Goal: Information Seeking & Learning: Learn about a topic

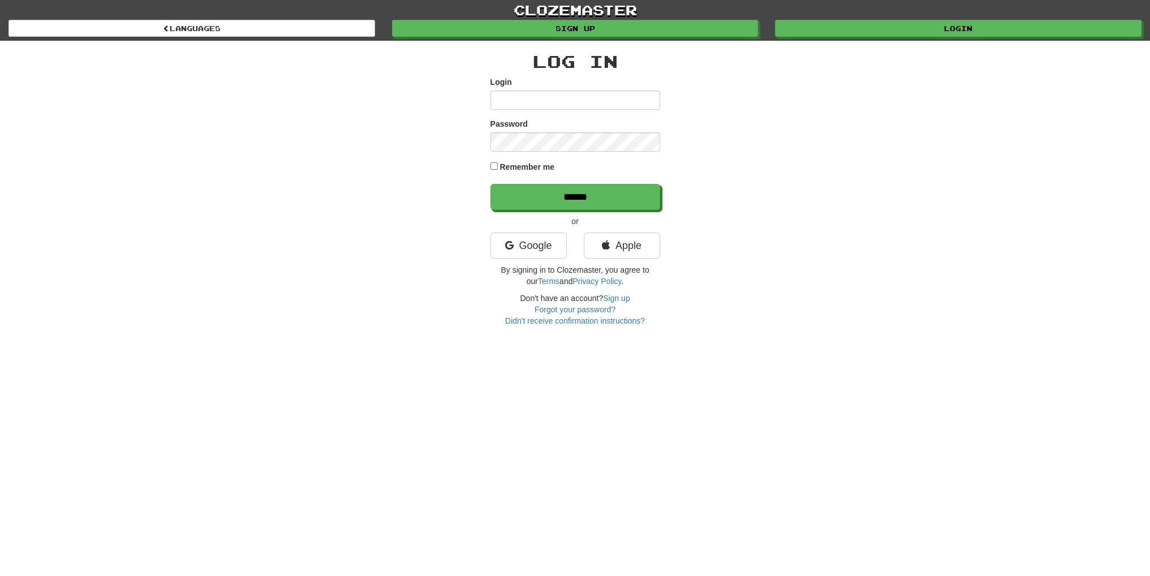
click at [536, 245] on link "Google" at bounding box center [528, 245] width 76 height 26
click at [538, 256] on link "Google" at bounding box center [528, 245] width 76 height 26
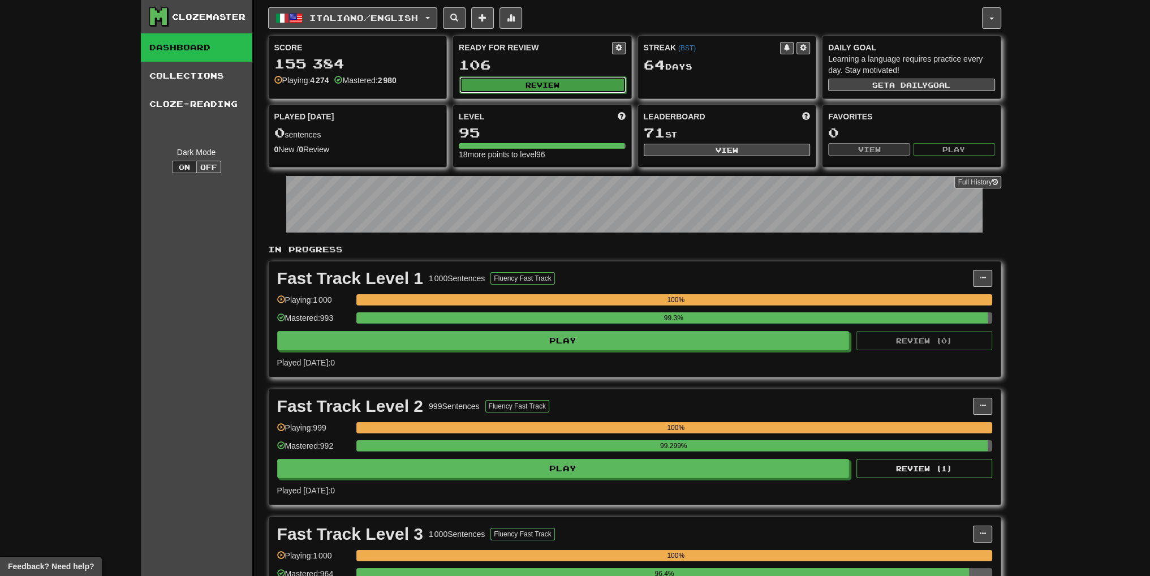
click at [525, 80] on button "Review" at bounding box center [542, 84] width 167 height 17
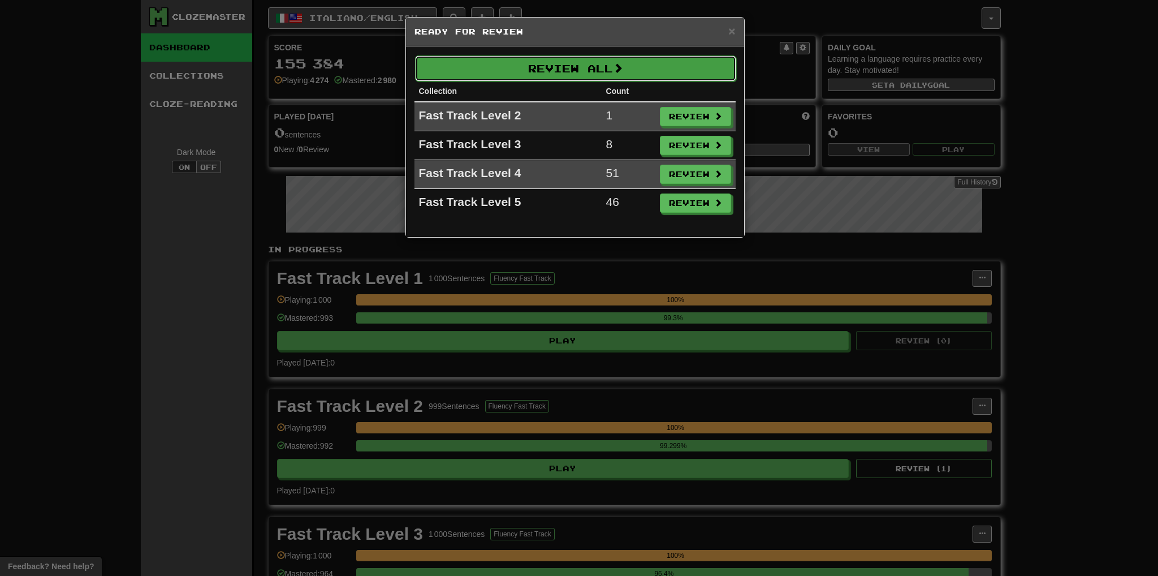
click at [541, 73] on button "Review All" at bounding box center [575, 68] width 321 height 26
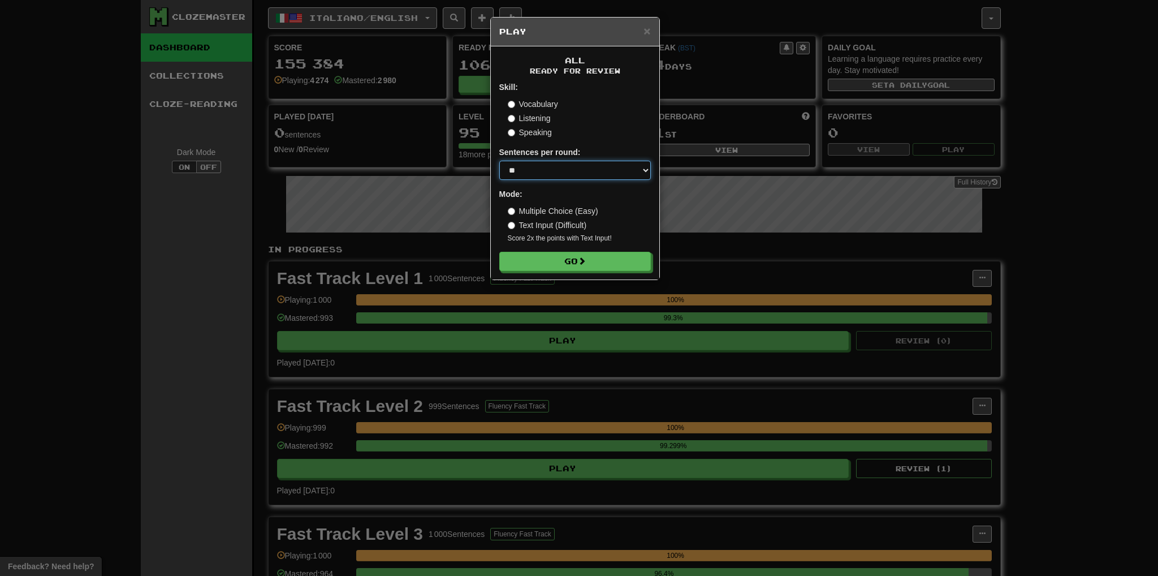
drag, startPoint x: 536, startPoint y: 173, endPoint x: 534, endPoint y: 179, distance: 6.3
click at [536, 173] on select "* ** ** ** ** ** *** ********" at bounding box center [575, 170] width 152 height 19
select select "**"
click at [499, 161] on select "* ** ** ** ** ** *** ********" at bounding box center [575, 170] width 152 height 19
click at [547, 260] on button "Go" at bounding box center [576, 261] width 152 height 19
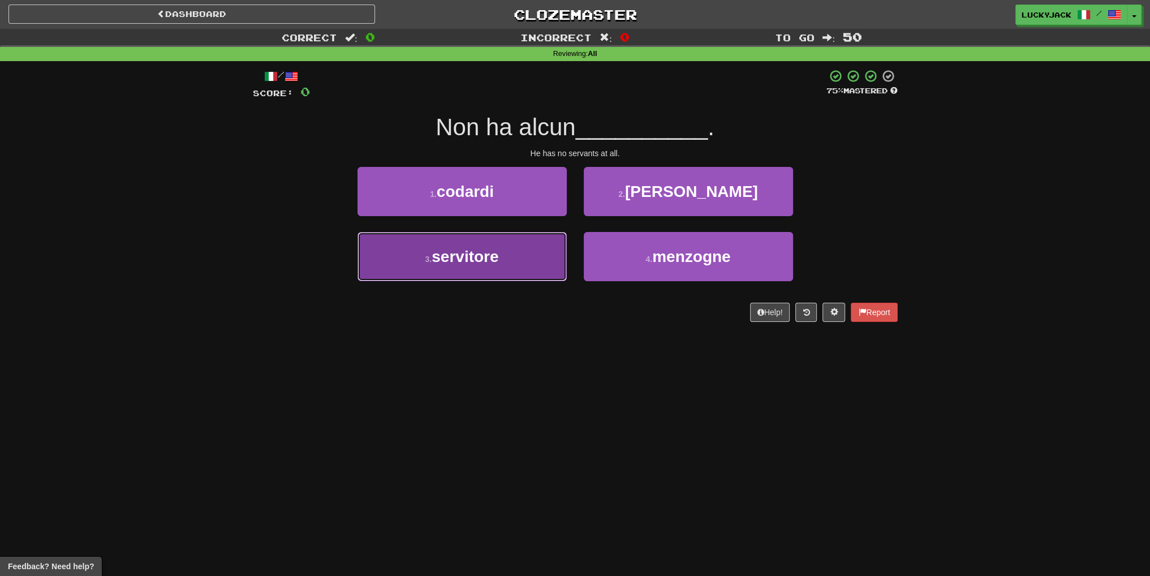
click at [532, 274] on button "3 . servitore" at bounding box center [461, 256] width 209 height 49
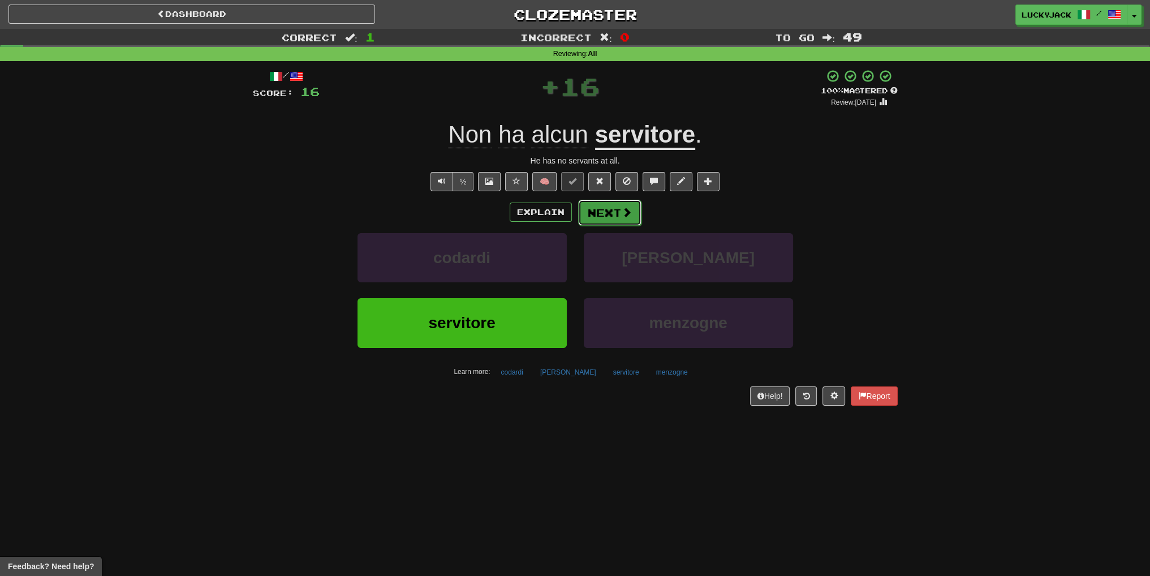
click at [615, 213] on button "Next" at bounding box center [609, 213] width 63 height 26
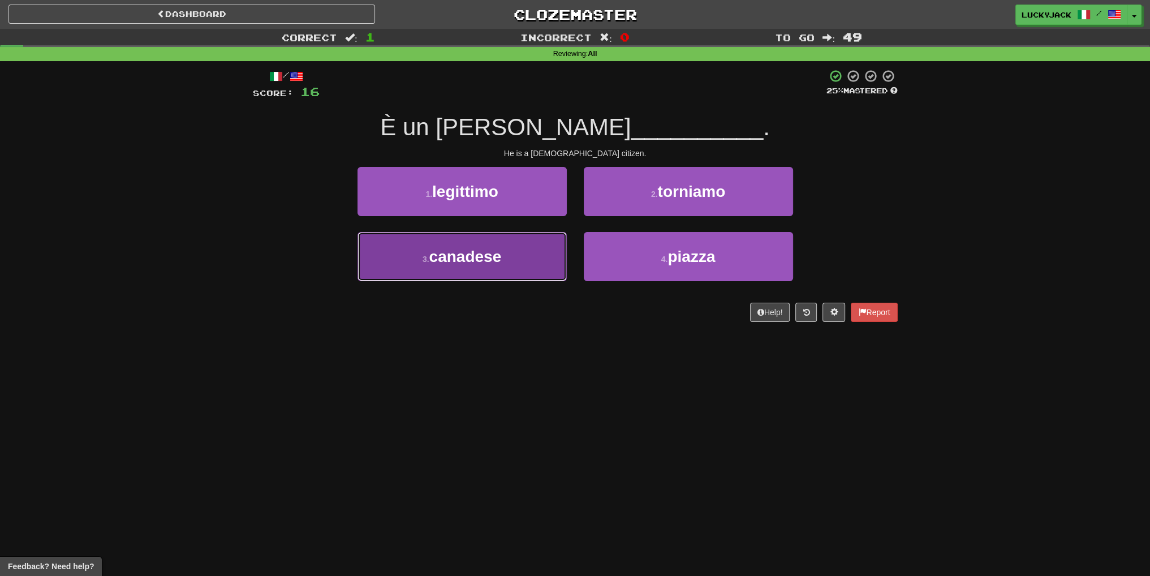
click at [530, 252] on button "3 . canadese" at bounding box center [461, 256] width 209 height 49
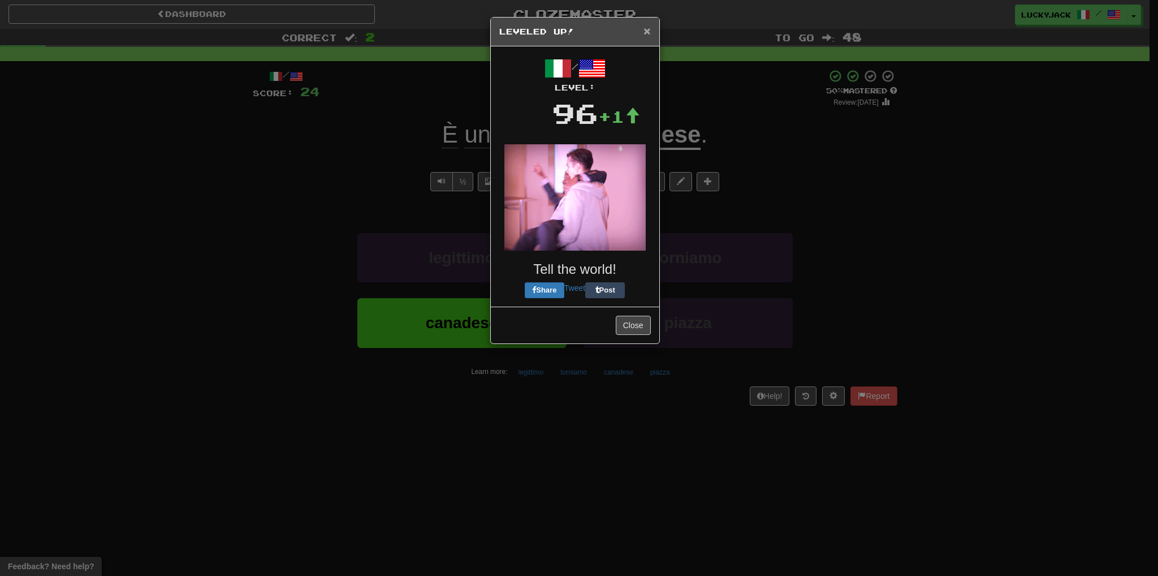
click at [645, 27] on span "×" at bounding box center [647, 30] width 7 height 13
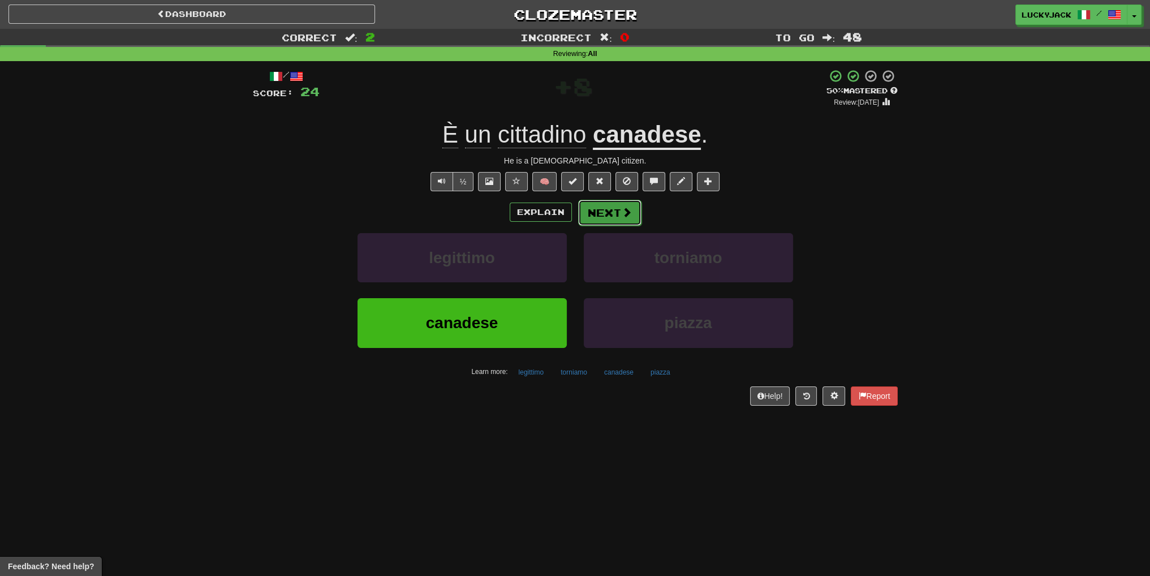
click at [620, 206] on button "Next" at bounding box center [609, 213] width 63 height 26
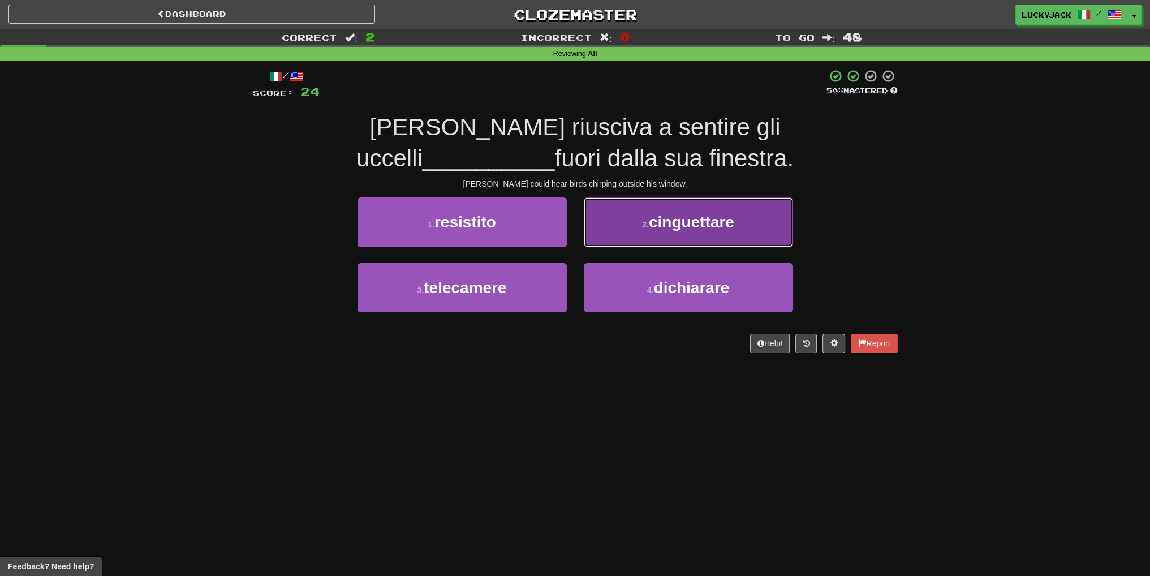
click at [666, 231] on button "2 . cinguettare" at bounding box center [688, 221] width 209 height 49
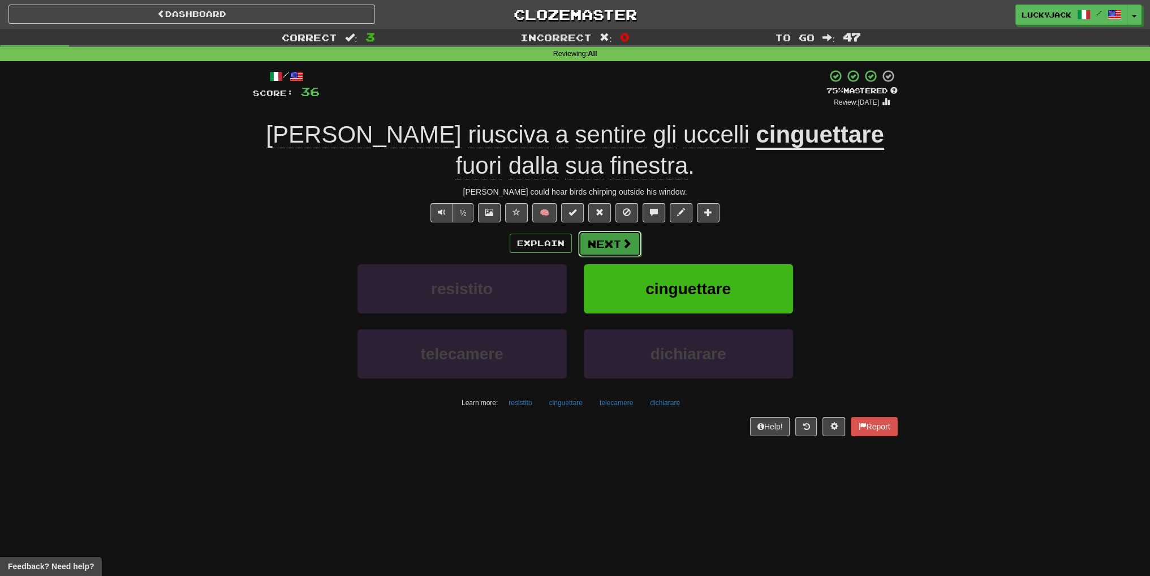
click at [613, 240] on button "Next" at bounding box center [609, 244] width 63 height 26
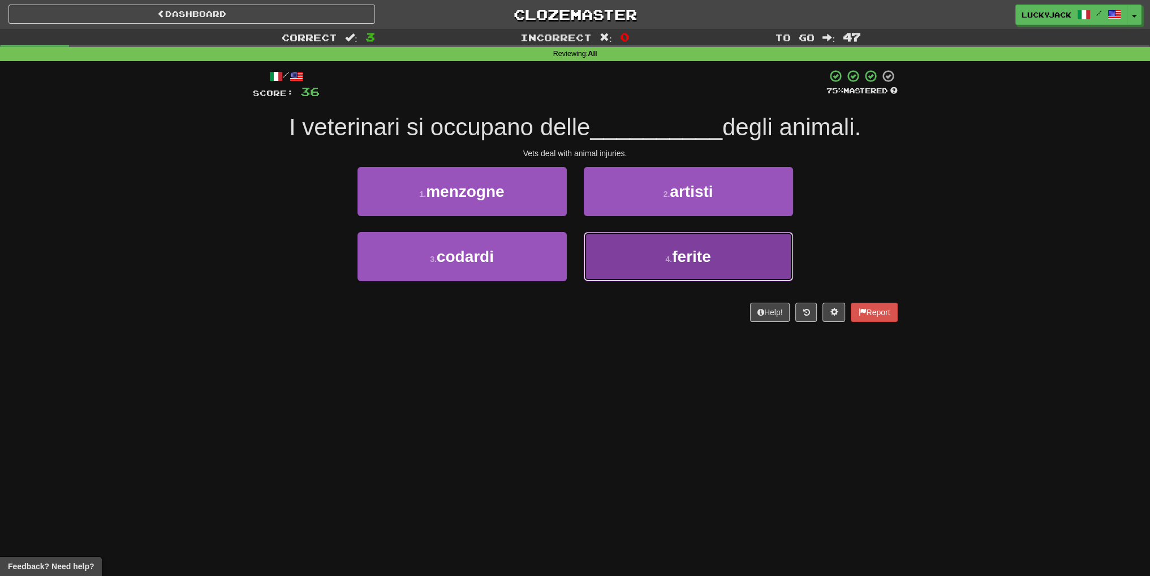
click at [640, 271] on button "4 . ferite" at bounding box center [688, 256] width 209 height 49
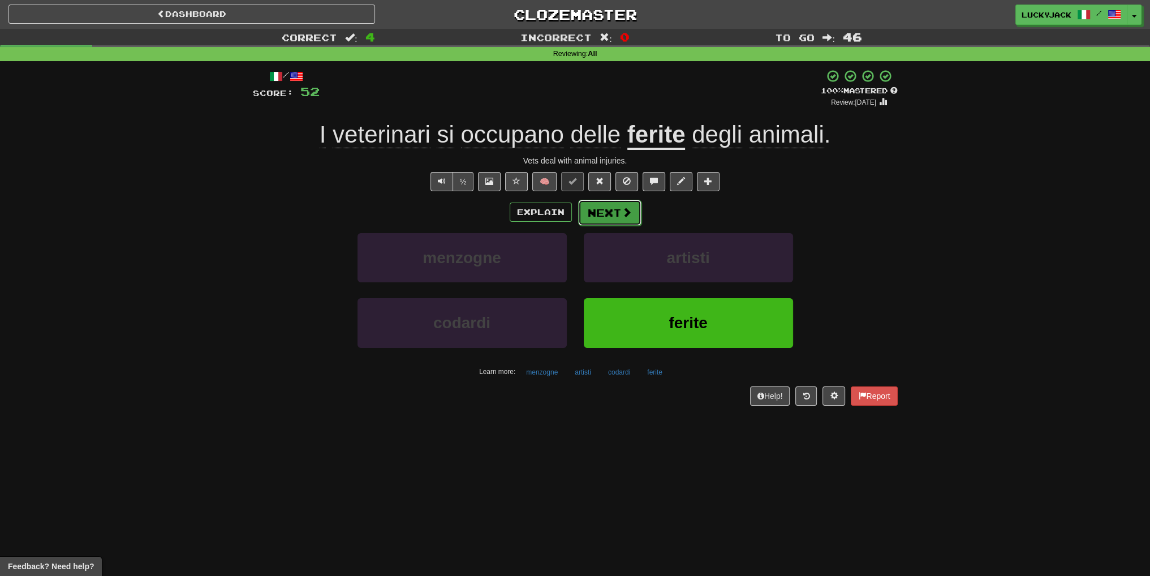
click at [608, 213] on button "Next" at bounding box center [609, 213] width 63 height 26
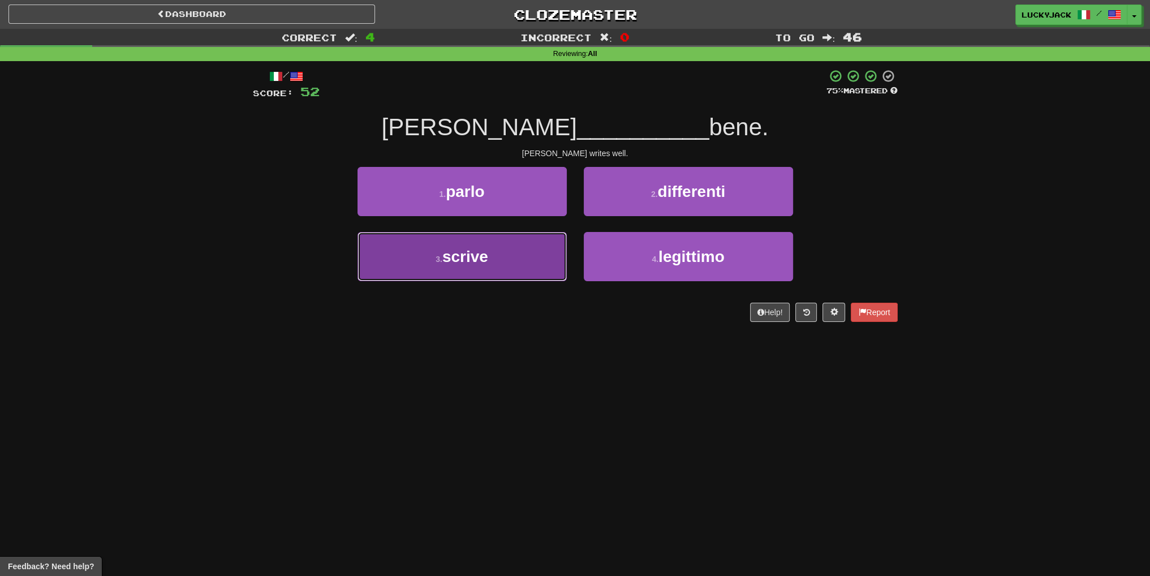
click at [513, 246] on button "3 . scrive" at bounding box center [461, 256] width 209 height 49
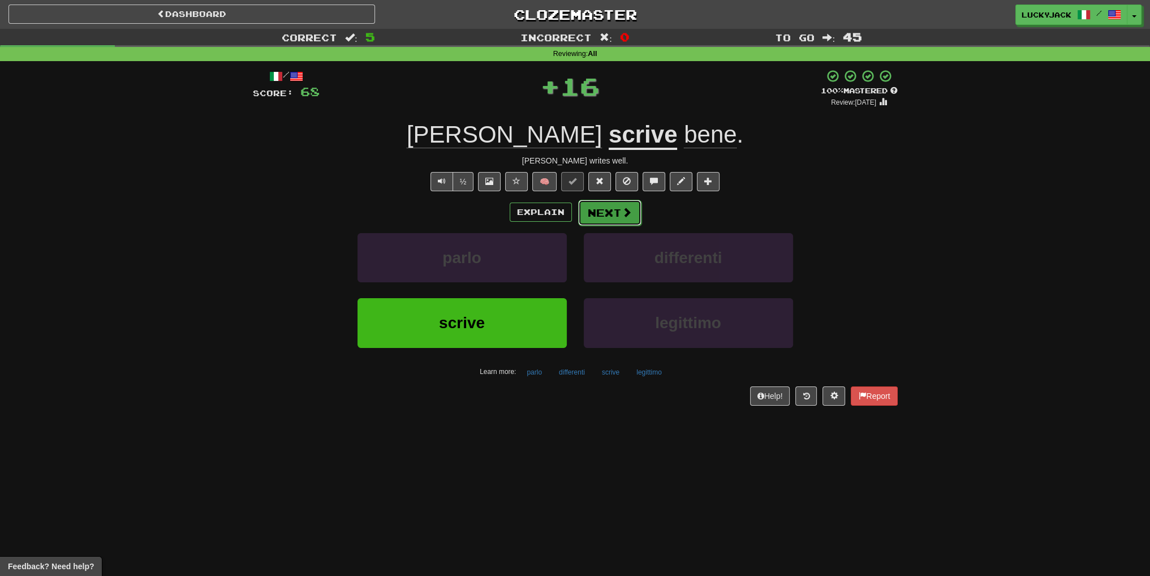
click at [607, 213] on button "Next" at bounding box center [609, 213] width 63 height 26
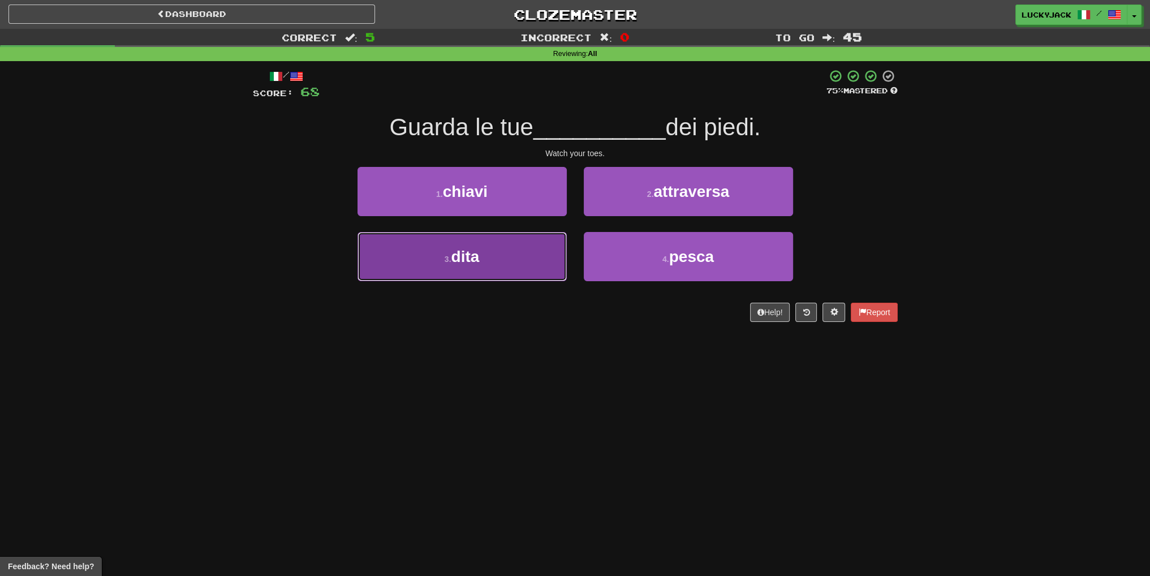
click at [500, 265] on button "3 . dita" at bounding box center [461, 256] width 209 height 49
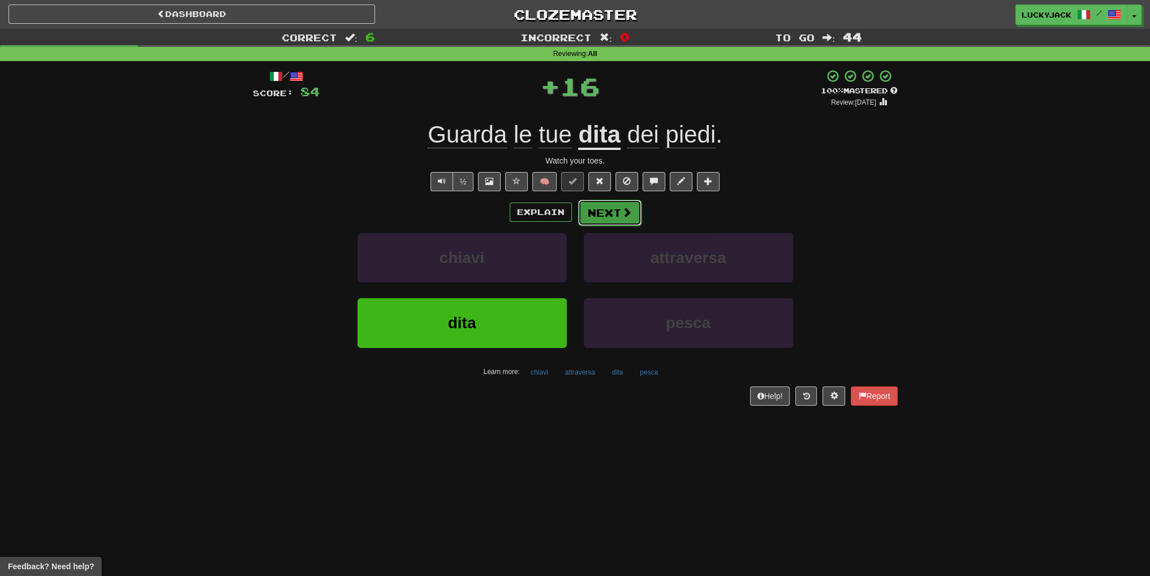
click at [615, 212] on button "Next" at bounding box center [609, 213] width 63 height 26
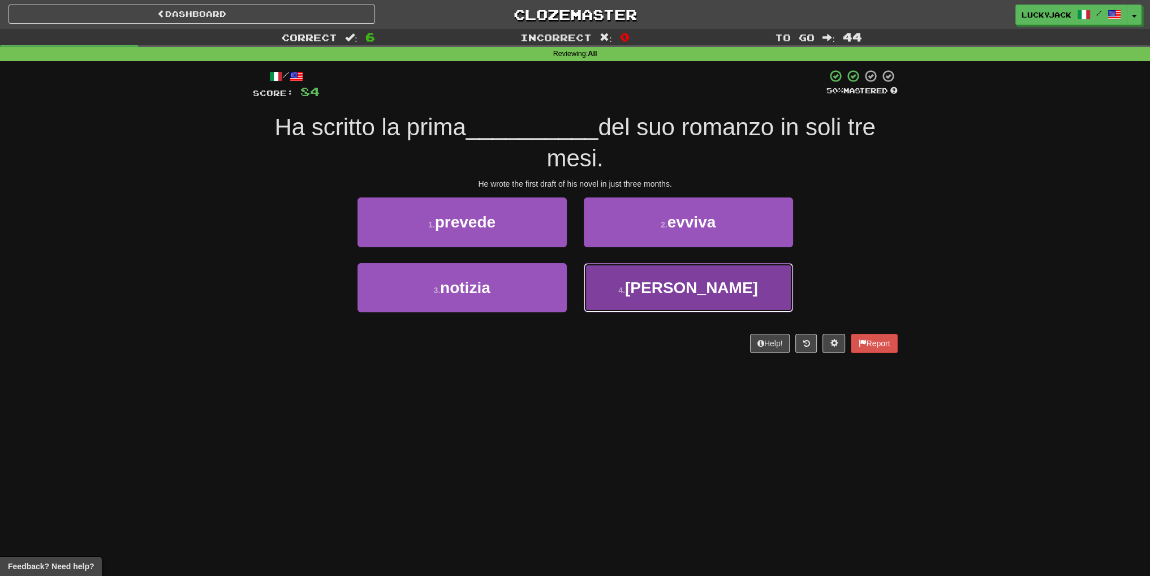
click at [637, 288] on button "4 . bozza" at bounding box center [688, 287] width 209 height 49
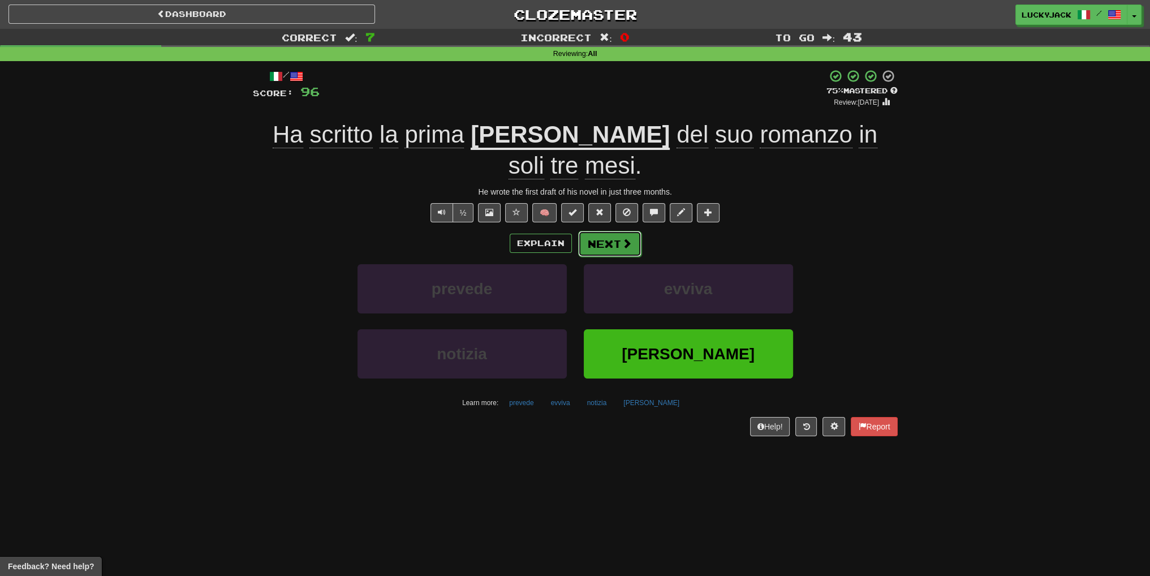
click at [608, 231] on button "Next" at bounding box center [609, 244] width 63 height 26
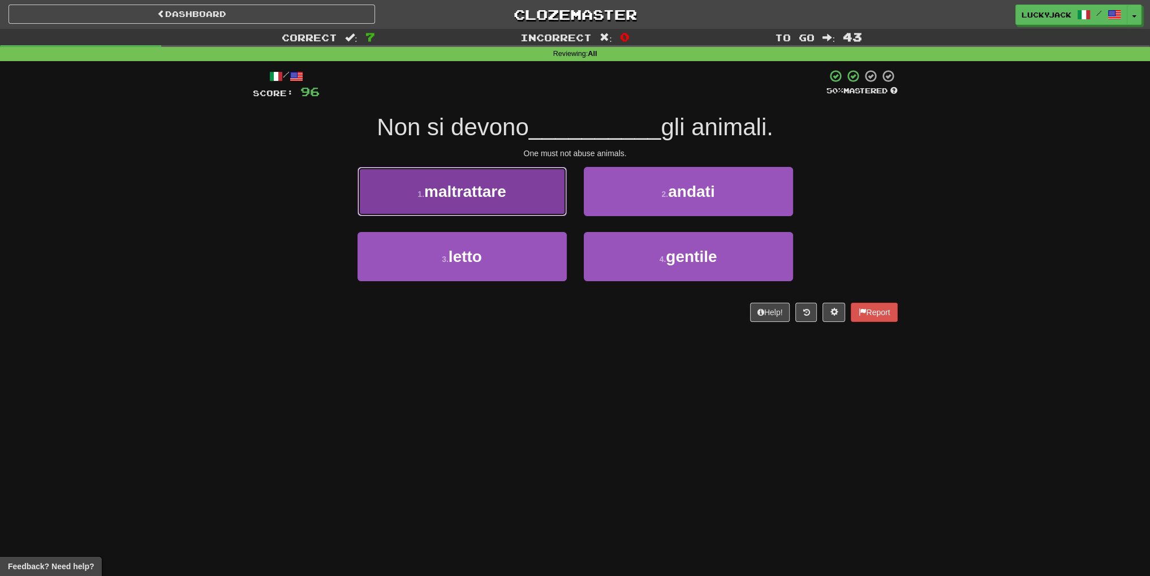
click at [491, 192] on span "maltrattare" at bounding box center [465, 192] width 82 height 18
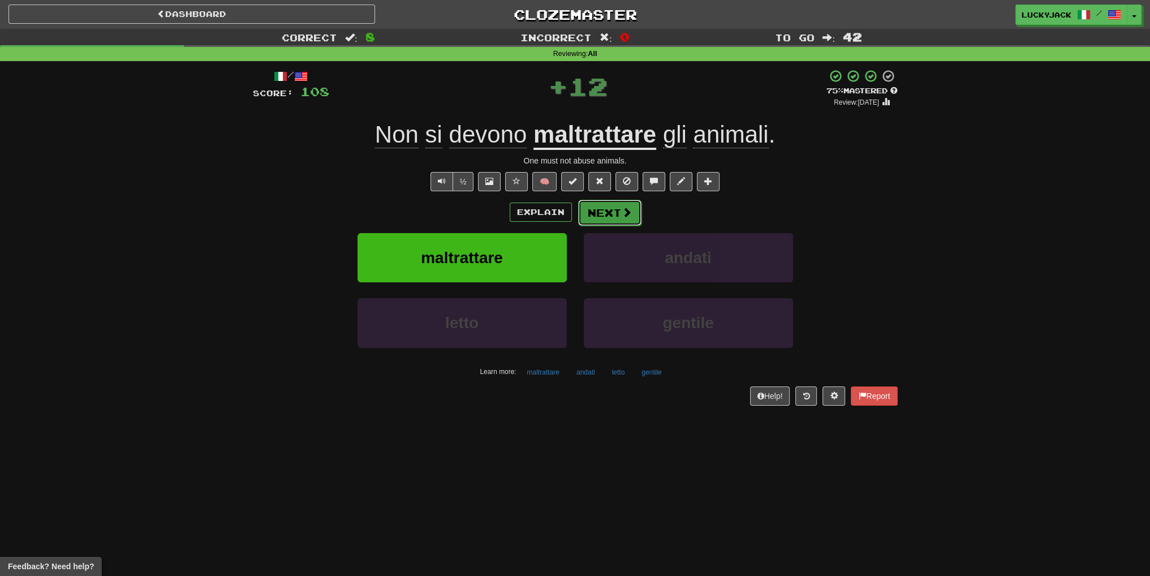
click at [619, 219] on button "Next" at bounding box center [609, 213] width 63 height 26
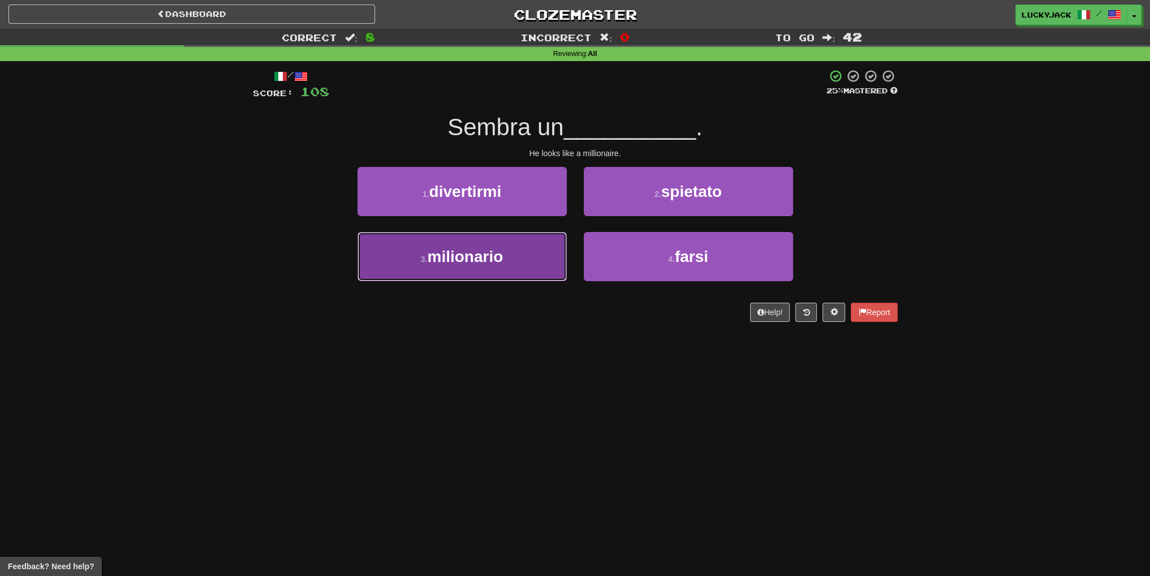
click at [504, 260] on button "3 . milionario" at bounding box center [461, 256] width 209 height 49
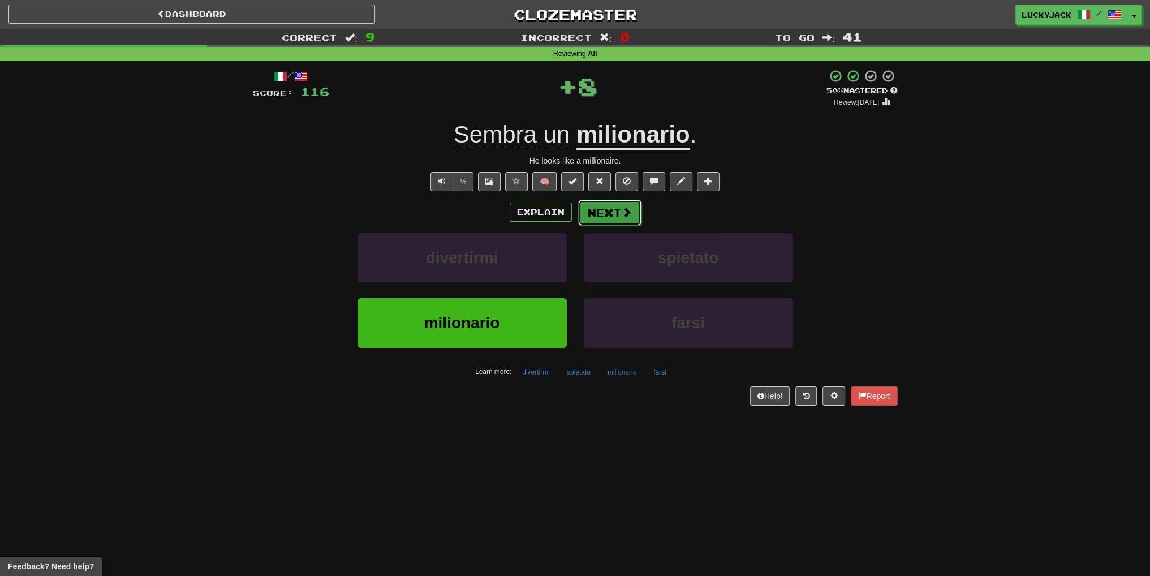
click at [596, 221] on button "Next" at bounding box center [609, 213] width 63 height 26
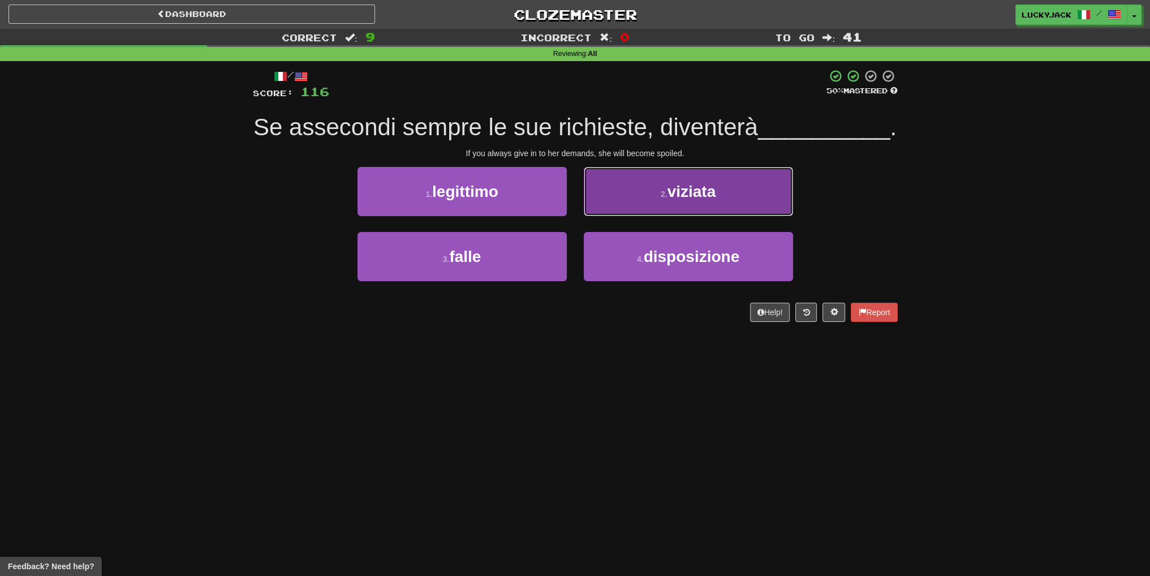
click at [647, 216] on button "2 . viziata" at bounding box center [688, 191] width 209 height 49
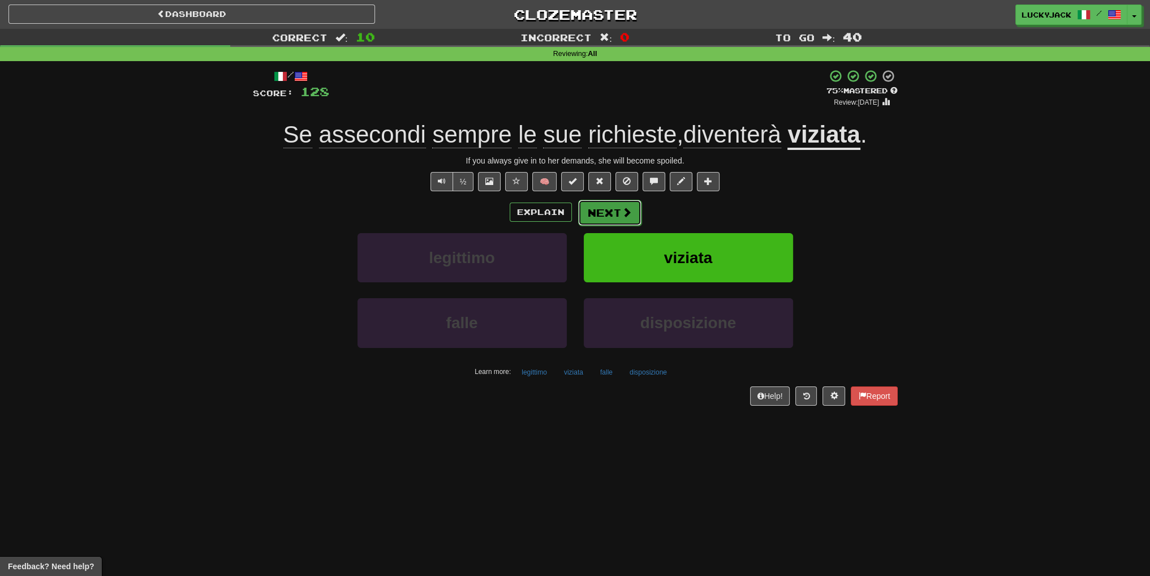
click at [591, 212] on button "Next" at bounding box center [609, 213] width 63 height 26
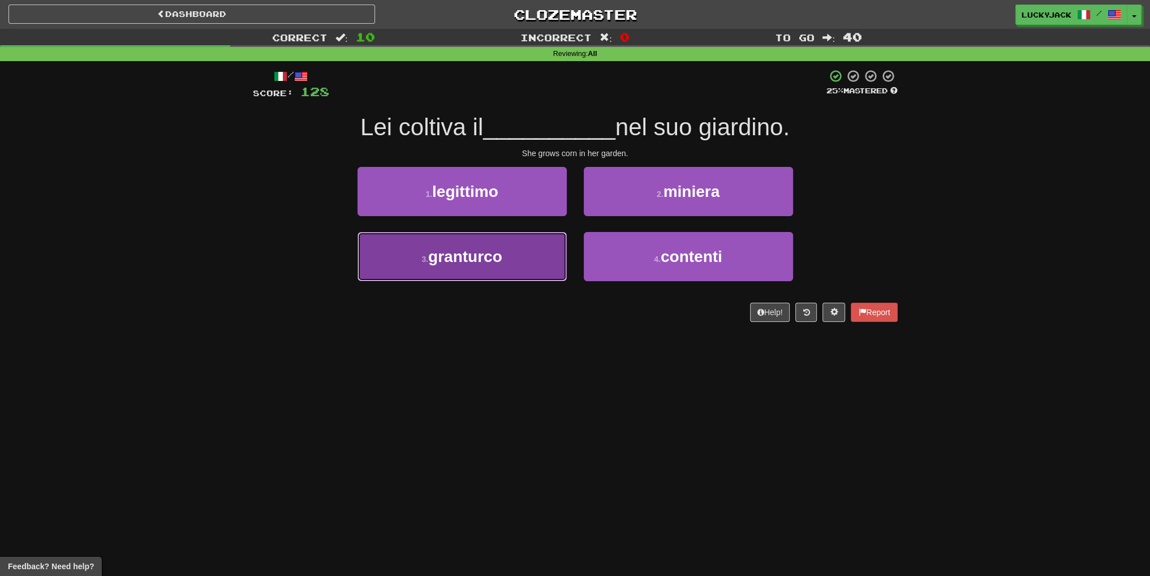
click at [518, 266] on button "3 . granturco" at bounding box center [461, 256] width 209 height 49
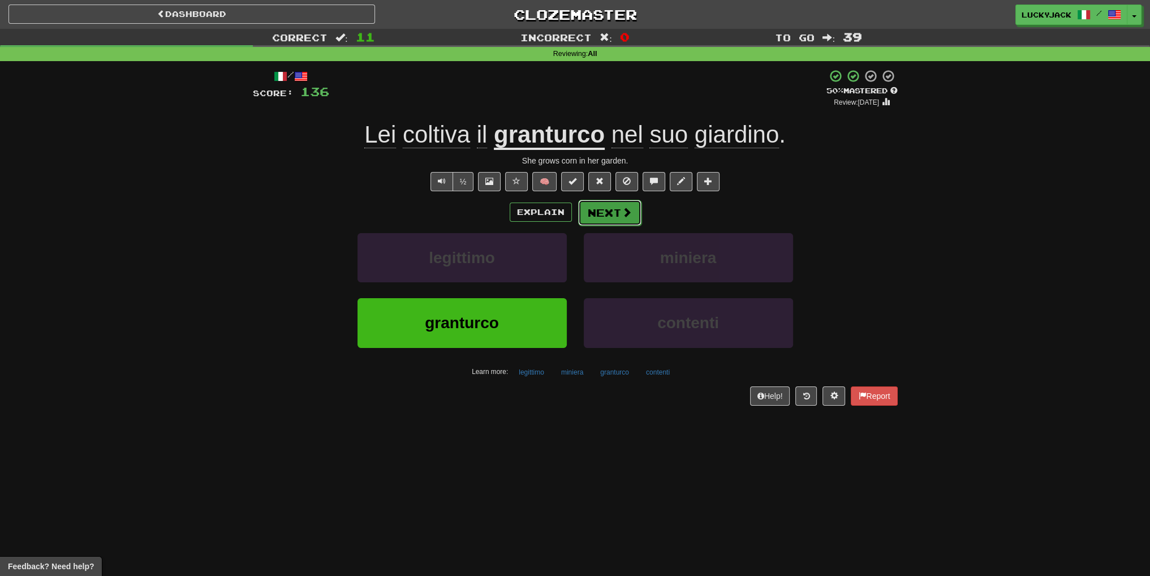
click at [591, 206] on button "Next" at bounding box center [609, 213] width 63 height 26
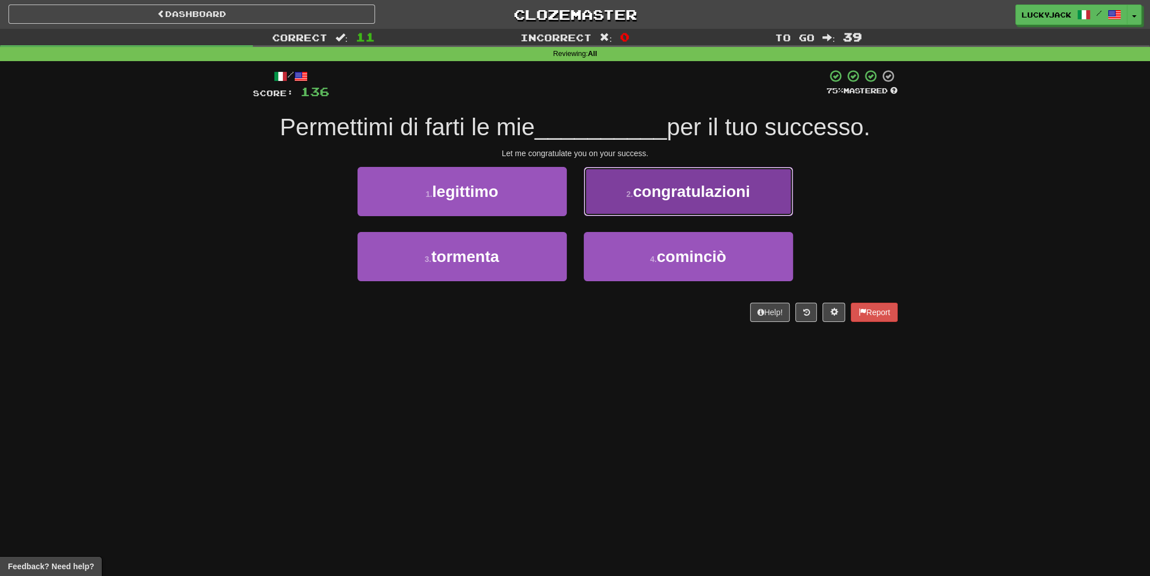
click at [633, 195] on small "2 ." at bounding box center [629, 193] width 7 height 9
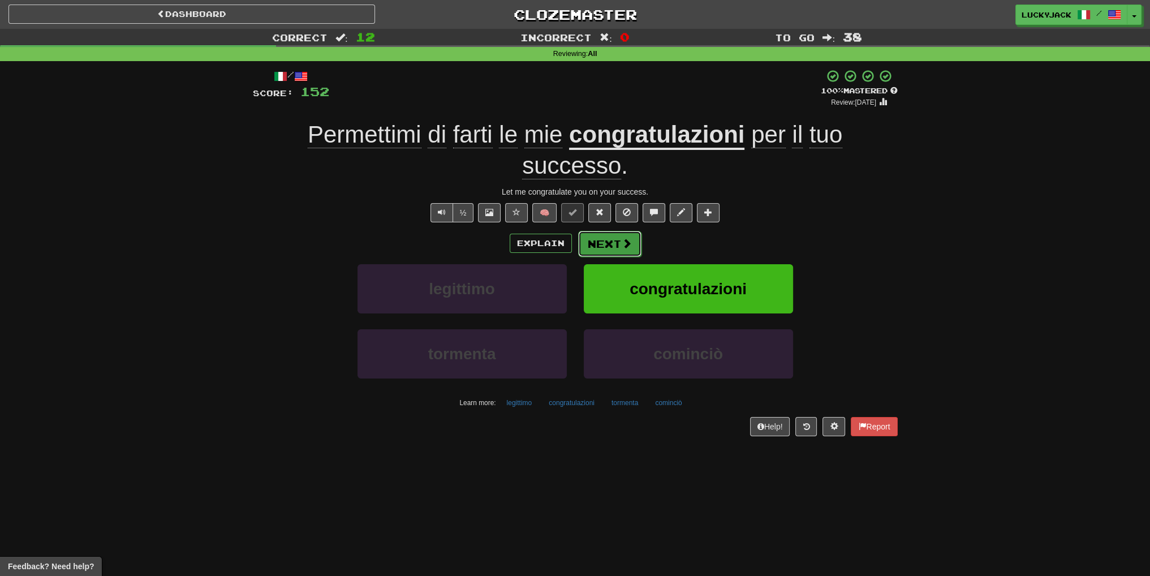
click at [615, 244] on button "Next" at bounding box center [609, 244] width 63 height 26
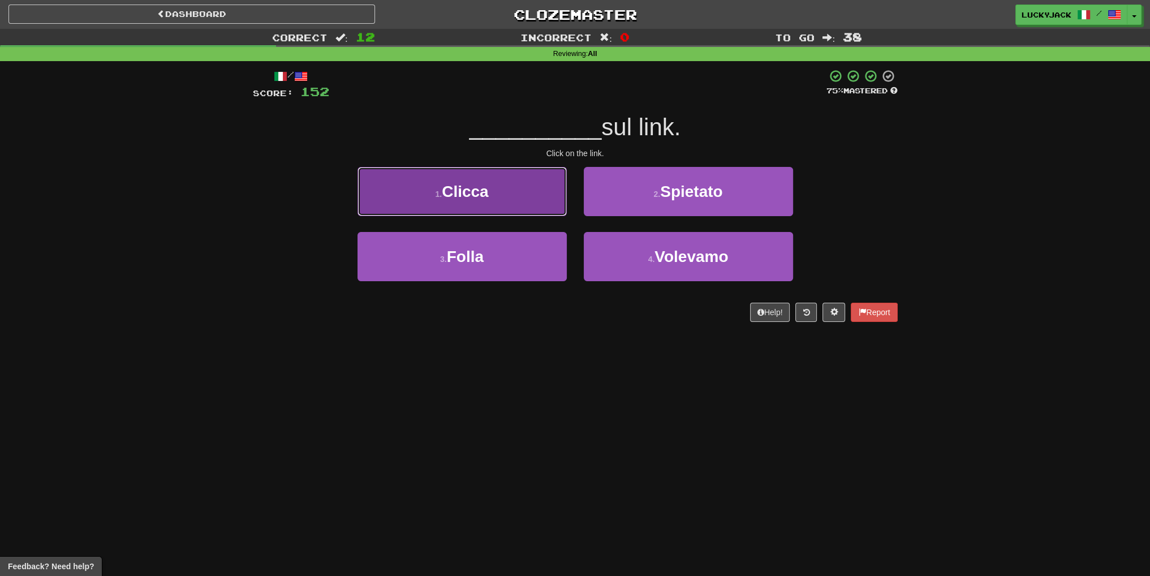
click at [496, 183] on button "1 . Clicca" at bounding box center [461, 191] width 209 height 49
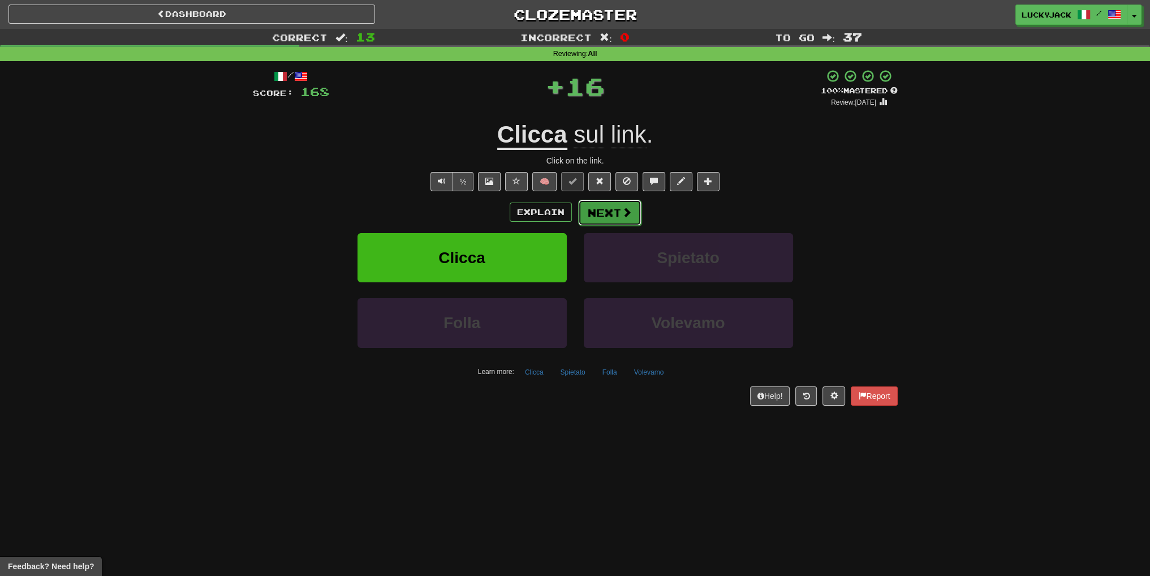
click at [598, 217] on button "Next" at bounding box center [609, 213] width 63 height 26
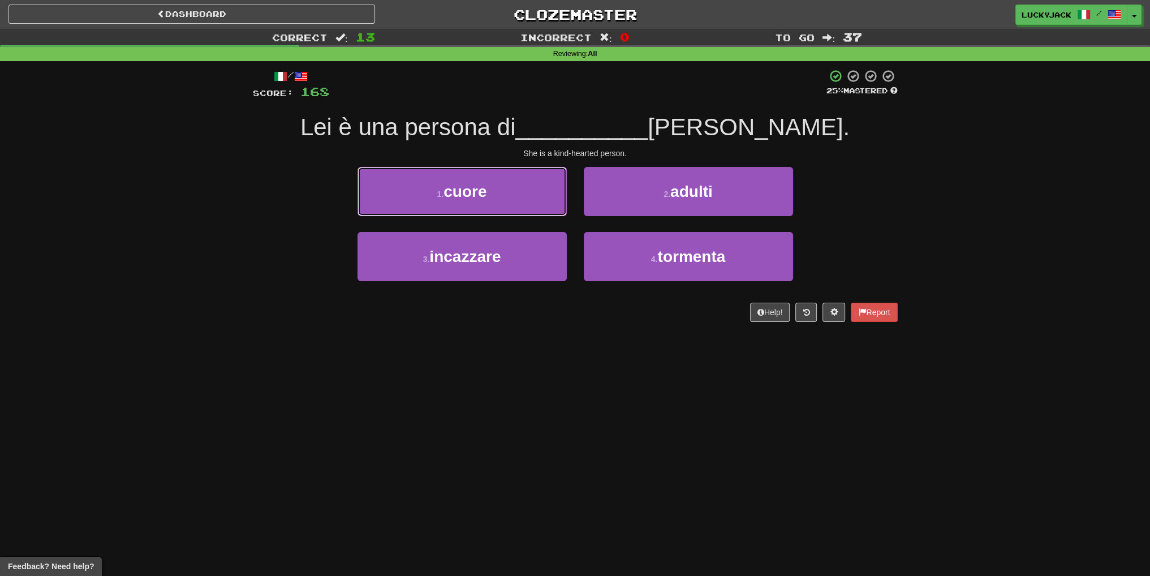
click at [504, 194] on button "1 . cuore" at bounding box center [461, 191] width 209 height 49
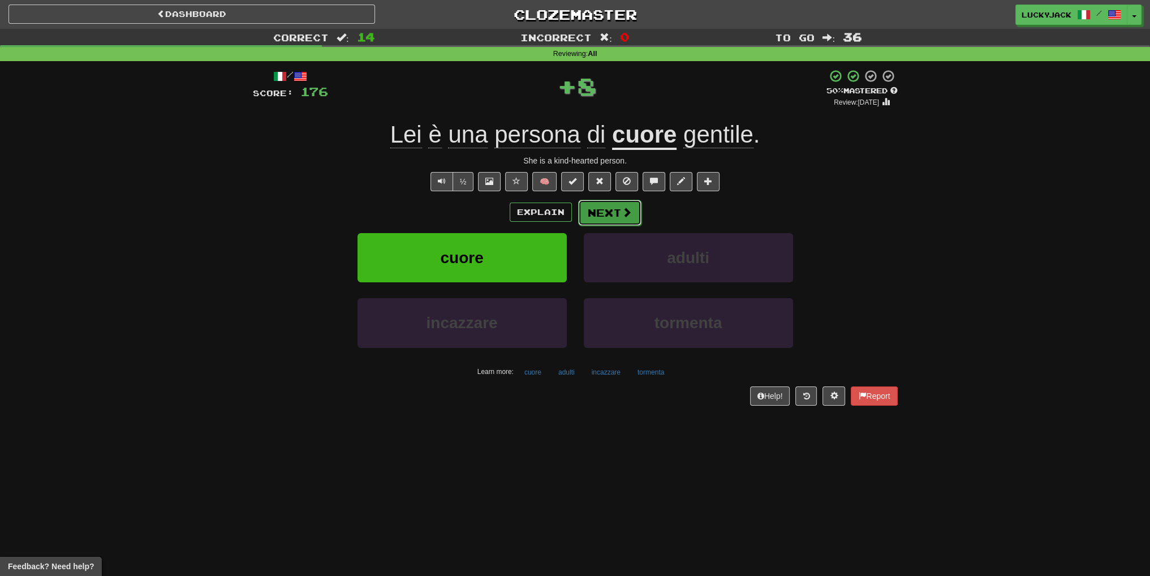
click at [616, 218] on button "Next" at bounding box center [609, 213] width 63 height 26
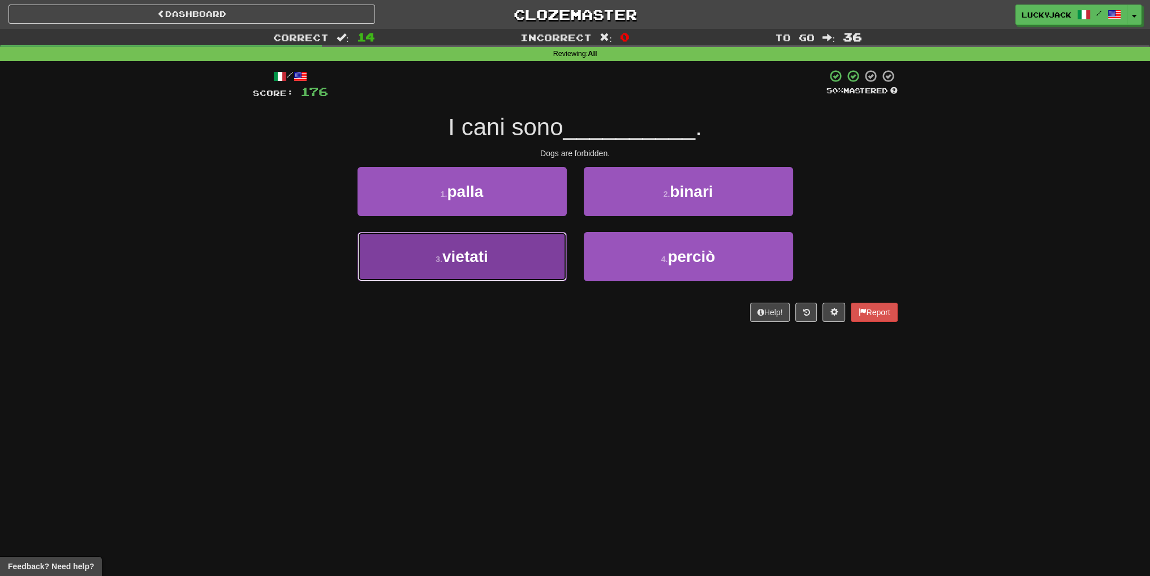
click at [515, 265] on button "3 . vietati" at bounding box center [461, 256] width 209 height 49
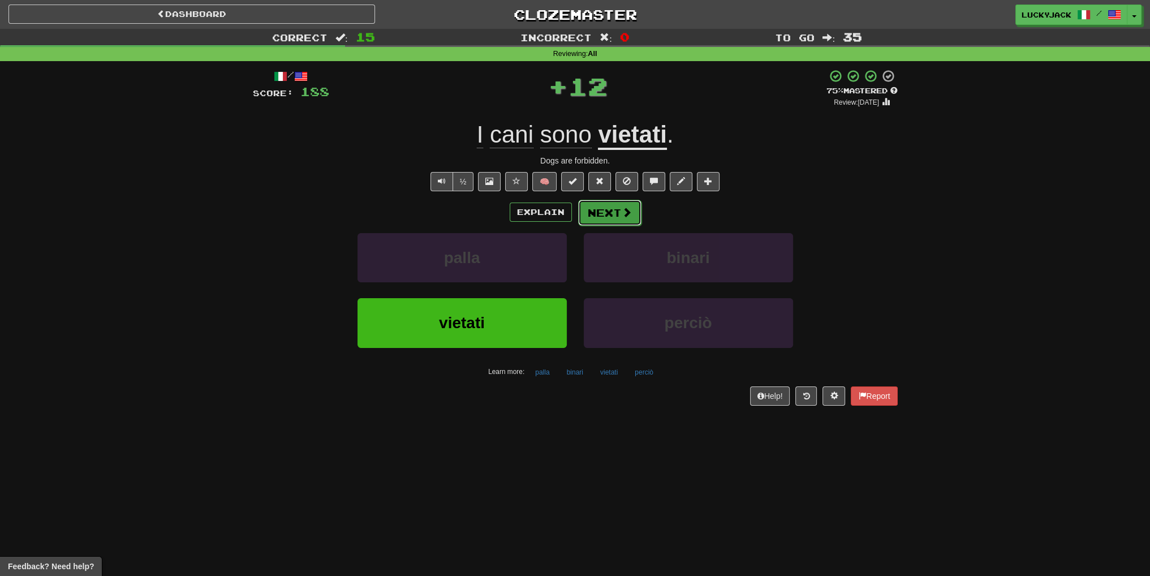
click at [611, 217] on button "Next" at bounding box center [609, 213] width 63 height 26
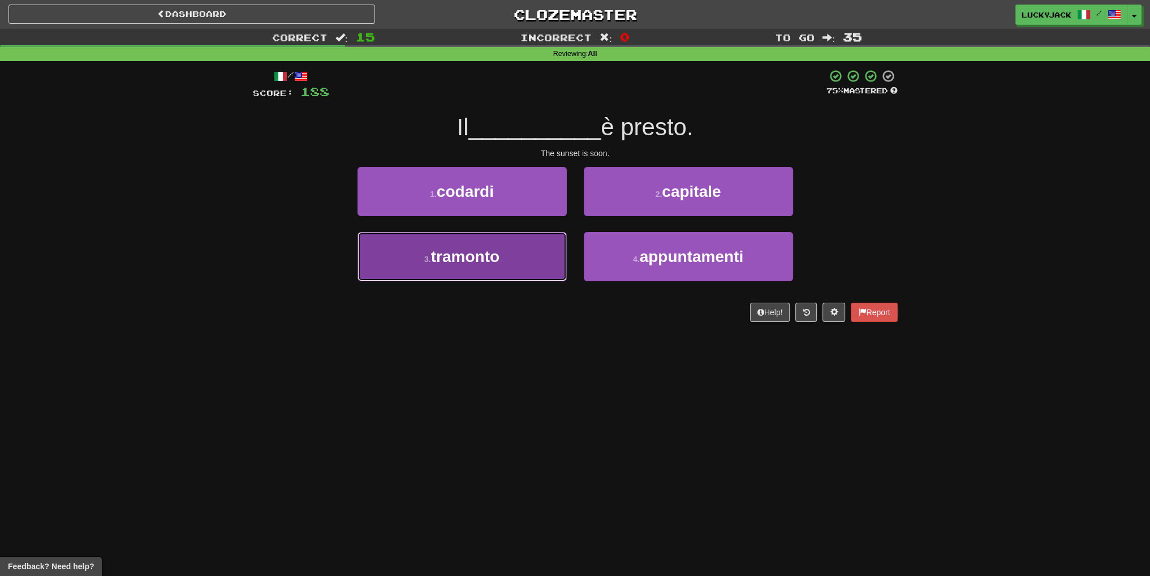
click at [538, 270] on button "3 . tramonto" at bounding box center [461, 256] width 209 height 49
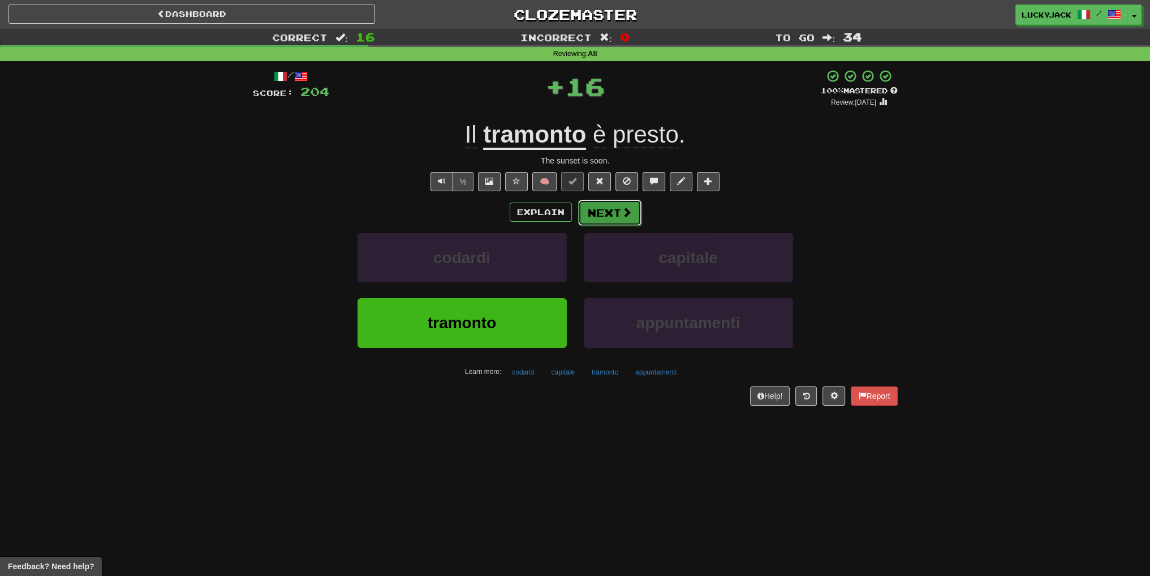
click at [602, 212] on button "Next" at bounding box center [609, 213] width 63 height 26
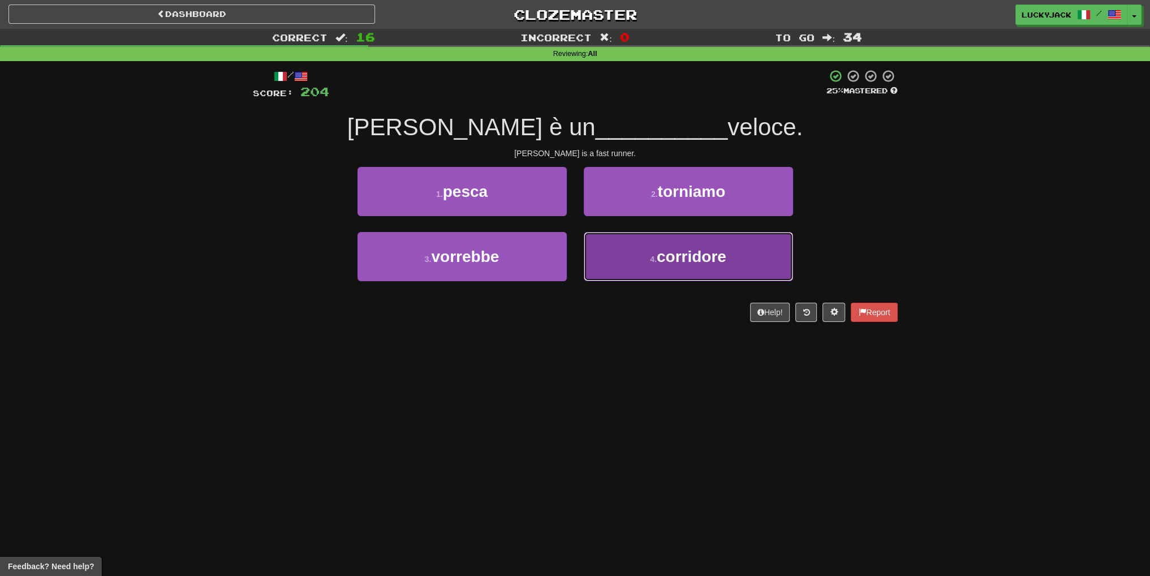
click at [650, 258] on small "4 ." at bounding box center [653, 258] width 7 height 9
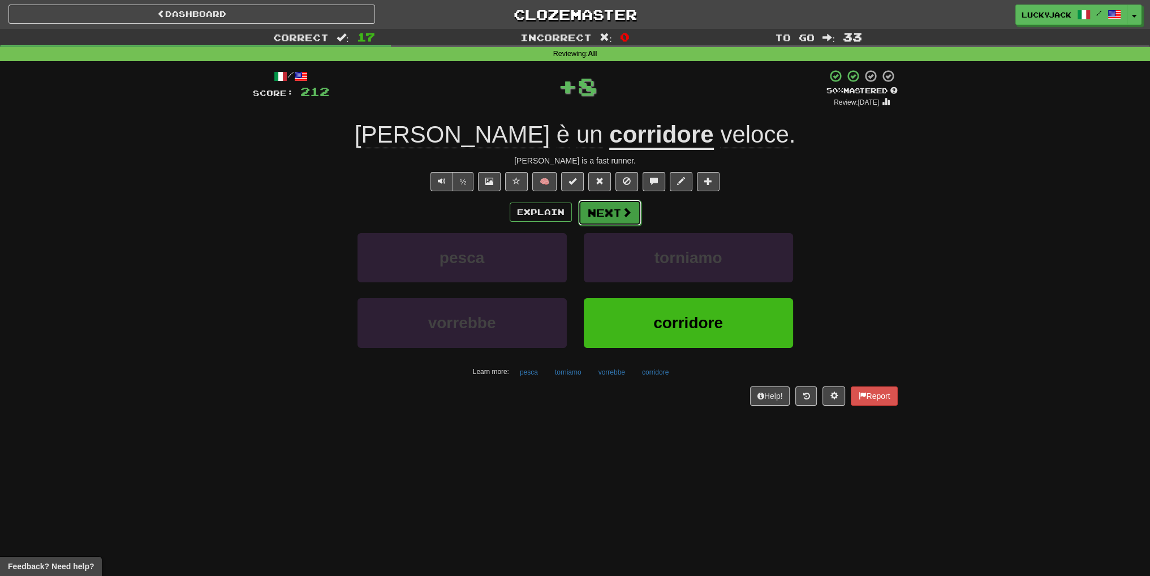
click at [604, 204] on button "Next" at bounding box center [609, 213] width 63 height 26
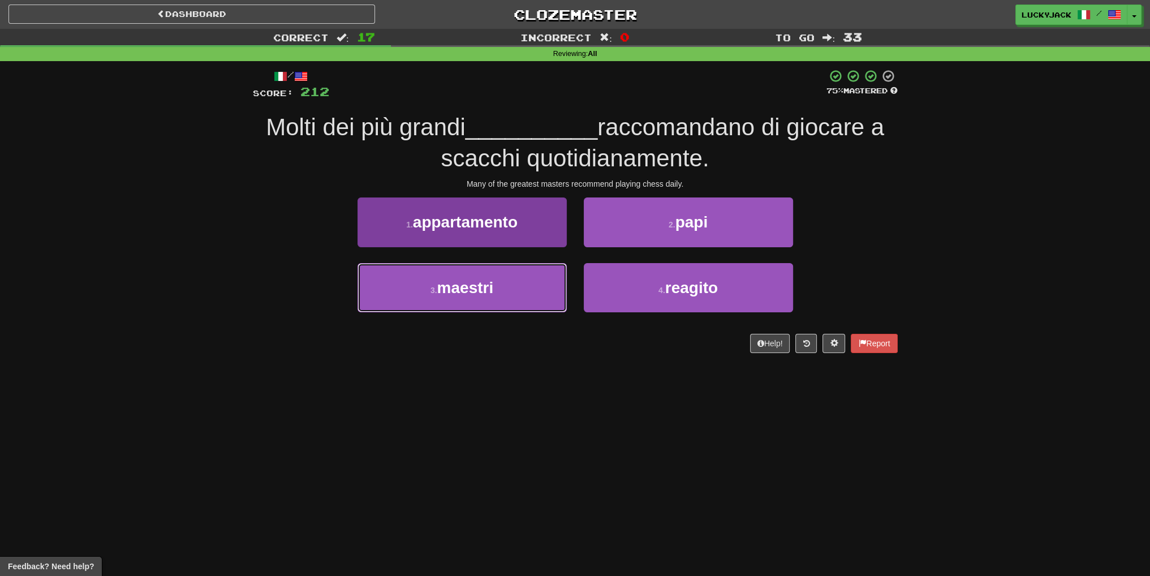
click at [511, 291] on button "3 . maestri" at bounding box center [461, 287] width 209 height 49
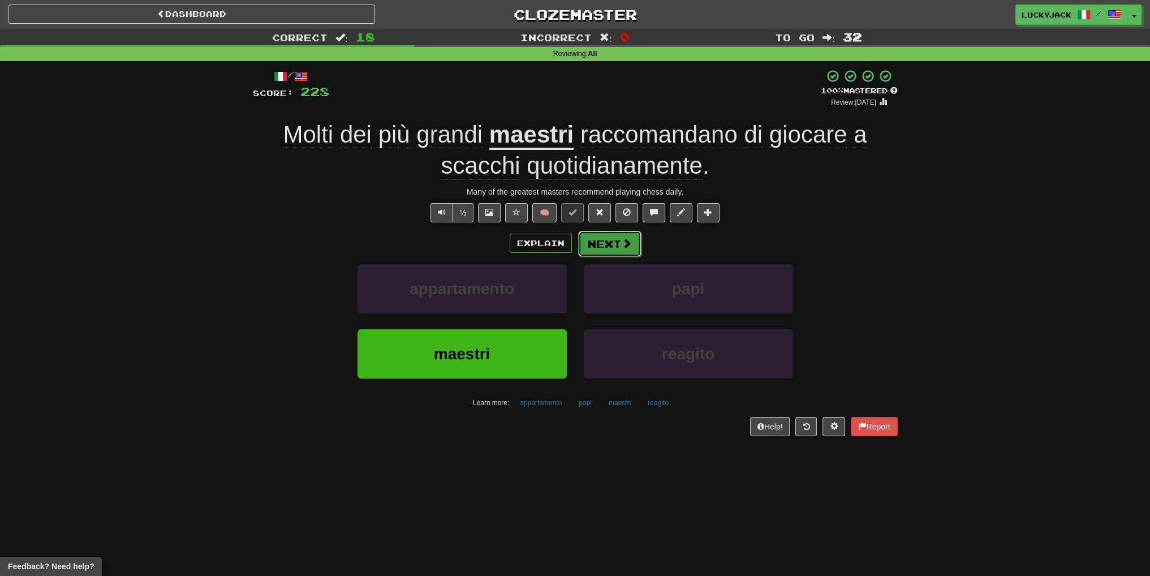
click at [623, 245] on span at bounding box center [626, 243] width 10 height 10
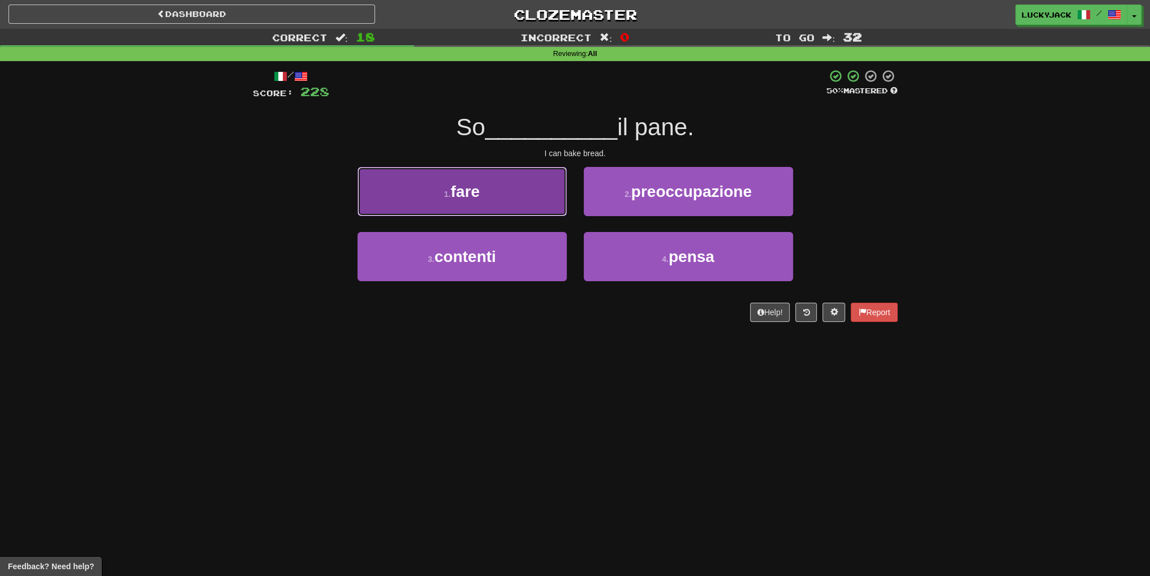
click at [489, 191] on button "1 . fare" at bounding box center [461, 191] width 209 height 49
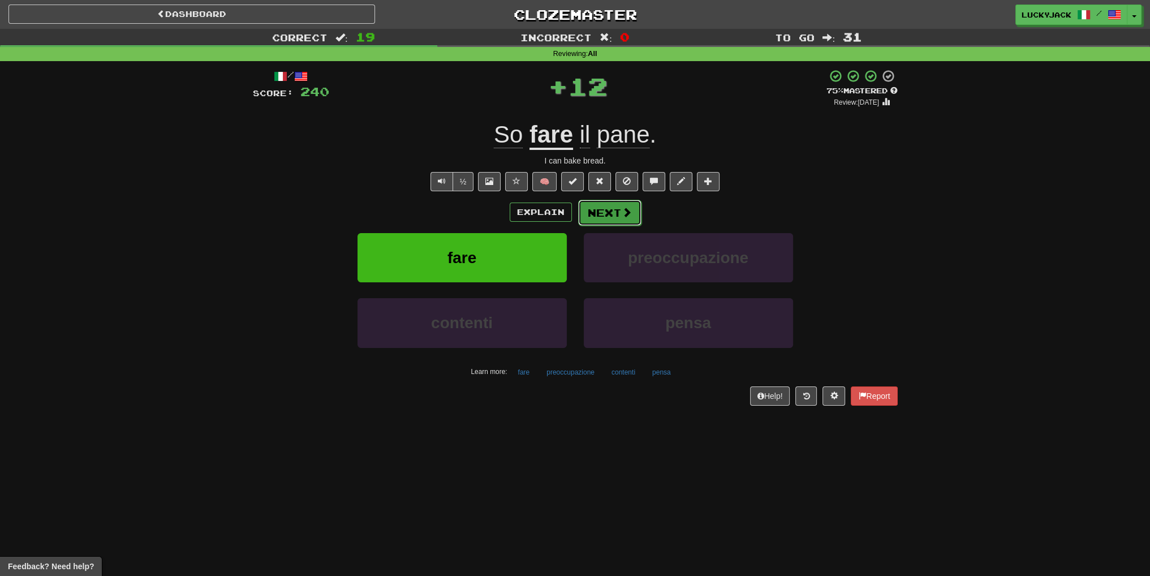
click at [611, 213] on button "Next" at bounding box center [609, 213] width 63 height 26
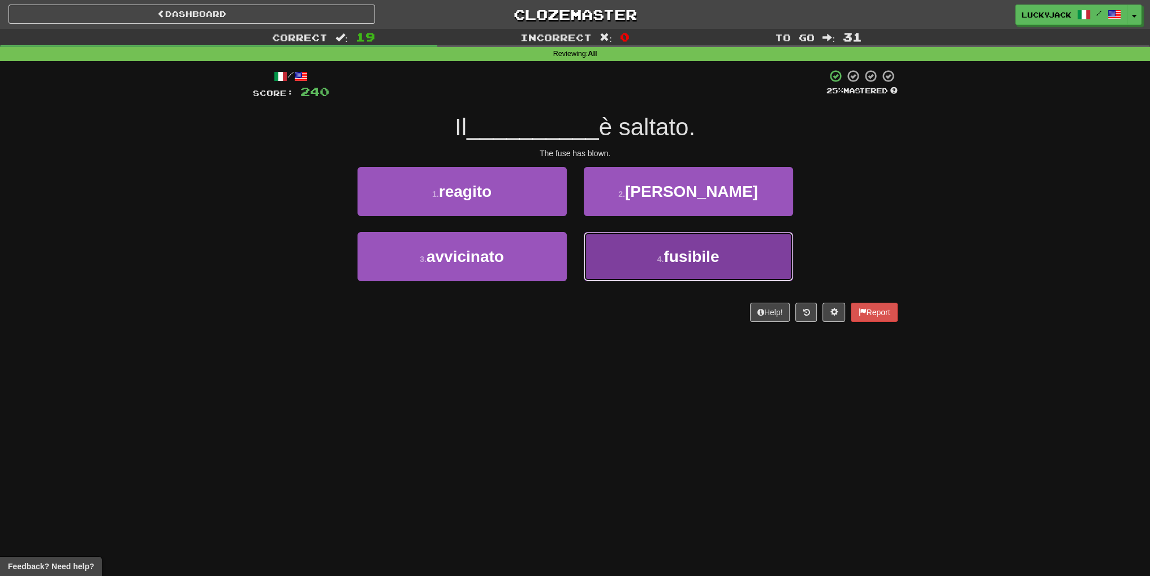
click at [595, 249] on button "4 . fusibile" at bounding box center [688, 256] width 209 height 49
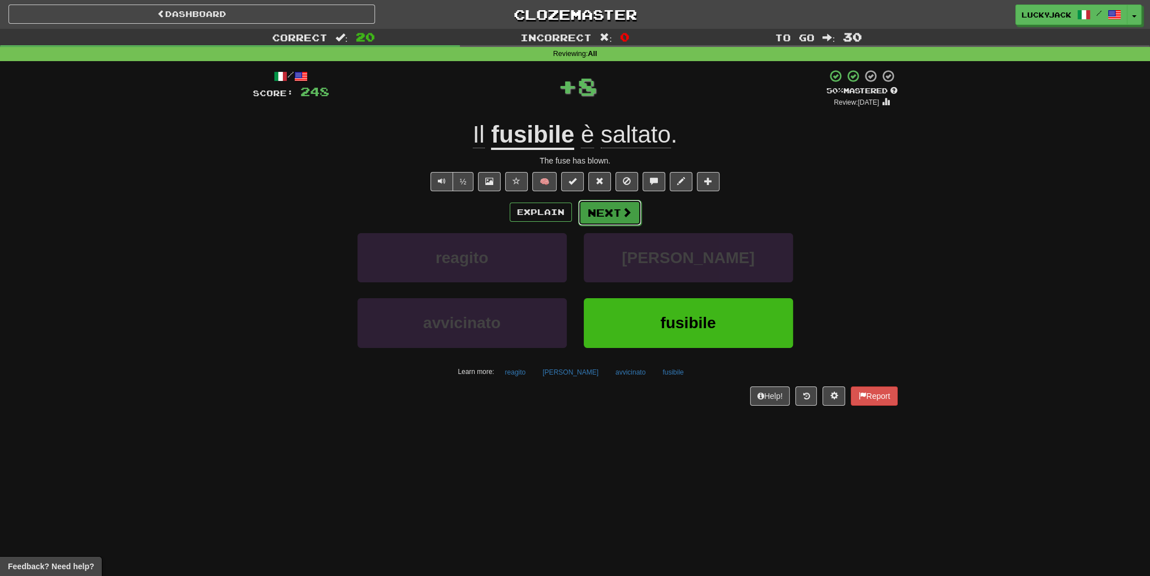
click at [612, 206] on button "Next" at bounding box center [609, 213] width 63 height 26
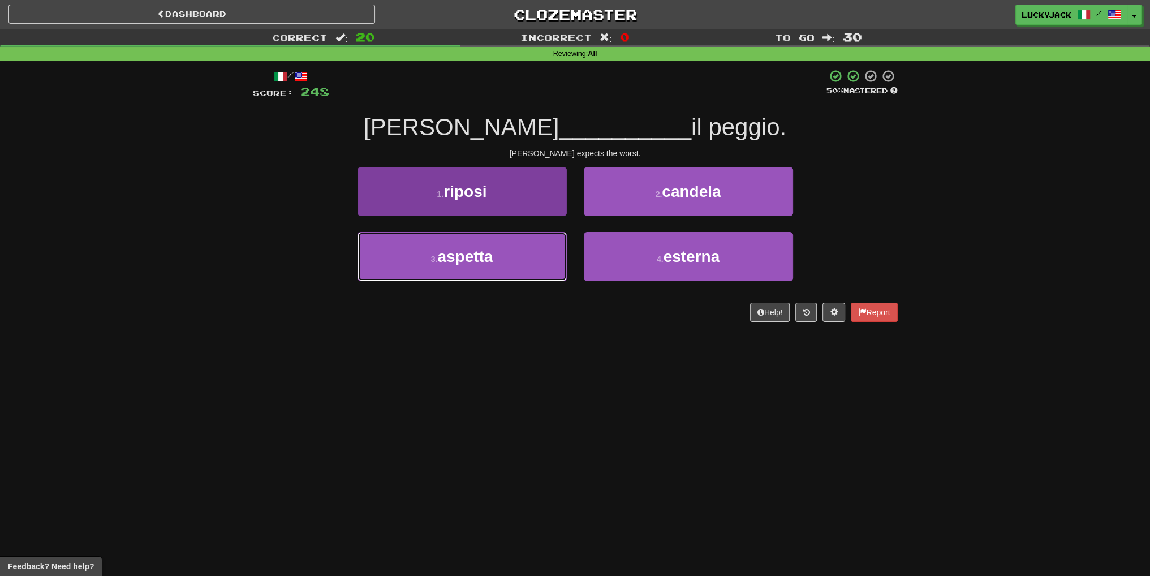
click at [527, 272] on button "3 . aspetta" at bounding box center [461, 256] width 209 height 49
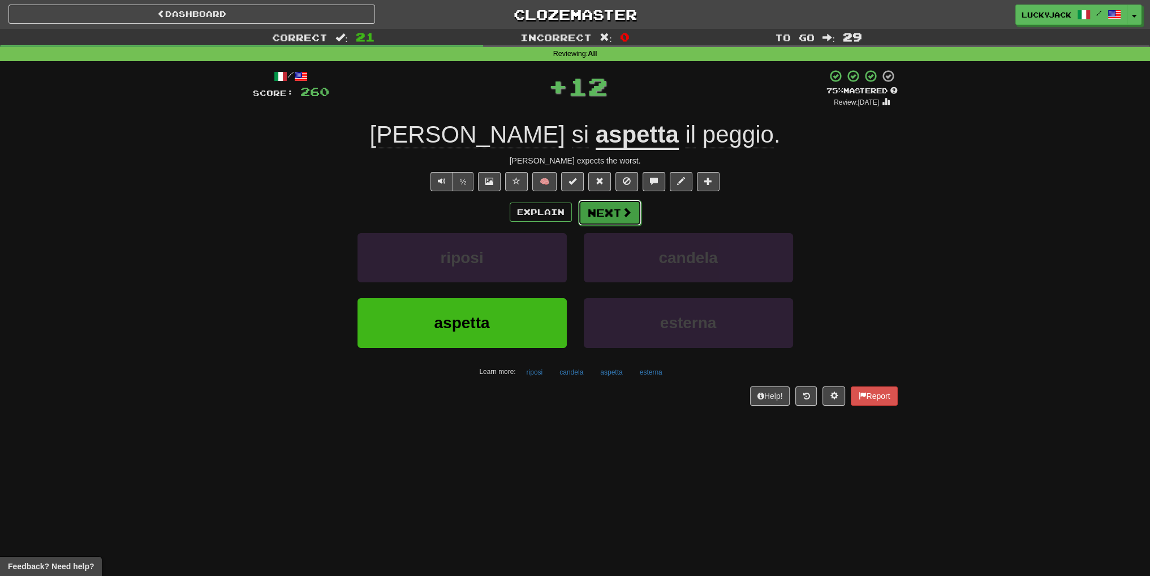
click at [612, 220] on button "Next" at bounding box center [609, 213] width 63 height 26
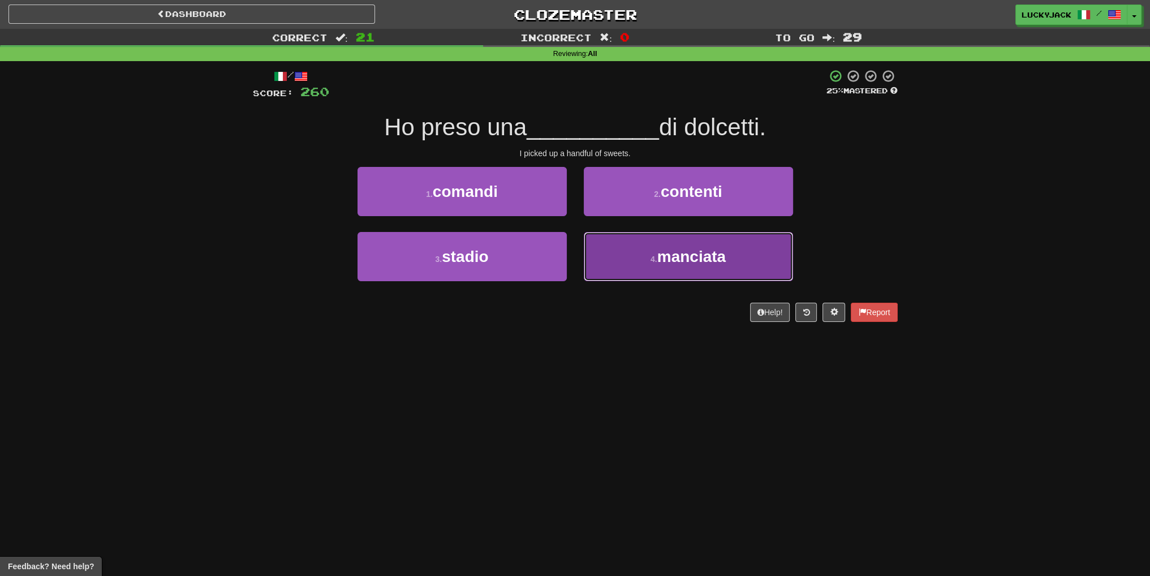
click at [620, 260] on button "4 . manciata" at bounding box center [688, 256] width 209 height 49
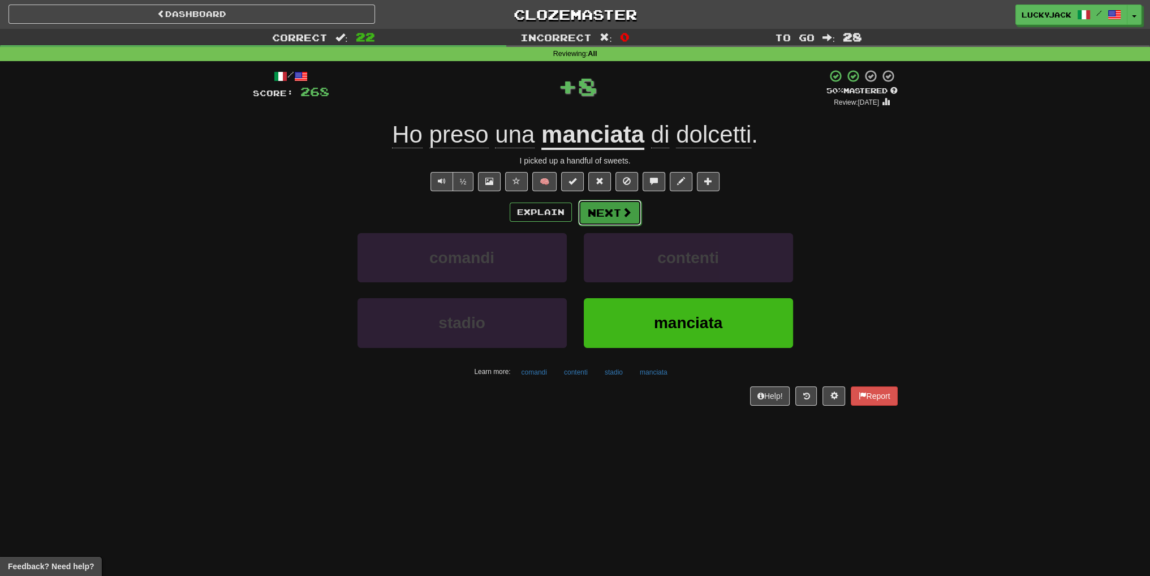
click at [611, 216] on button "Next" at bounding box center [609, 213] width 63 height 26
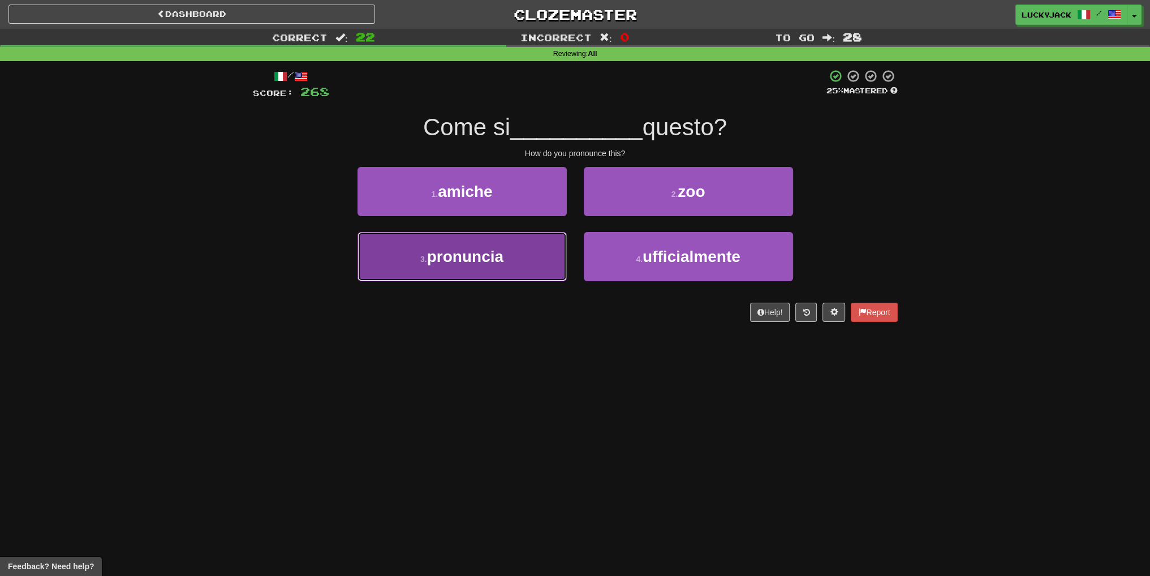
click at [536, 259] on button "3 . pronuncia" at bounding box center [461, 256] width 209 height 49
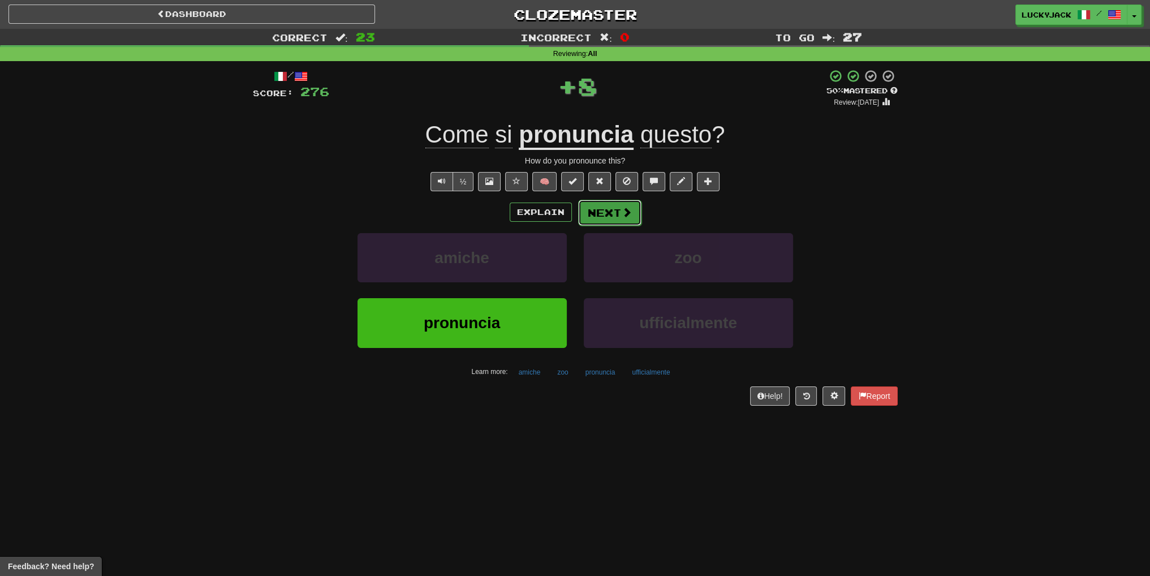
click at [619, 208] on button "Next" at bounding box center [609, 213] width 63 height 26
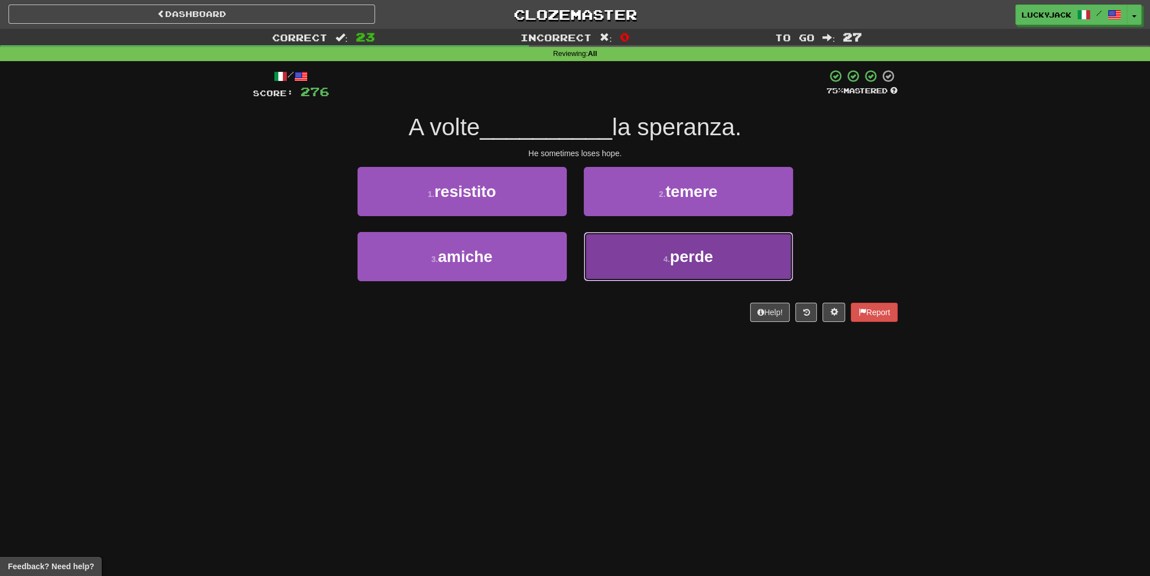
click at [618, 270] on button "4 . perde" at bounding box center [688, 256] width 209 height 49
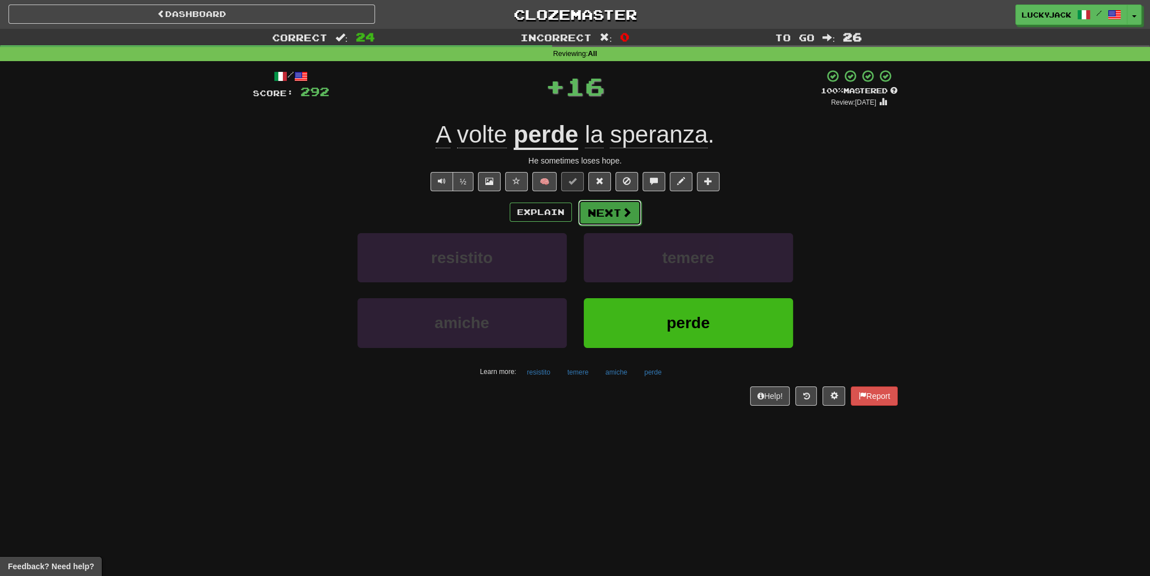
click at [589, 211] on button "Next" at bounding box center [609, 213] width 63 height 26
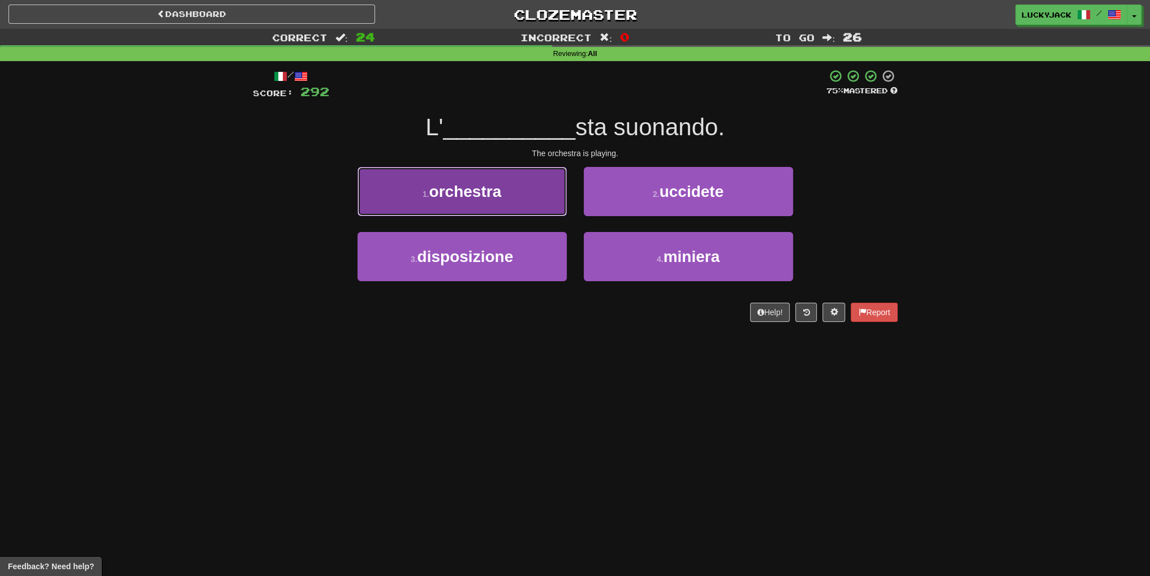
click at [509, 200] on button "1 . orchestra" at bounding box center [461, 191] width 209 height 49
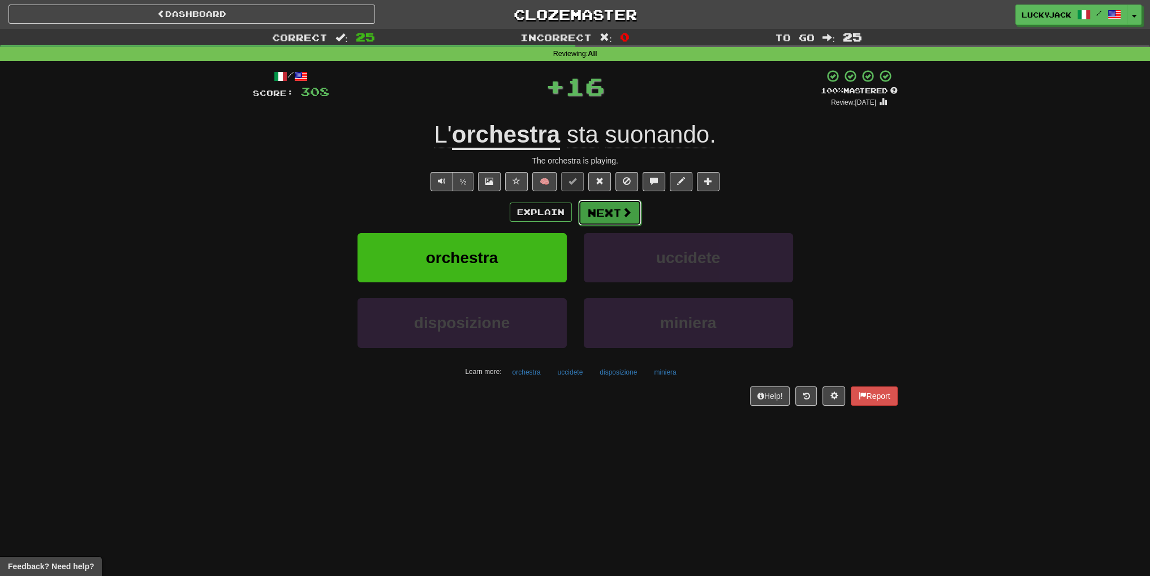
click at [611, 215] on button "Next" at bounding box center [609, 213] width 63 height 26
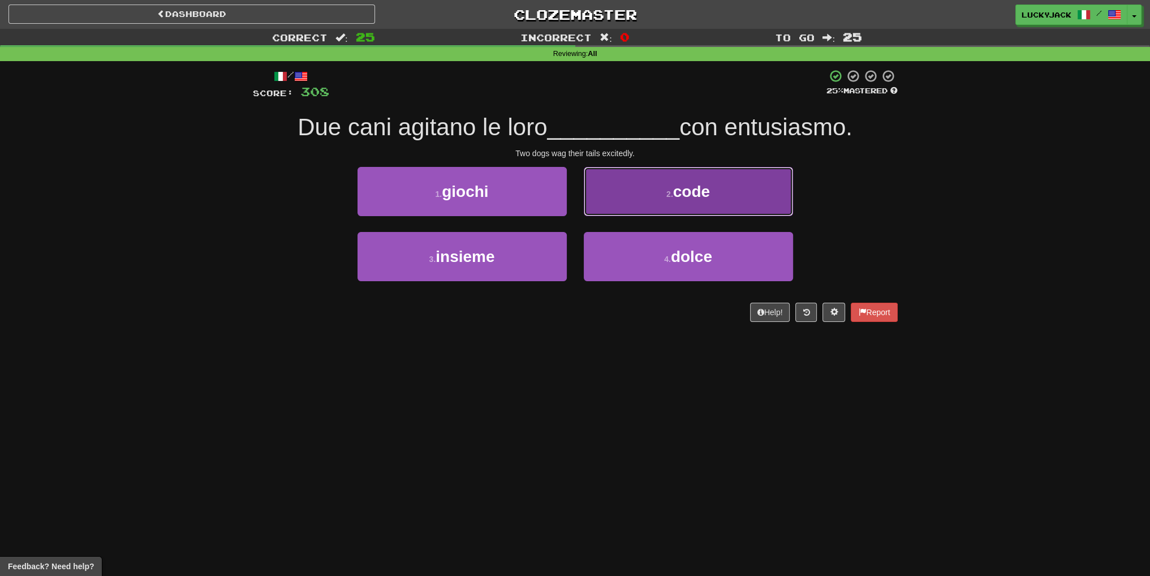
click at [608, 205] on button "2 . code" at bounding box center [688, 191] width 209 height 49
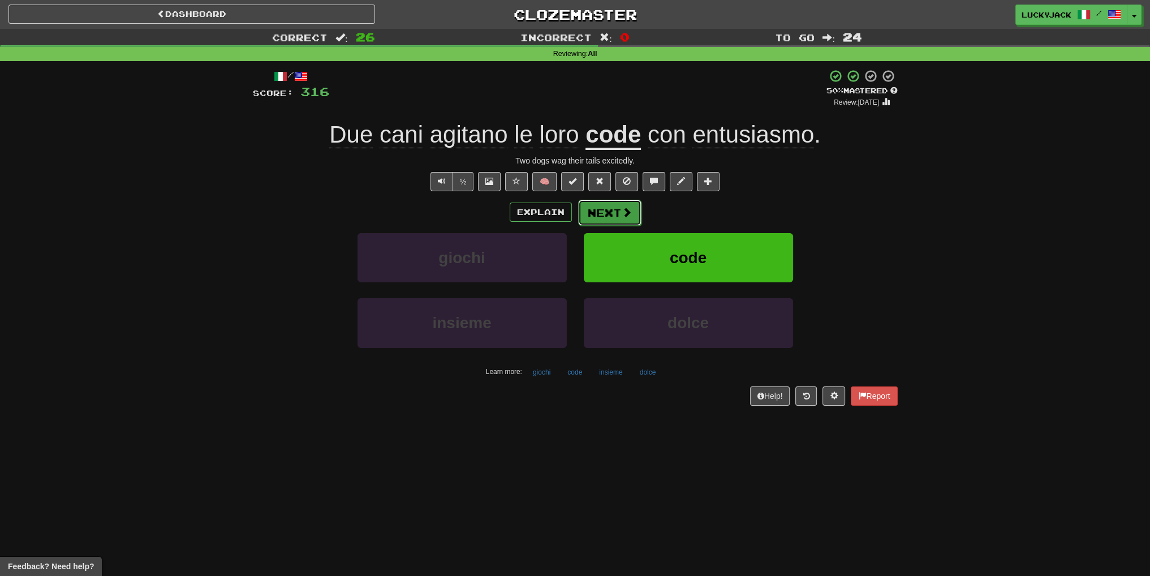
click at [611, 218] on button "Next" at bounding box center [609, 213] width 63 height 26
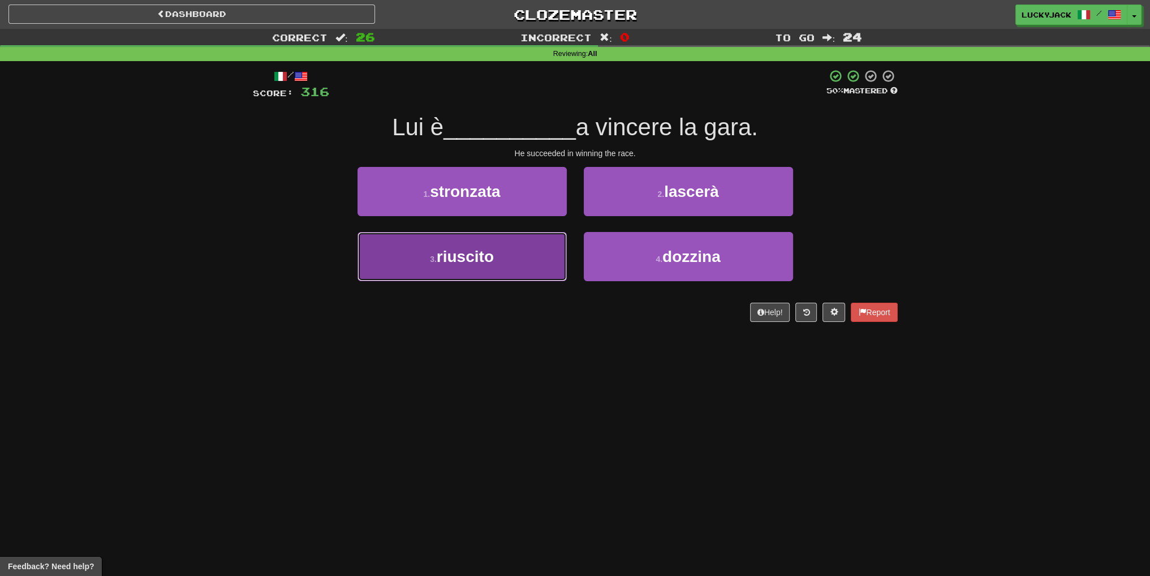
click at [534, 251] on button "3 . riuscito" at bounding box center [461, 256] width 209 height 49
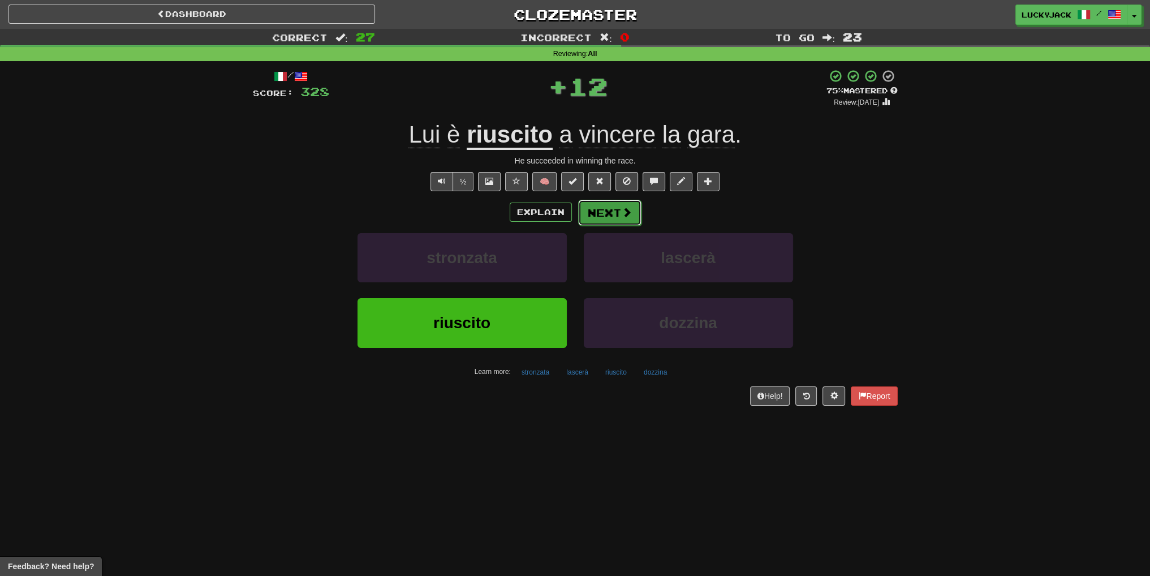
click at [590, 215] on button "Next" at bounding box center [609, 213] width 63 height 26
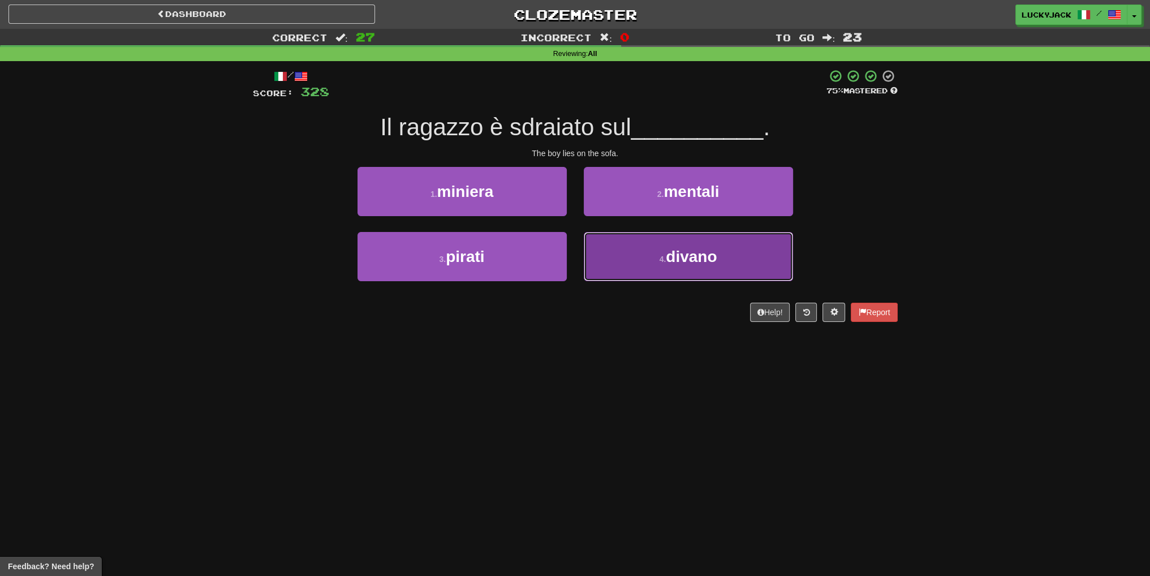
click at [610, 244] on button "4 . divano" at bounding box center [688, 256] width 209 height 49
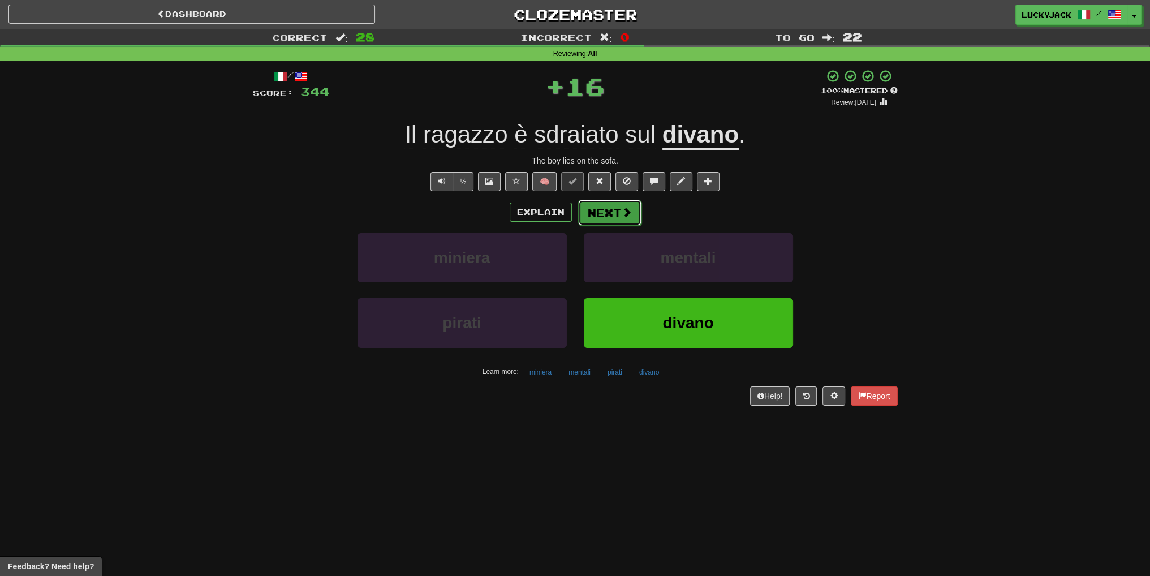
click at [612, 215] on button "Next" at bounding box center [609, 213] width 63 height 26
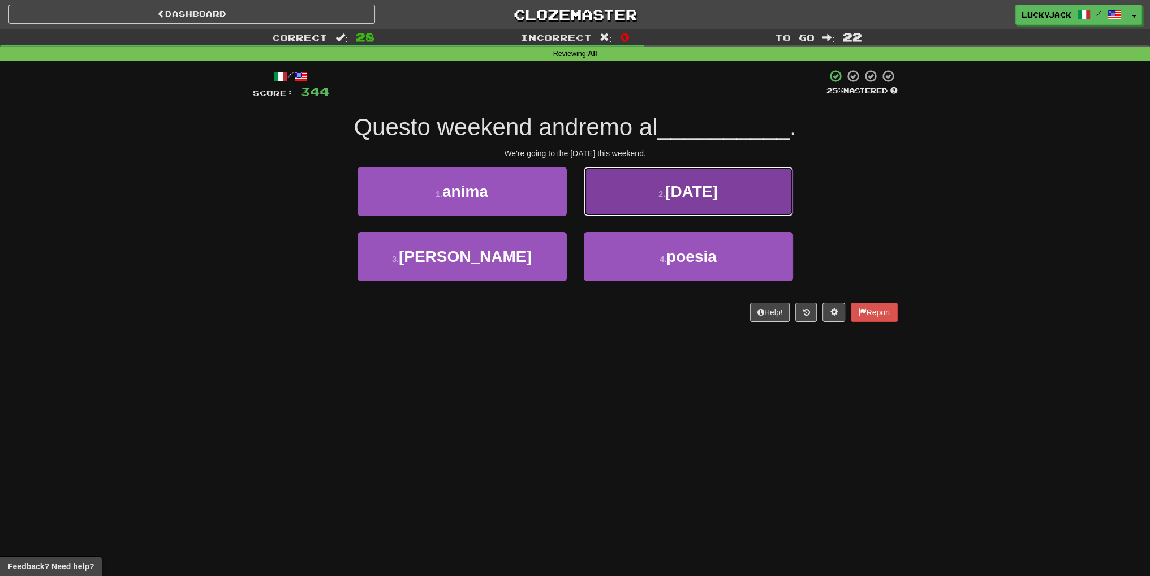
click at [616, 210] on button "2 . carnevale" at bounding box center [688, 191] width 209 height 49
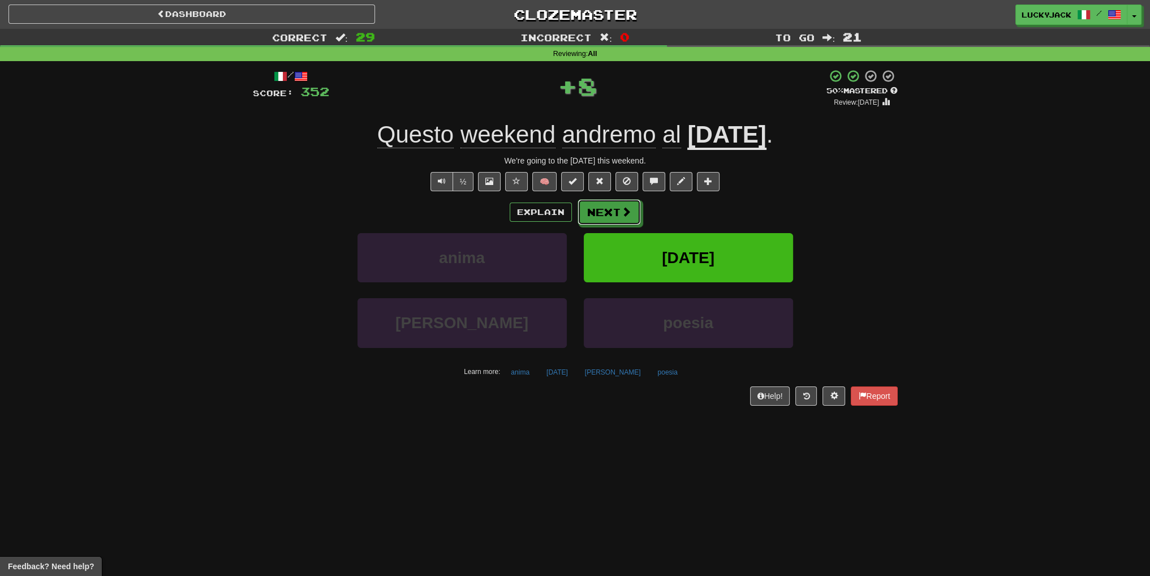
click at [616, 210] on button "Next" at bounding box center [608, 212] width 63 height 26
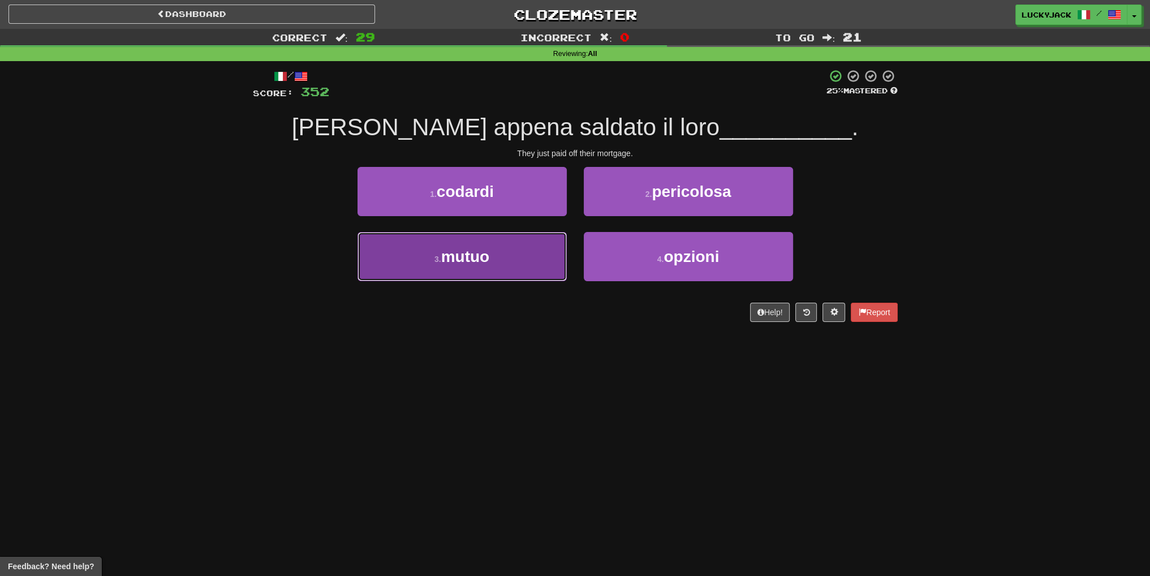
click at [512, 254] on button "3 . mutuo" at bounding box center [461, 256] width 209 height 49
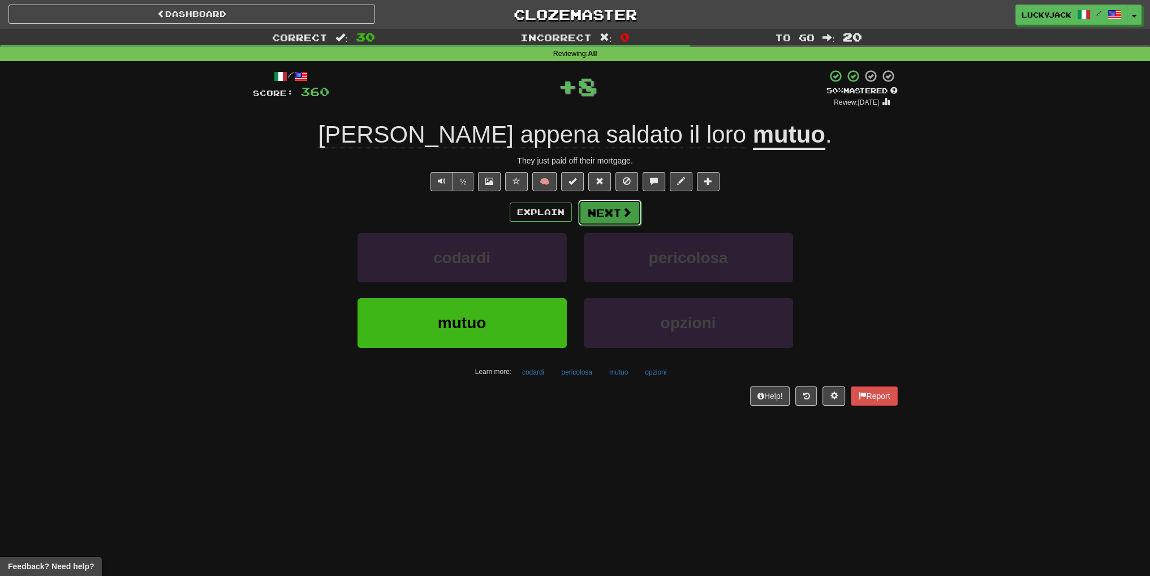
click at [617, 213] on button "Next" at bounding box center [609, 213] width 63 height 26
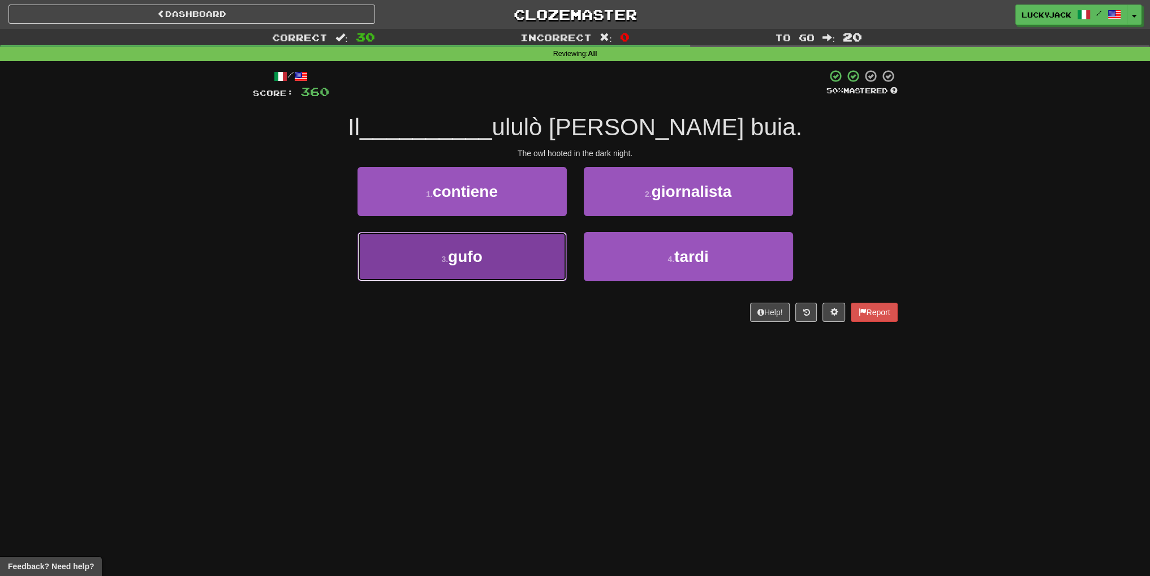
click at [539, 252] on button "3 . gufo" at bounding box center [461, 256] width 209 height 49
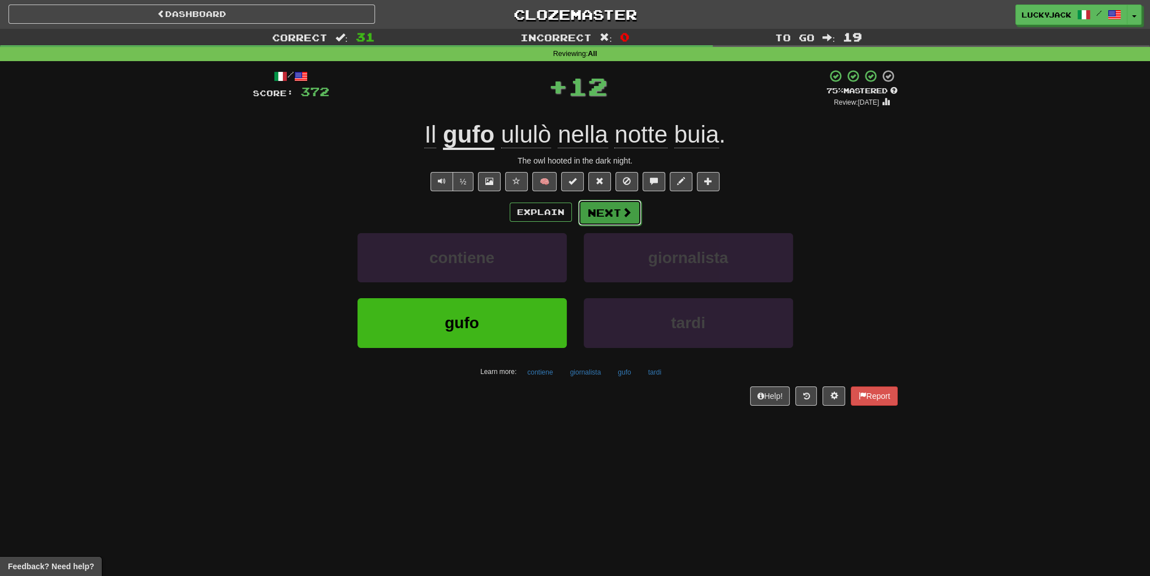
click at [605, 206] on button "Next" at bounding box center [609, 213] width 63 height 26
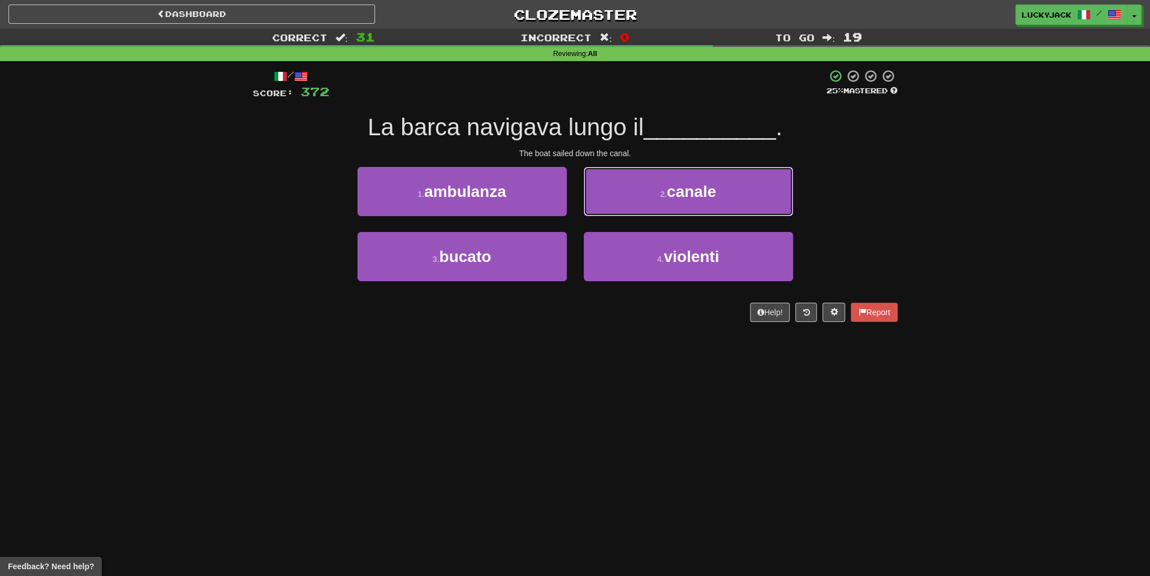
click at [605, 206] on button "2 . canale" at bounding box center [688, 191] width 209 height 49
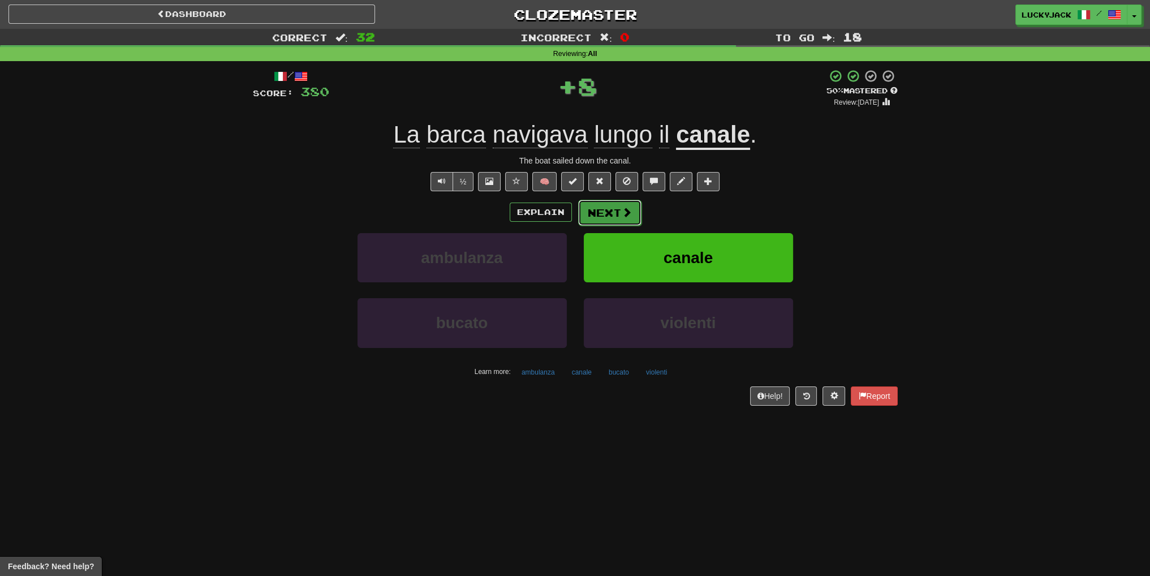
click at [618, 209] on button "Next" at bounding box center [609, 213] width 63 height 26
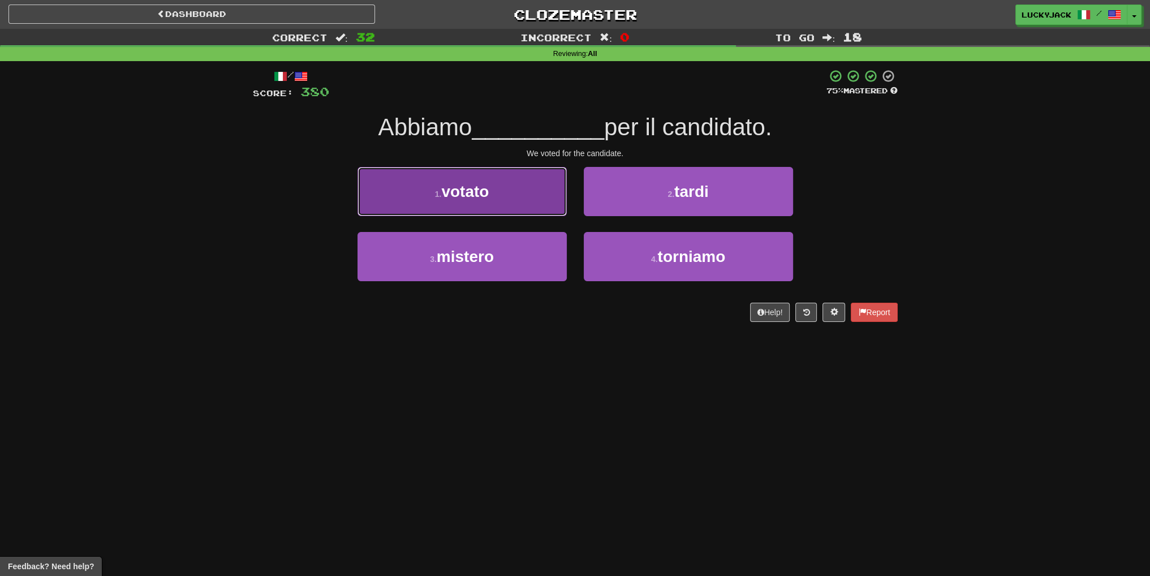
click at [477, 204] on button "1 . votato" at bounding box center [461, 191] width 209 height 49
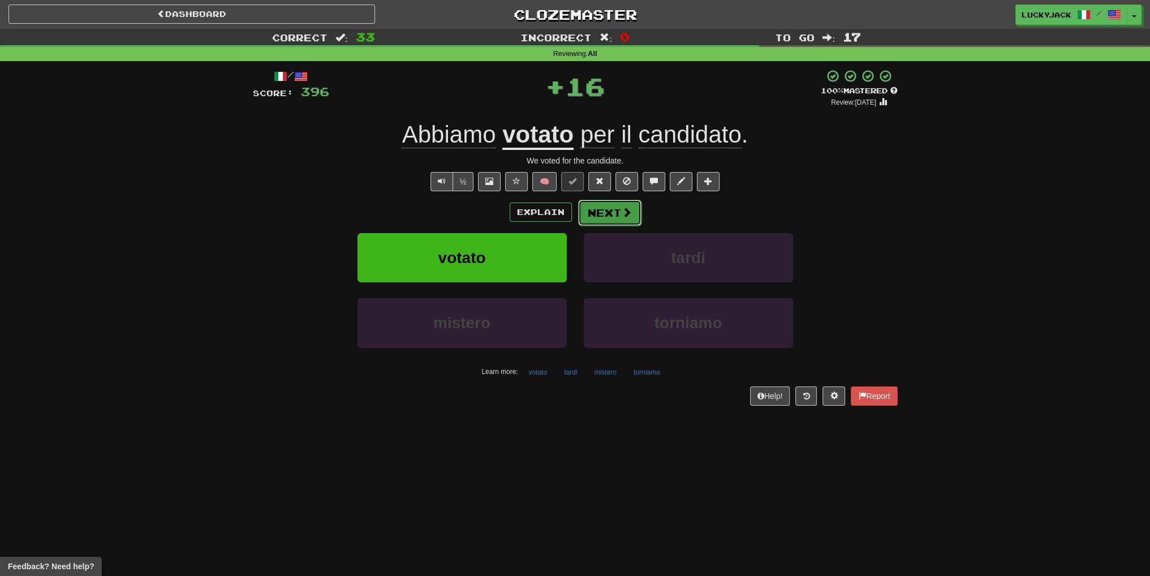
click at [608, 208] on button "Next" at bounding box center [609, 213] width 63 height 26
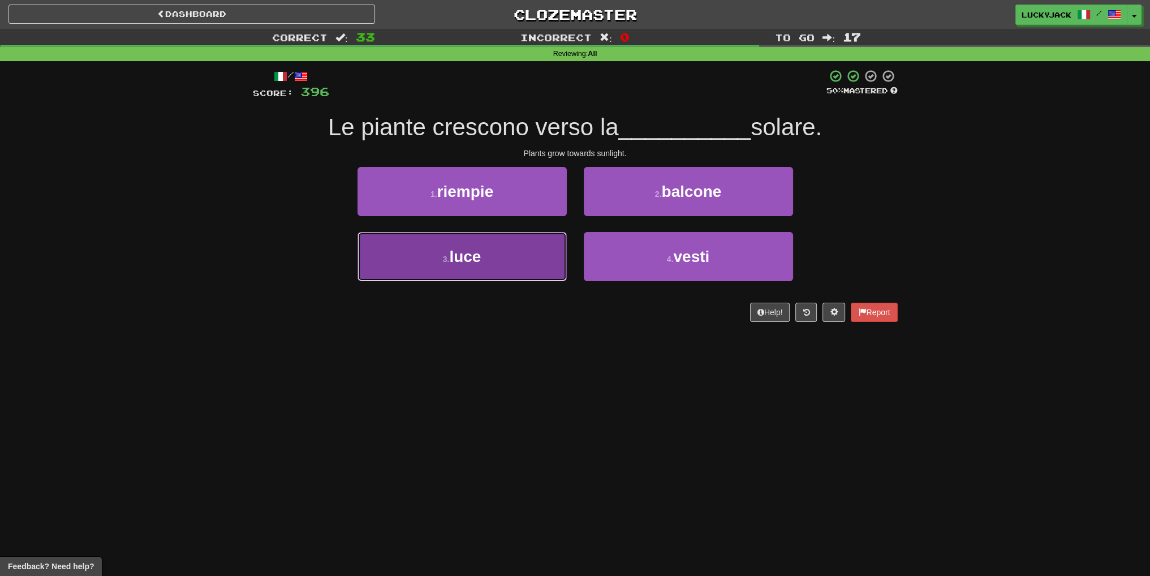
click at [517, 247] on button "3 . luce" at bounding box center [461, 256] width 209 height 49
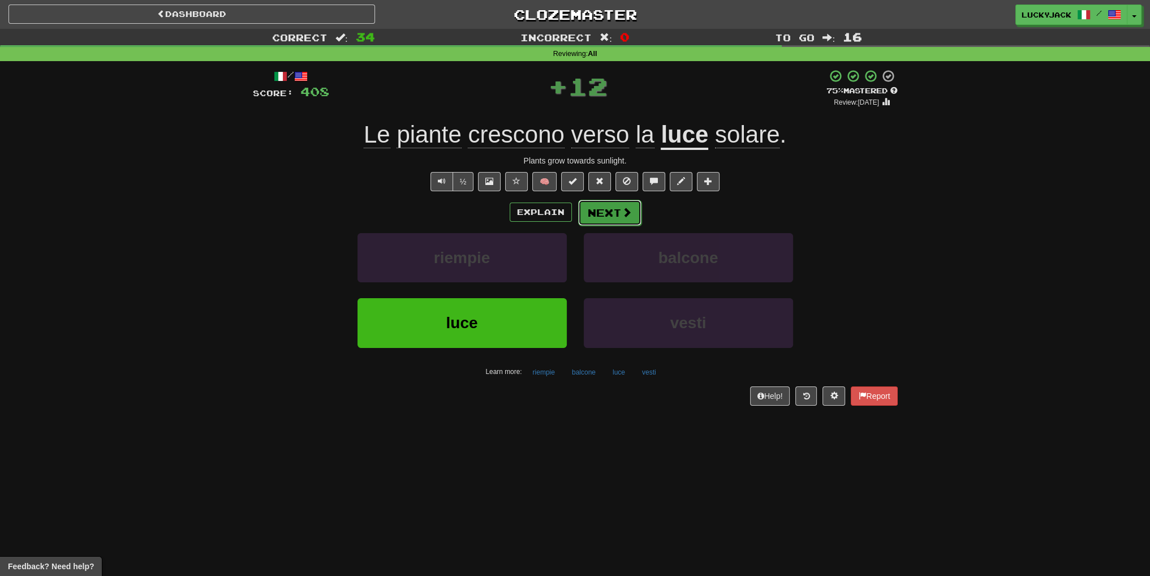
click at [608, 211] on button "Next" at bounding box center [609, 213] width 63 height 26
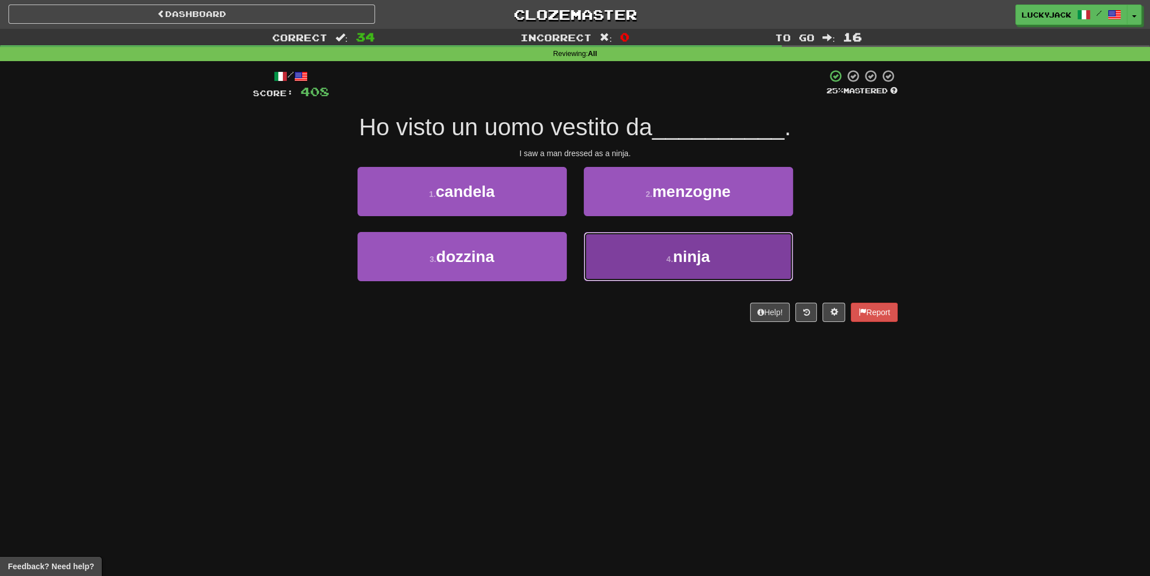
click at [608, 261] on button "4 . ninja" at bounding box center [688, 256] width 209 height 49
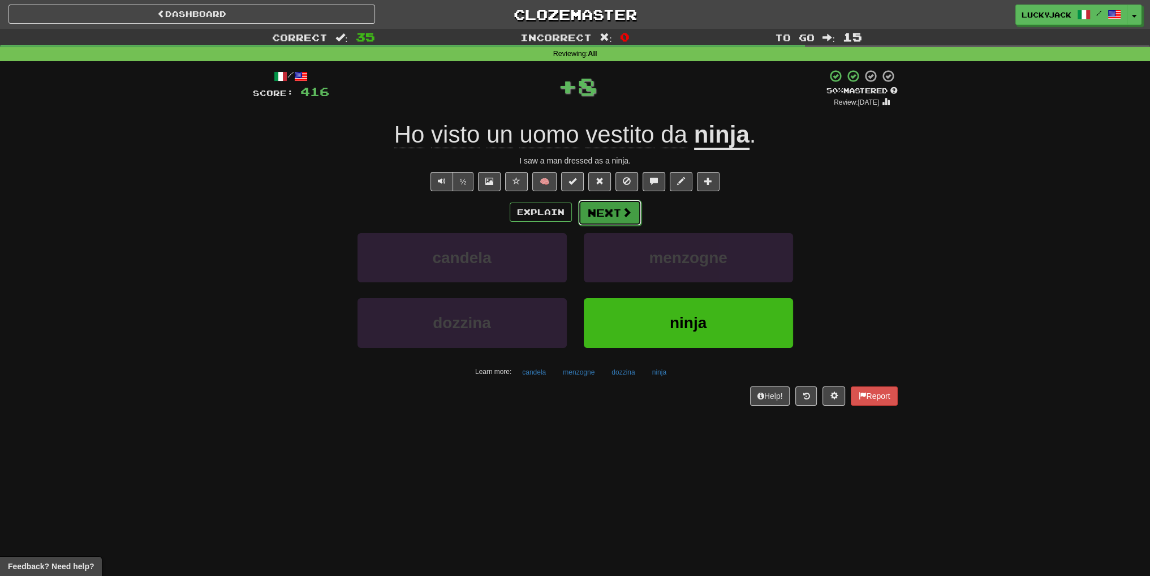
click at [611, 209] on button "Next" at bounding box center [609, 213] width 63 height 26
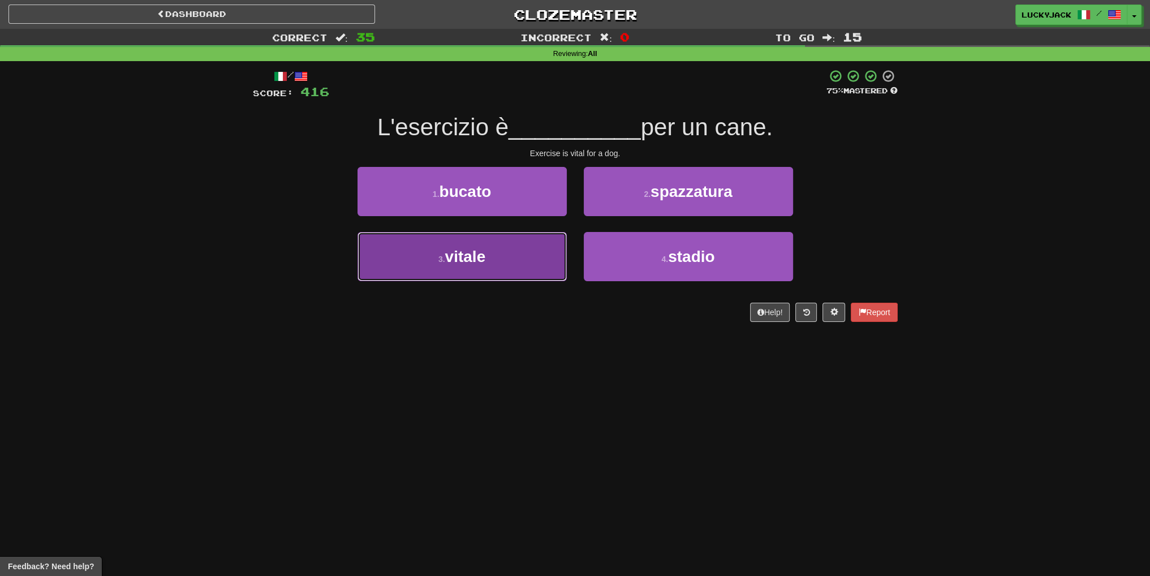
click at [516, 249] on button "3 . vitale" at bounding box center [461, 256] width 209 height 49
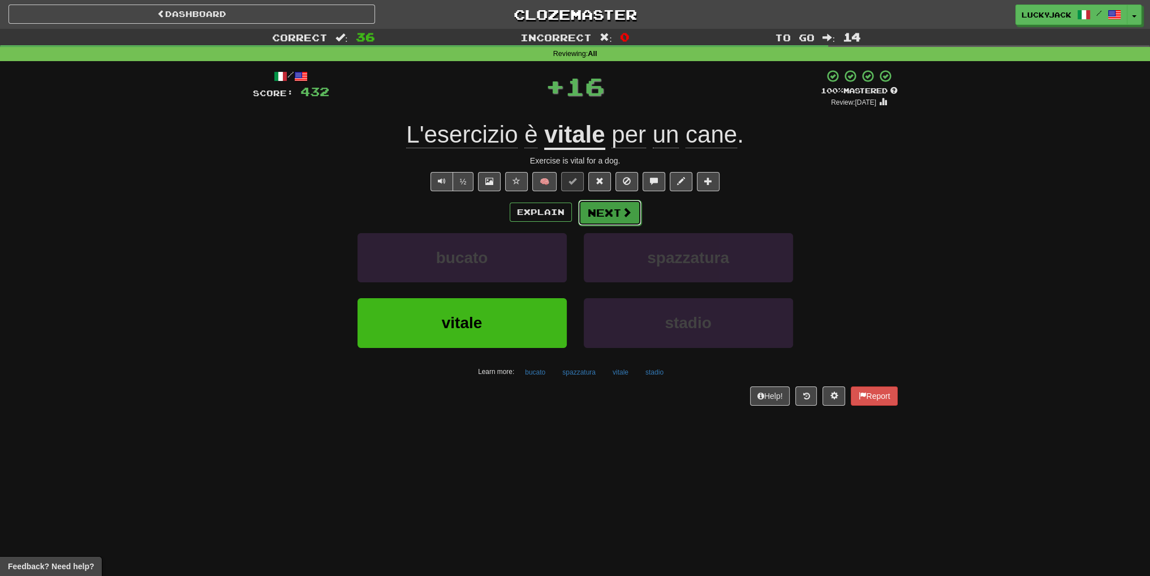
click at [595, 207] on button "Next" at bounding box center [609, 213] width 63 height 26
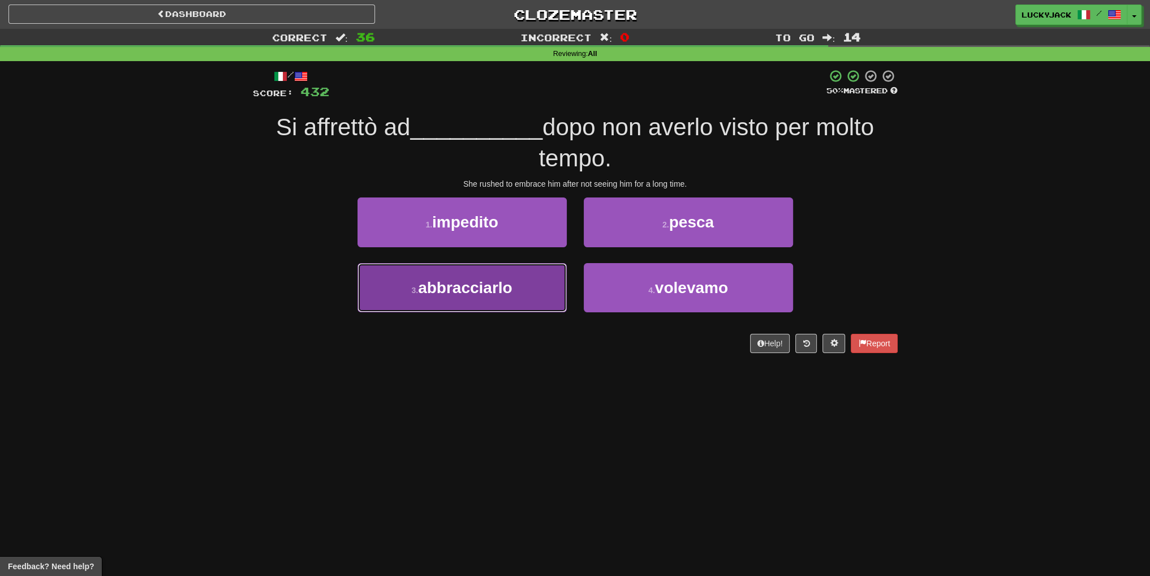
click at [507, 297] on button "3 . abbracciarlo" at bounding box center [461, 287] width 209 height 49
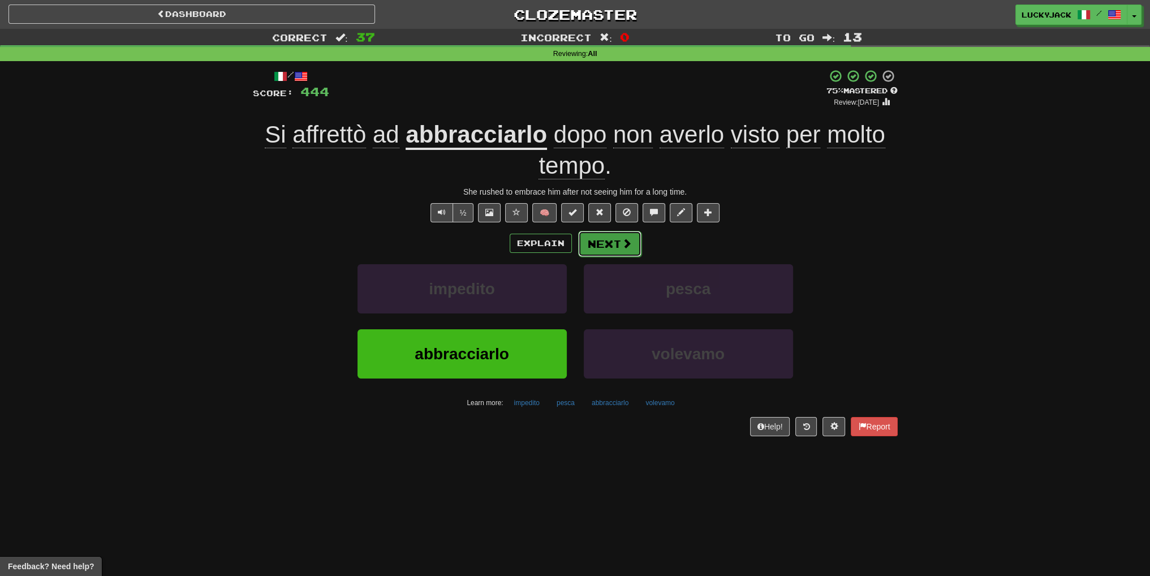
click at [619, 241] on button "Next" at bounding box center [609, 244] width 63 height 26
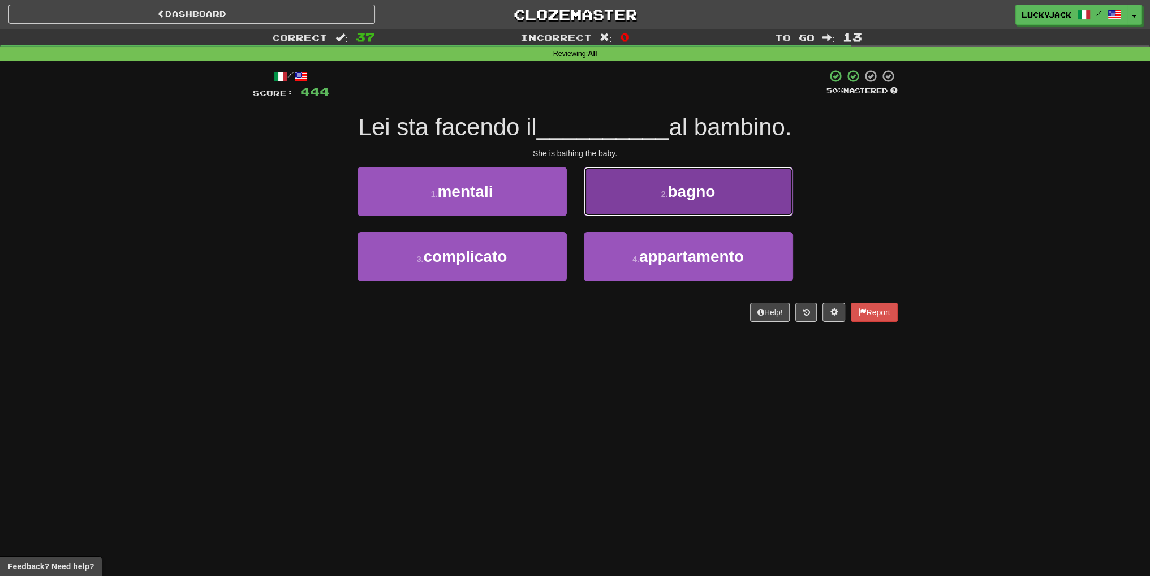
click at [622, 202] on button "2 . bagno" at bounding box center [688, 191] width 209 height 49
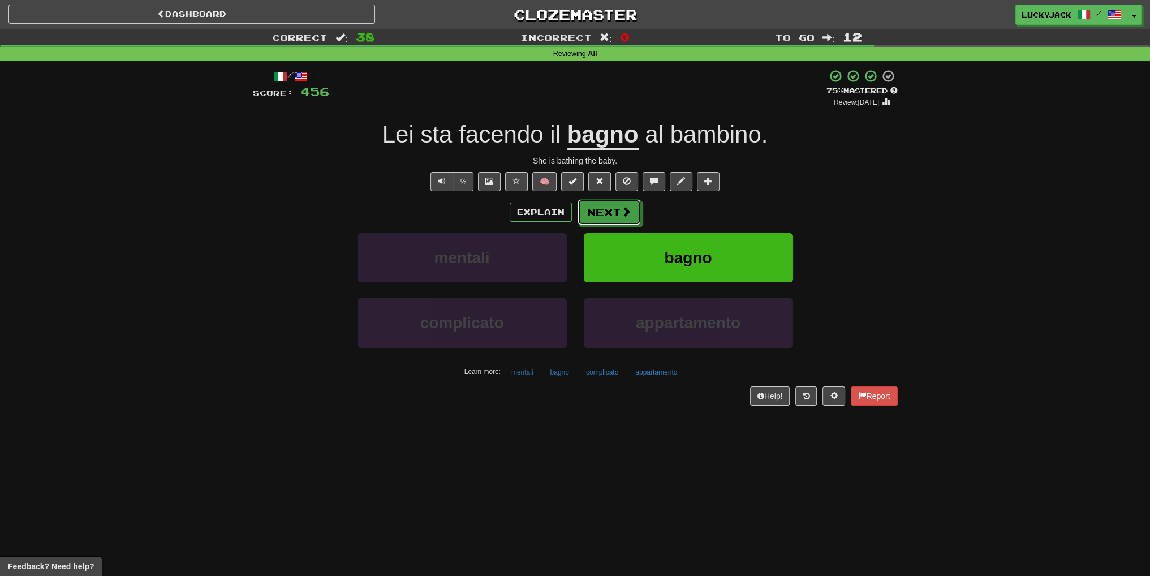
drag, startPoint x: 611, startPoint y: 213, endPoint x: 491, endPoint y: 195, distance: 120.7
click at [442, 157] on div "/ Score: 456 + 12 75 % Mastered Review: 2025-09-20 Lei sta facendo il bagno al …" at bounding box center [575, 237] width 645 height 336
click at [606, 213] on button "Next" at bounding box center [609, 213] width 63 height 26
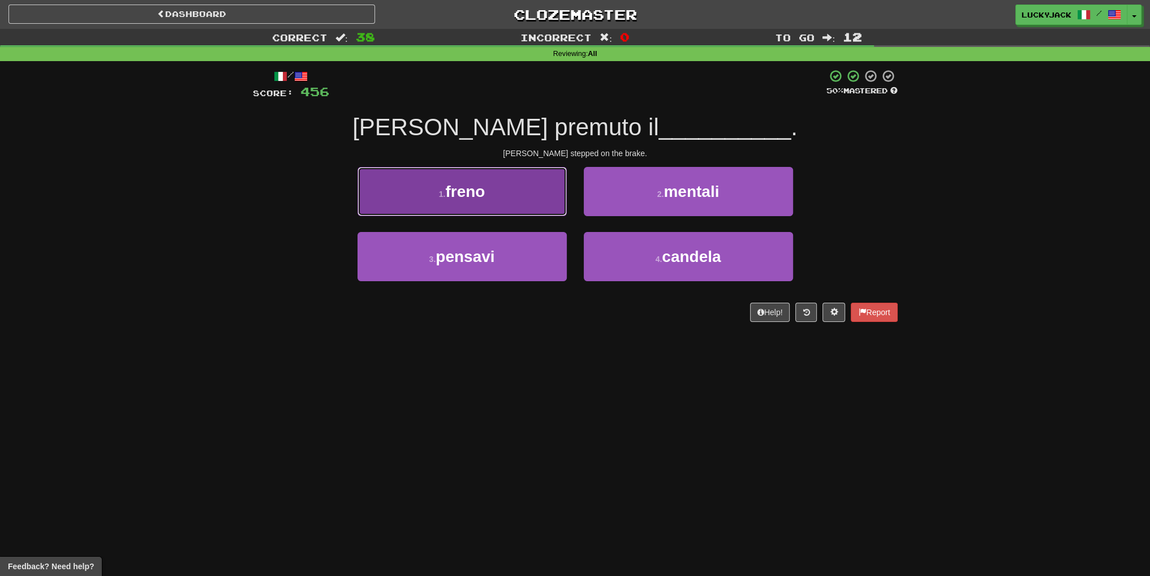
click at [521, 204] on button "1 . freno" at bounding box center [461, 191] width 209 height 49
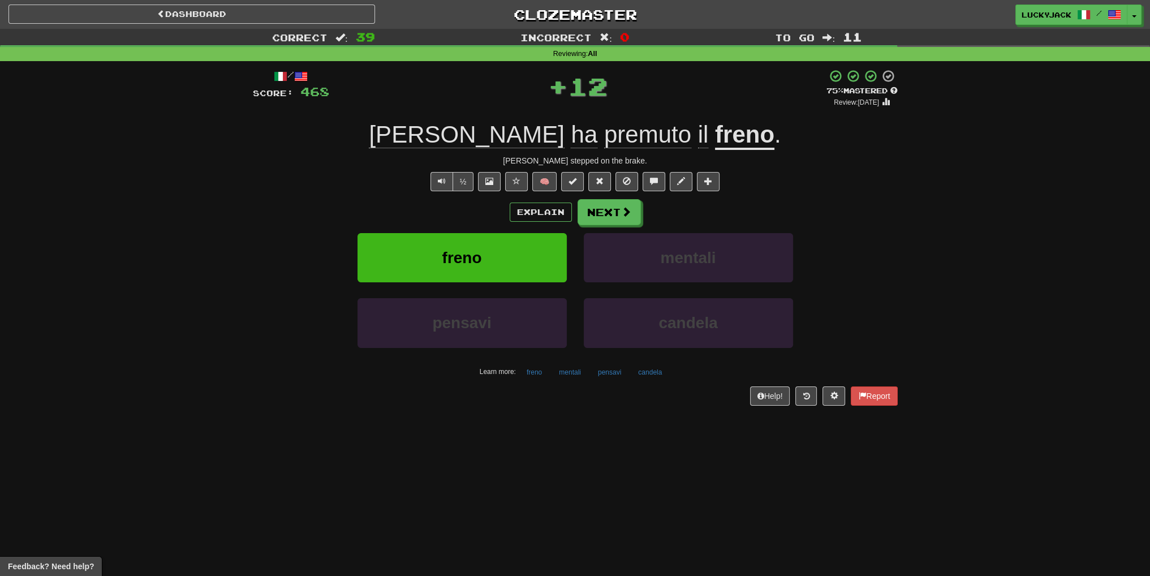
click at [698, 132] on span "premuto" at bounding box center [703, 134] width 11 height 27
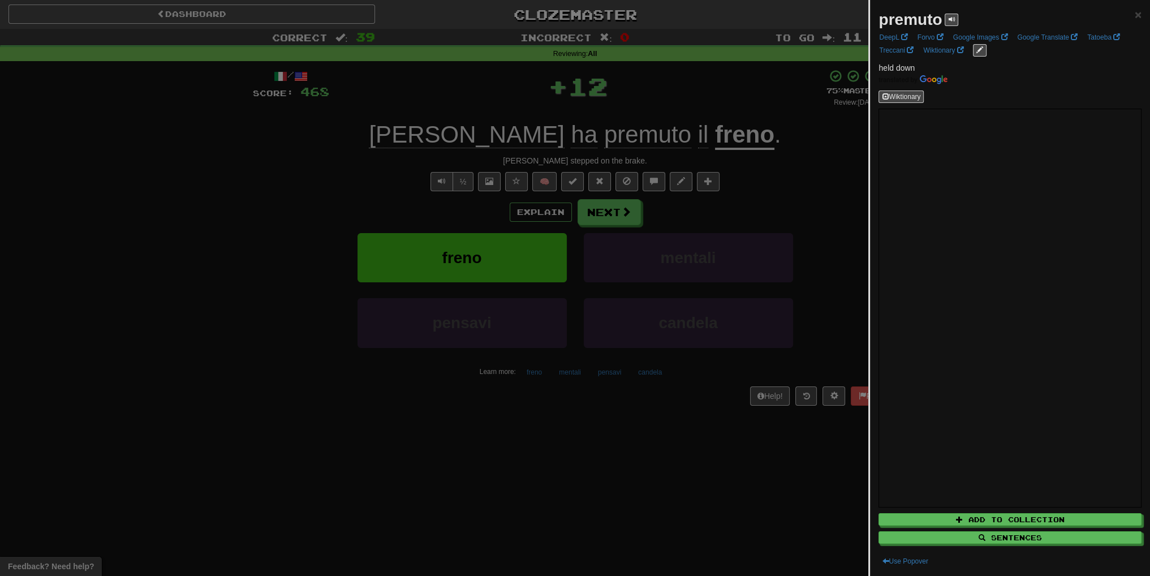
click at [581, 136] on div at bounding box center [575, 288] width 1150 height 576
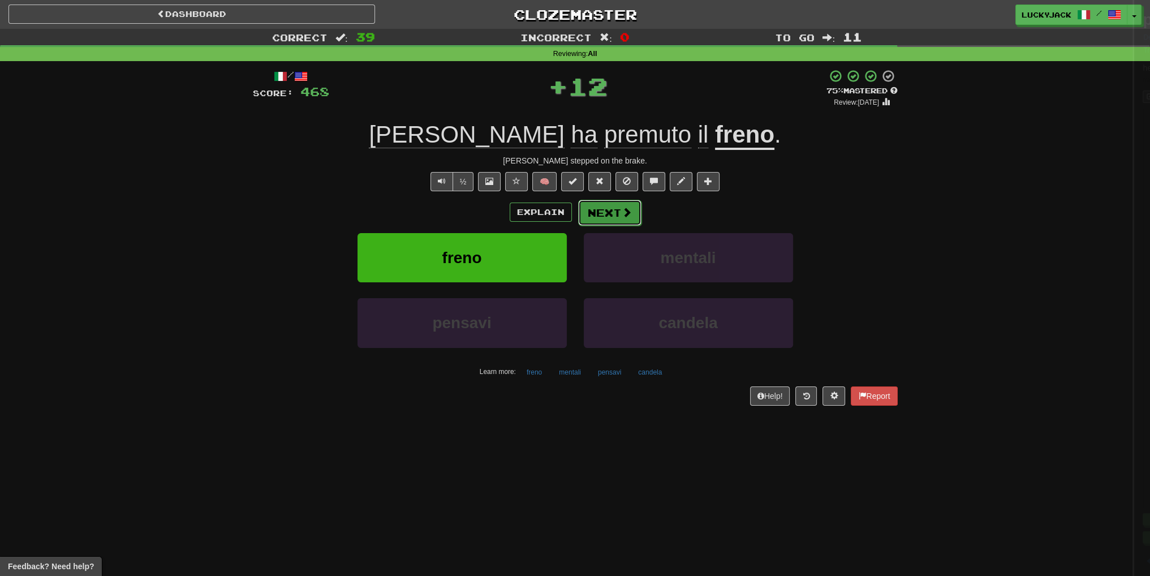
click at [631, 213] on button "Next" at bounding box center [609, 213] width 63 height 26
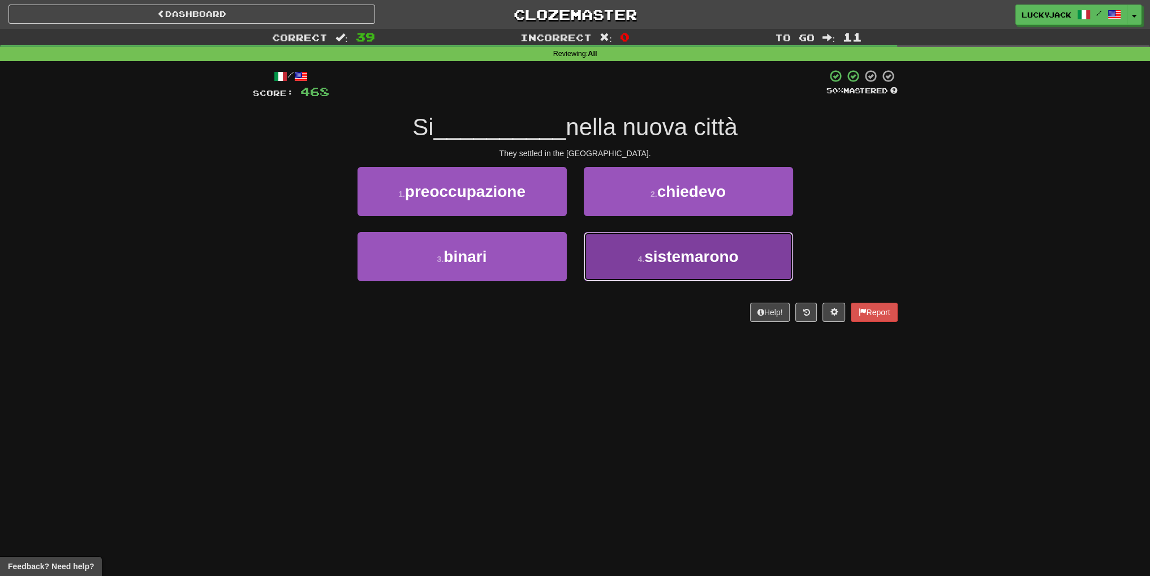
click at [640, 249] on button "4 . sistemarono" at bounding box center [688, 256] width 209 height 49
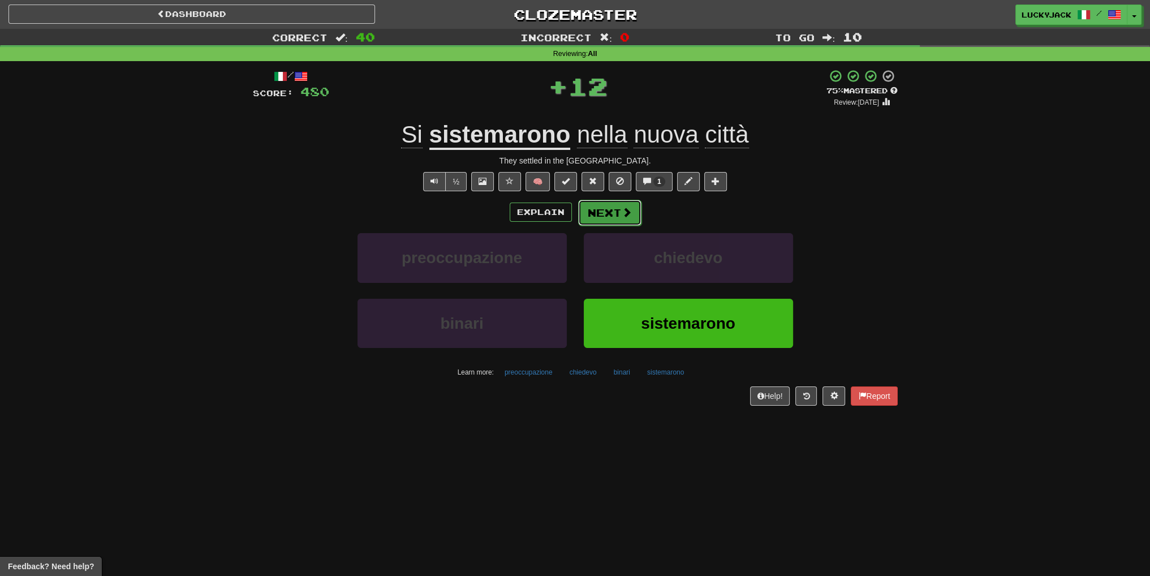
click at [596, 203] on button "Next" at bounding box center [609, 213] width 63 height 26
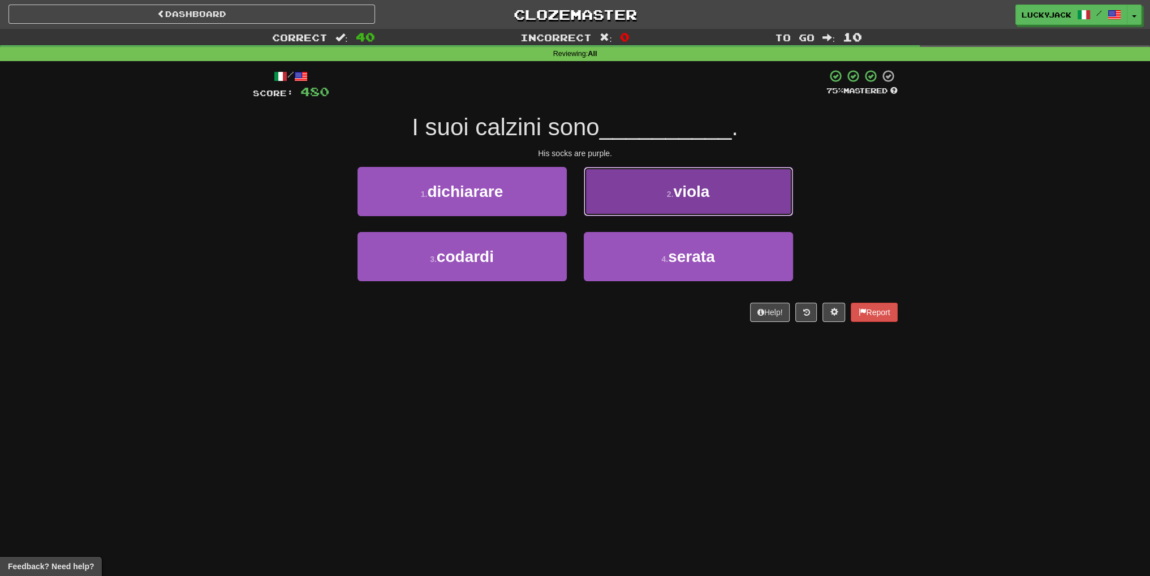
click at [625, 197] on button "2 . viola" at bounding box center [688, 191] width 209 height 49
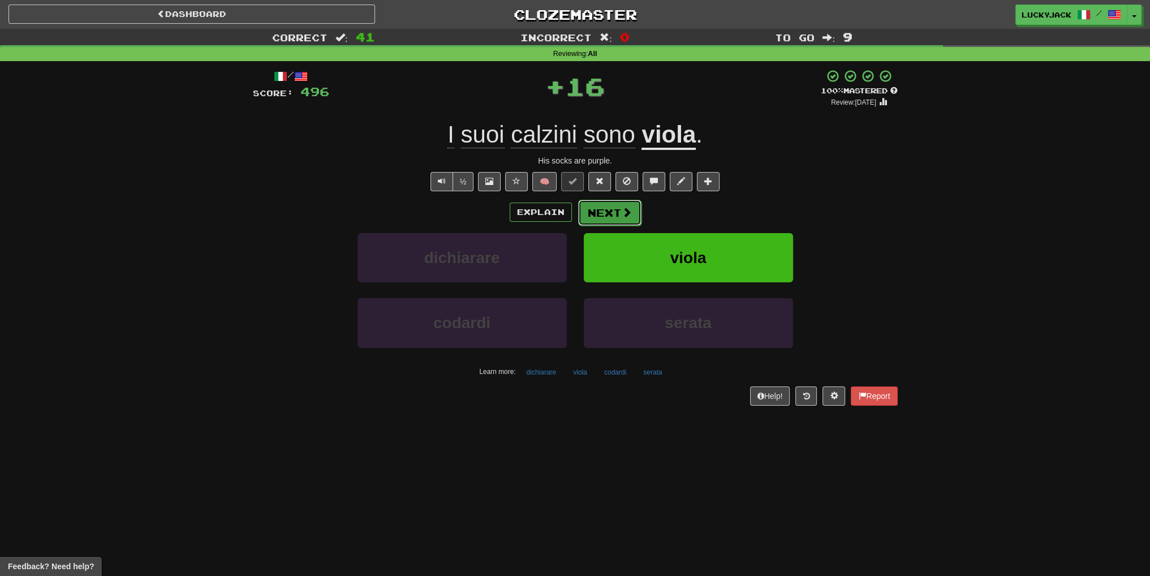
click at [620, 205] on button "Next" at bounding box center [609, 213] width 63 height 26
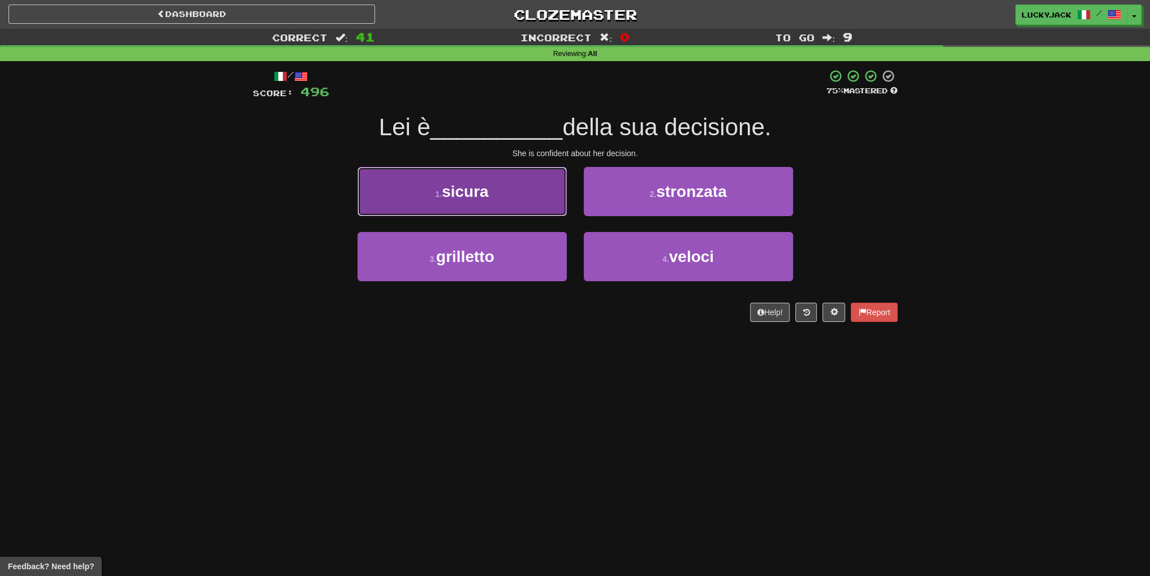
click at [511, 191] on button "1 . sicura" at bounding box center [461, 191] width 209 height 49
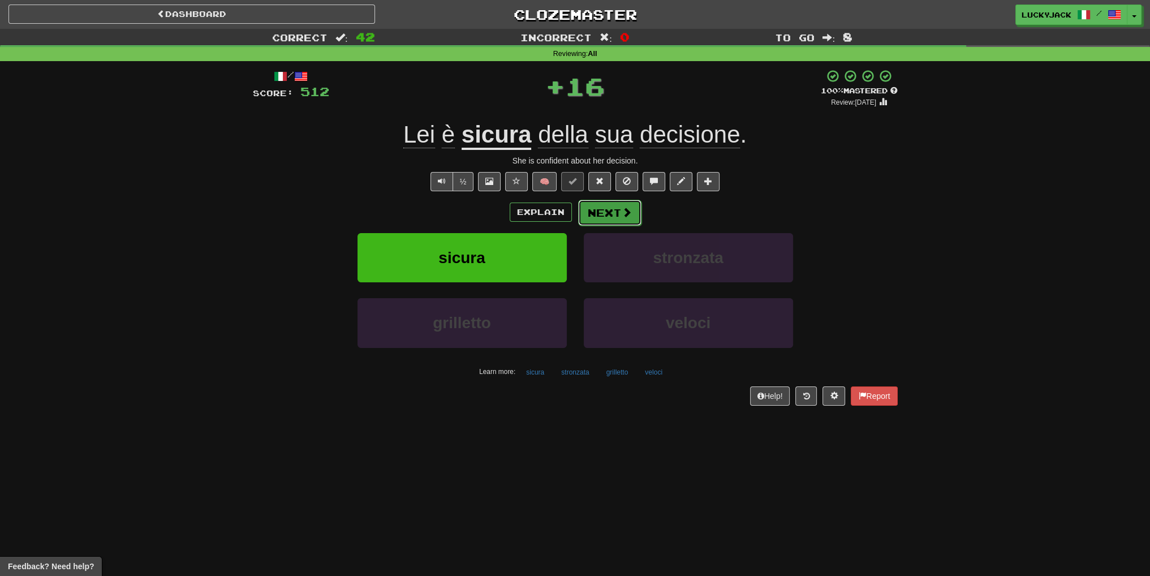
click at [601, 204] on button "Next" at bounding box center [609, 213] width 63 height 26
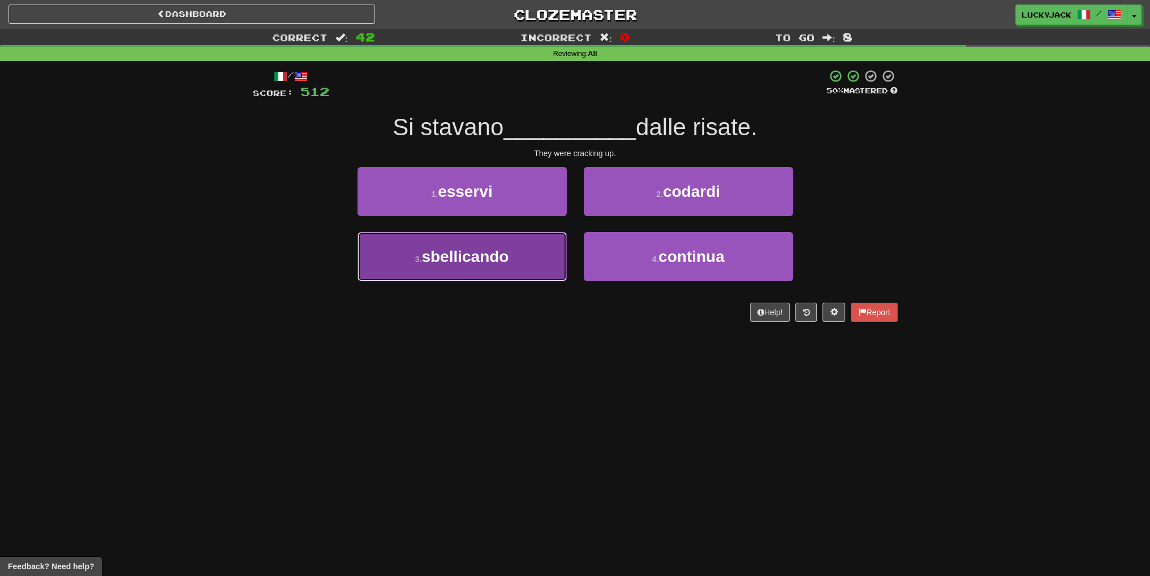
click at [554, 261] on button "3 . sbellicando" at bounding box center [461, 256] width 209 height 49
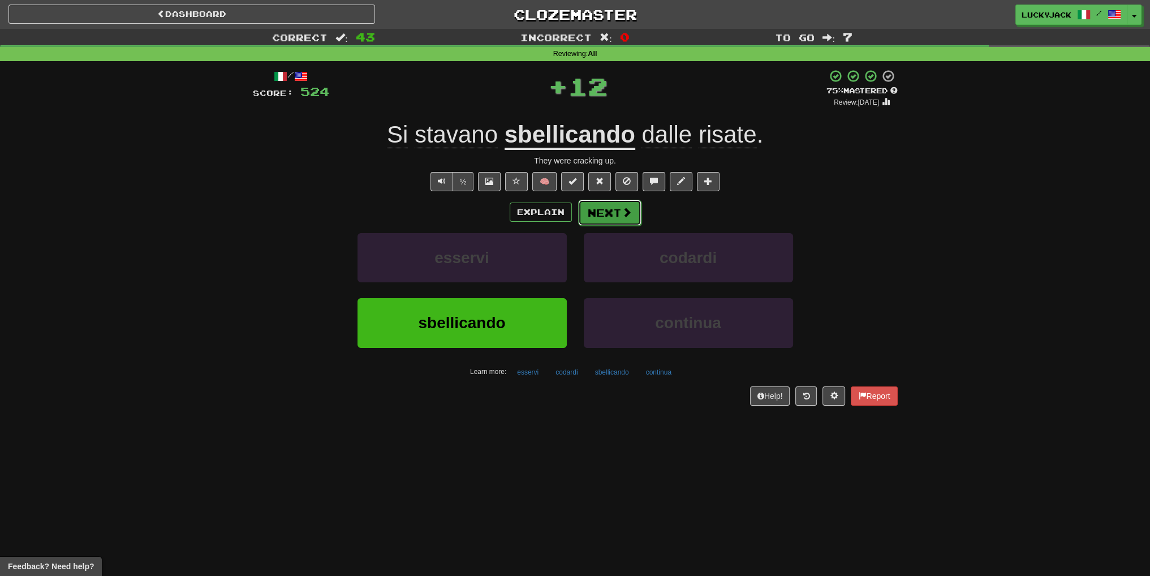
click at [612, 218] on button "Next" at bounding box center [609, 213] width 63 height 26
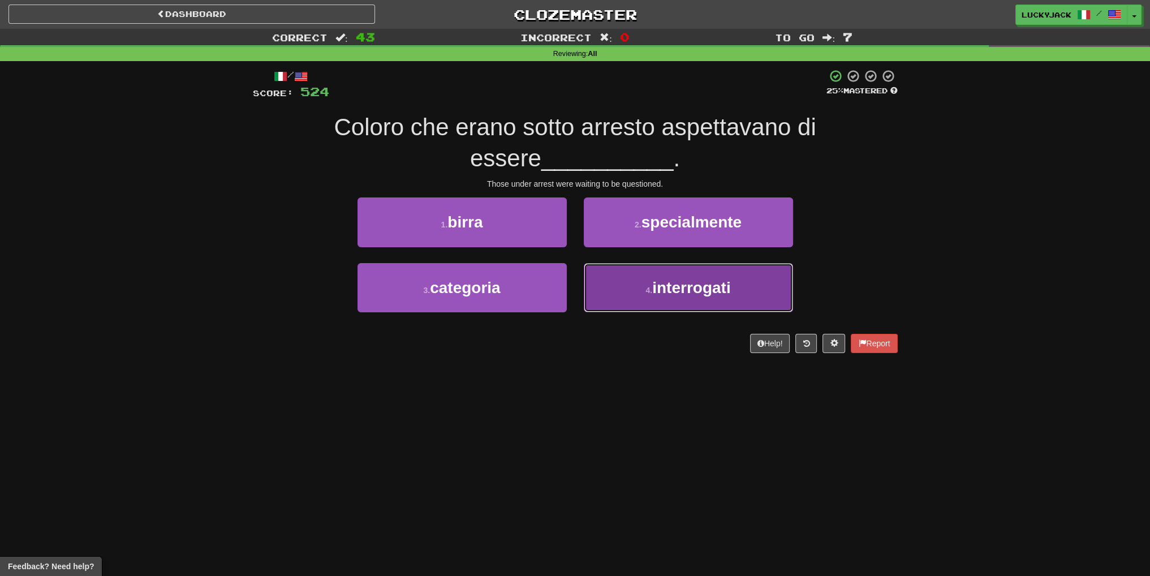
click at [623, 283] on button "4 . interrogati" at bounding box center [688, 287] width 209 height 49
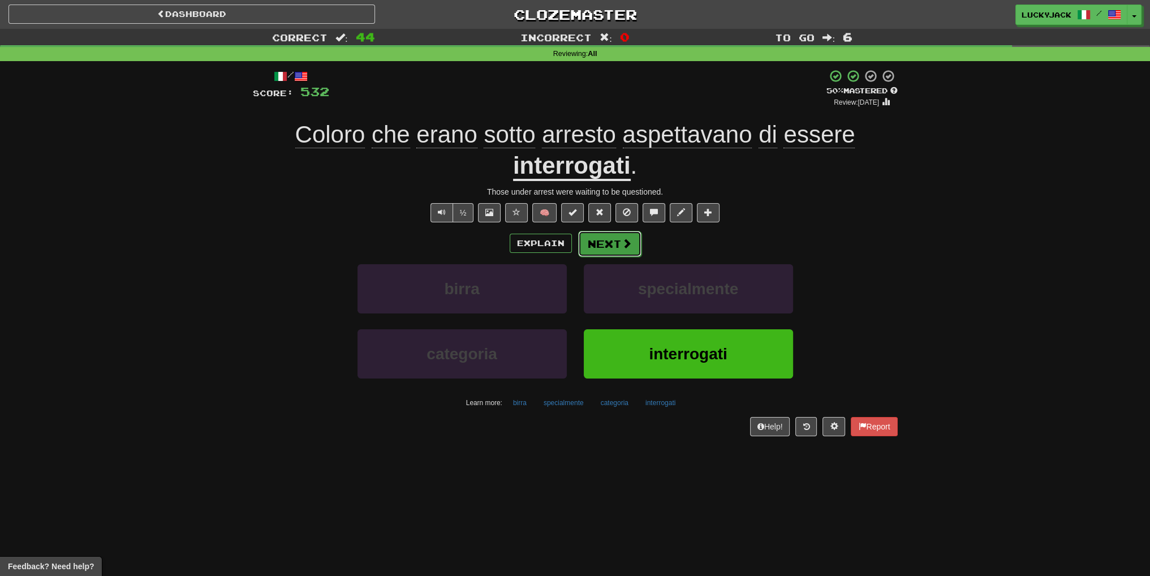
click at [619, 247] on button "Next" at bounding box center [609, 244] width 63 height 26
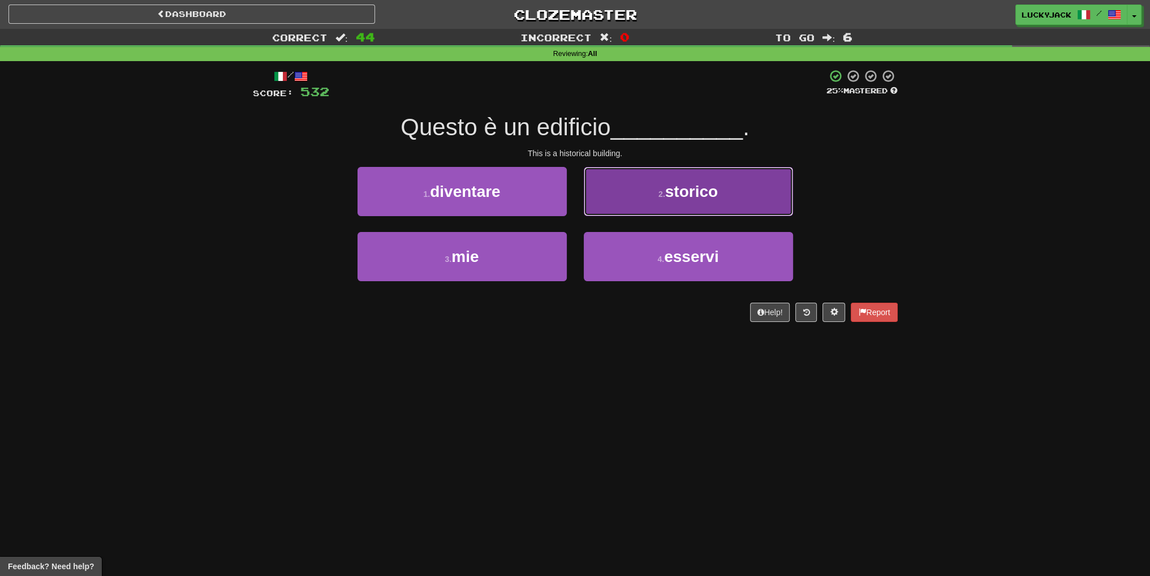
click at [625, 188] on button "2 . storico" at bounding box center [688, 191] width 209 height 49
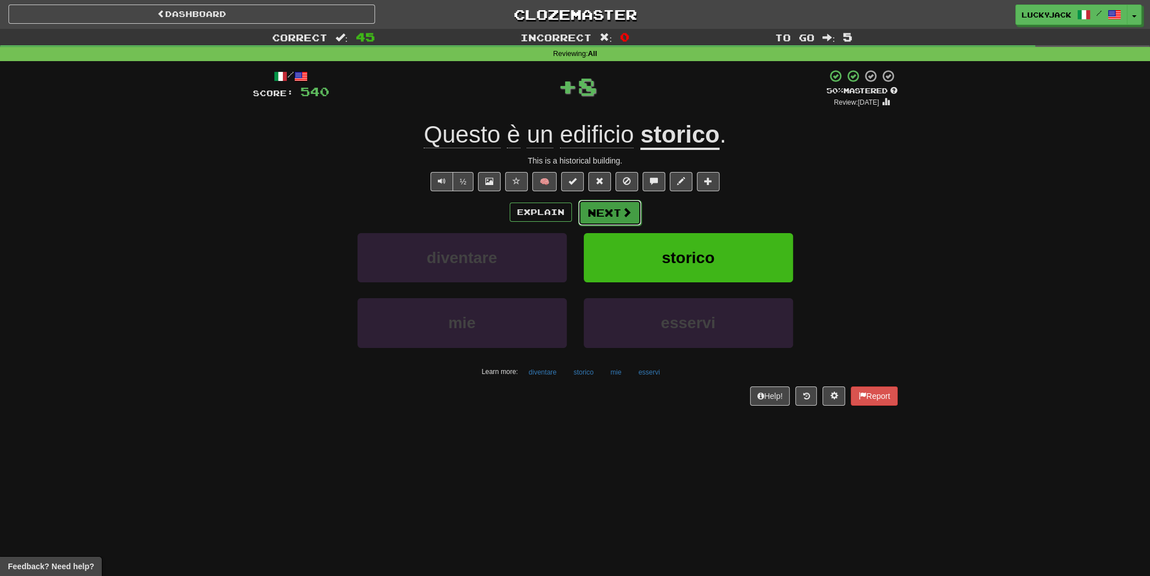
click at [628, 209] on span at bounding box center [626, 212] width 10 height 10
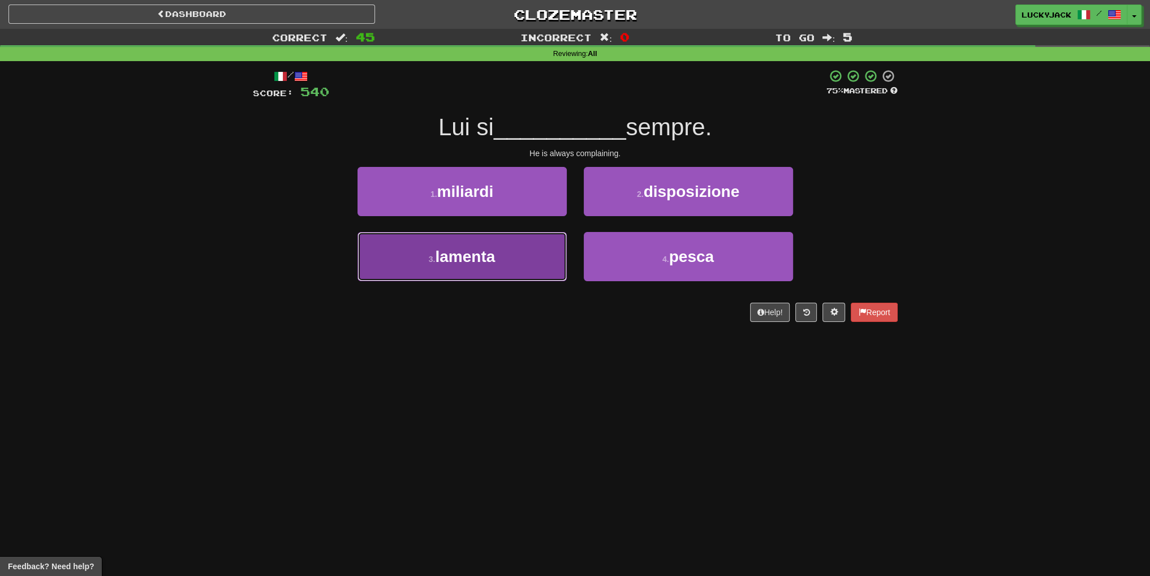
click at [531, 279] on button "3 . lamenta" at bounding box center [461, 256] width 209 height 49
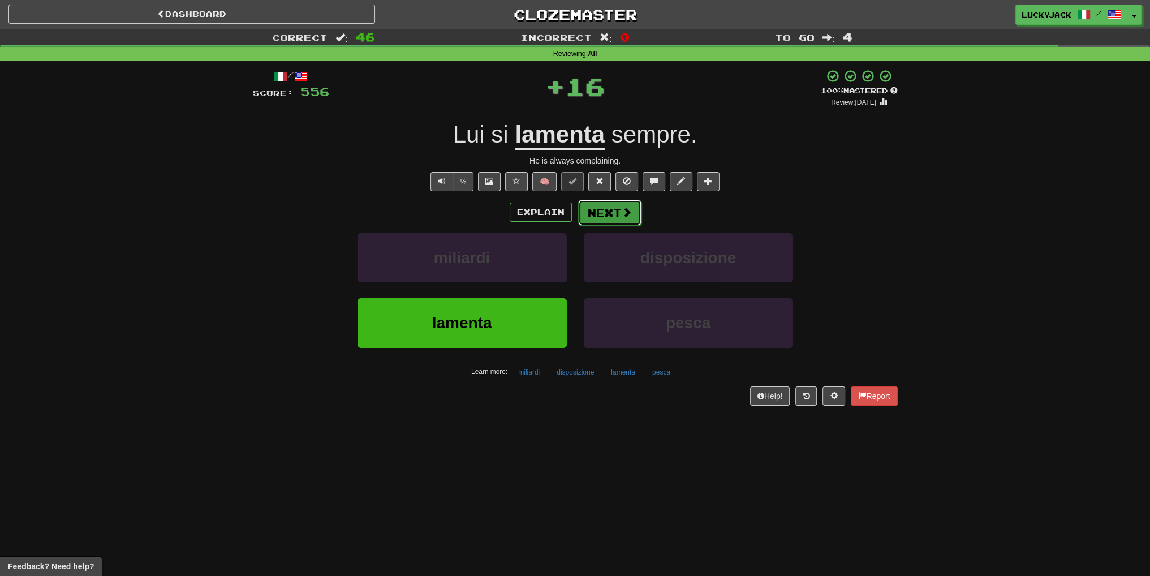
click at [614, 209] on button "Next" at bounding box center [609, 213] width 63 height 26
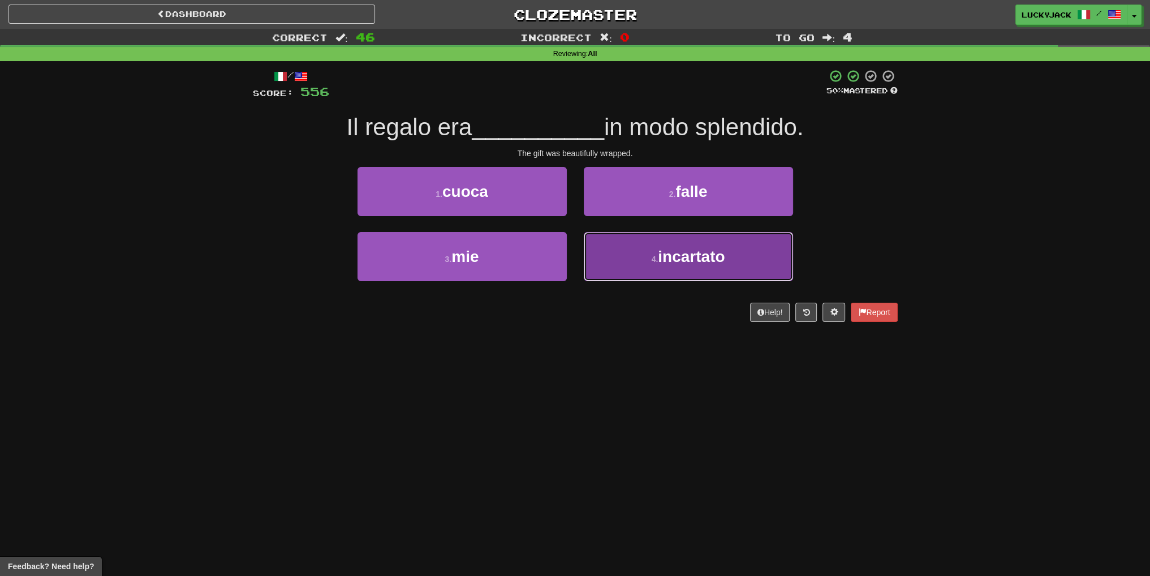
click at [621, 247] on button "4 . incartato" at bounding box center [688, 256] width 209 height 49
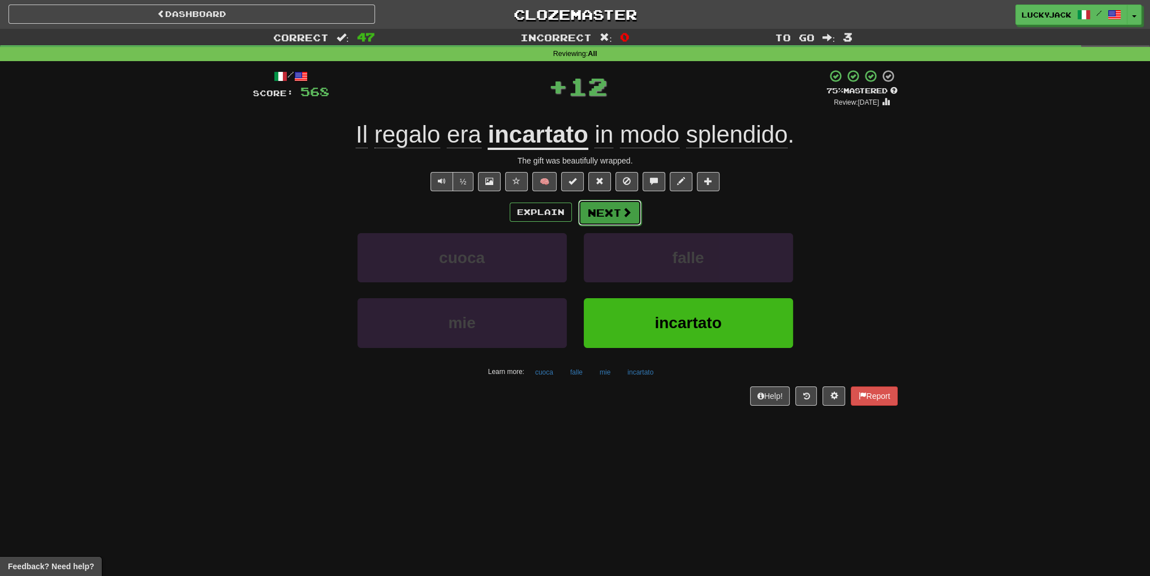
click at [613, 214] on button "Next" at bounding box center [609, 213] width 63 height 26
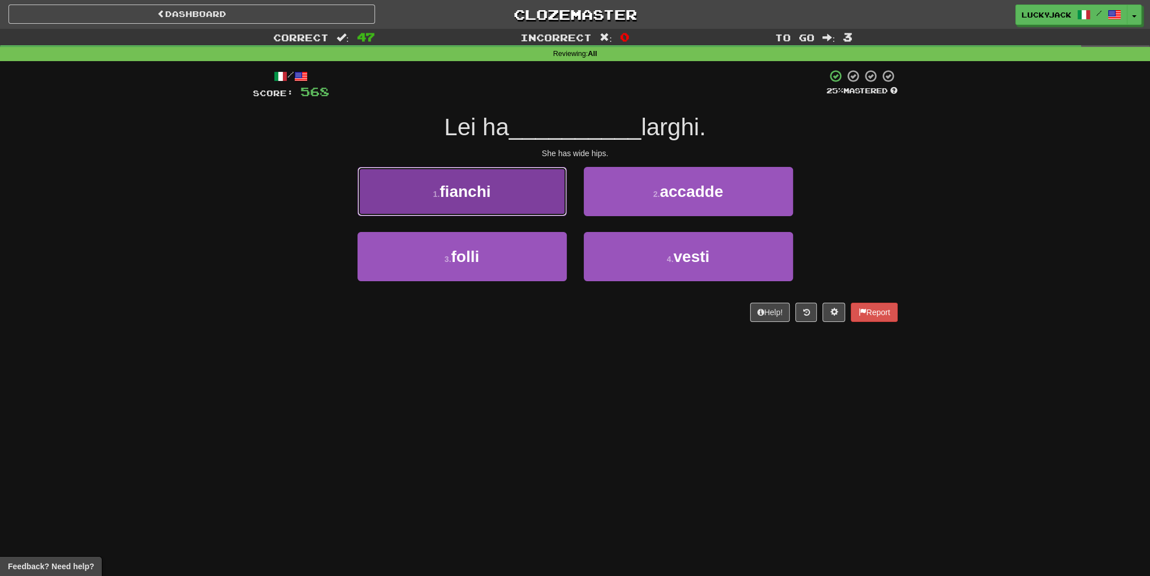
click at [491, 200] on button "1 . fianchi" at bounding box center [461, 191] width 209 height 49
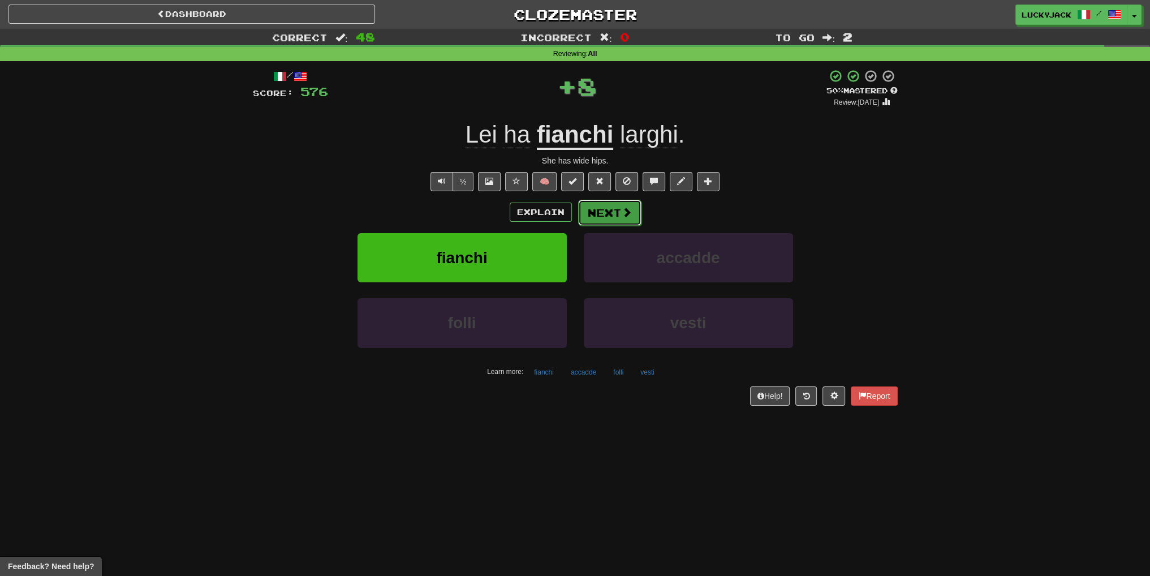
click at [621, 213] on span at bounding box center [626, 212] width 10 height 10
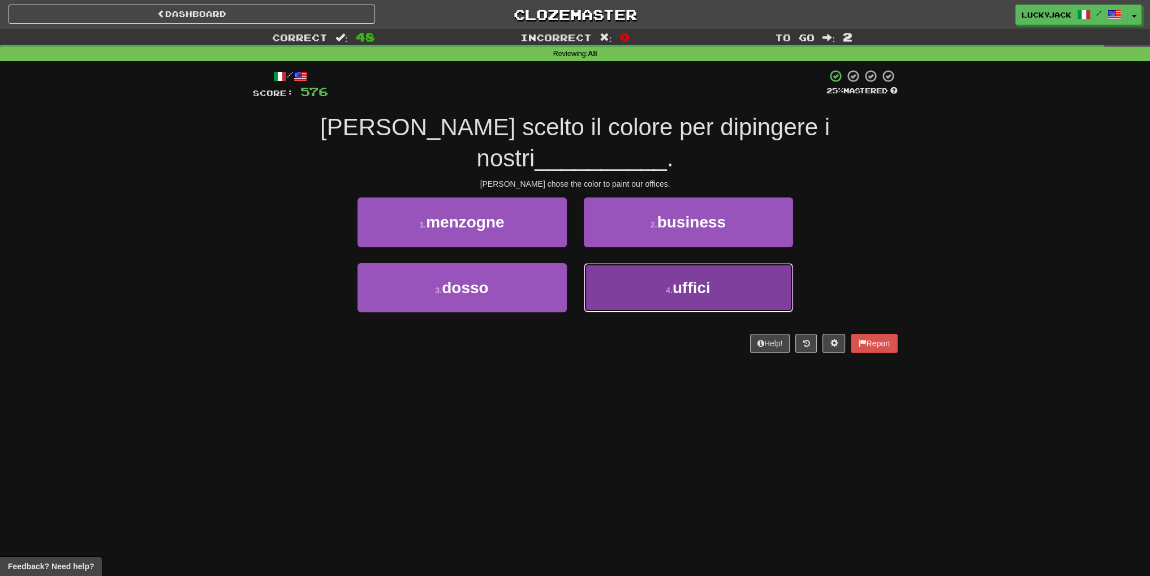
click at [602, 267] on button "4 . uffici" at bounding box center [688, 287] width 209 height 49
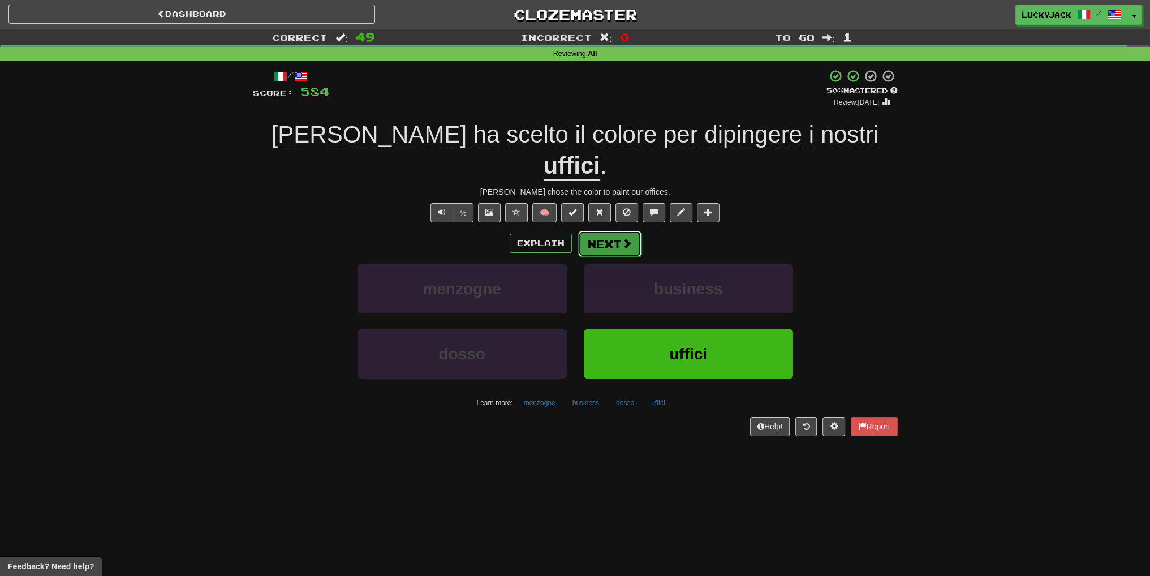
click at [611, 231] on button "Next" at bounding box center [609, 244] width 63 height 26
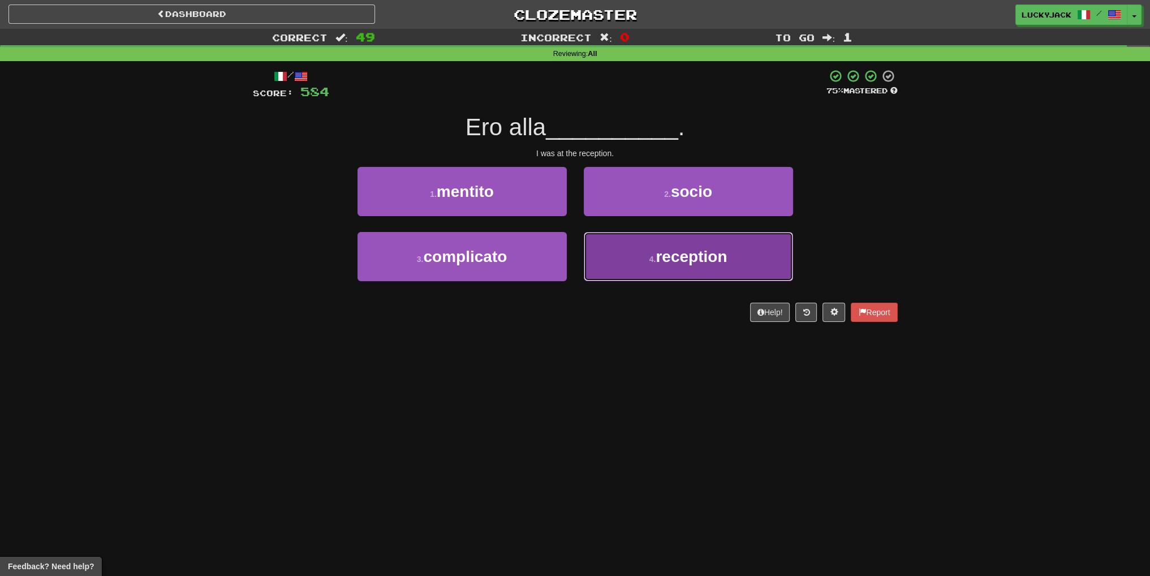
click at [586, 270] on button "4 . reception" at bounding box center [688, 256] width 209 height 49
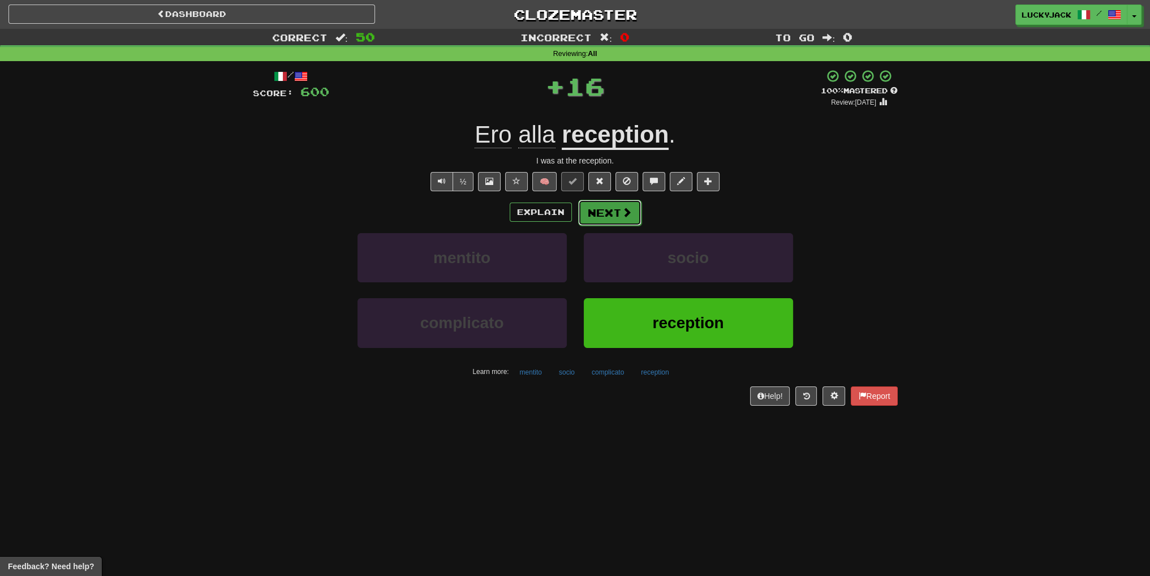
click at [608, 216] on button "Next" at bounding box center [609, 213] width 63 height 26
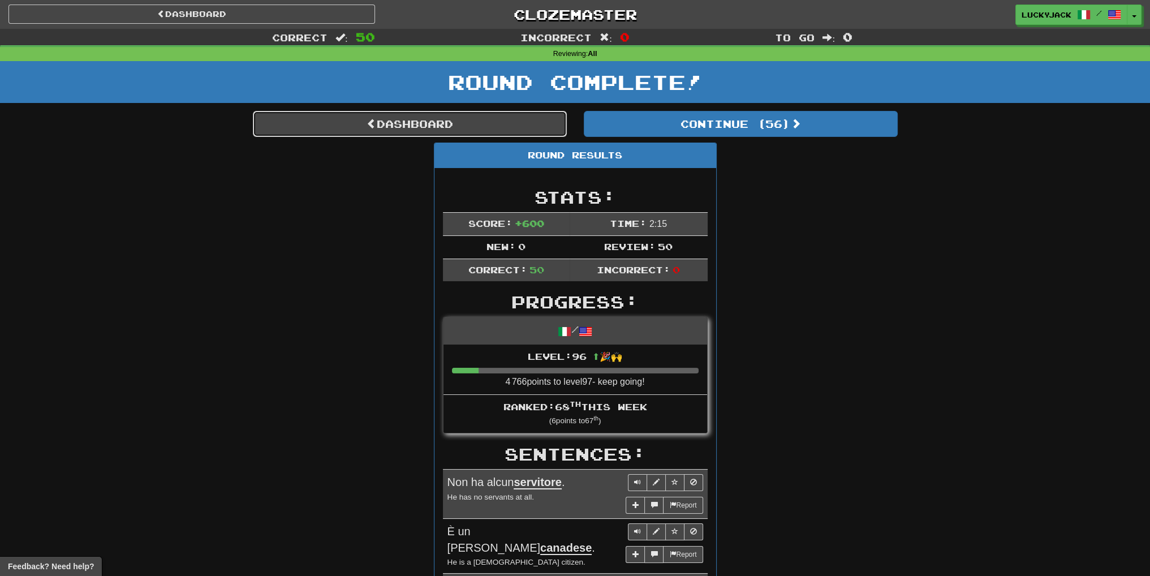
click at [529, 124] on link "Dashboard" at bounding box center [410, 124] width 314 height 26
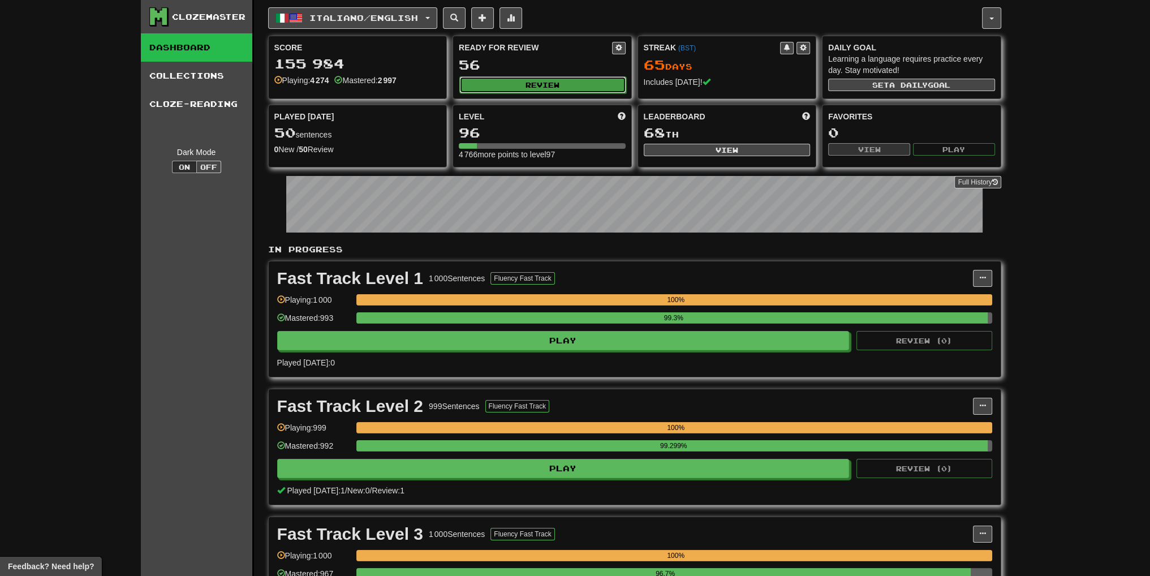
click at [550, 89] on button "Review" at bounding box center [542, 84] width 167 height 17
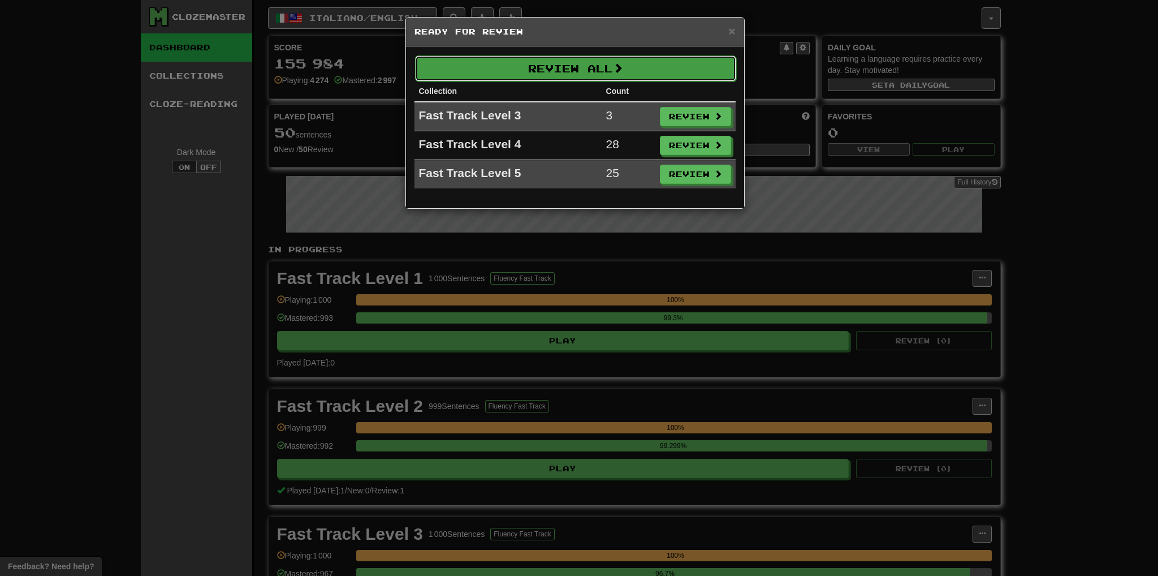
click at [561, 76] on button "Review All" at bounding box center [575, 68] width 321 height 26
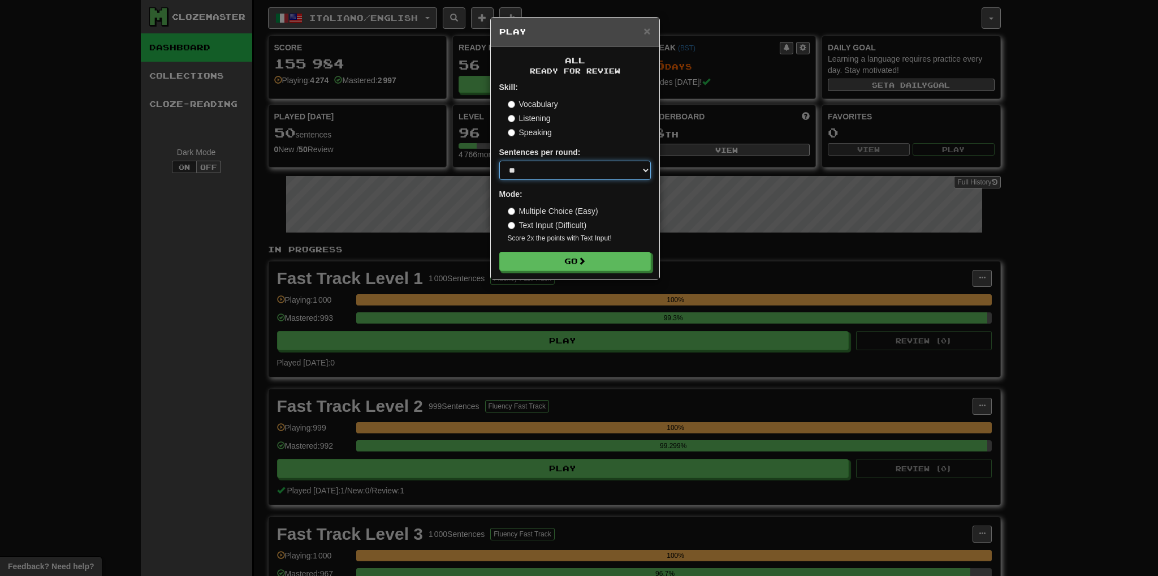
click at [593, 167] on select "* ** ** ** ** ** *** ********" at bounding box center [575, 170] width 152 height 19
select select "***"
click at [499, 161] on select "* ** ** ** ** ** *** ********" at bounding box center [575, 170] width 152 height 19
click at [568, 270] on button "Go" at bounding box center [576, 261] width 152 height 19
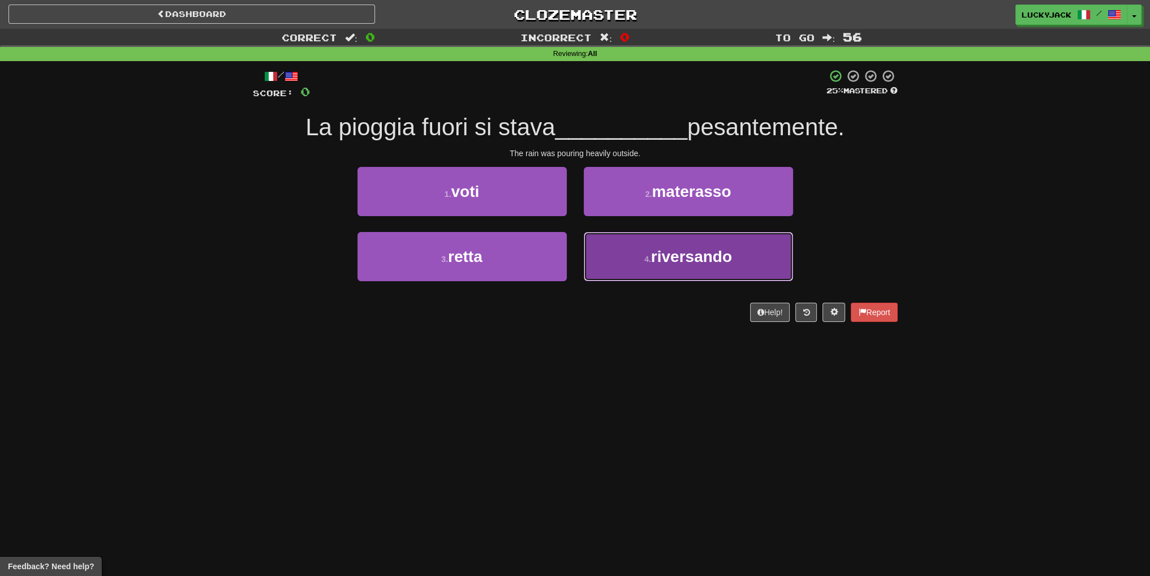
click at [611, 256] on button "4 . riversando" at bounding box center [688, 256] width 209 height 49
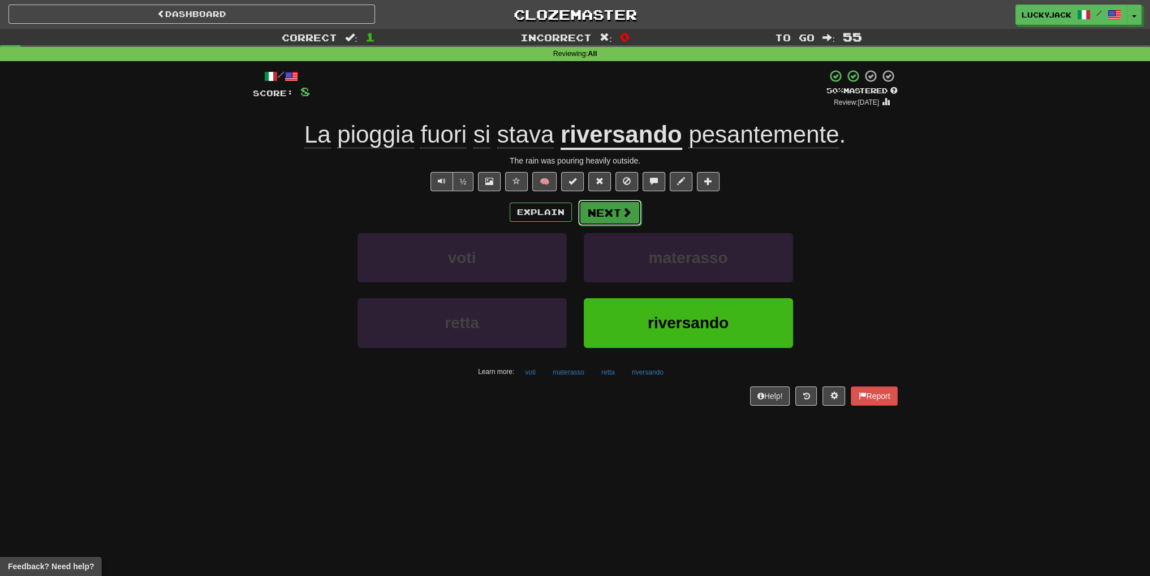
click at [604, 215] on button "Next" at bounding box center [609, 213] width 63 height 26
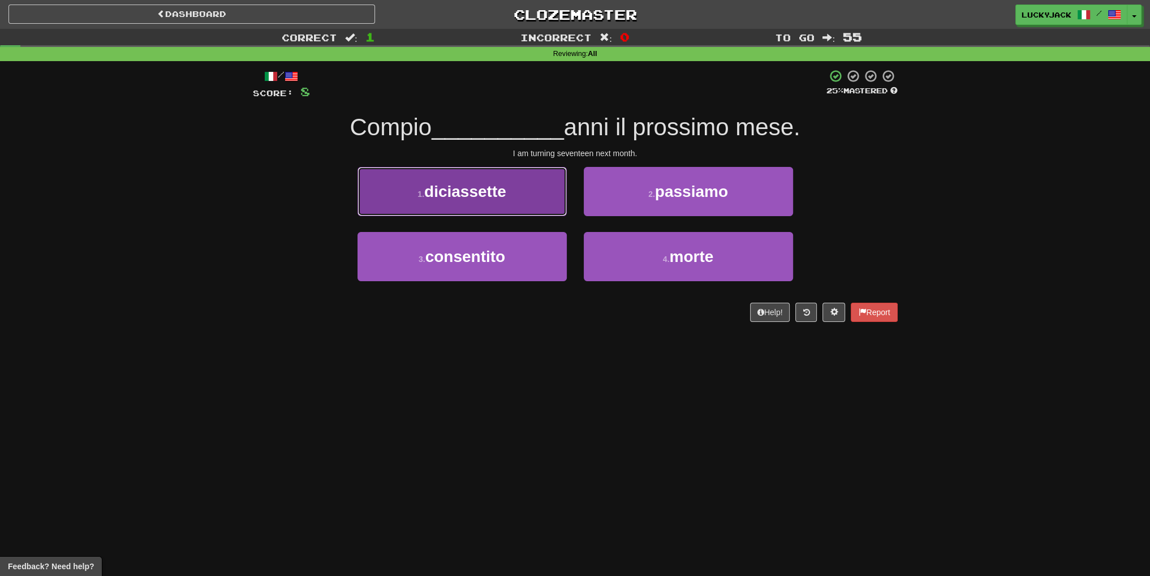
click at [503, 202] on button "1 . diciassette" at bounding box center [461, 191] width 209 height 49
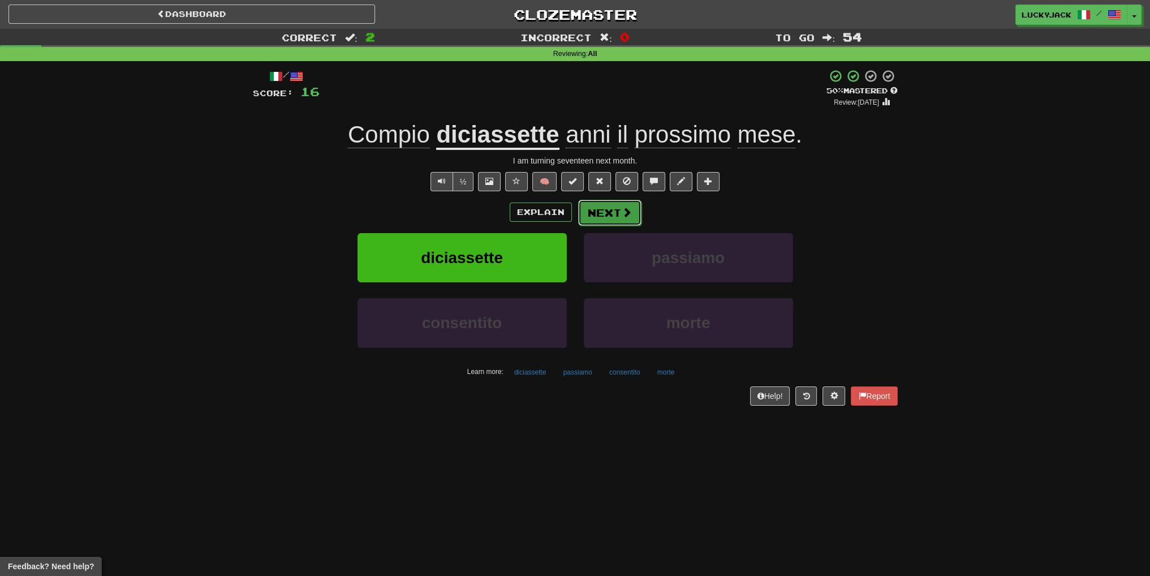
click at [608, 213] on button "Next" at bounding box center [609, 213] width 63 height 26
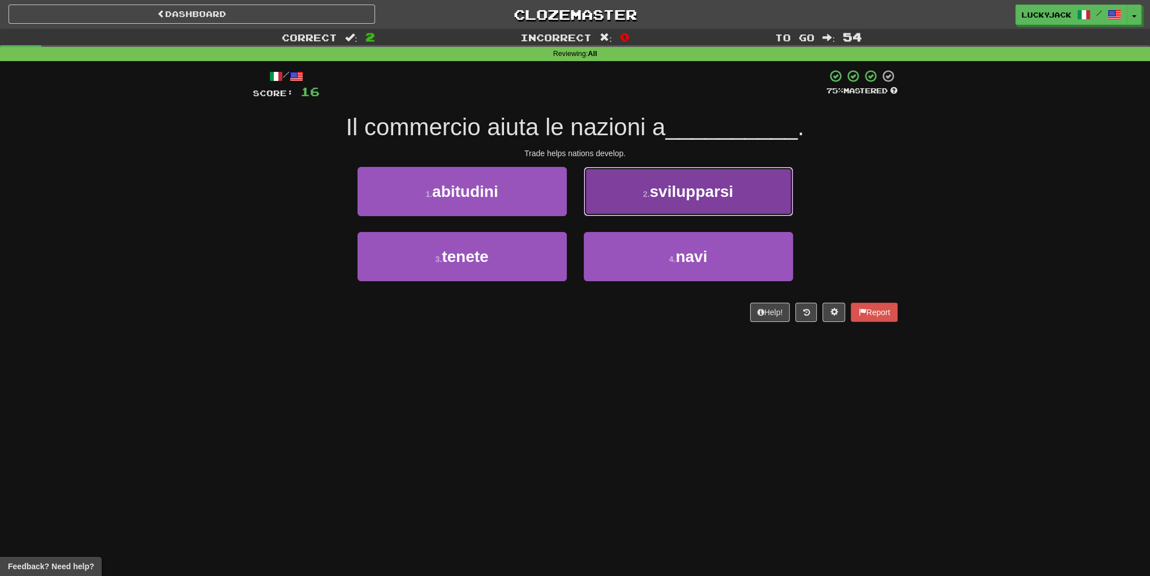
click at [612, 209] on button "2 . svilupparsi" at bounding box center [688, 191] width 209 height 49
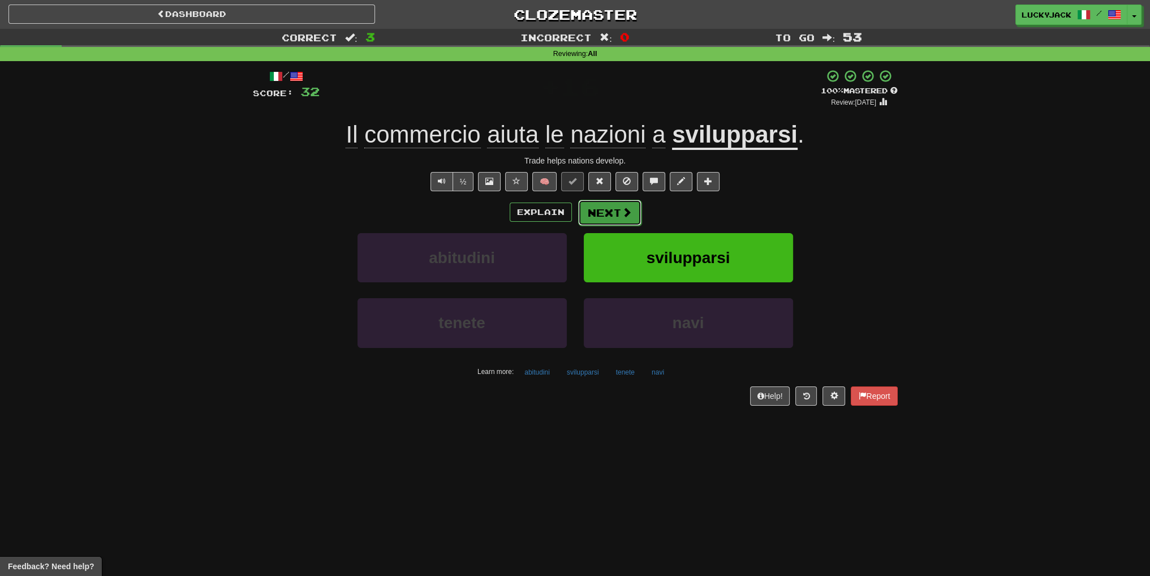
click at [606, 208] on button "Next" at bounding box center [609, 213] width 63 height 26
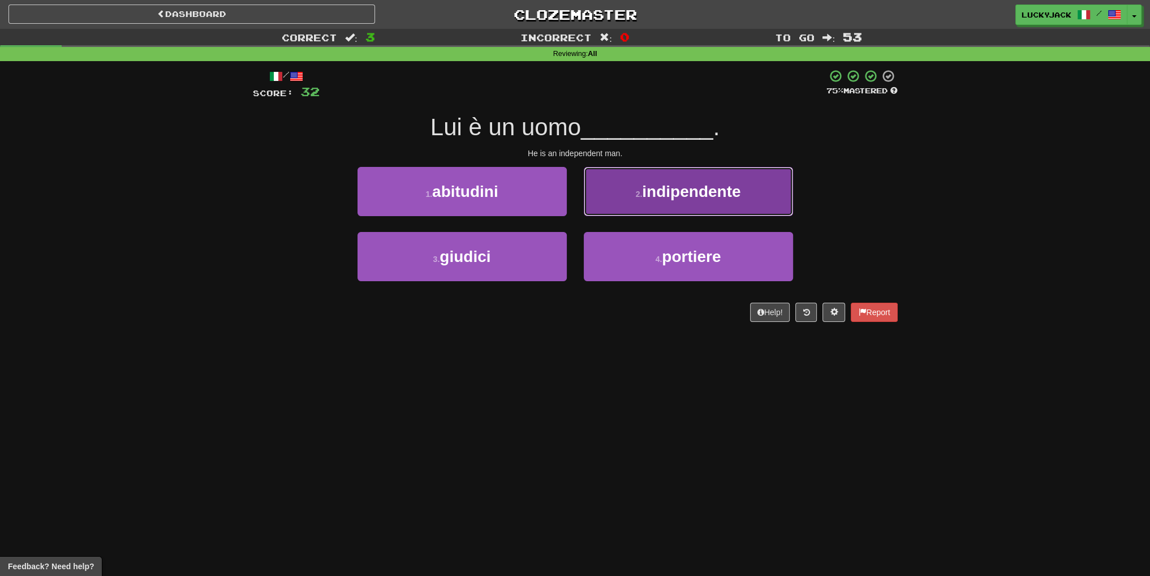
click at [647, 199] on span "indipendente" at bounding box center [691, 192] width 98 height 18
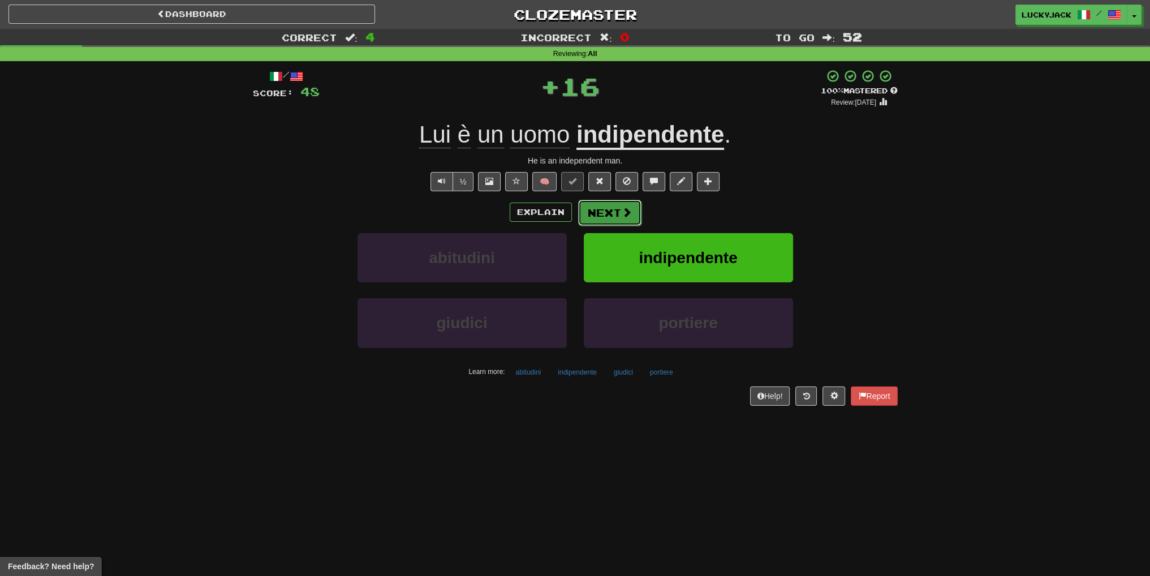
click at [616, 207] on button "Next" at bounding box center [609, 213] width 63 height 26
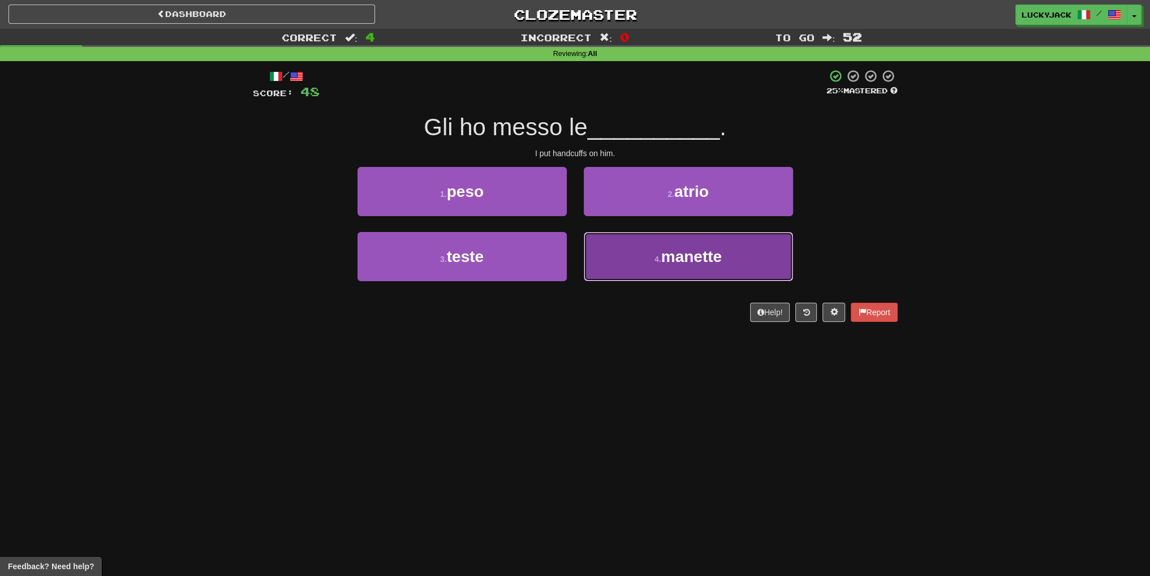
click at [649, 264] on button "4 . manette" at bounding box center [688, 256] width 209 height 49
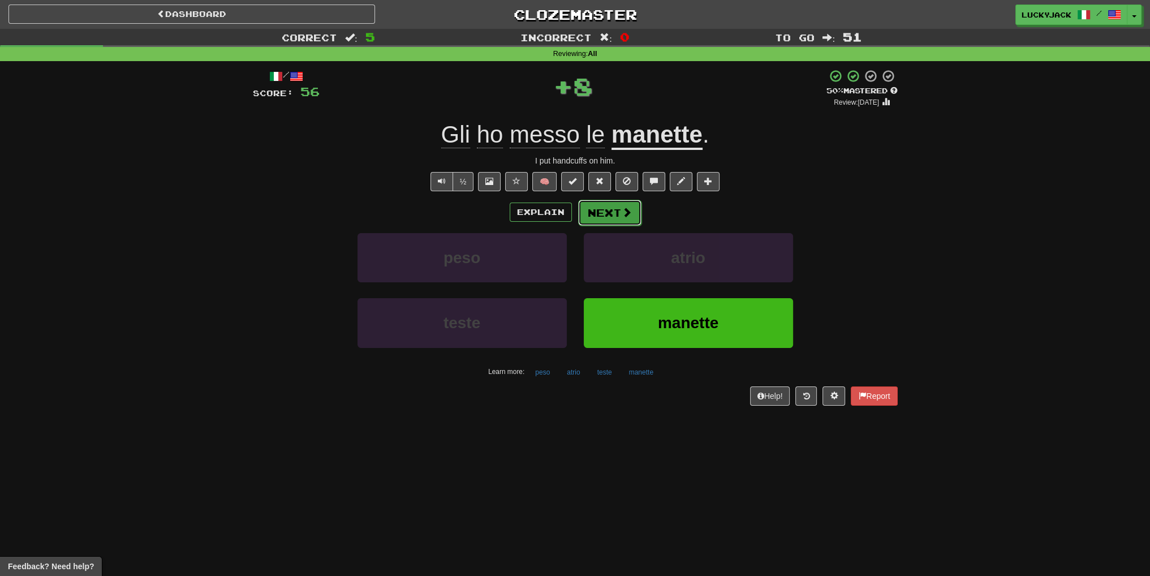
click at [600, 213] on button "Next" at bounding box center [609, 213] width 63 height 26
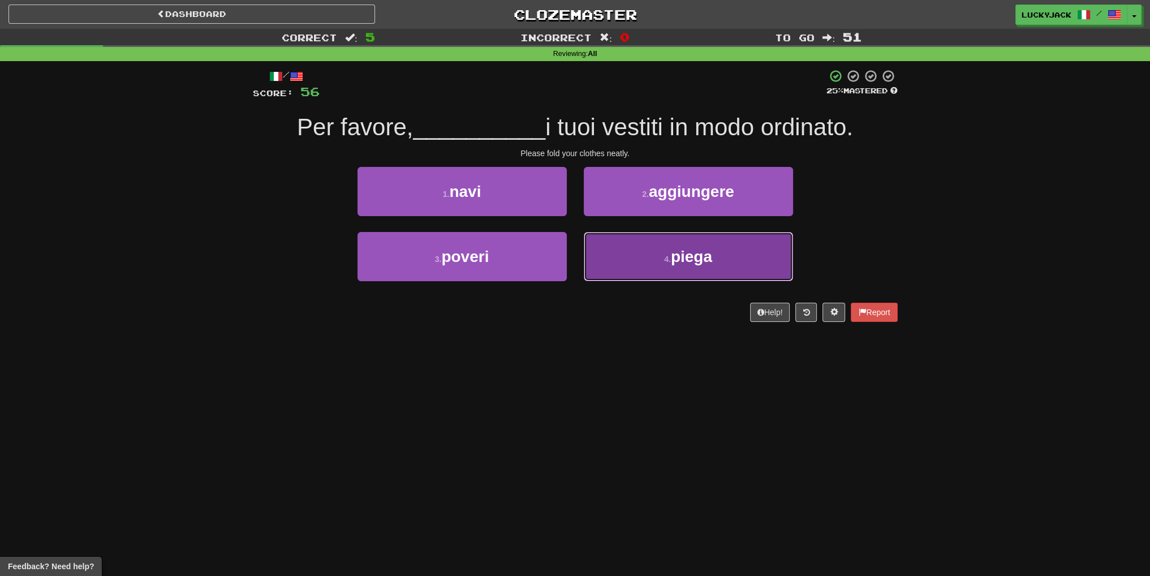
click at [655, 254] on button "4 . piega" at bounding box center [688, 256] width 209 height 49
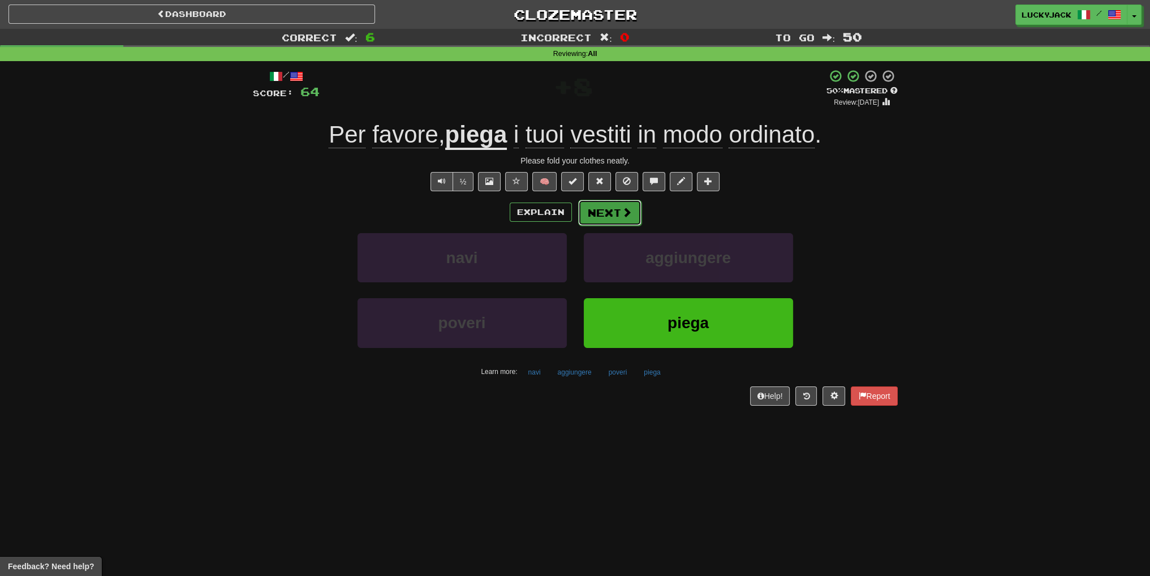
click at [605, 216] on button "Next" at bounding box center [609, 213] width 63 height 26
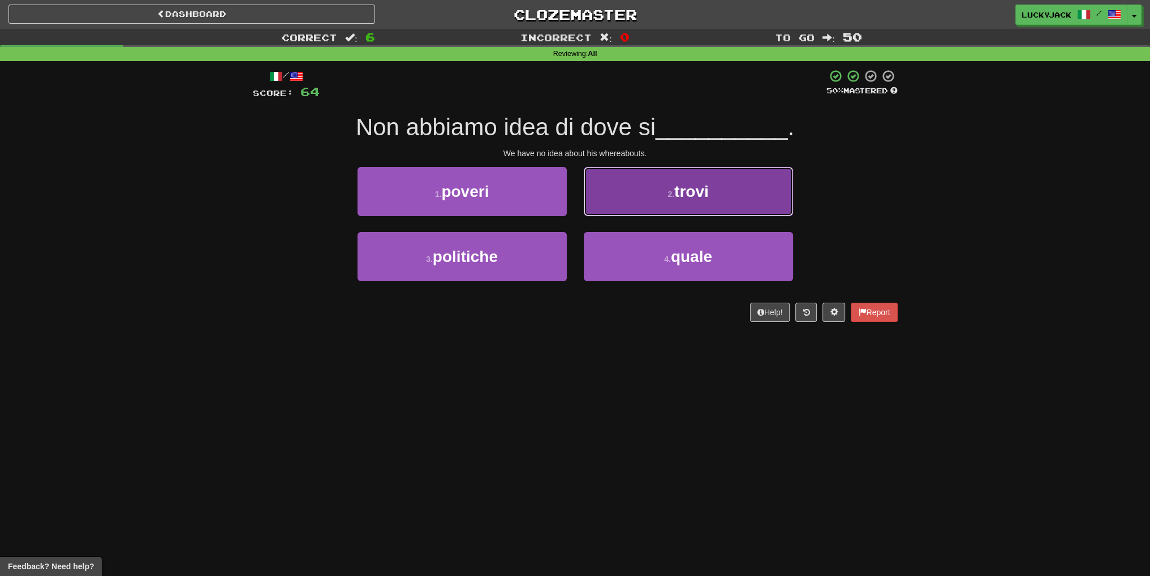
click at [671, 197] on small "2 ." at bounding box center [670, 193] width 7 height 9
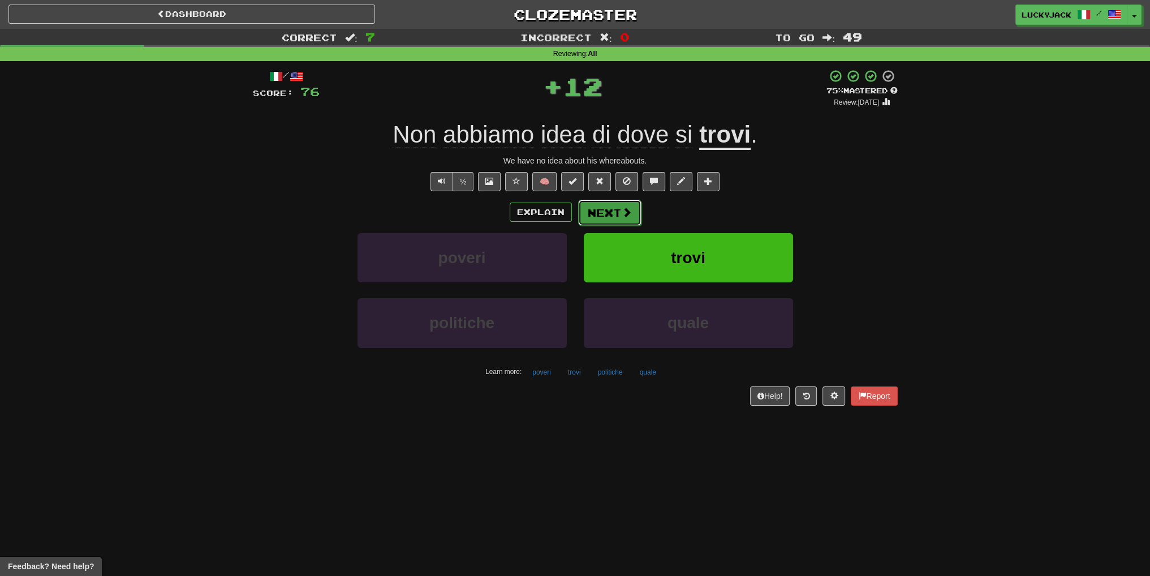
click at [594, 217] on button "Next" at bounding box center [609, 213] width 63 height 26
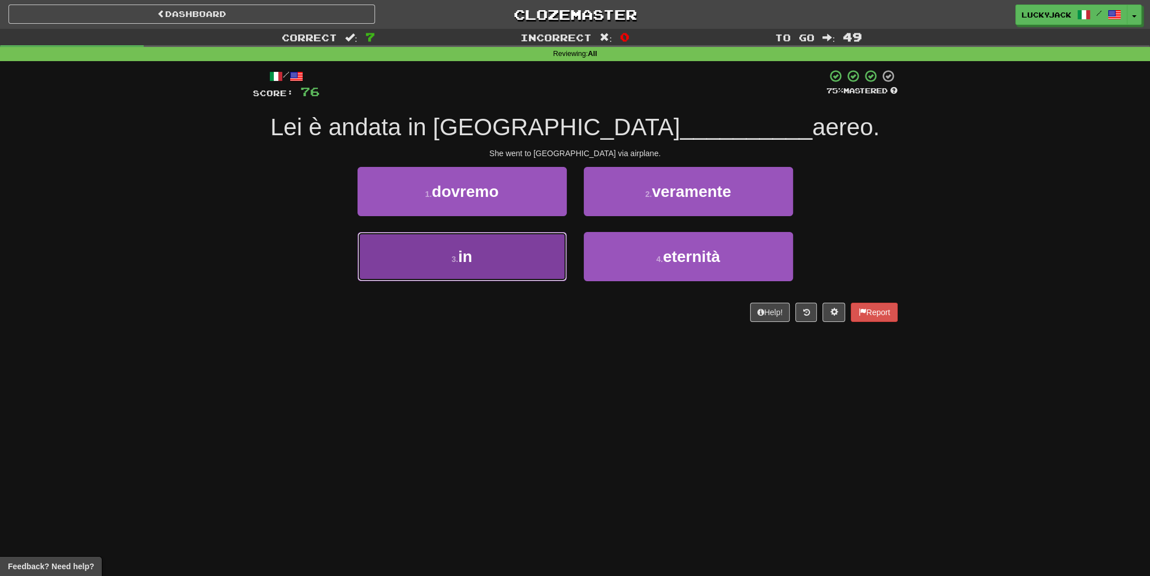
click at [512, 261] on button "3 . in" at bounding box center [461, 256] width 209 height 49
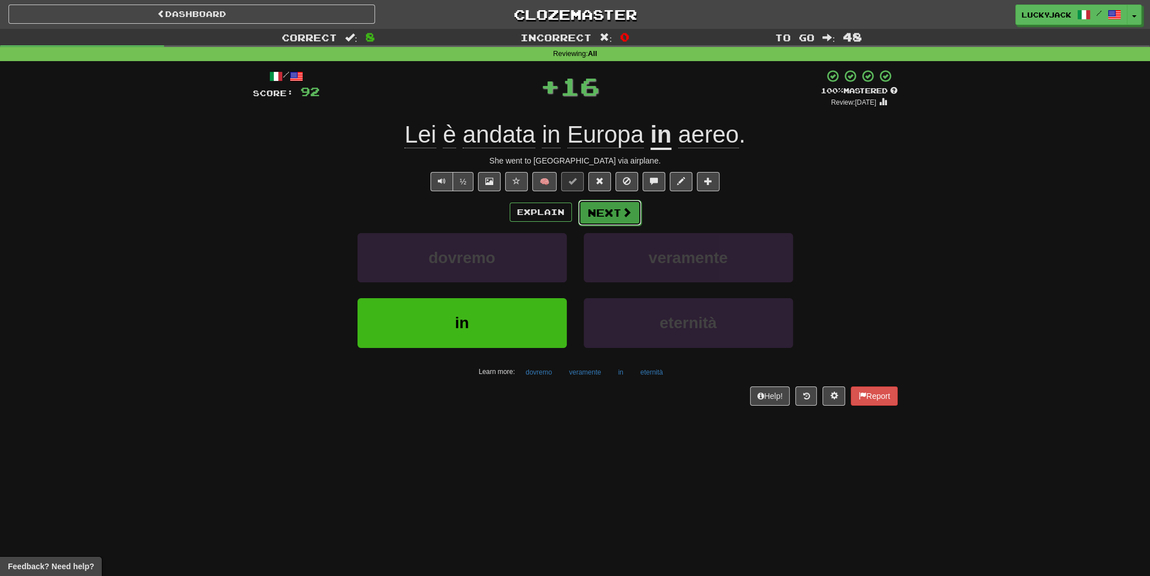
click at [612, 211] on button "Next" at bounding box center [609, 213] width 63 height 26
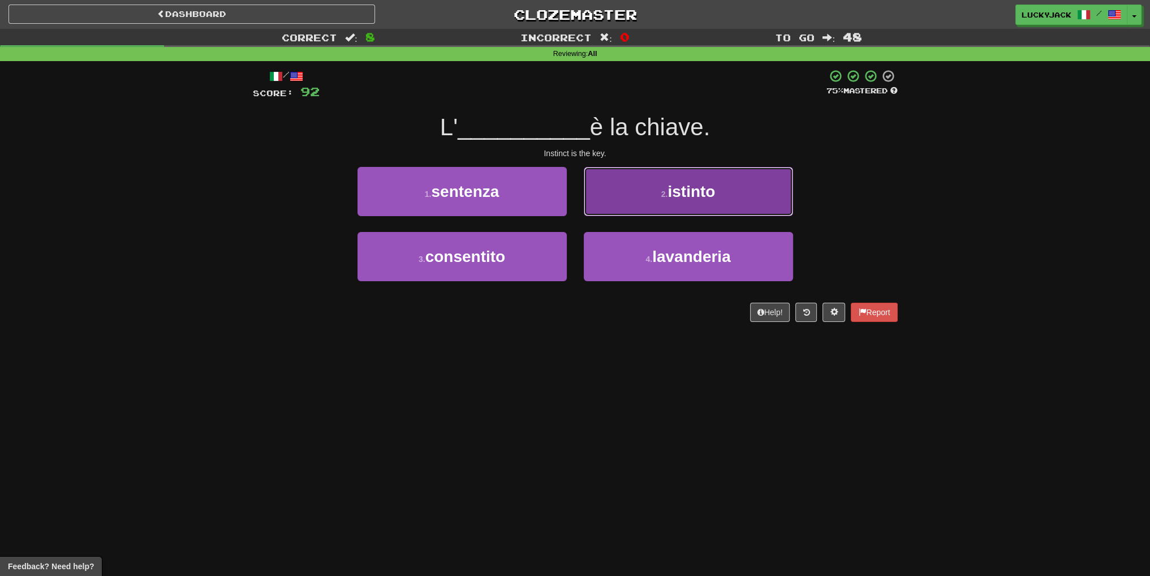
click at [623, 206] on button "2 . istinto" at bounding box center [688, 191] width 209 height 49
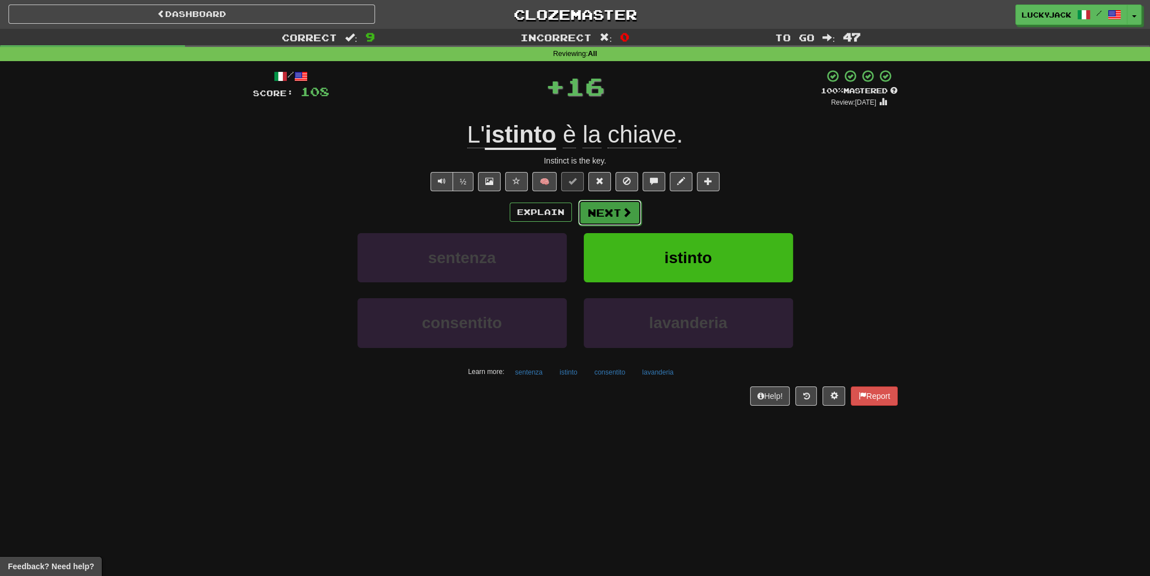
click at [608, 211] on button "Next" at bounding box center [609, 213] width 63 height 26
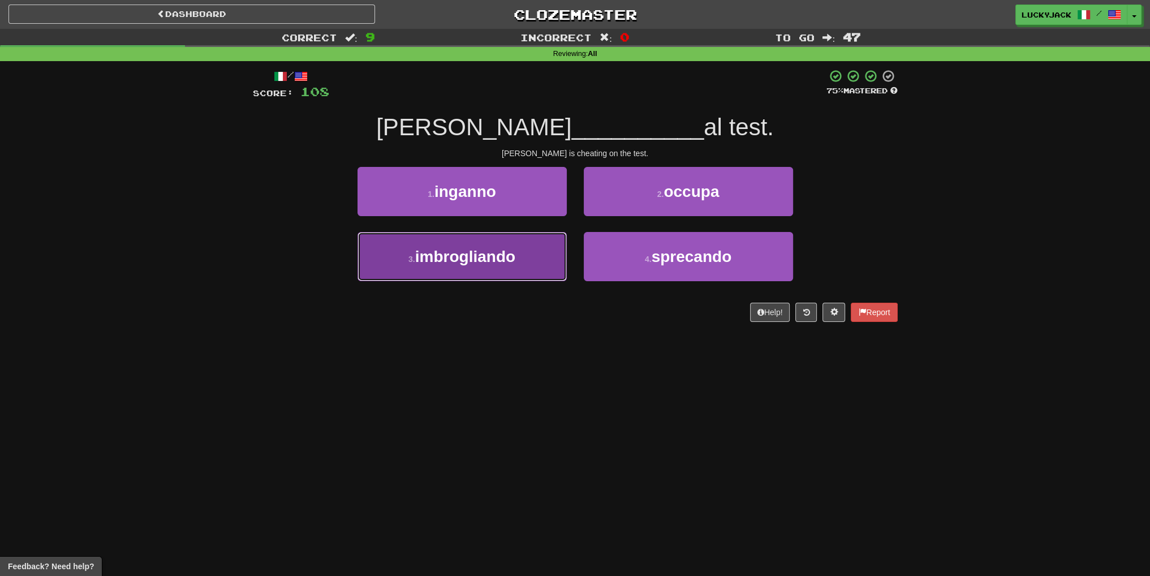
click at [514, 264] on span "imbrogliando" at bounding box center [465, 257] width 100 height 18
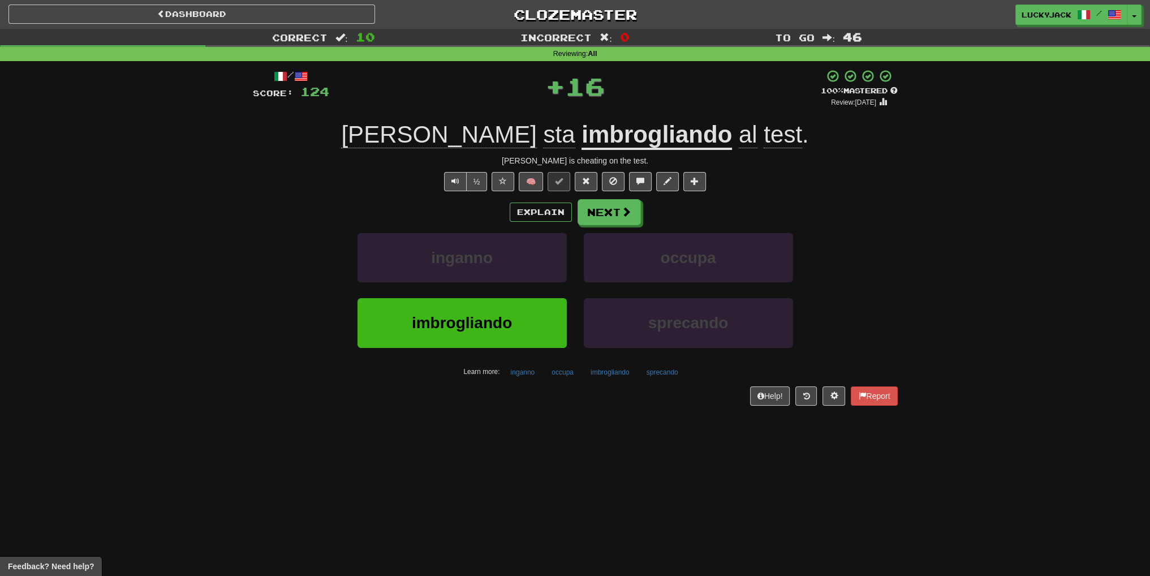
click at [581, 137] on u "imbrogliando" at bounding box center [656, 135] width 150 height 29
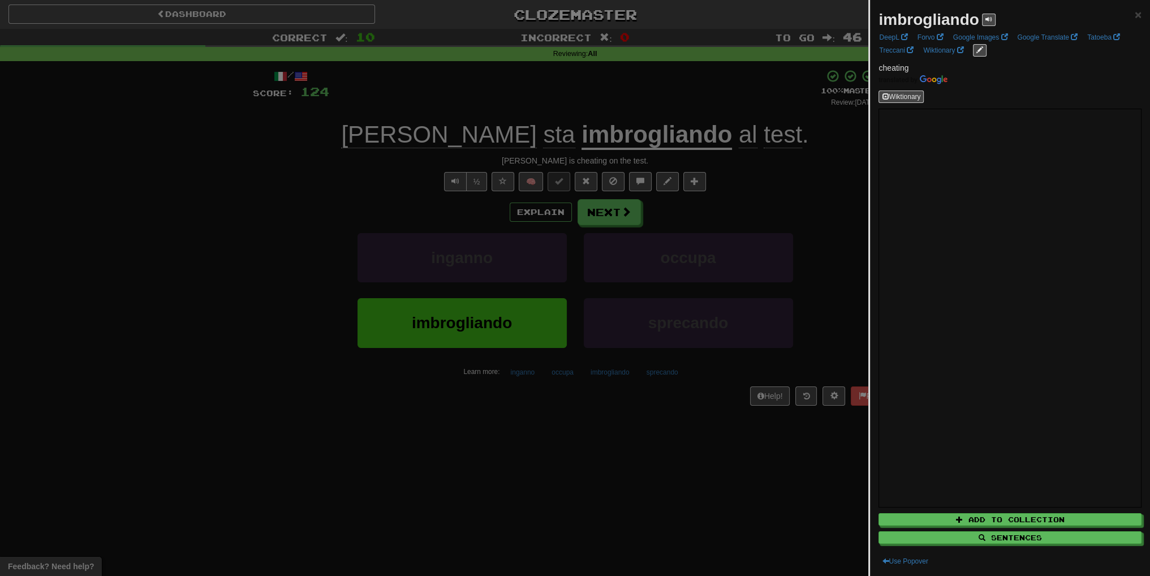
click at [796, 221] on div at bounding box center [575, 288] width 1150 height 576
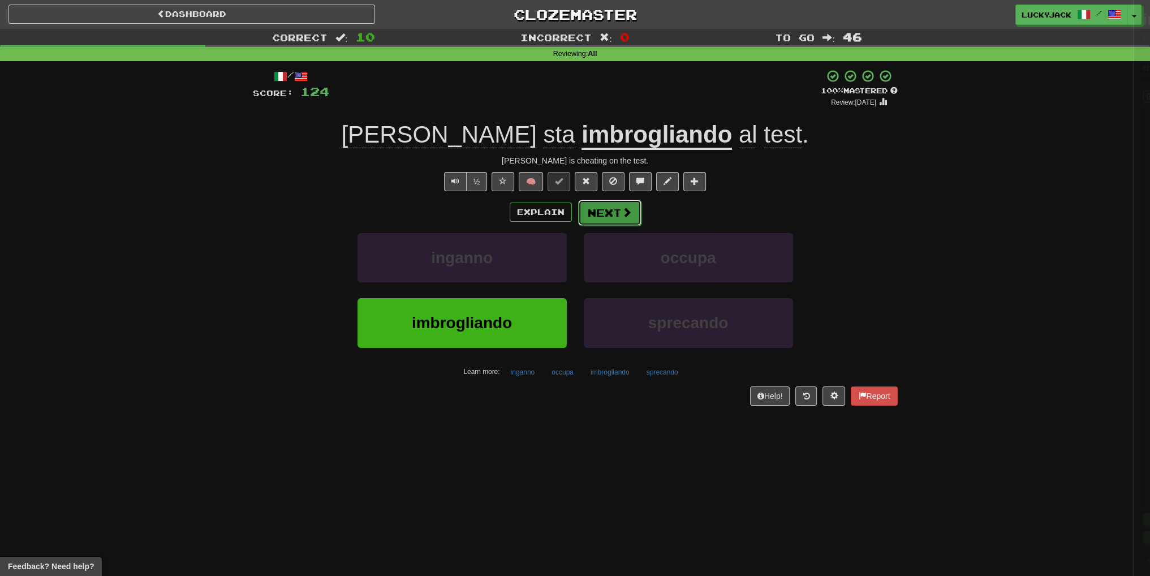
click at [616, 213] on button "Next" at bounding box center [609, 213] width 63 height 26
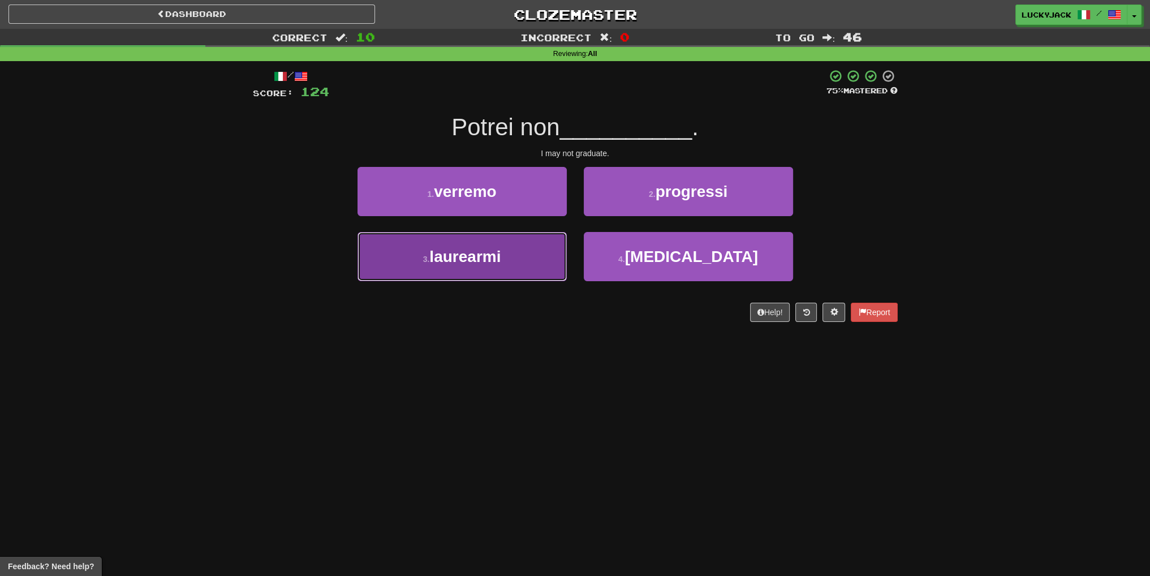
click at [497, 272] on button "3 . laurearmi" at bounding box center [461, 256] width 209 height 49
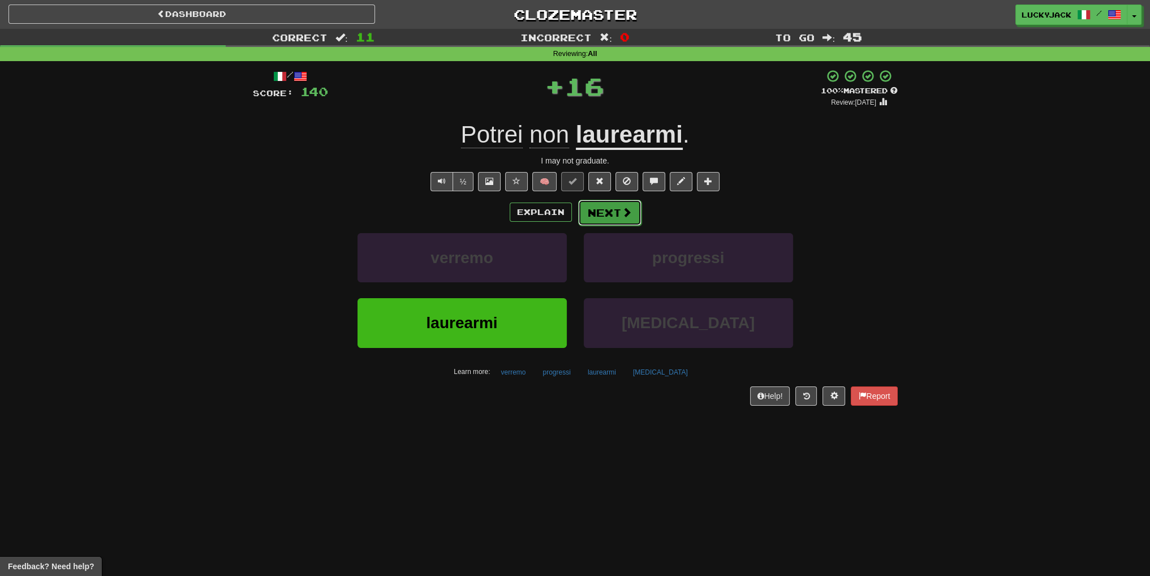
click at [606, 217] on button "Next" at bounding box center [609, 213] width 63 height 26
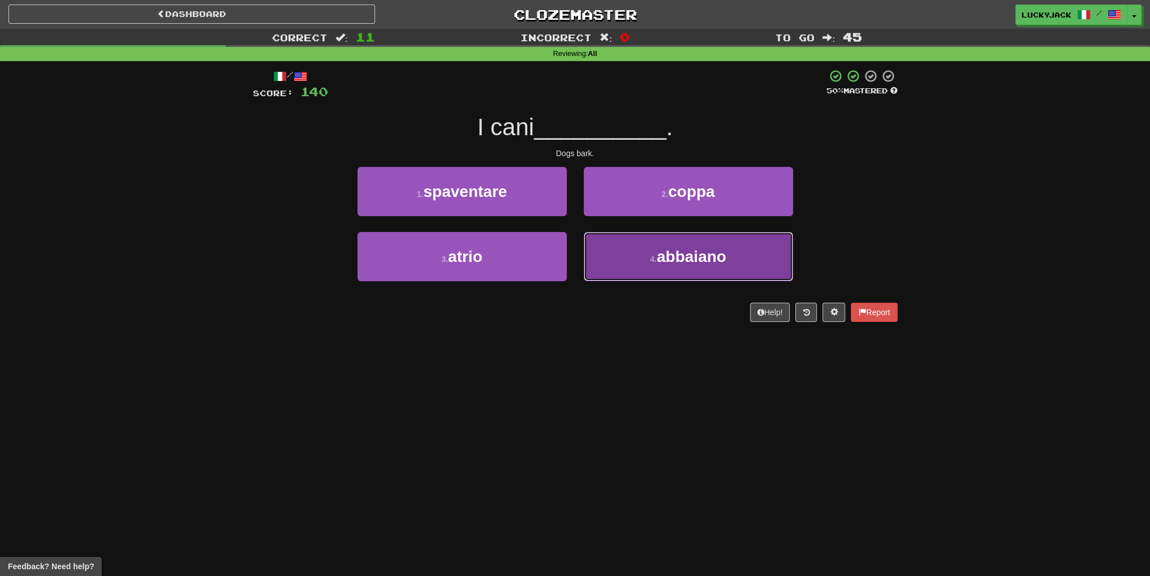
click at [632, 267] on button "4 . abbaiano" at bounding box center [688, 256] width 209 height 49
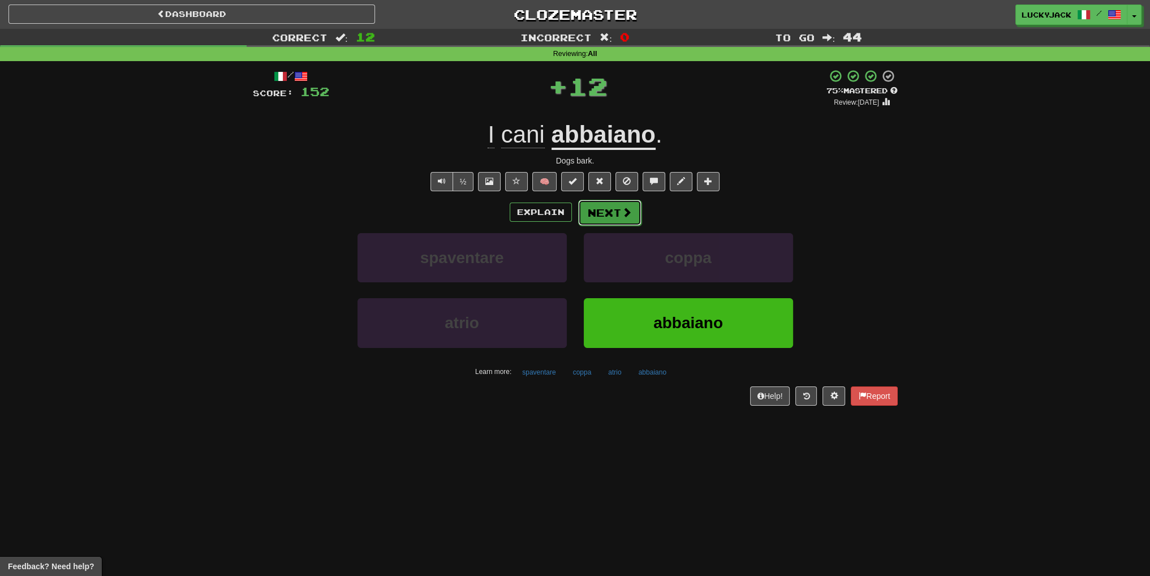
click at [610, 212] on button "Next" at bounding box center [609, 213] width 63 height 26
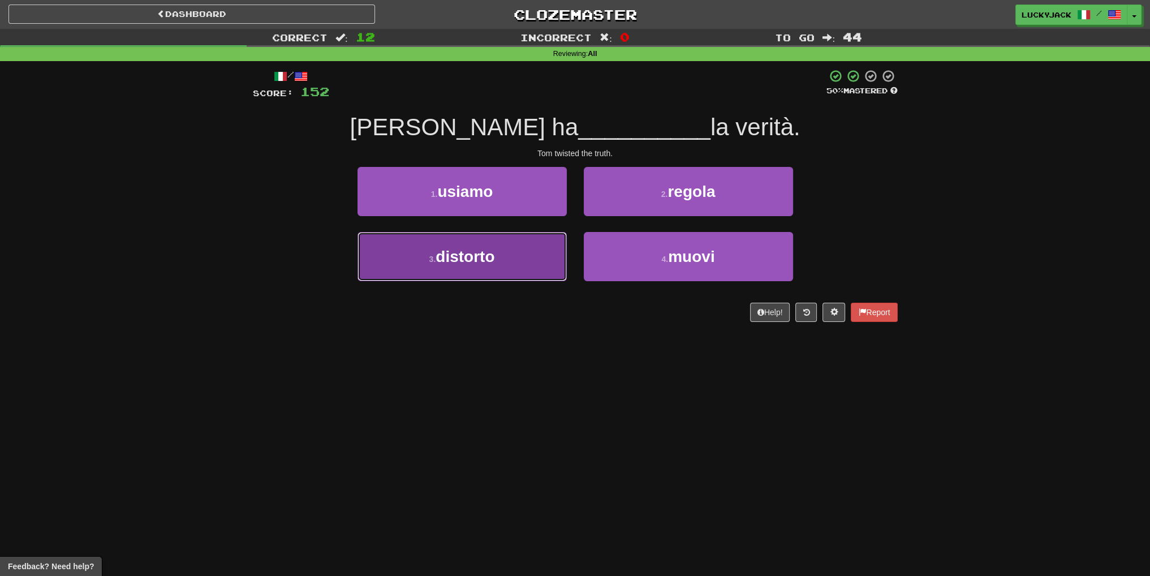
click at [523, 260] on button "3 . distorto" at bounding box center [461, 256] width 209 height 49
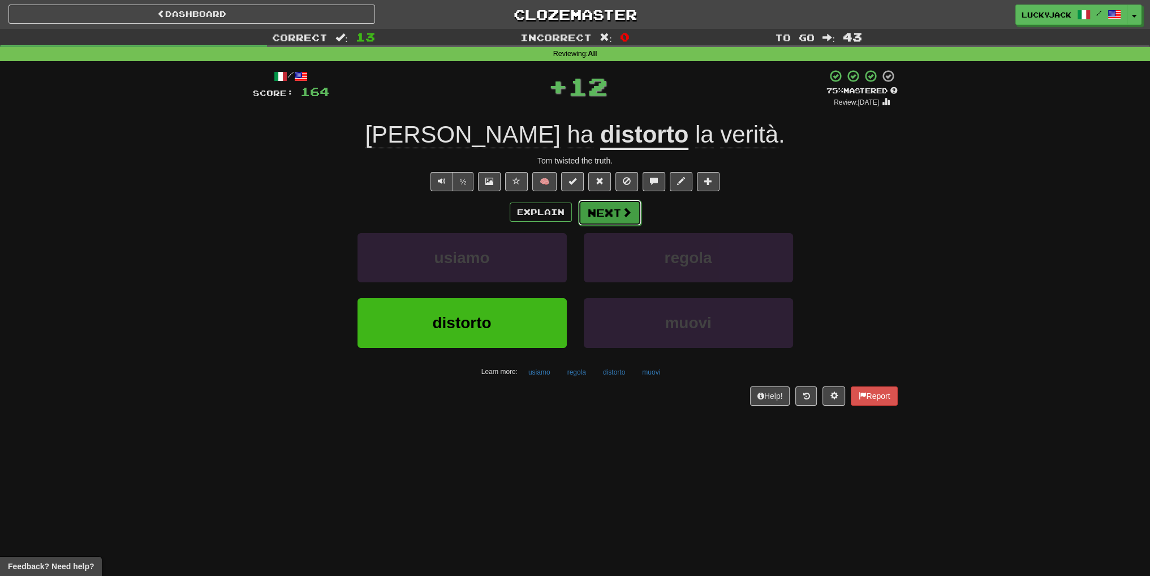
click at [607, 214] on button "Next" at bounding box center [609, 213] width 63 height 26
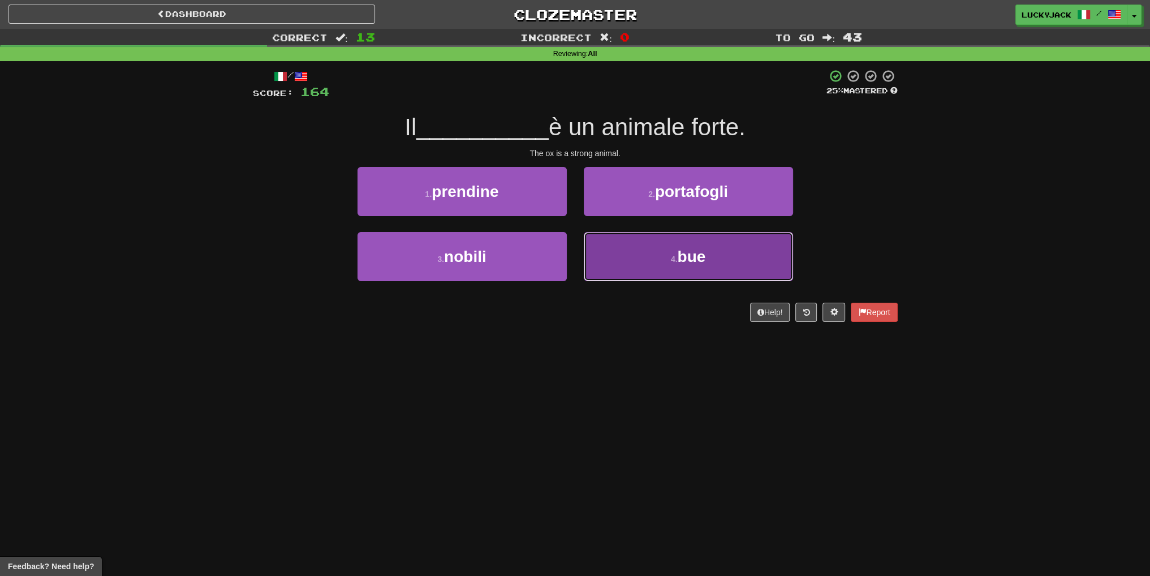
click at [663, 259] on button "4 . bue" at bounding box center [688, 256] width 209 height 49
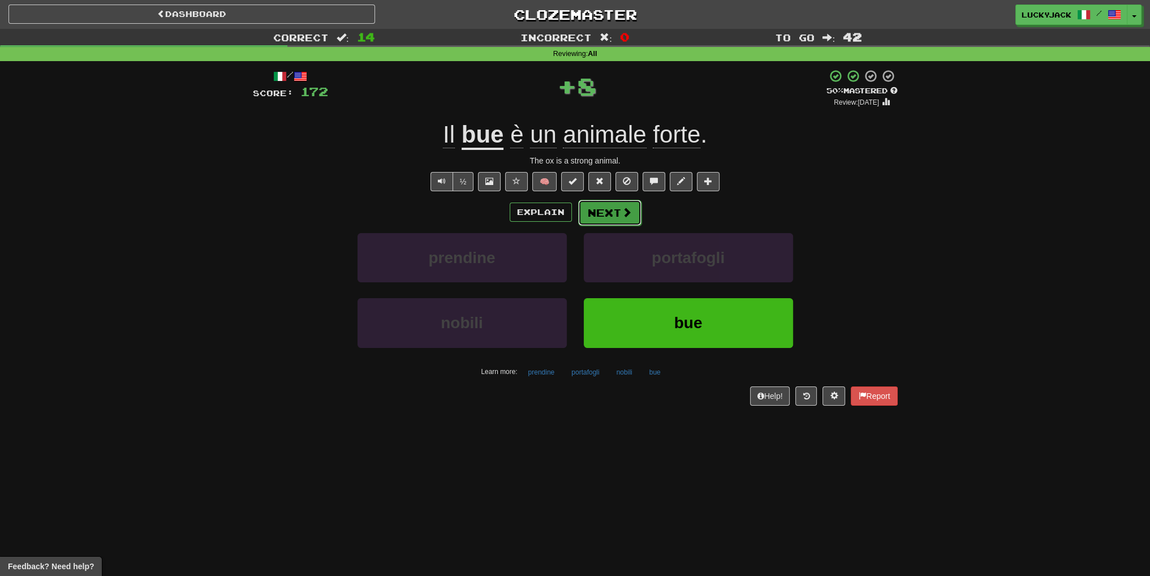
click at [610, 215] on button "Next" at bounding box center [609, 213] width 63 height 26
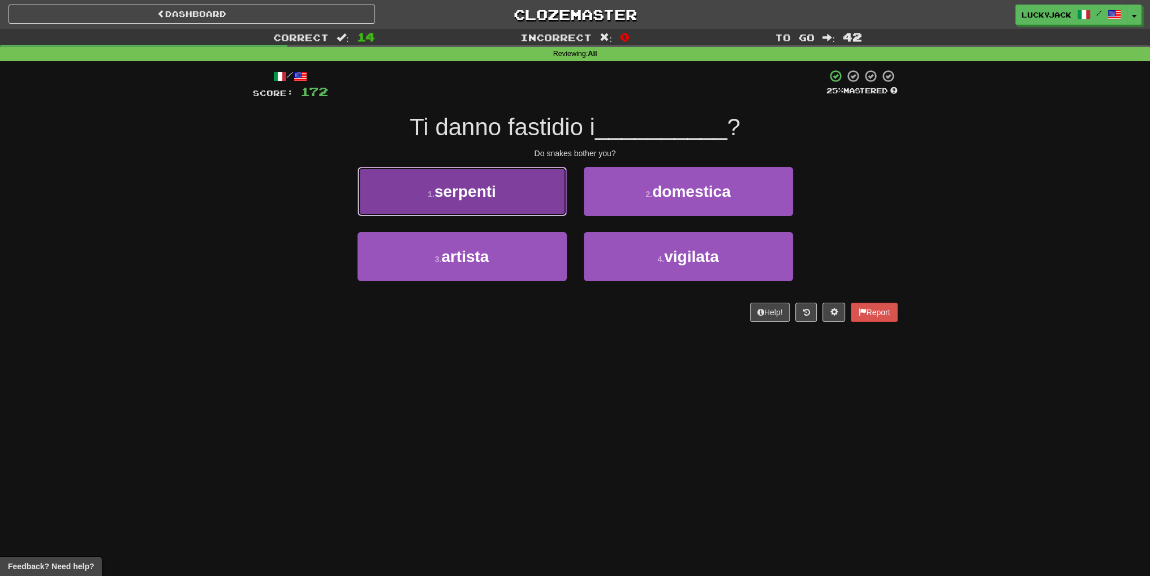
click at [498, 198] on button "1 . serpenti" at bounding box center [461, 191] width 209 height 49
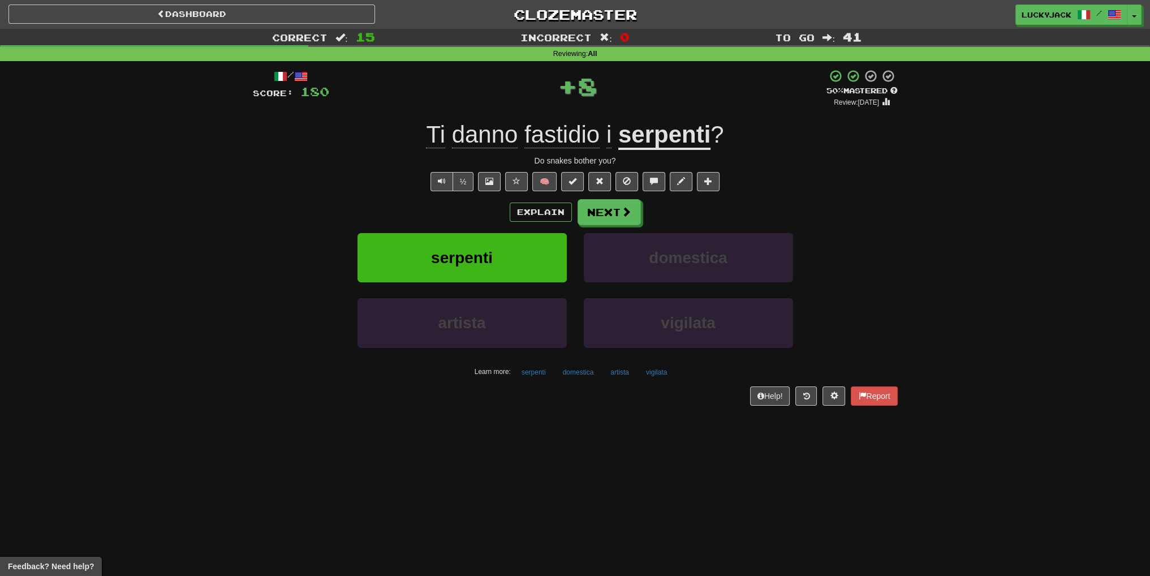
click at [606, 146] on span "fastidio" at bounding box center [608, 134] width 5 height 27
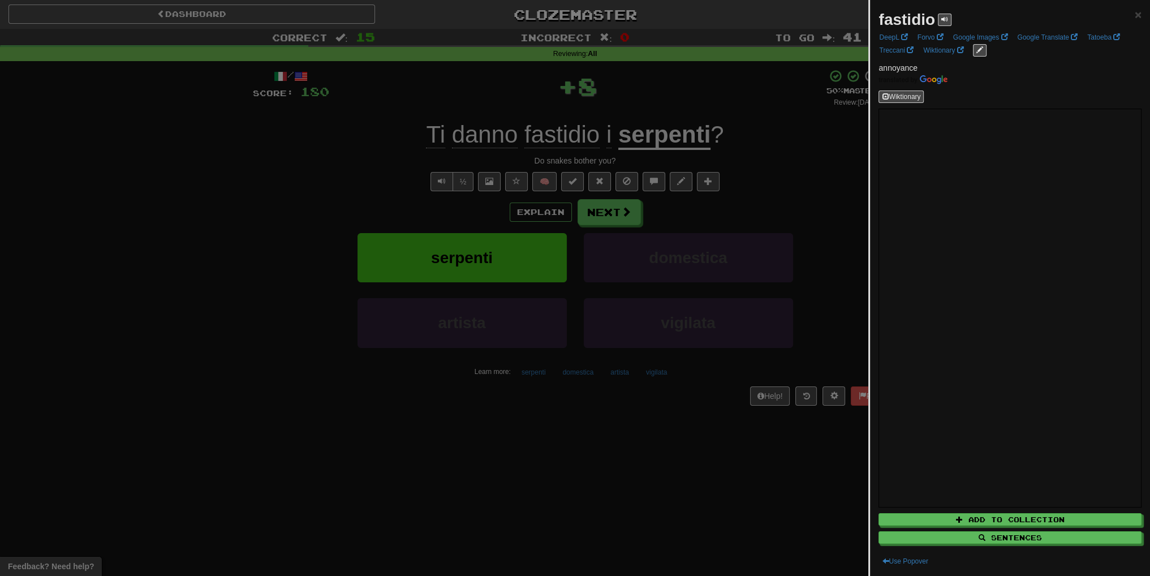
click at [773, 213] on div at bounding box center [575, 288] width 1150 height 576
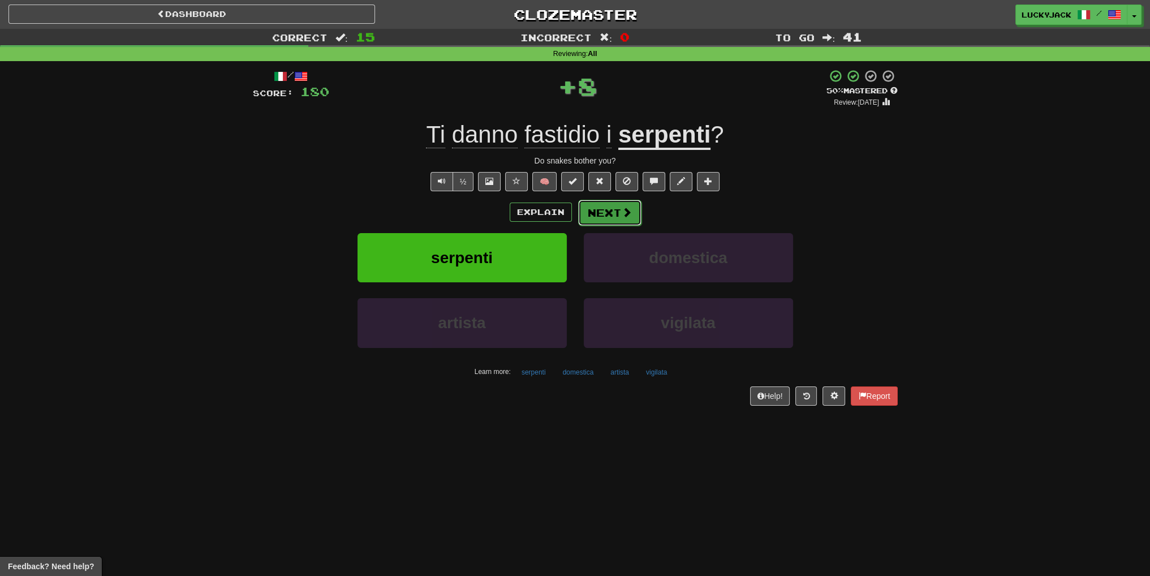
click at [619, 220] on button "Next" at bounding box center [609, 213] width 63 height 26
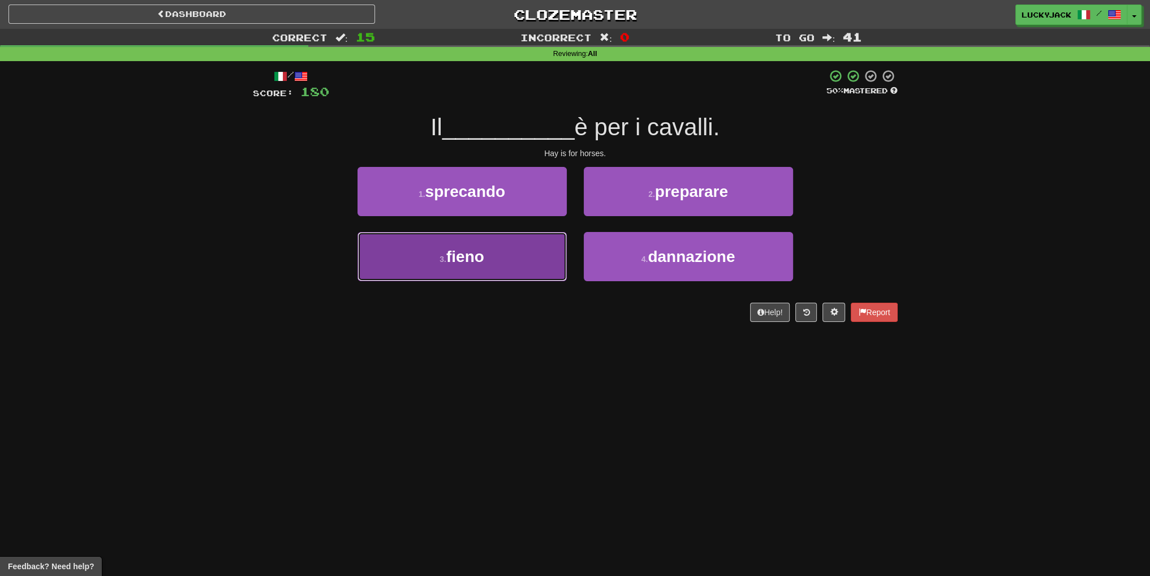
click at [545, 261] on button "3 . fieno" at bounding box center [461, 256] width 209 height 49
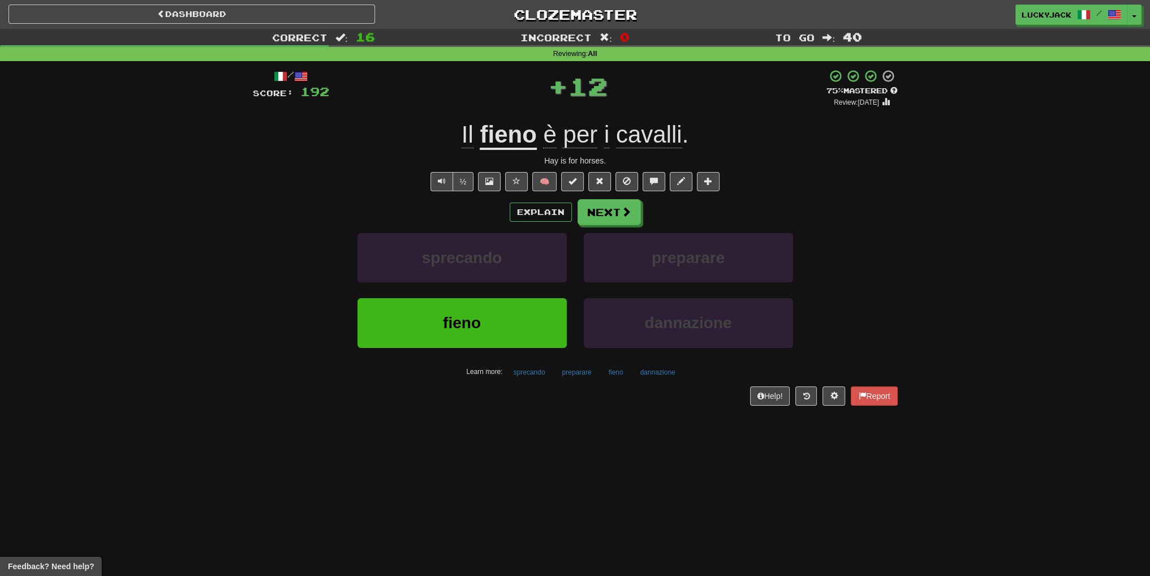
click at [504, 121] on u "fieno" at bounding box center [508, 135] width 57 height 29
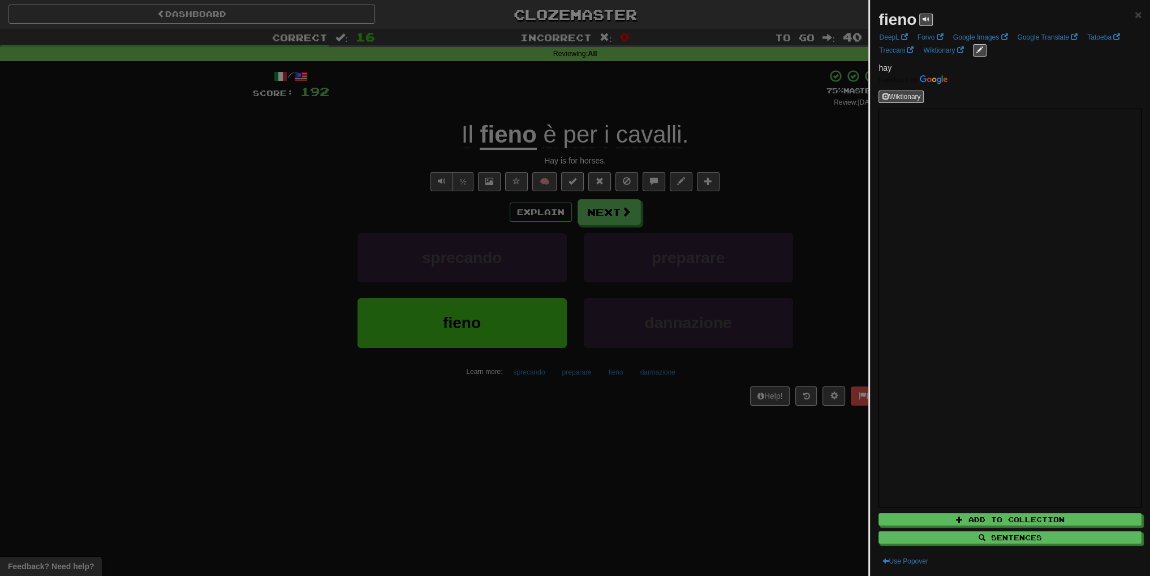
drag, startPoint x: 784, startPoint y: 226, endPoint x: 721, endPoint y: 218, distance: 63.3
click at [752, 220] on div at bounding box center [575, 288] width 1150 height 576
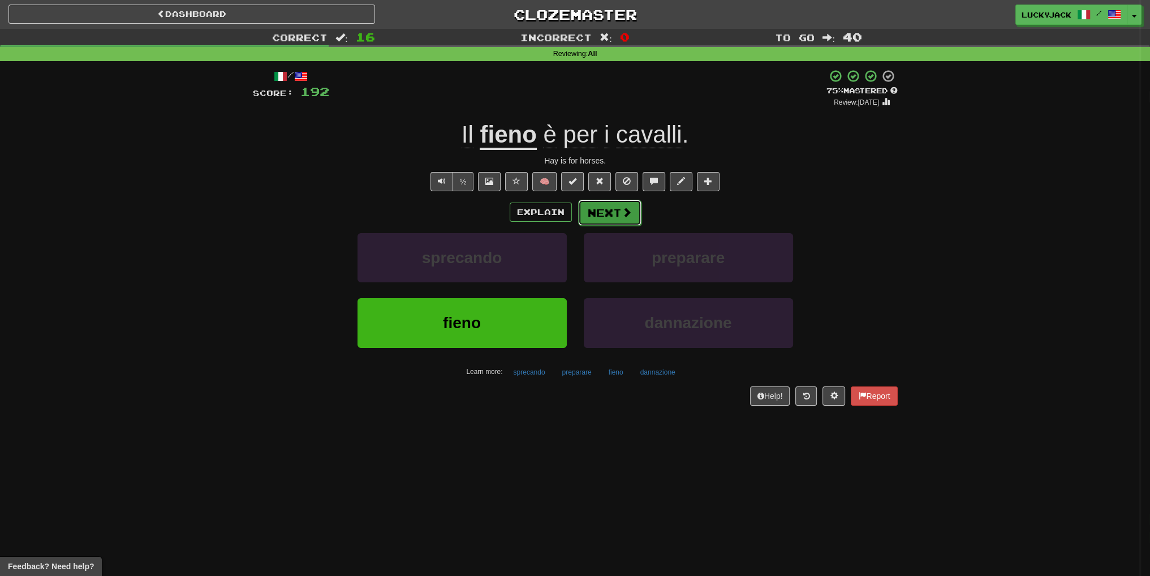
click at [615, 215] on button "Next" at bounding box center [609, 213] width 63 height 26
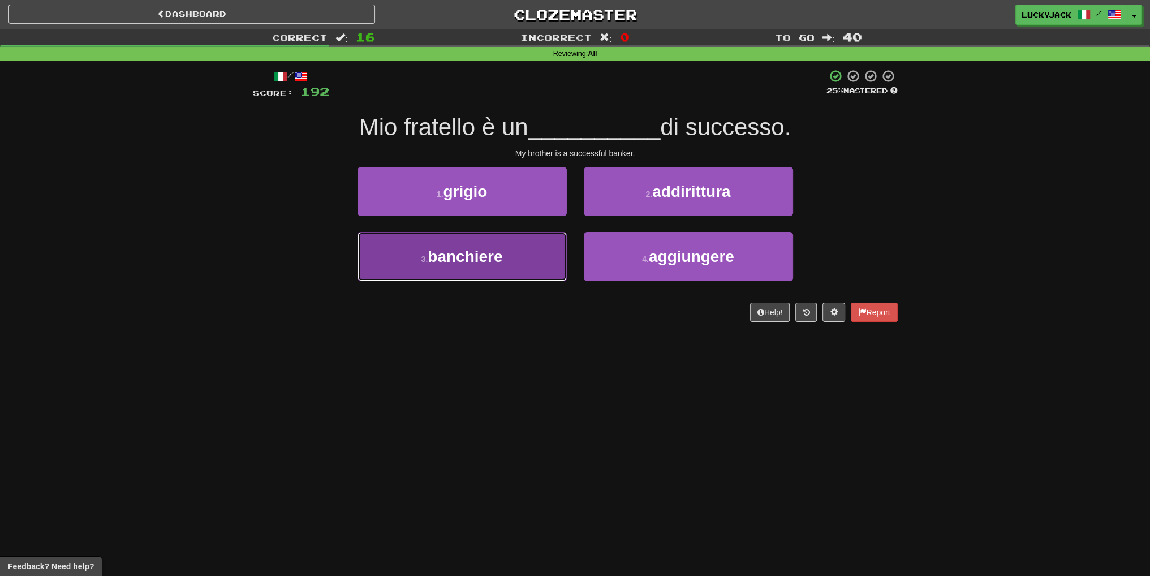
click at [513, 264] on button "3 . banchiere" at bounding box center [461, 256] width 209 height 49
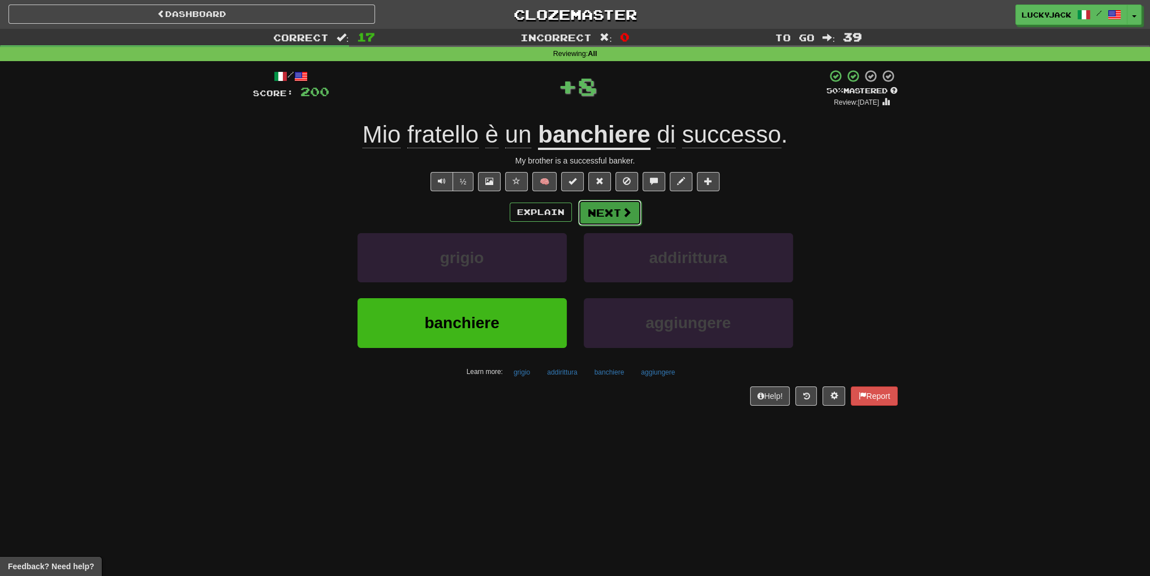
click at [612, 220] on button "Next" at bounding box center [609, 213] width 63 height 26
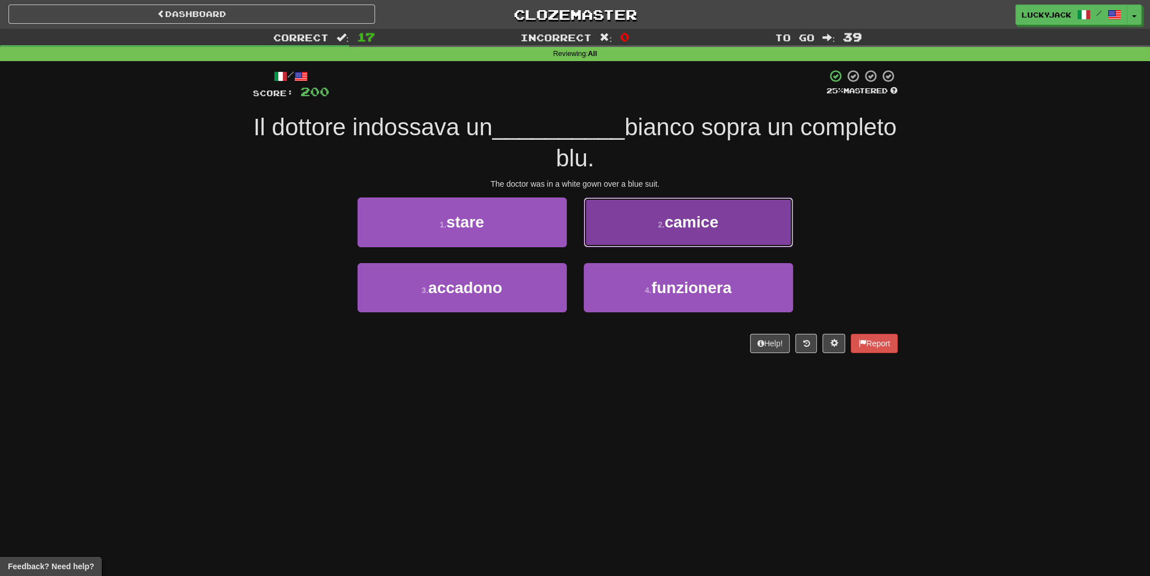
click at [631, 238] on button "2 . camice" at bounding box center [688, 221] width 209 height 49
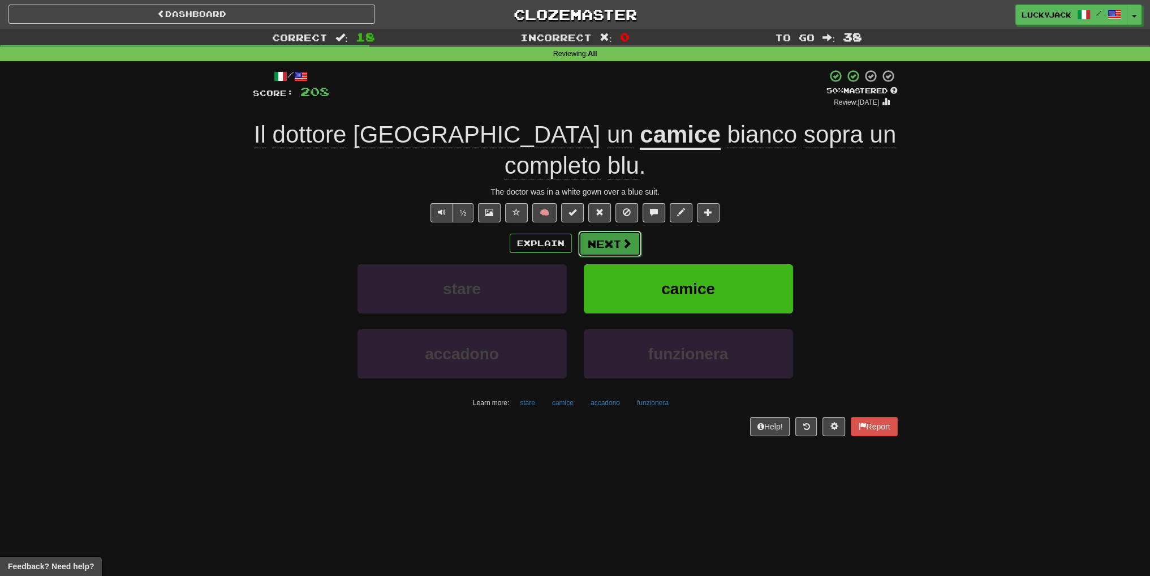
click at [603, 245] on button "Next" at bounding box center [609, 244] width 63 height 26
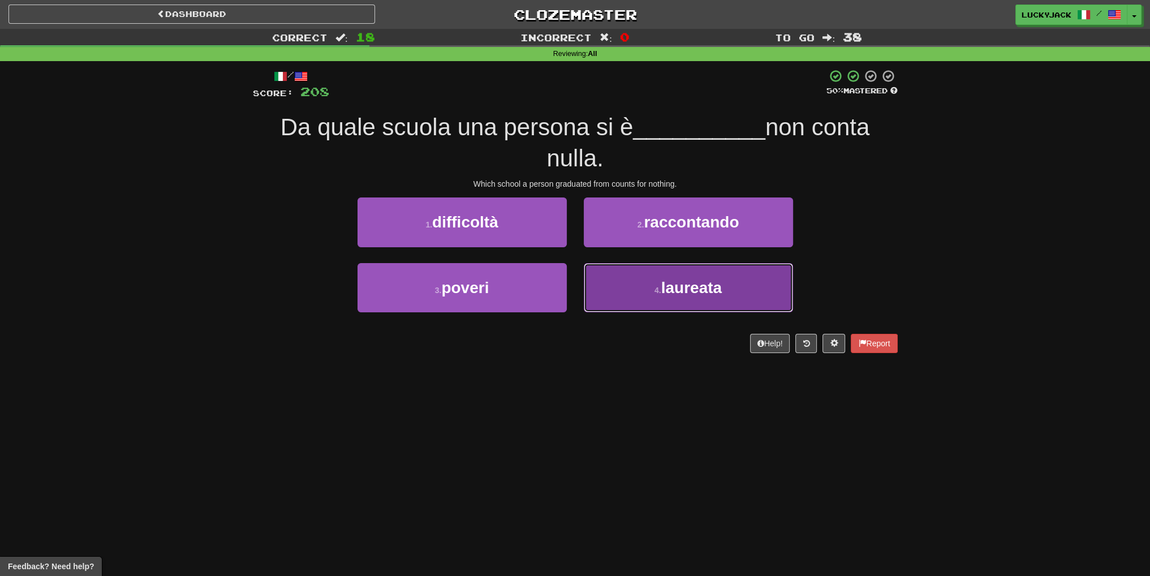
click at [640, 290] on button "4 . laureata" at bounding box center [688, 287] width 209 height 49
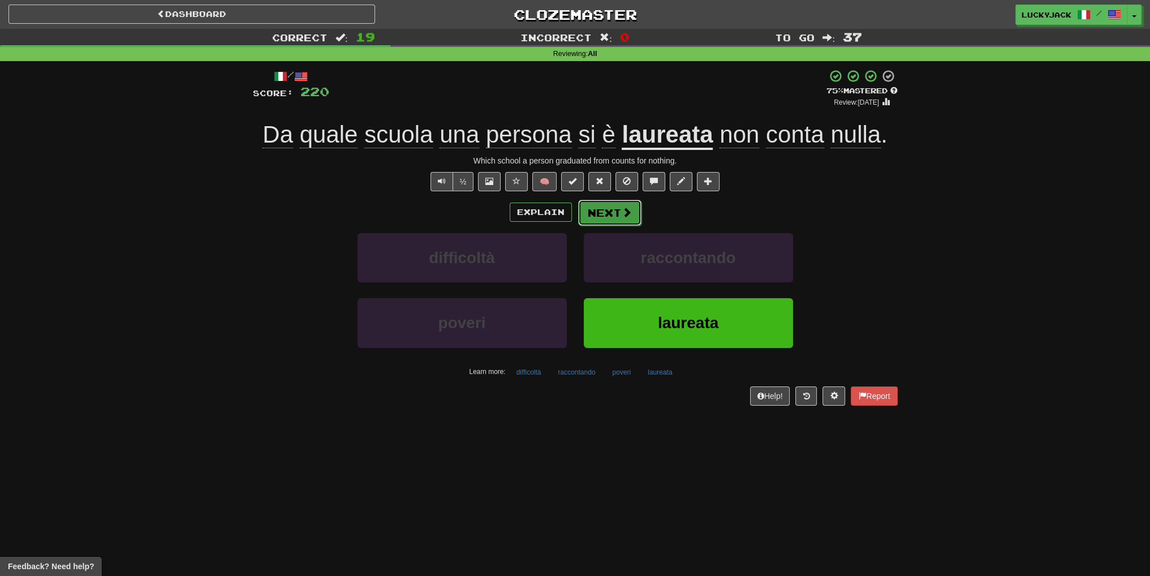
click at [605, 215] on button "Next" at bounding box center [609, 213] width 63 height 26
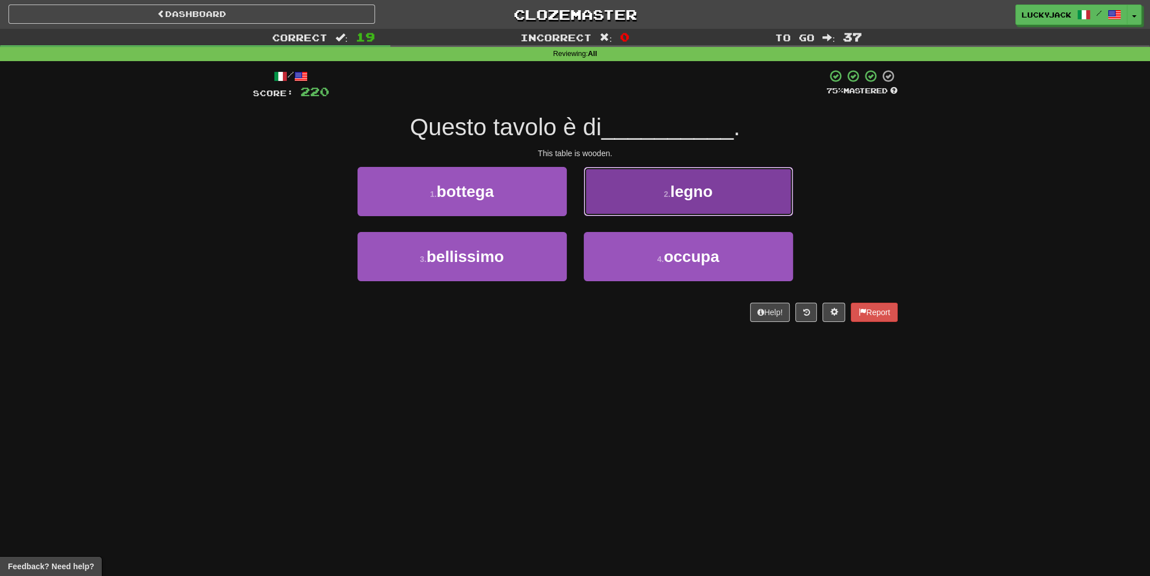
click at [625, 213] on button "2 . legno" at bounding box center [688, 191] width 209 height 49
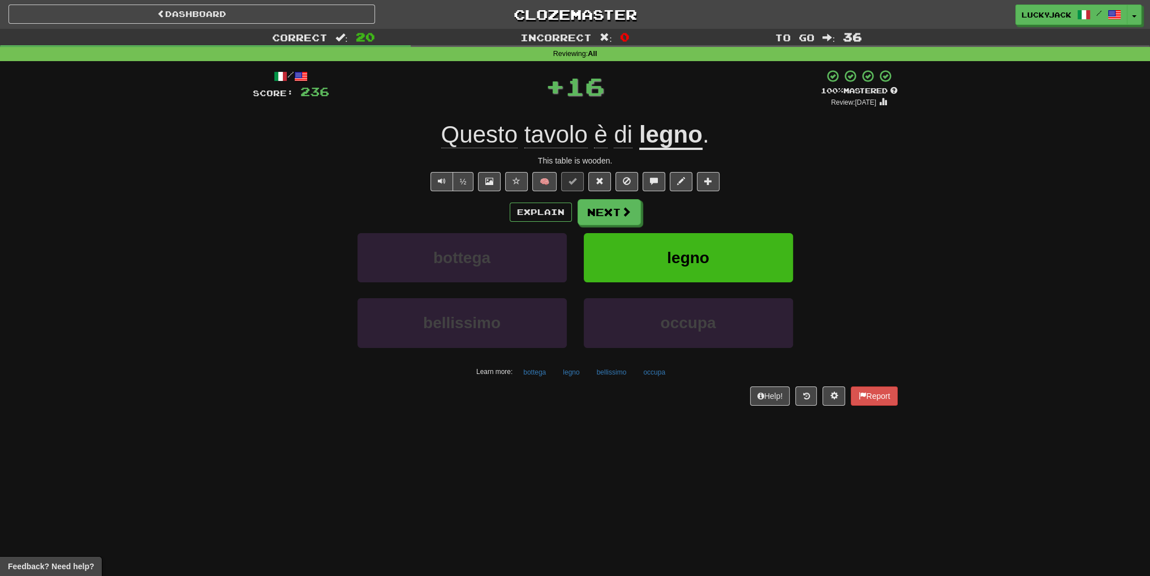
click at [666, 145] on u "legno" at bounding box center [670, 135] width 63 height 29
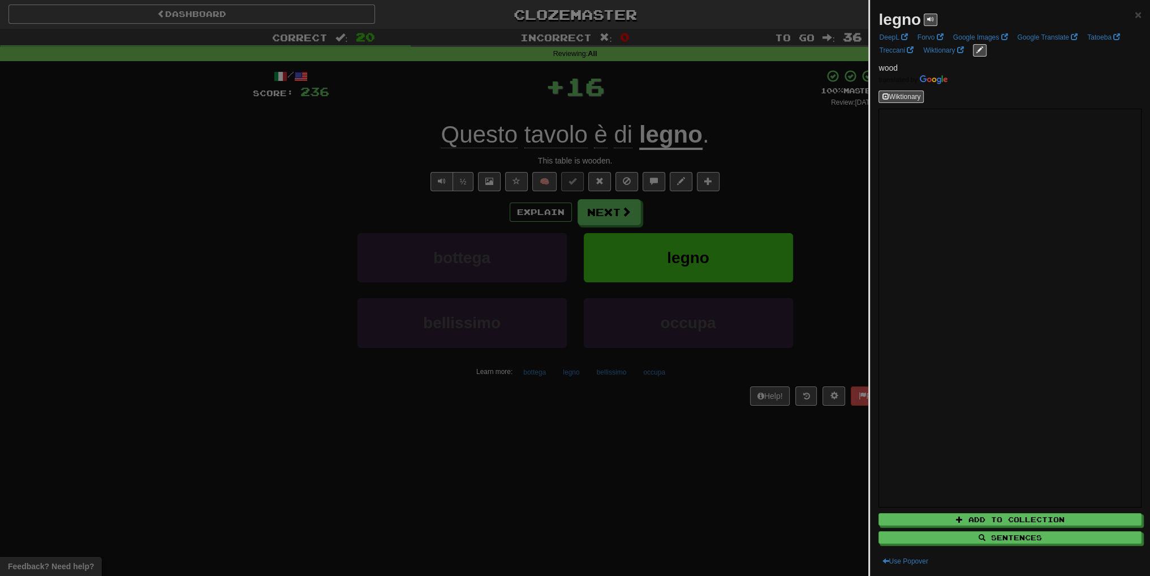
click at [701, 150] on div at bounding box center [575, 288] width 1150 height 576
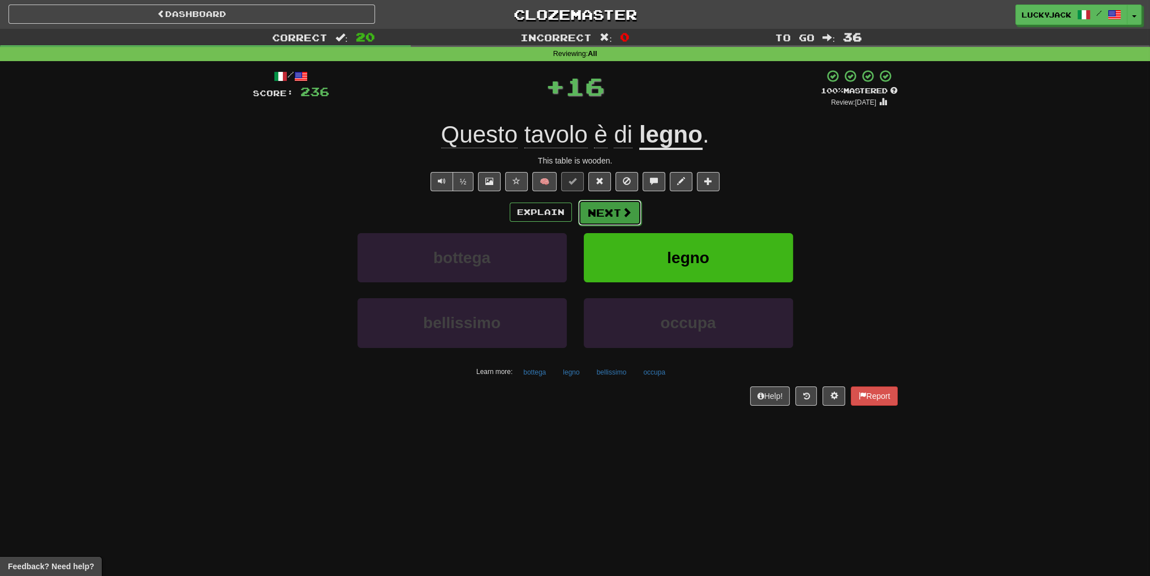
click at [597, 214] on button "Next" at bounding box center [609, 213] width 63 height 26
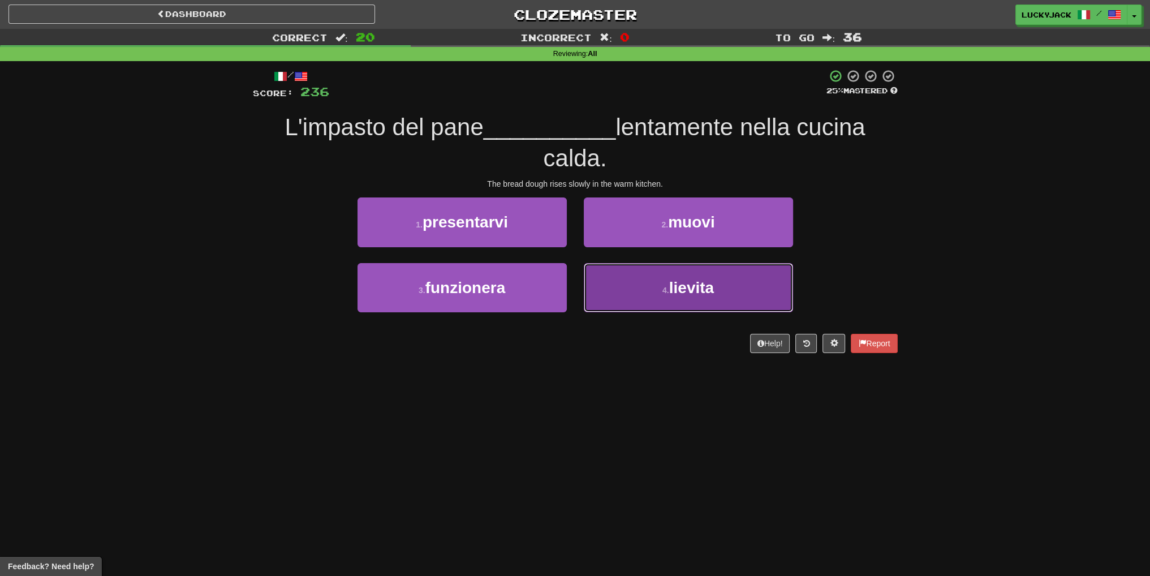
click at [650, 283] on button "4 . lievita" at bounding box center [688, 287] width 209 height 49
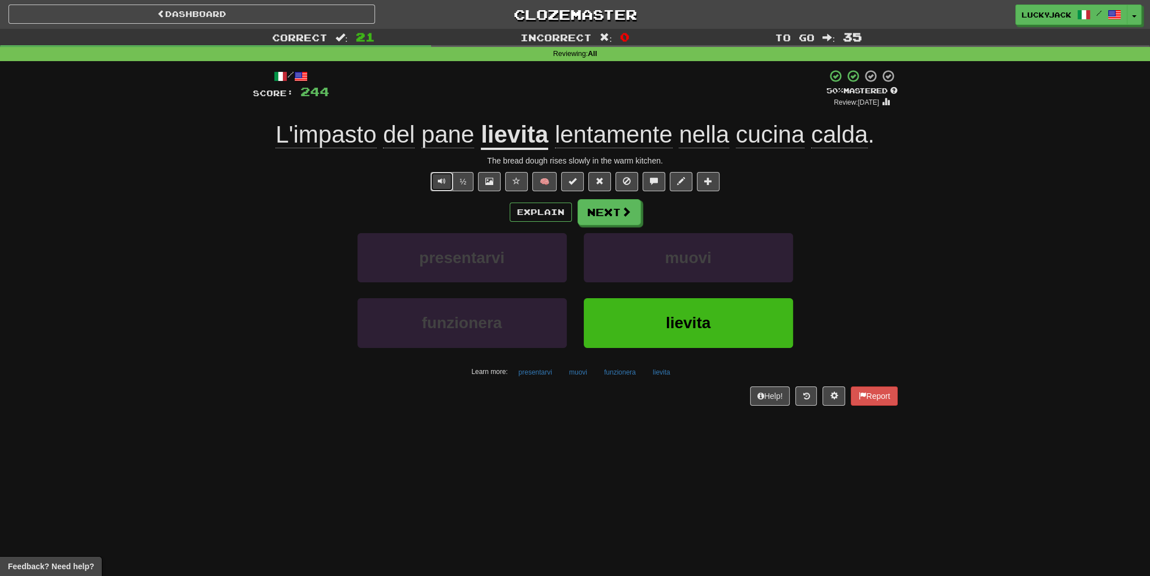
click at [435, 187] on button "Text-to-speech controls" at bounding box center [441, 181] width 23 height 19
click at [608, 217] on button "Next" at bounding box center [609, 213] width 63 height 26
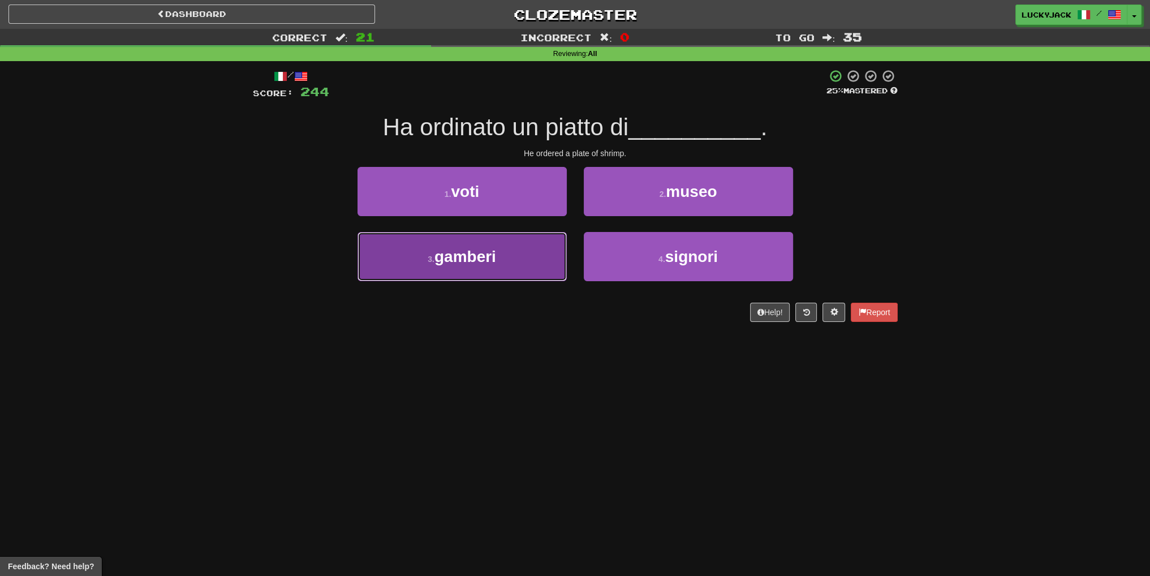
click at [513, 262] on button "3 . gamberi" at bounding box center [461, 256] width 209 height 49
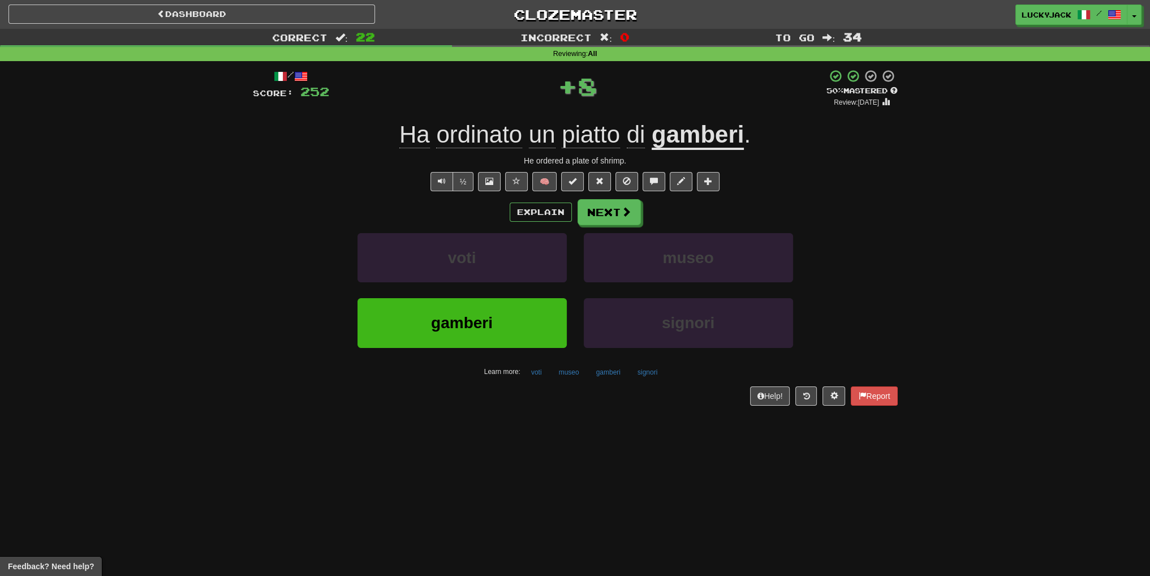
click at [680, 135] on u "gamberi" at bounding box center [697, 135] width 92 height 29
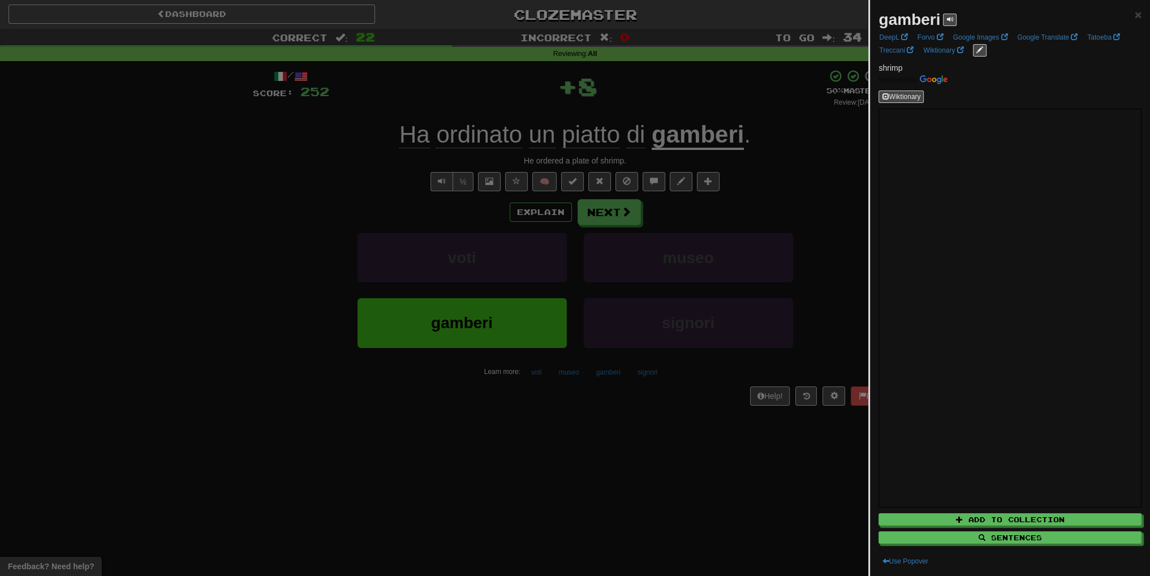
drag, startPoint x: 733, startPoint y: 194, endPoint x: 719, endPoint y: 197, distance: 13.9
click at [731, 196] on div at bounding box center [575, 288] width 1150 height 576
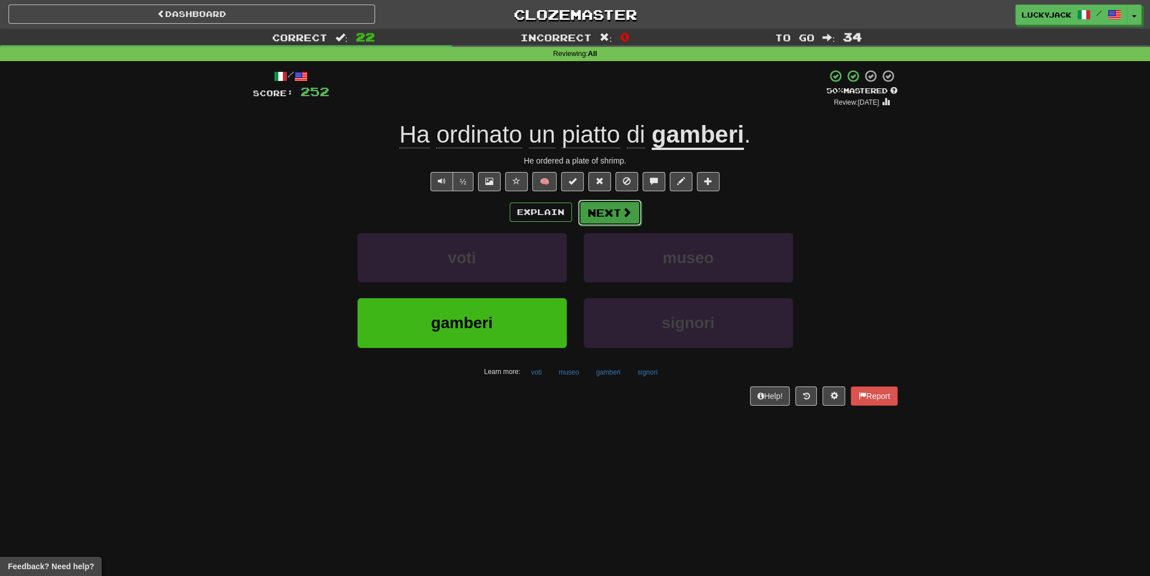
click at [593, 214] on button "Next" at bounding box center [609, 213] width 63 height 26
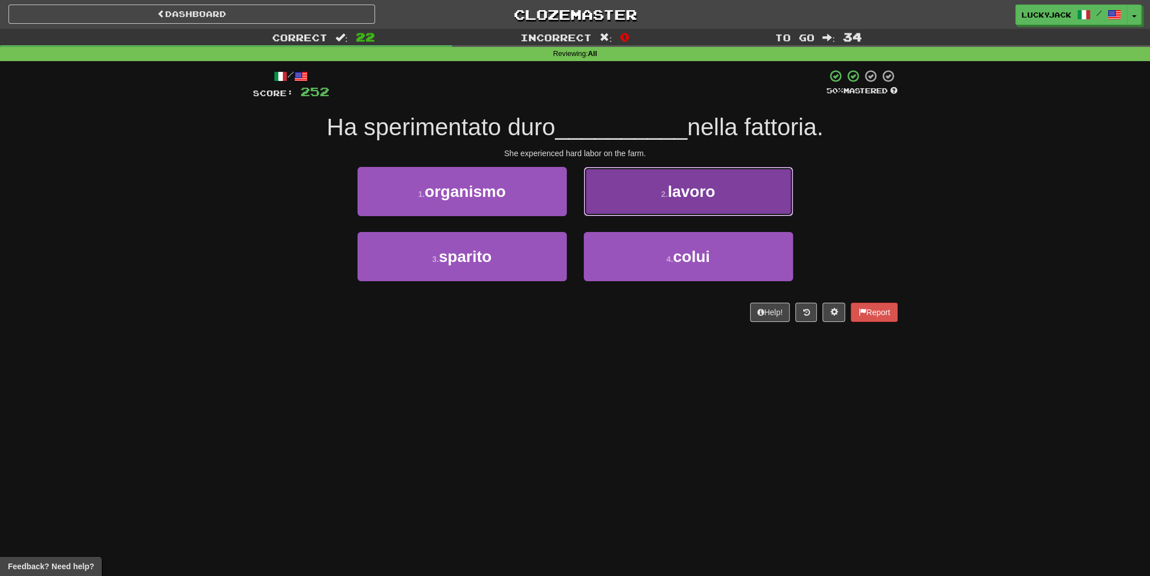
click at [623, 208] on button "2 . lavoro" at bounding box center [688, 191] width 209 height 49
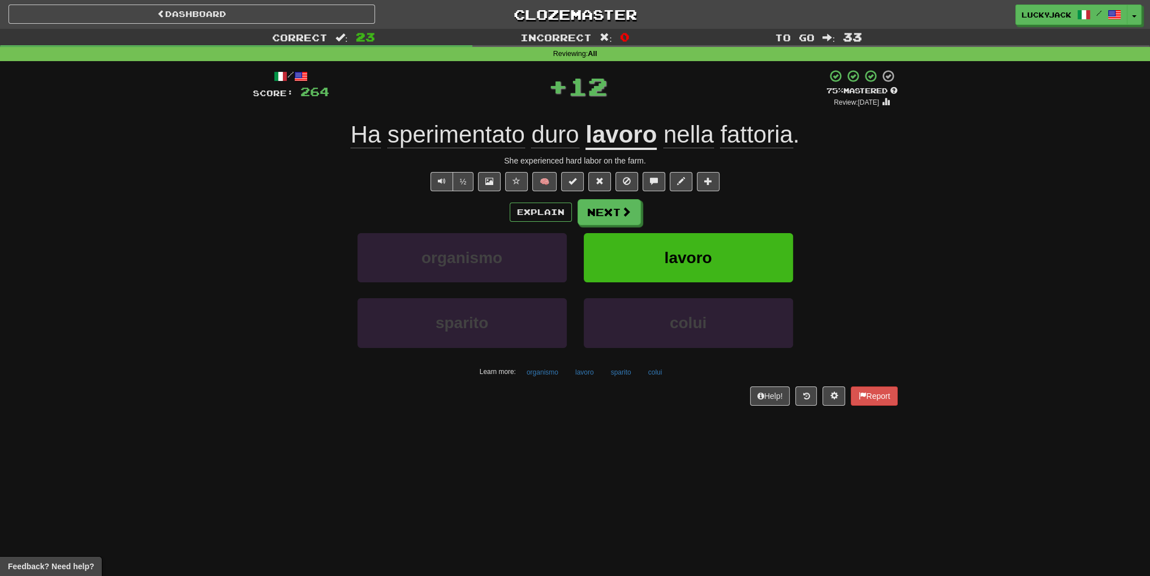
click at [531, 143] on span "sperimentato" at bounding box center [555, 134] width 48 height 27
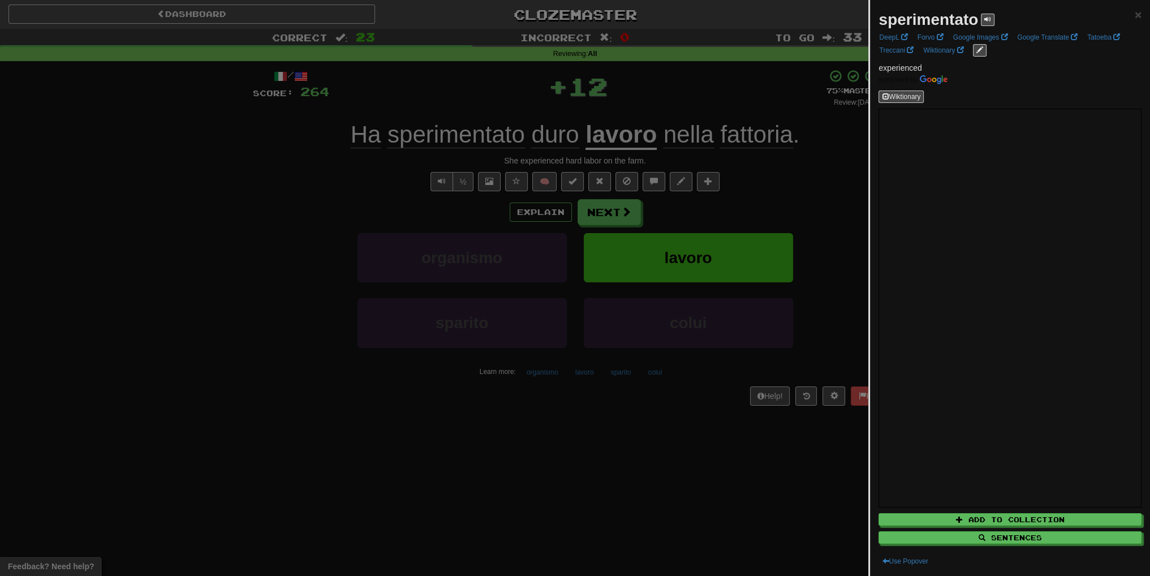
click at [679, 181] on div at bounding box center [575, 288] width 1150 height 576
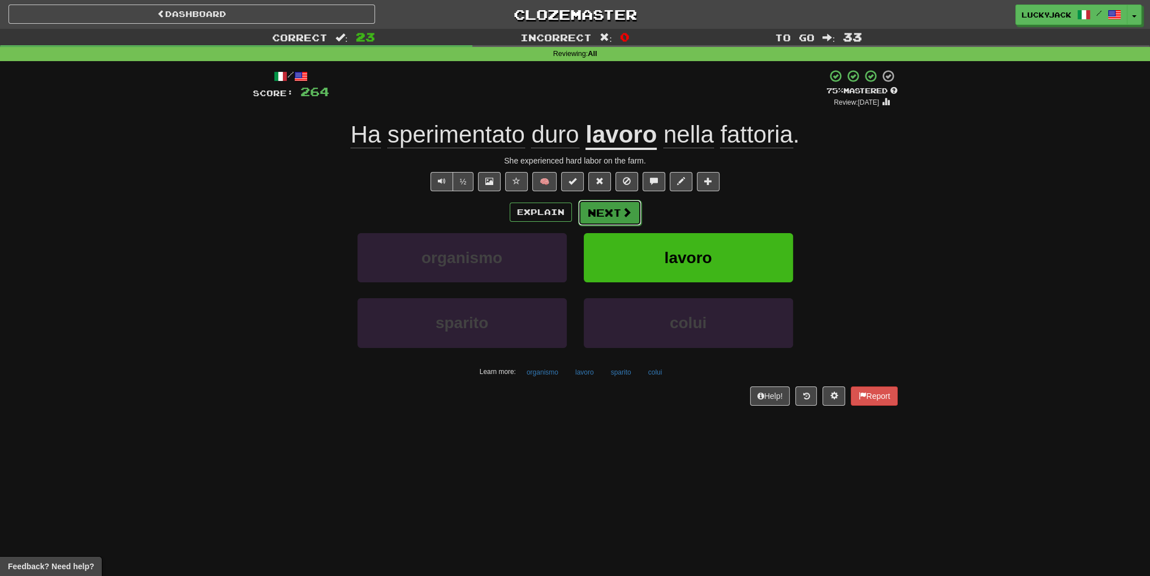
click at [603, 217] on button "Next" at bounding box center [609, 213] width 63 height 26
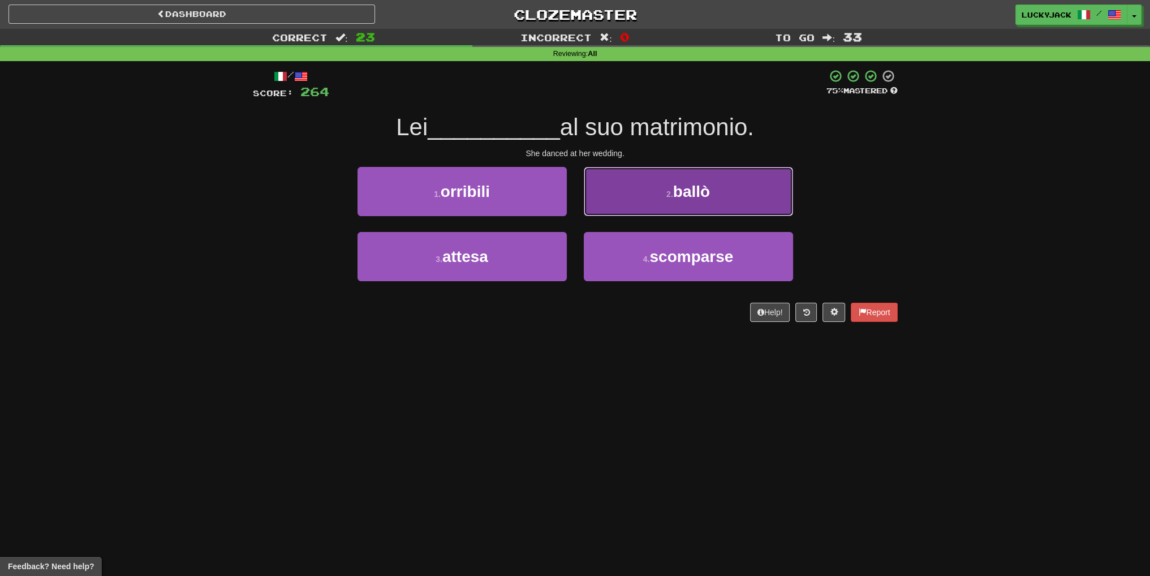
click at [642, 204] on button "2 . ballò" at bounding box center [688, 191] width 209 height 49
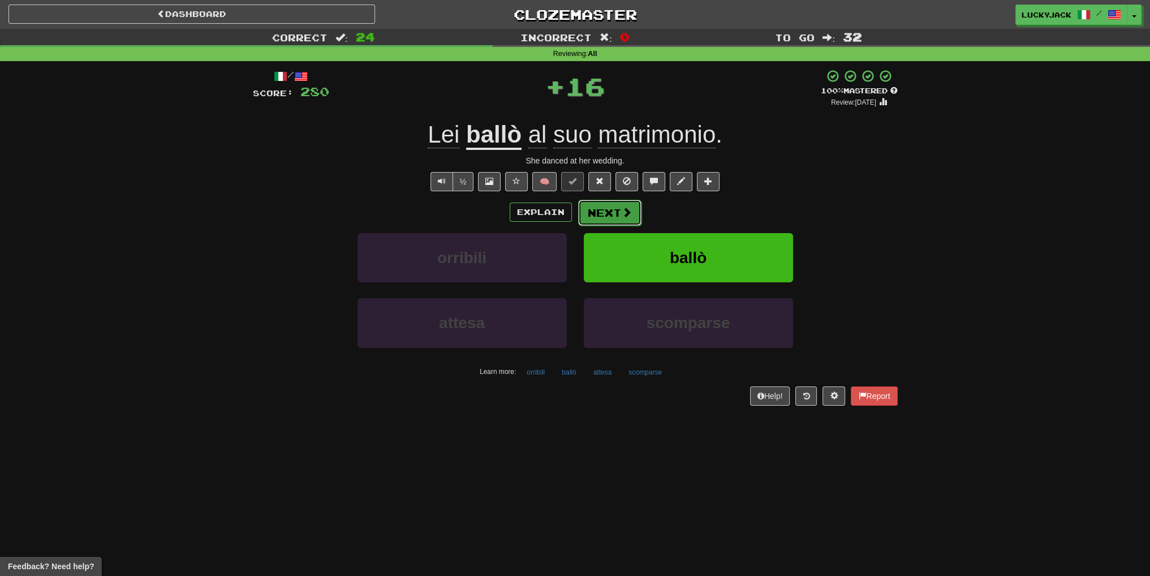
click at [603, 209] on button "Next" at bounding box center [609, 213] width 63 height 26
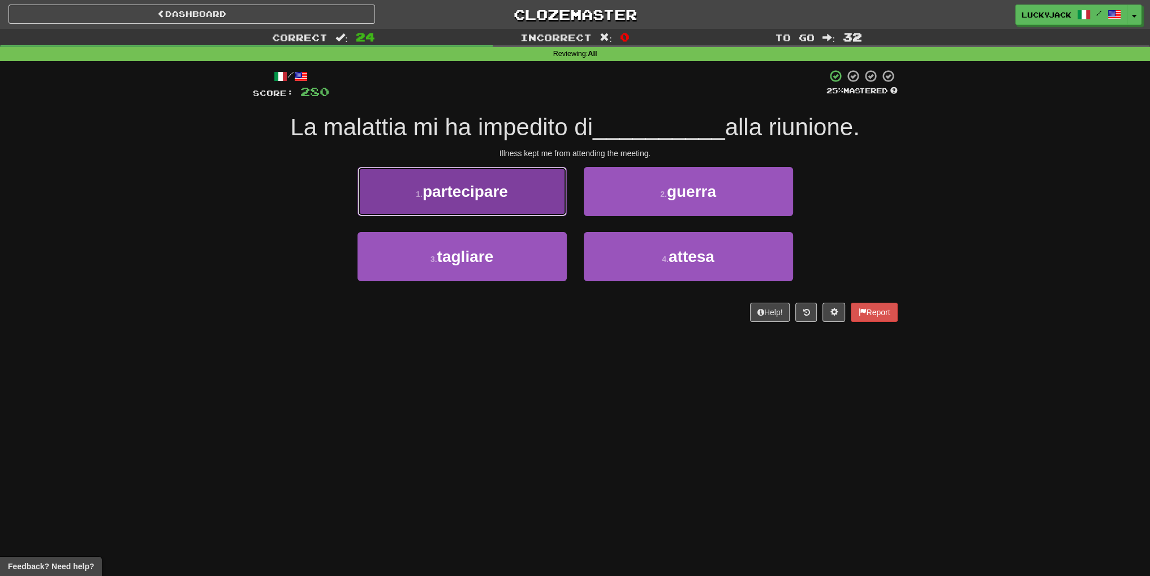
click at [535, 208] on button "1 . partecipare" at bounding box center [461, 191] width 209 height 49
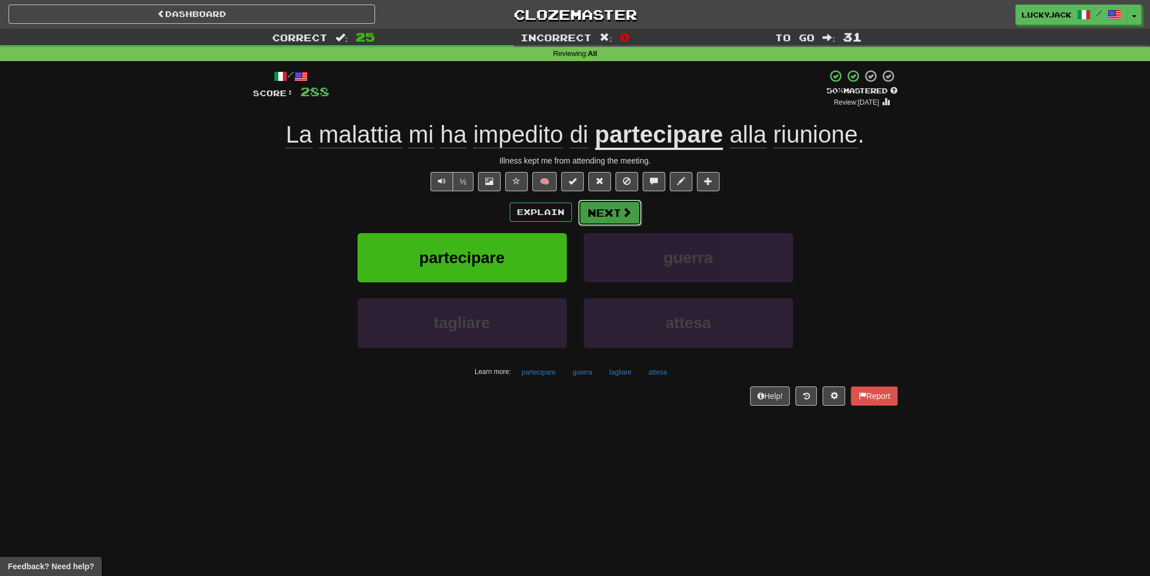
click at [601, 219] on button "Next" at bounding box center [609, 213] width 63 height 26
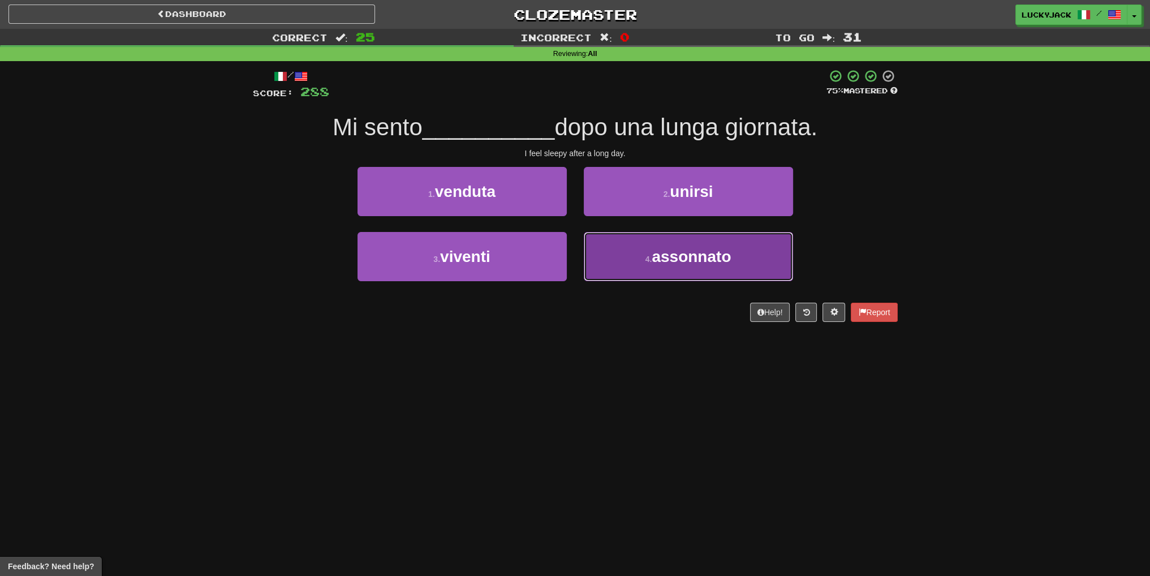
click at [608, 259] on button "4 . assonnato" at bounding box center [688, 256] width 209 height 49
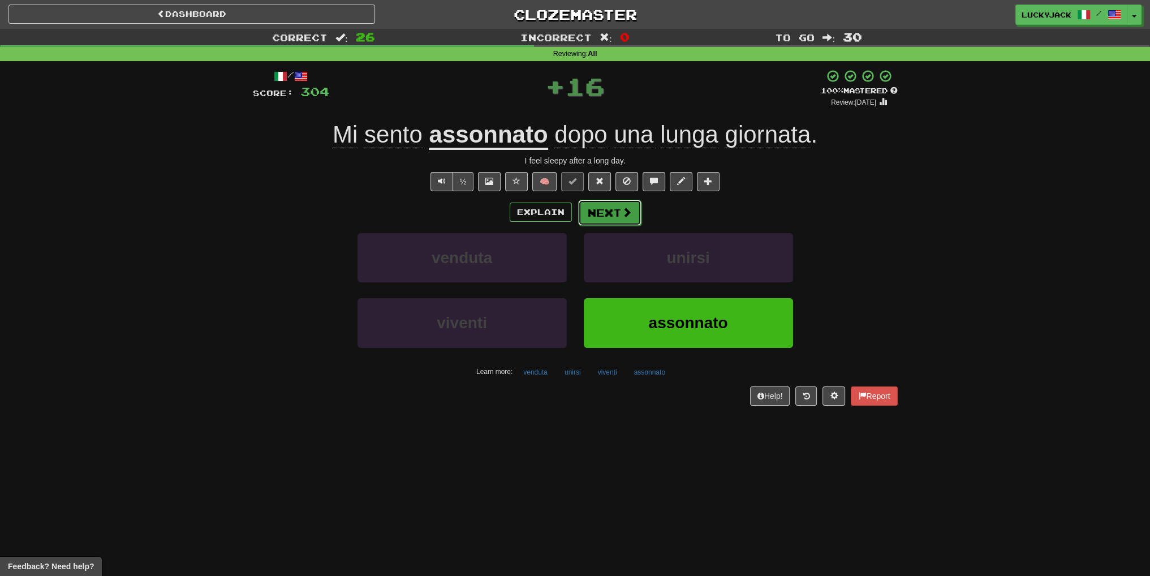
click at [608, 220] on button "Next" at bounding box center [609, 213] width 63 height 26
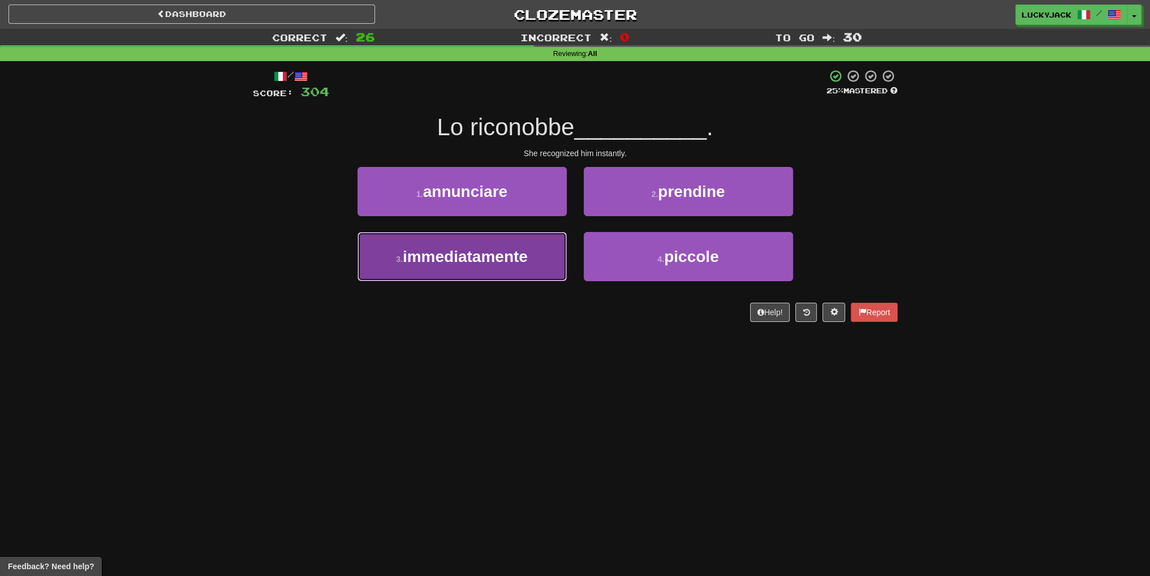
click at [522, 259] on span "immediatamente" at bounding box center [465, 257] width 125 height 18
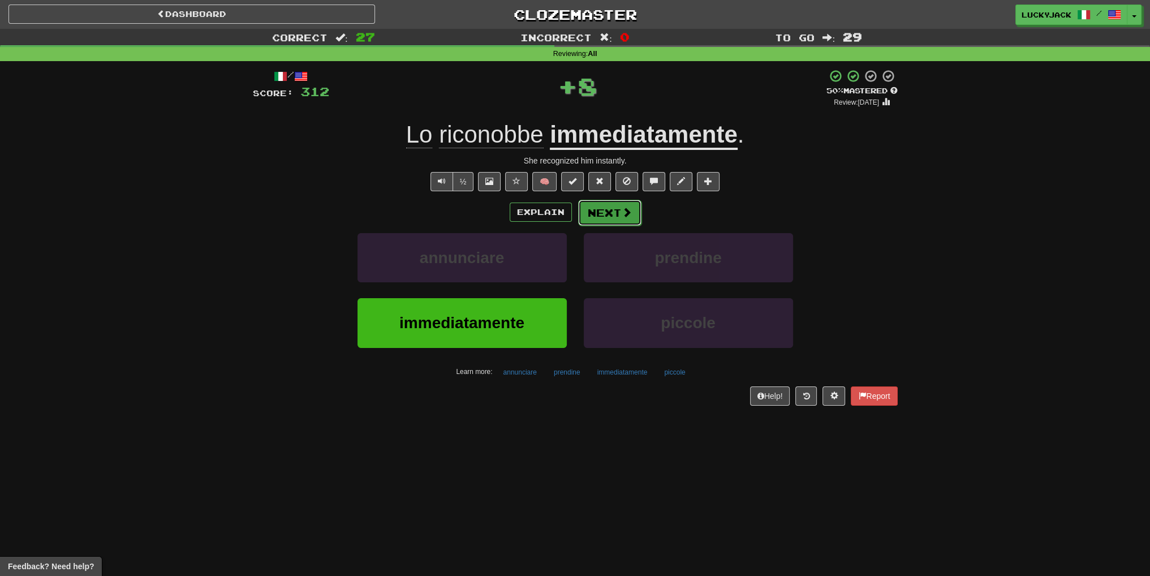
click at [607, 220] on button "Next" at bounding box center [609, 213] width 63 height 26
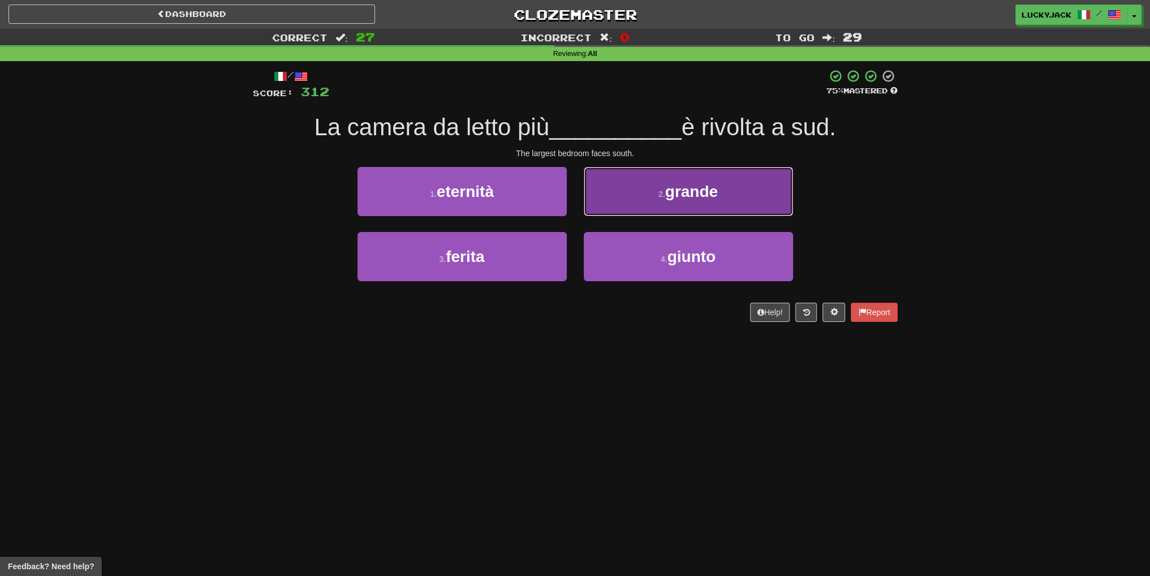
click at [619, 198] on button "2 . grande" at bounding box center [688, 191] width 209 height 49
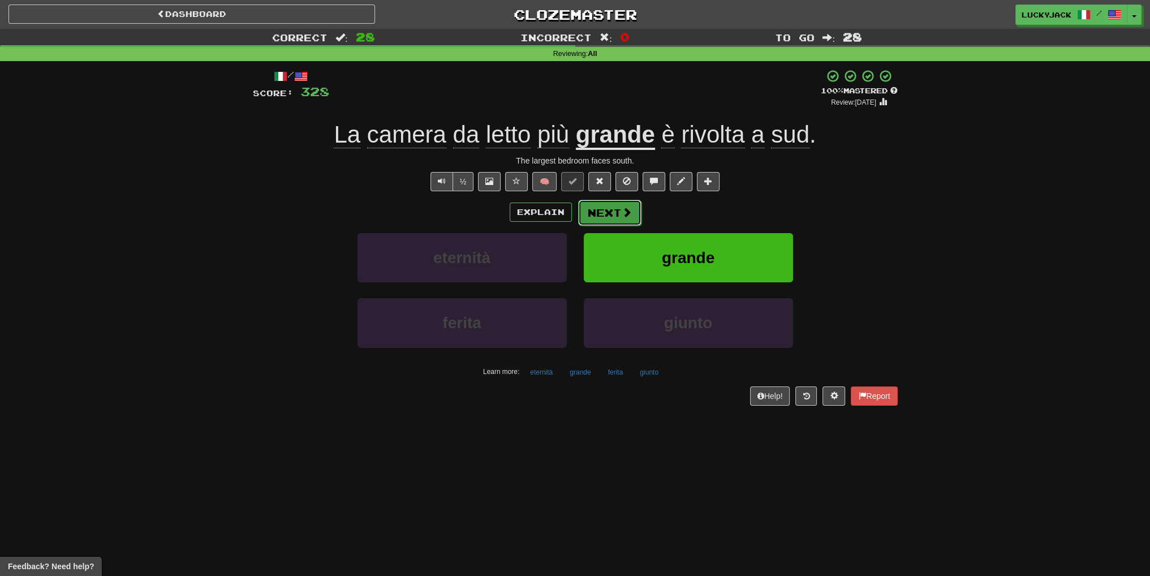
click at [619, 213] on button "Next" at bounding box center [609, 213] width 63 height 26
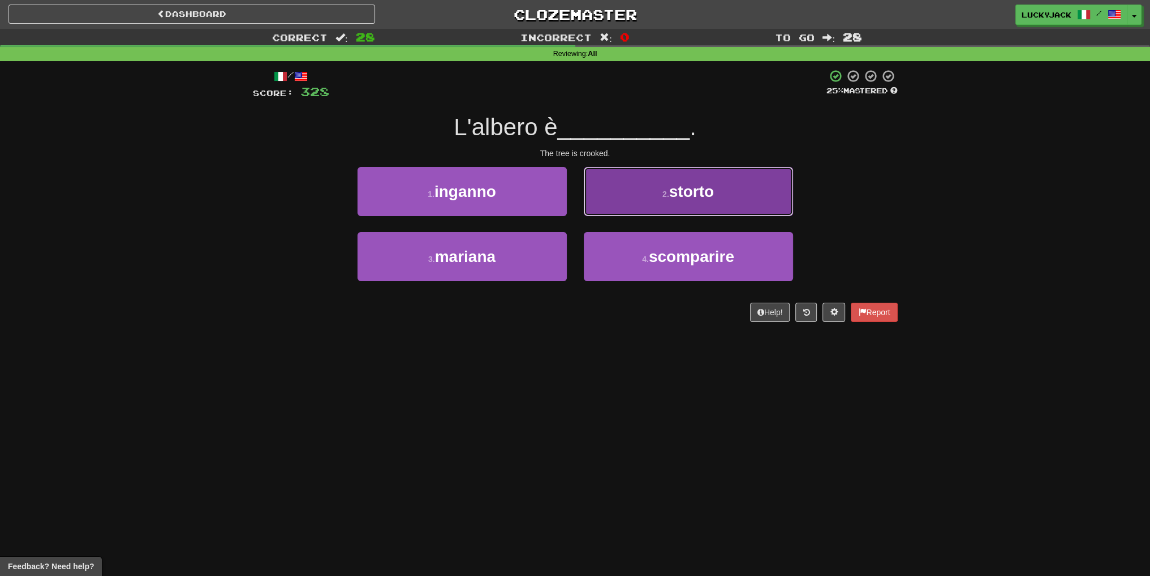
click at [621, 200] on button "2 . storto" at bounding box center [688, 191] width 209 height 49
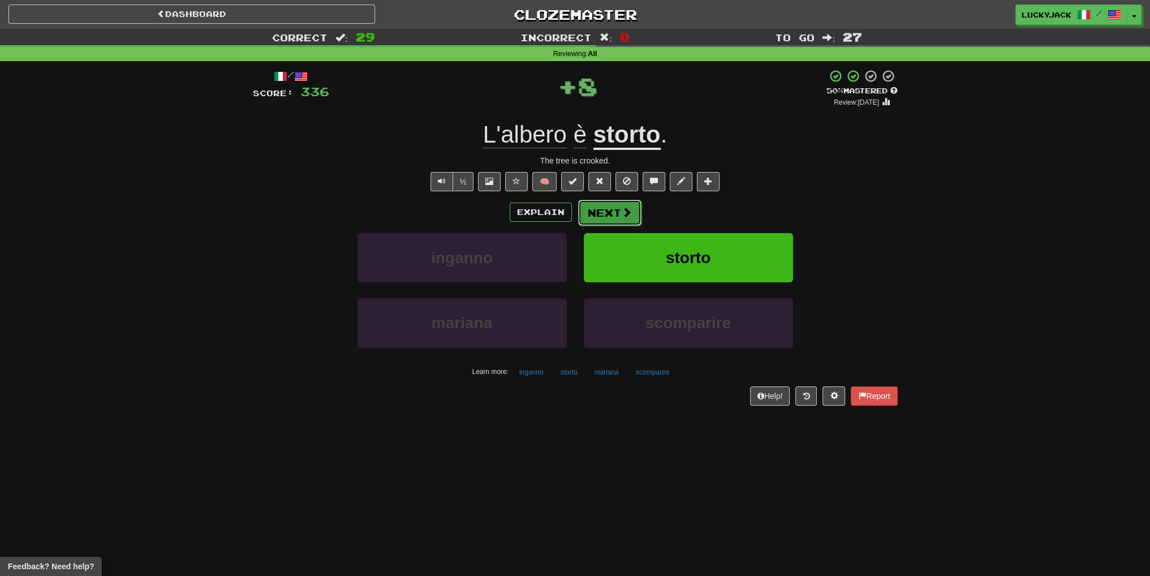
click at [600, 215] on button "Next" at bounding box center [609, 213] width 63 height 26
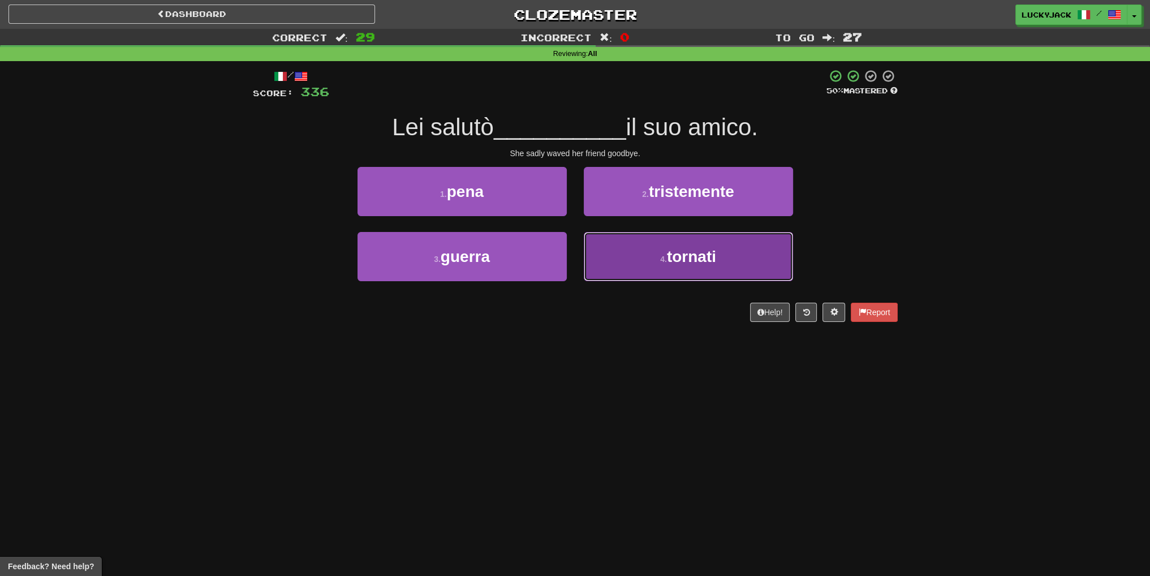
click at [615, 263] on button "4 . tornati" at bounding box center [688, 256] width 209 height 49
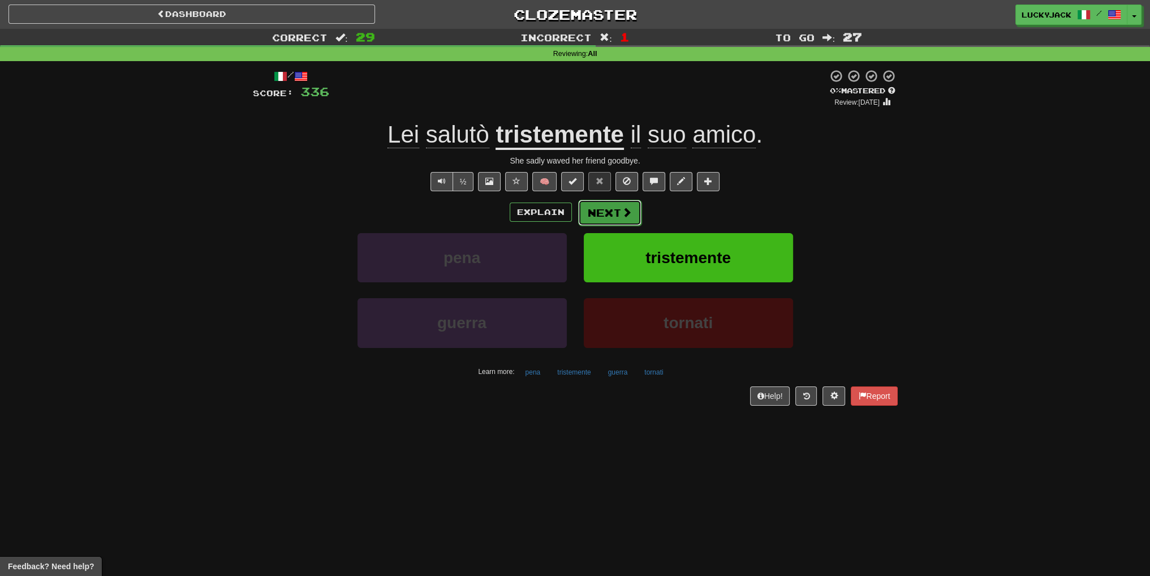
click at [607, 218] on button "Next" at bounding box center [609, 213] width 63 height 26
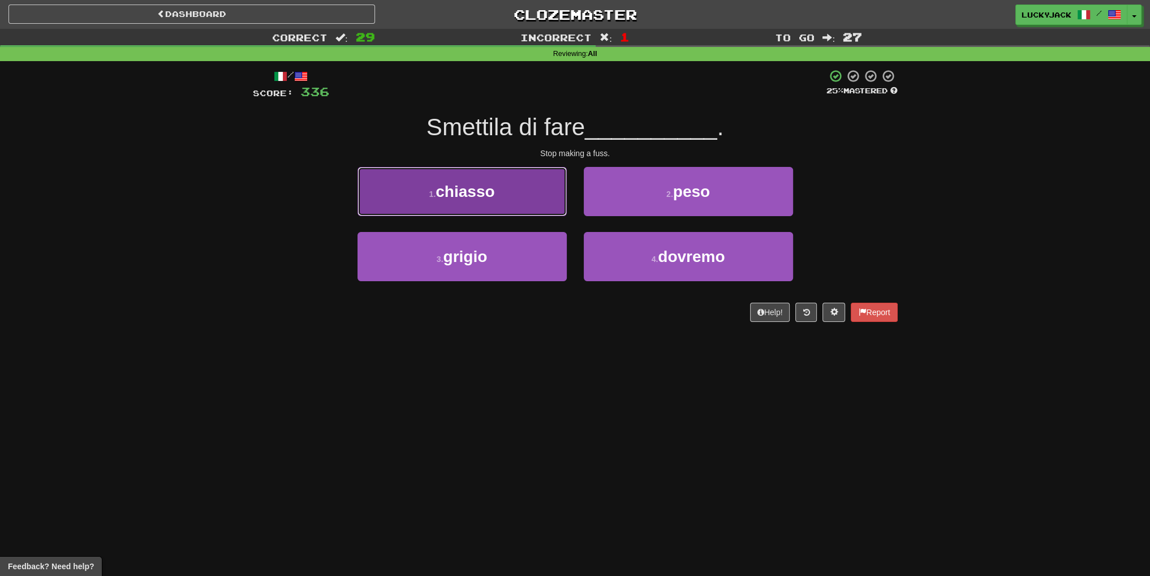
click at [517, 214] on button "1 . chiasso" at bounding box center [461, 191] width 209 height 49
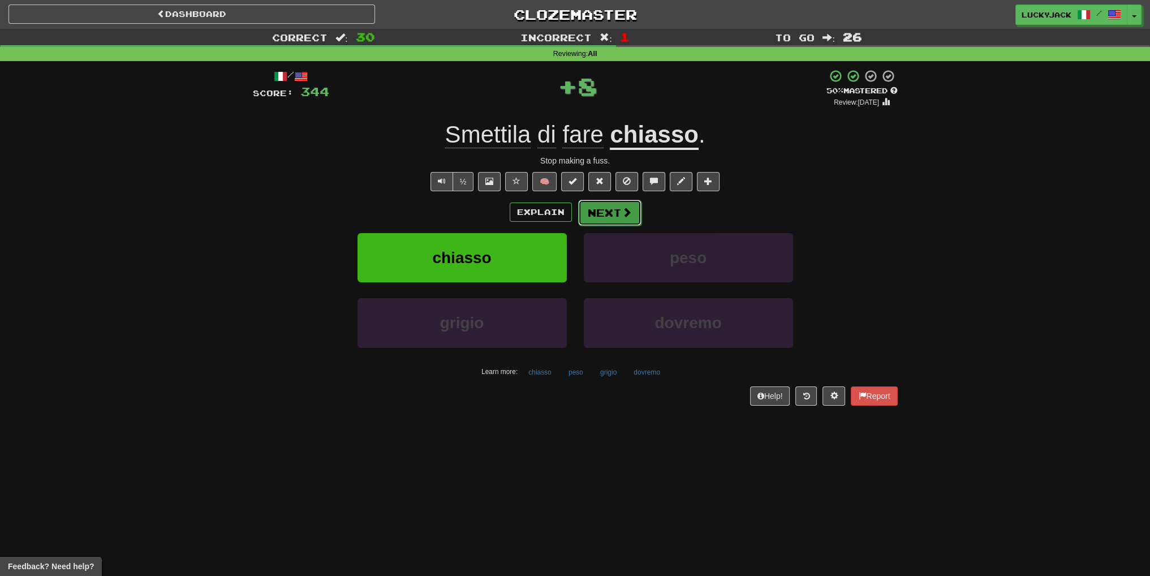
click at [612, 211] on button "Next" at bounding box center [609, 213] width 63 height 26
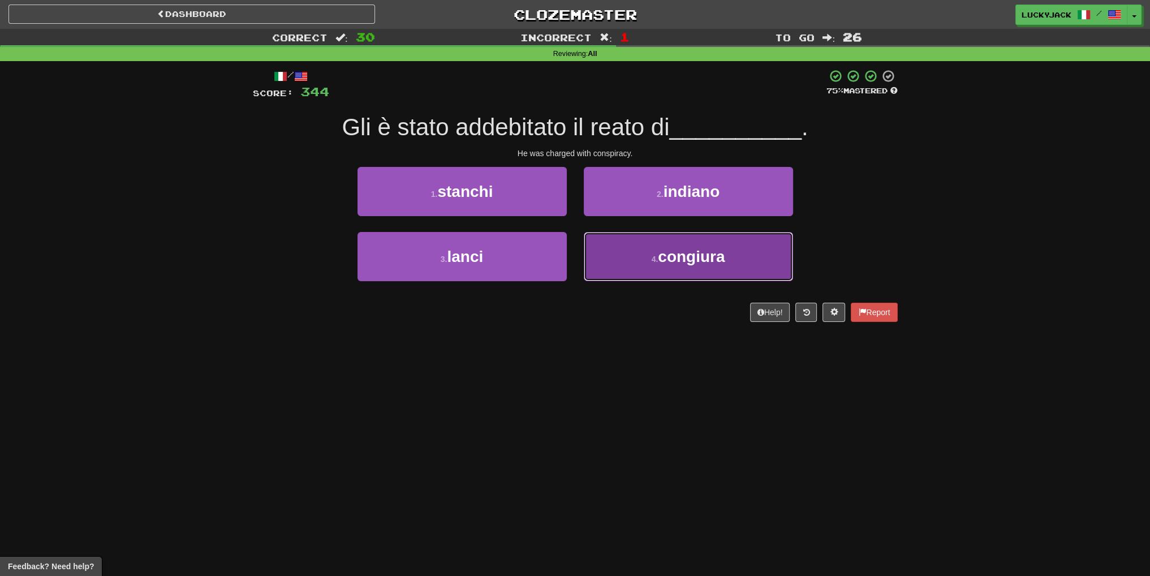
click at [624, 251] on button "4 . congiura" at bounding box center [688, 256] width 209 height 49
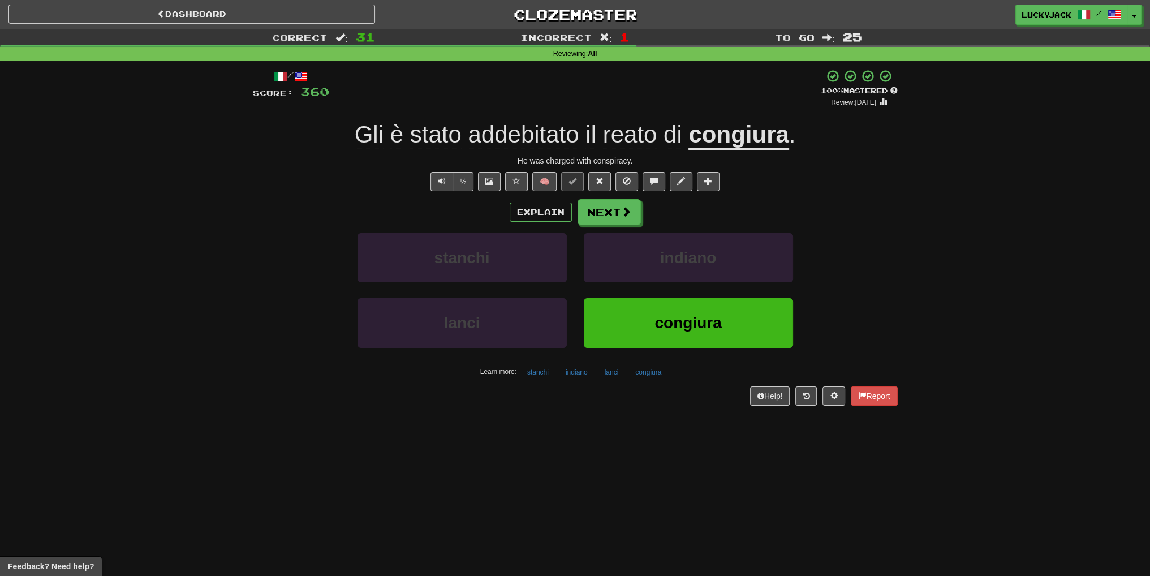
click at [663, 145] on span "reato" at bounding box center [672, 134] width 19 height 27
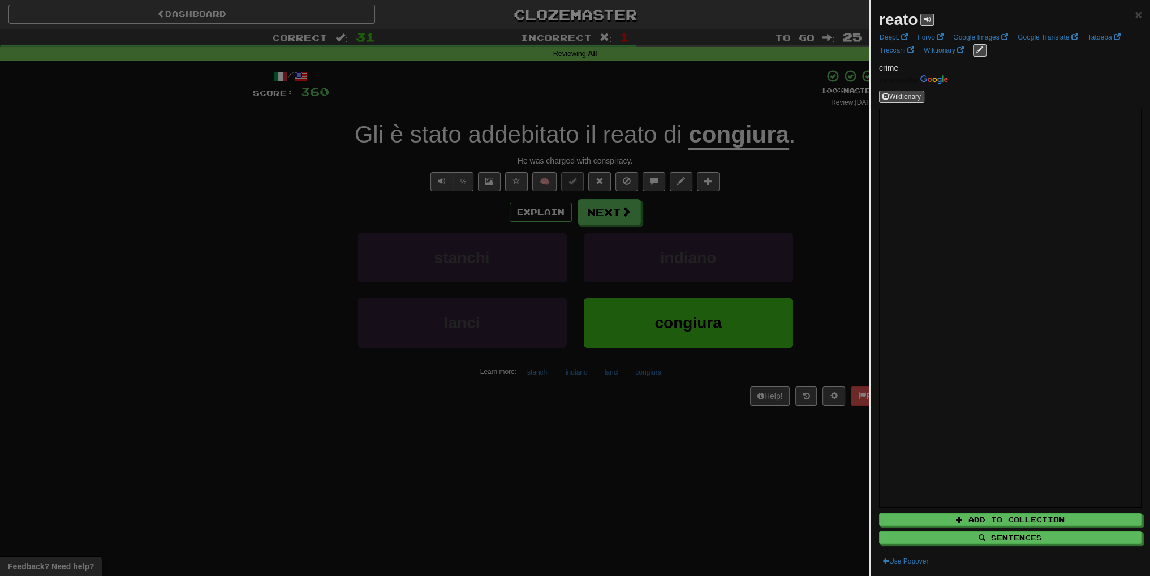
click at [636, 161] on div at bounding box center [575, 288] width 1150 height 576
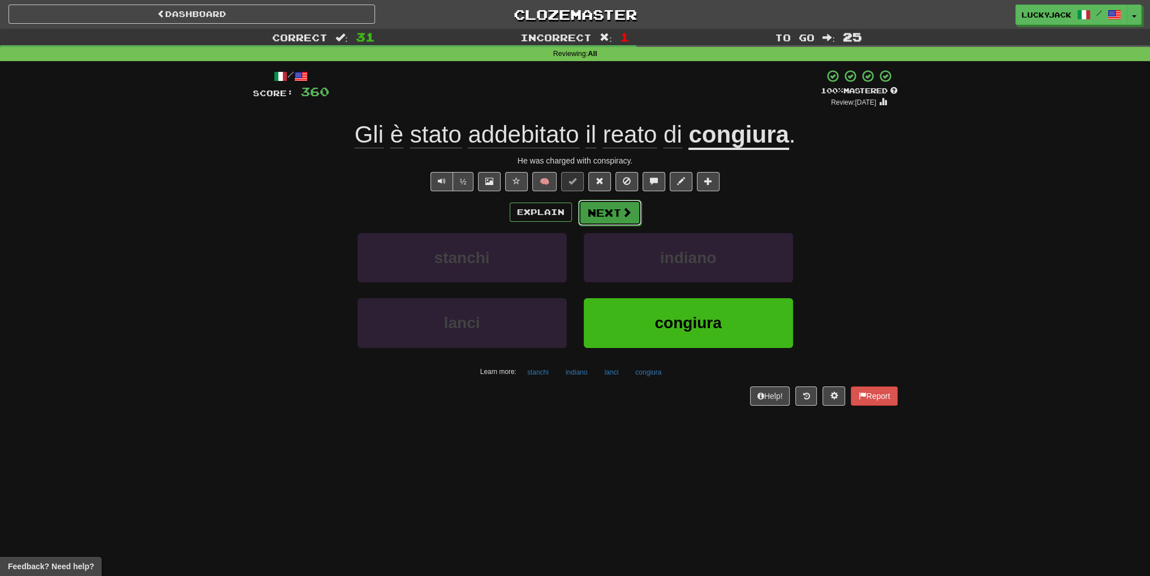
click at [604, 215] on button "Next" at bounding box center [609, 213] width 63 height 26
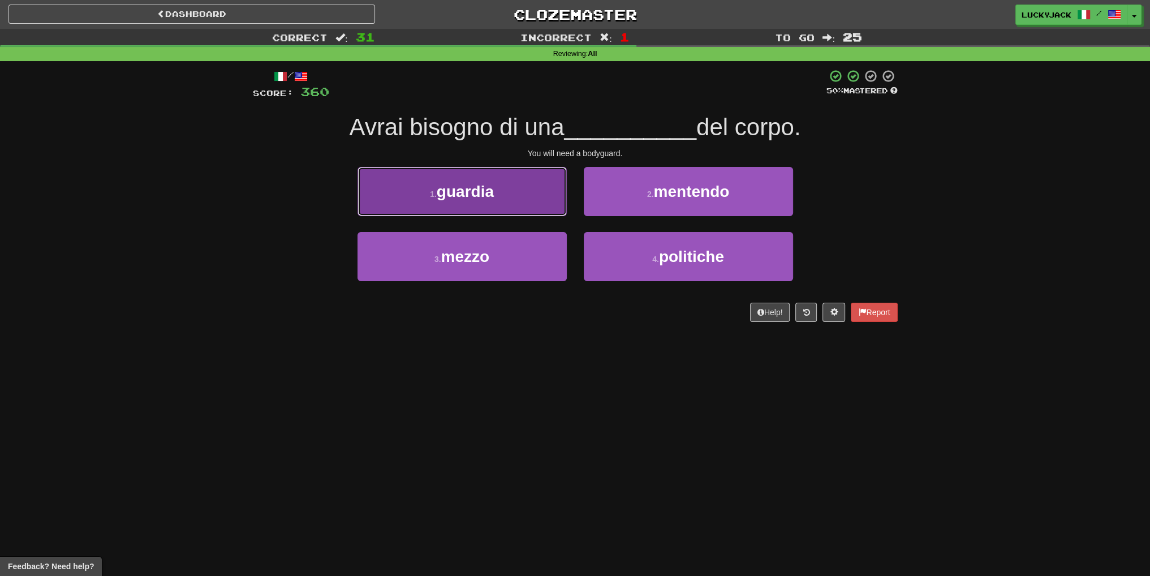
click at [500, 204] on button "1 . guardia" at bounding box center [461, 191] width 209 height 49
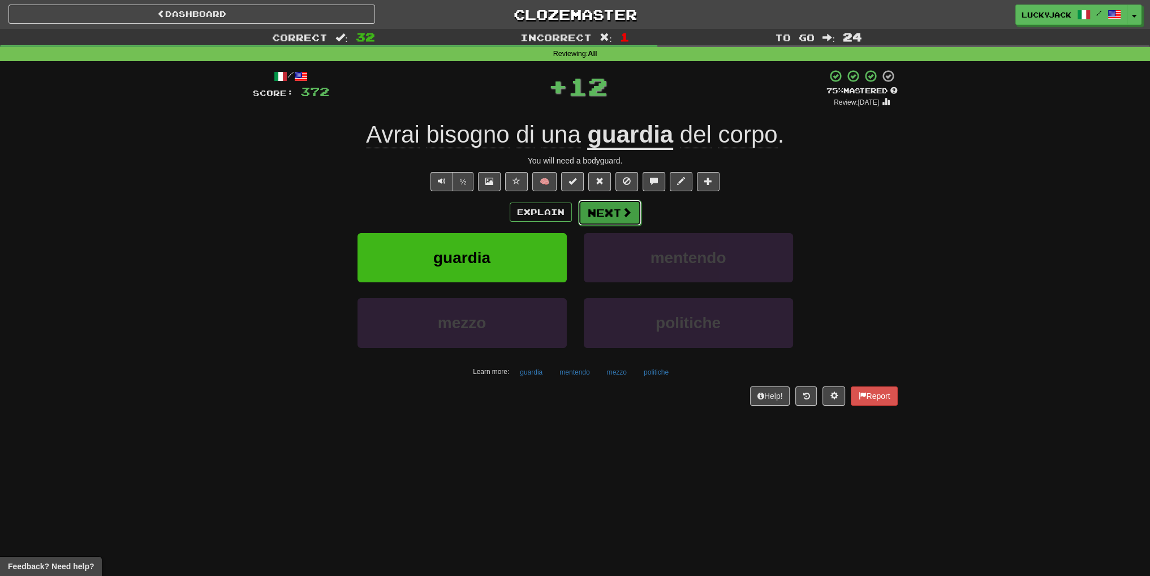
click at [602, 214] on button "Next" at bounding box center [609, 213] width 63 height 26
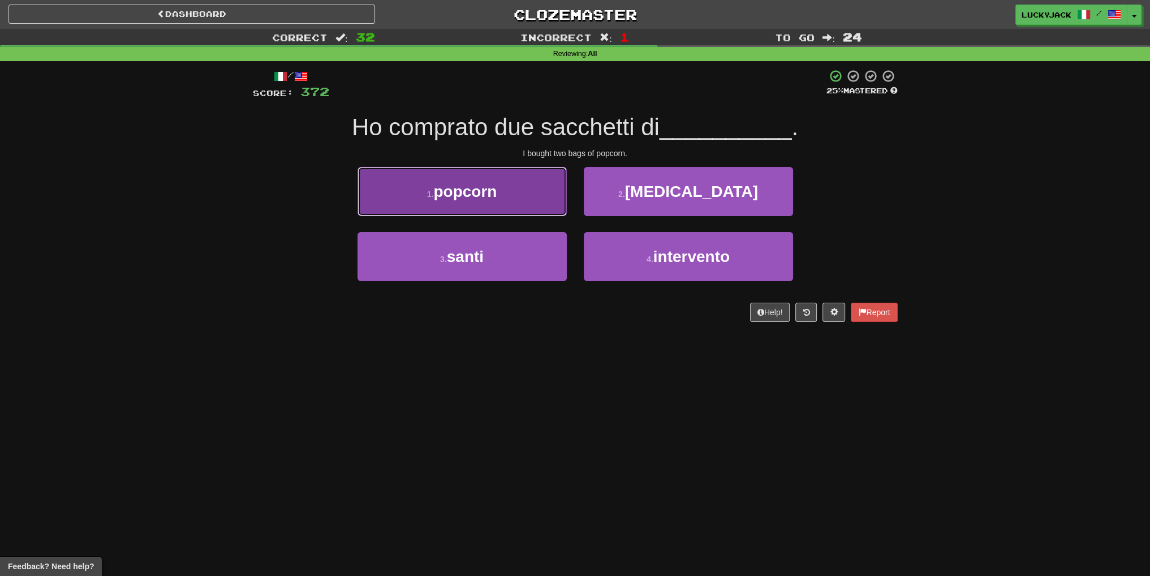
click at [503, 190] on button "1 . popcorn" at bounding box center [461, 191] width 209 height 49
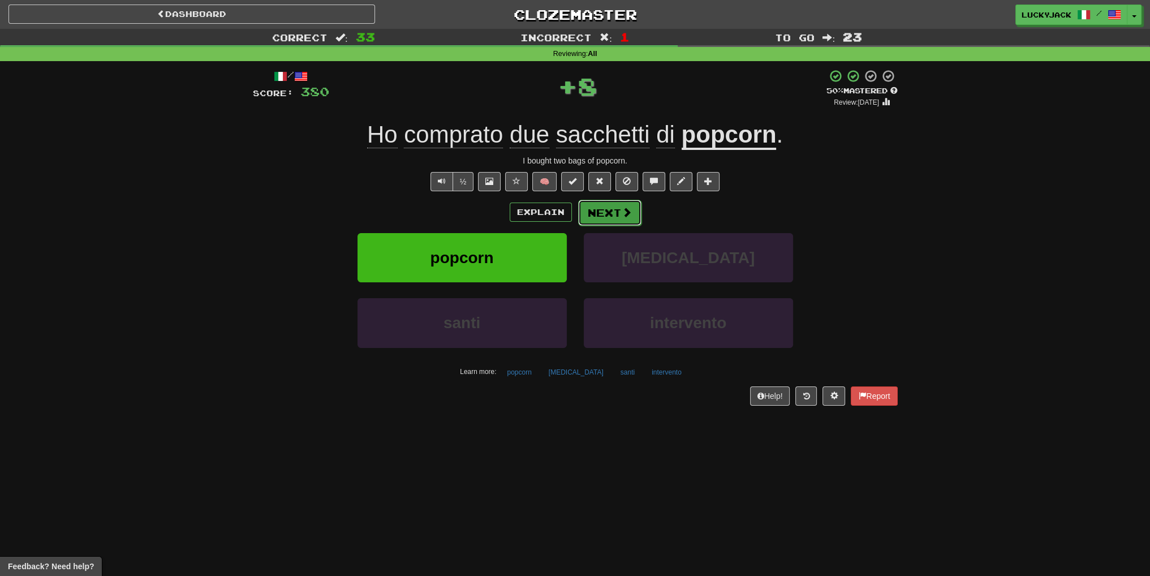
click at [616, 209] on button "Next" at bounding box center [609, 213] width 63 height 26
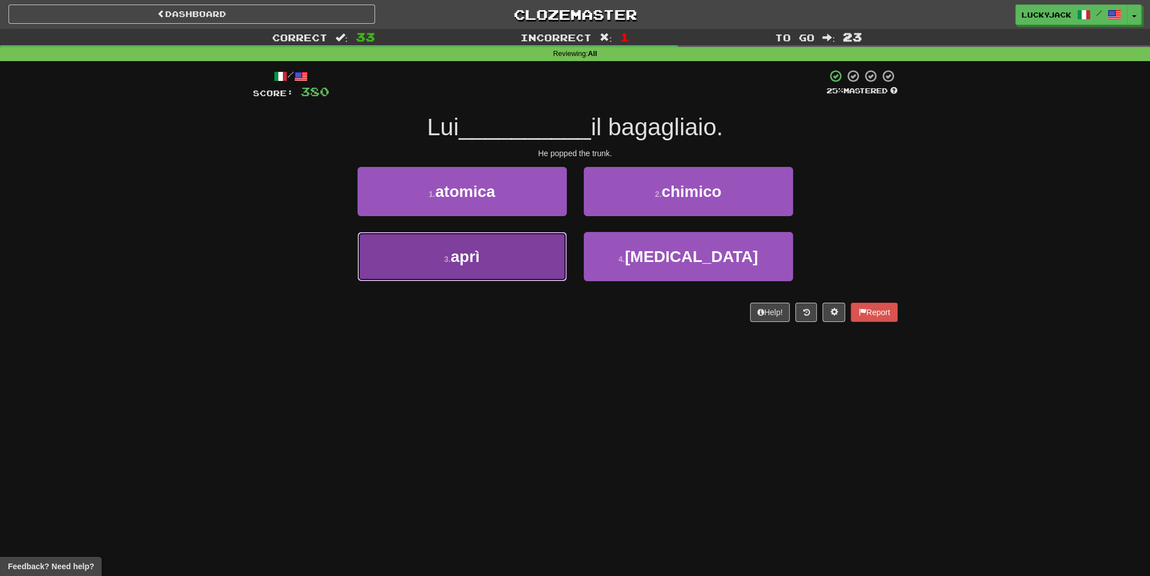
click at [476, 271] on button "3 . aprì" at bounding box center [461, 256] width 209 height 49
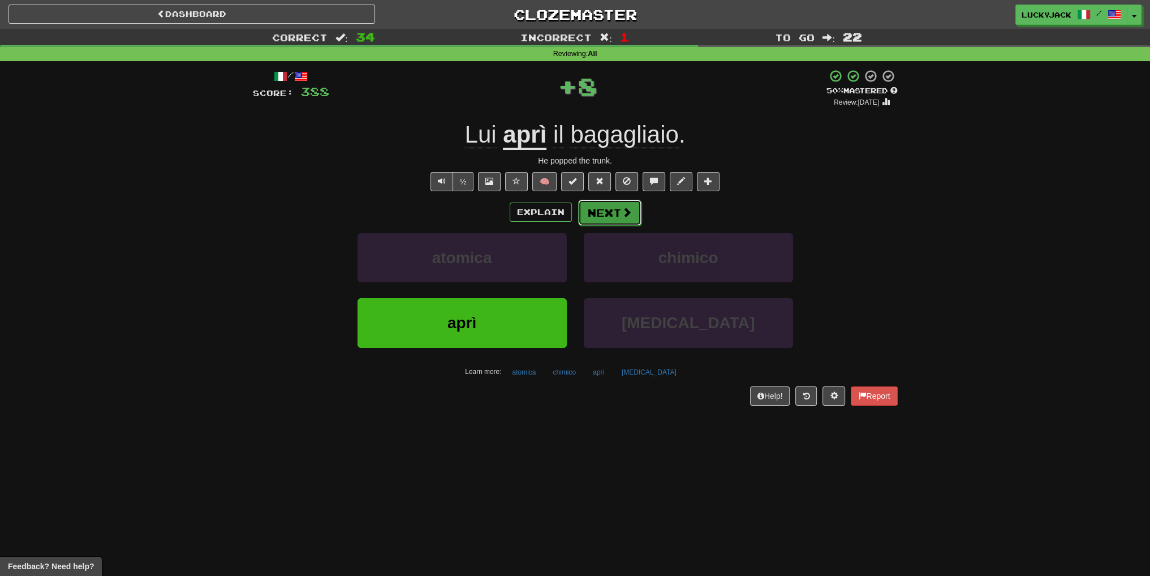
click at [598, 217] on button "Next" at bounding box center [609, 213] width 63 height 26
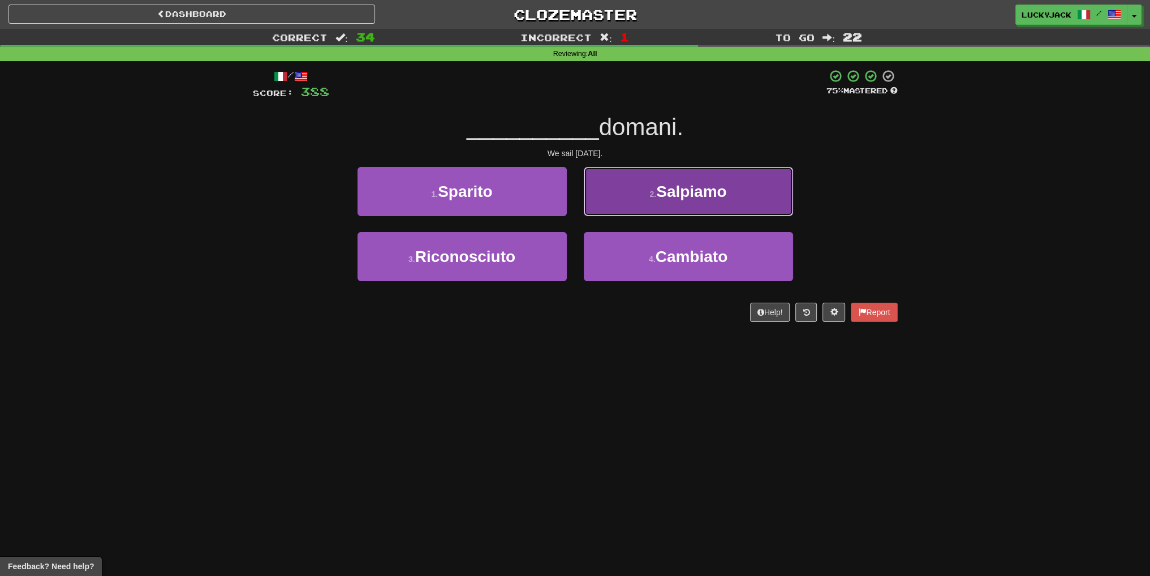
click at [652, 205] on button "2 . Salpiamo" at bounding box center [688, 191] width 209 height 49
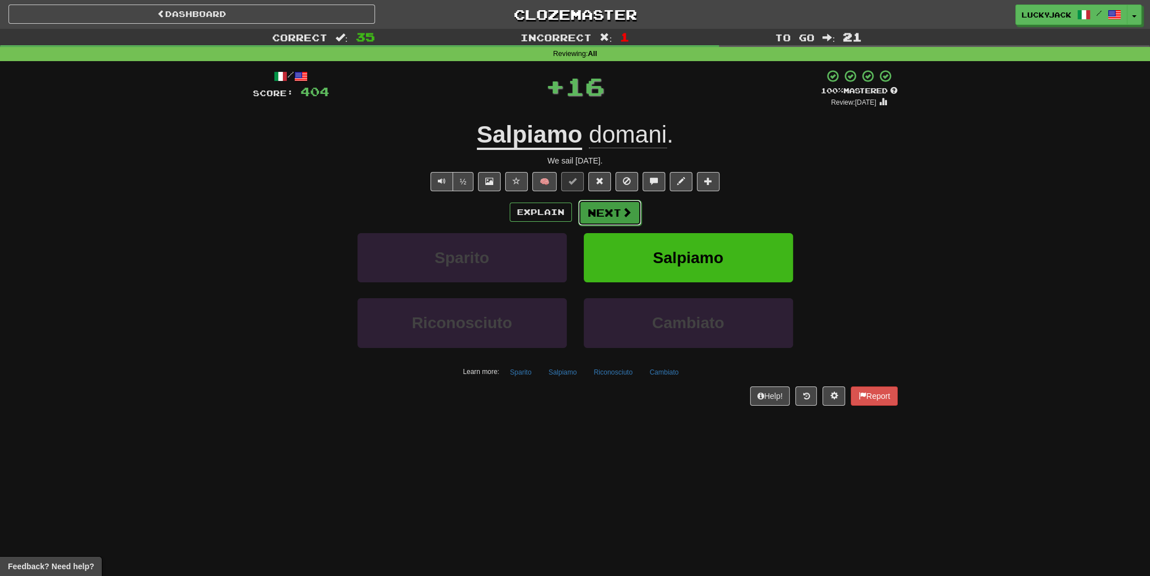
click at [608, 209] on button "Next" at bounding box center [609, 213] width 63 height 26
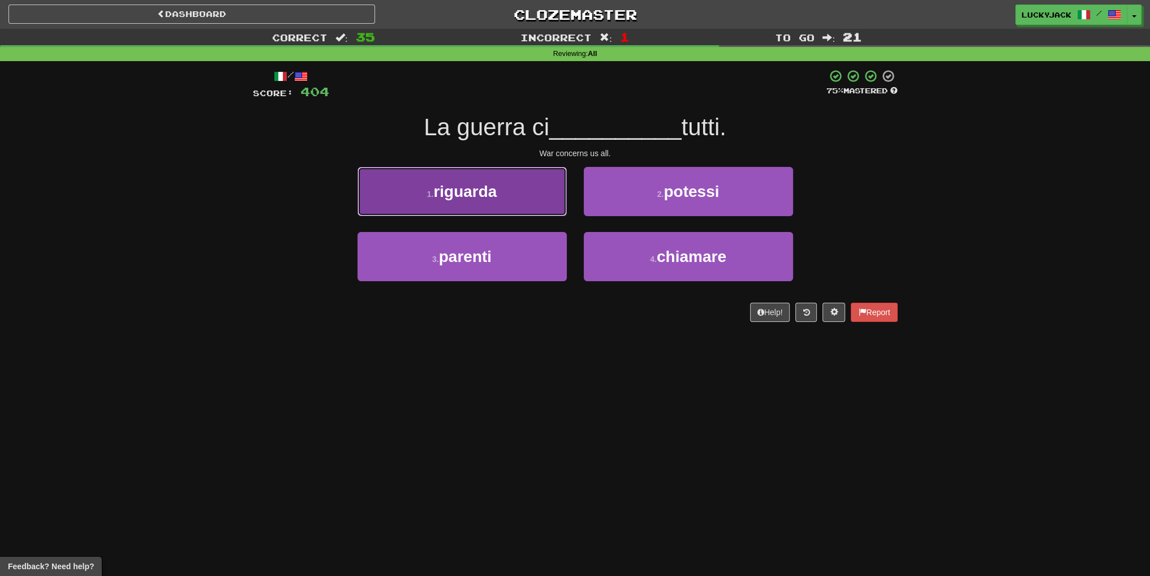
click at [510, 209] on button "1 . riguarda" at bounding box center [461, 191] width 209 height 49
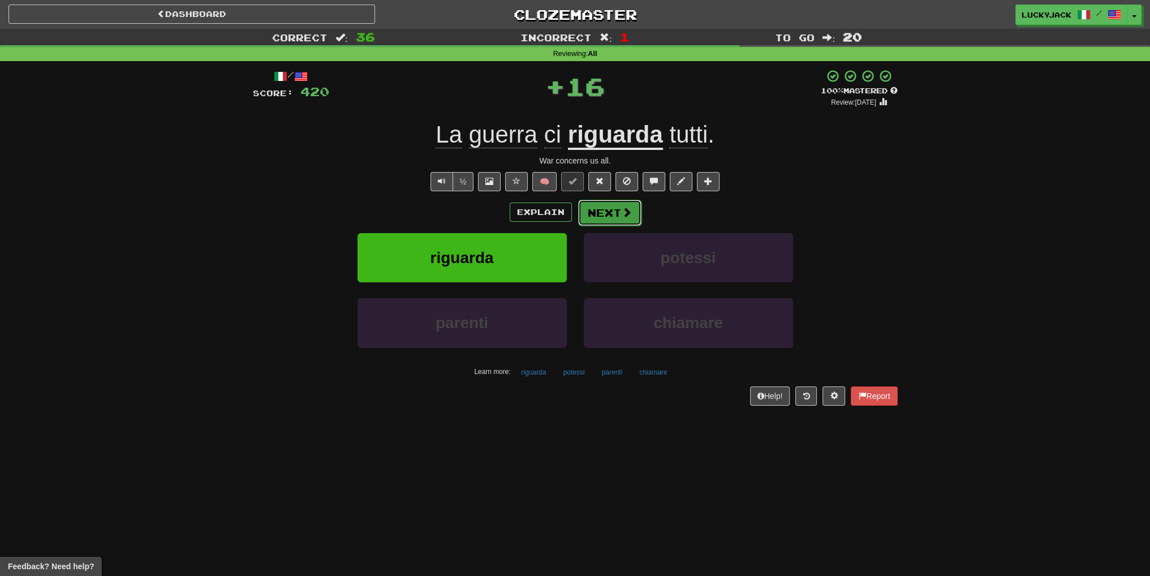
click at [608, 211] on button "Next" at bounding box center [609, 213] width 63 height 26
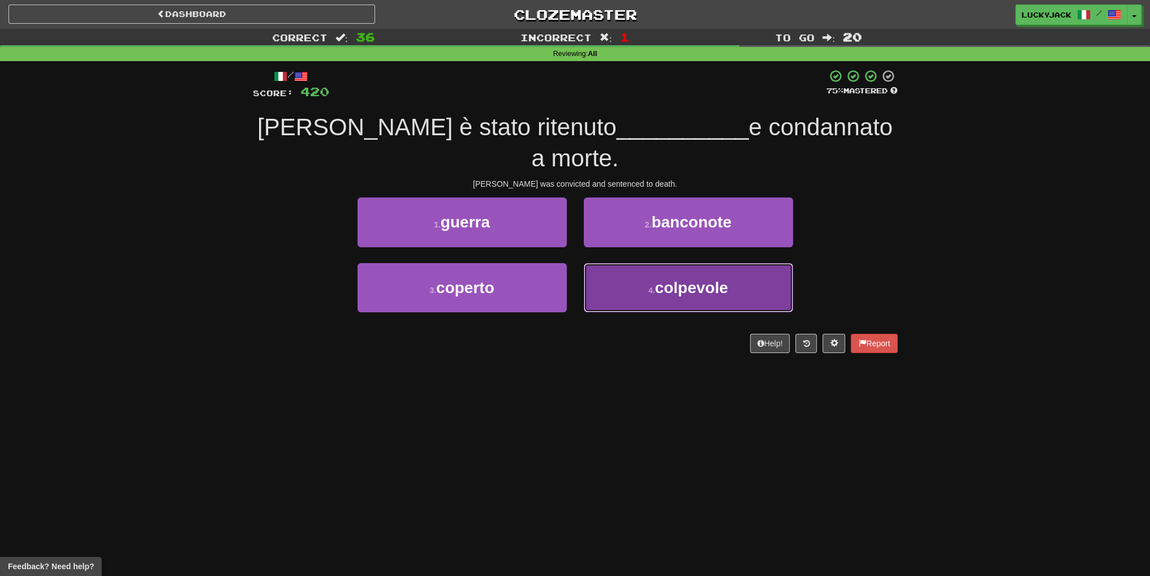
click at [625, 263] on button "4 . colpevole" at bounding box center [688, 287] width 209 height 49
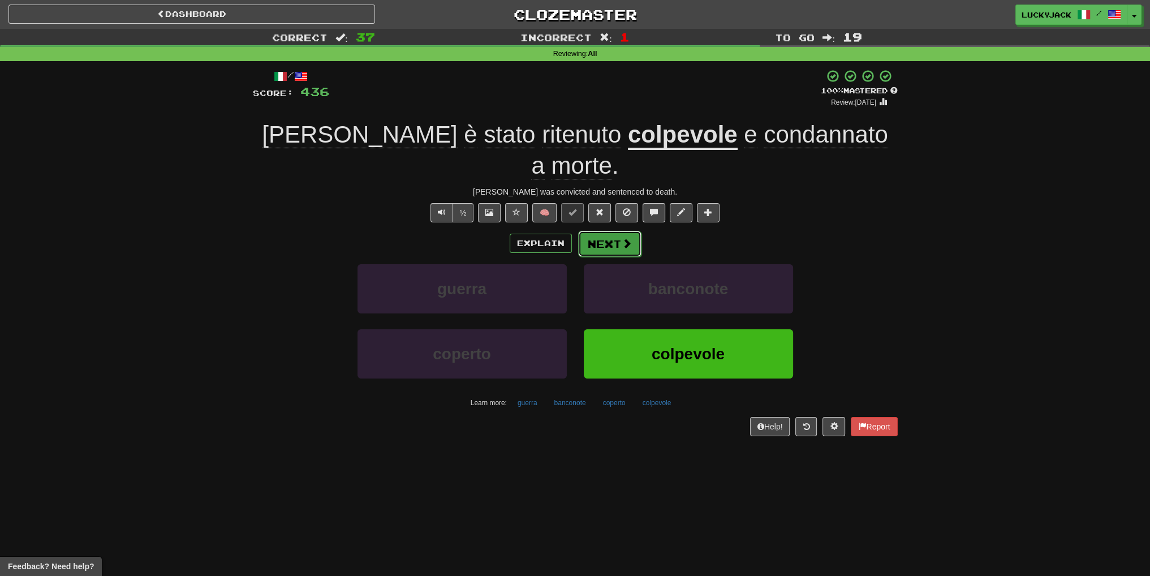
click at [597, 231] on button "Next" at bounding box center [609, 244] width 63 height 26
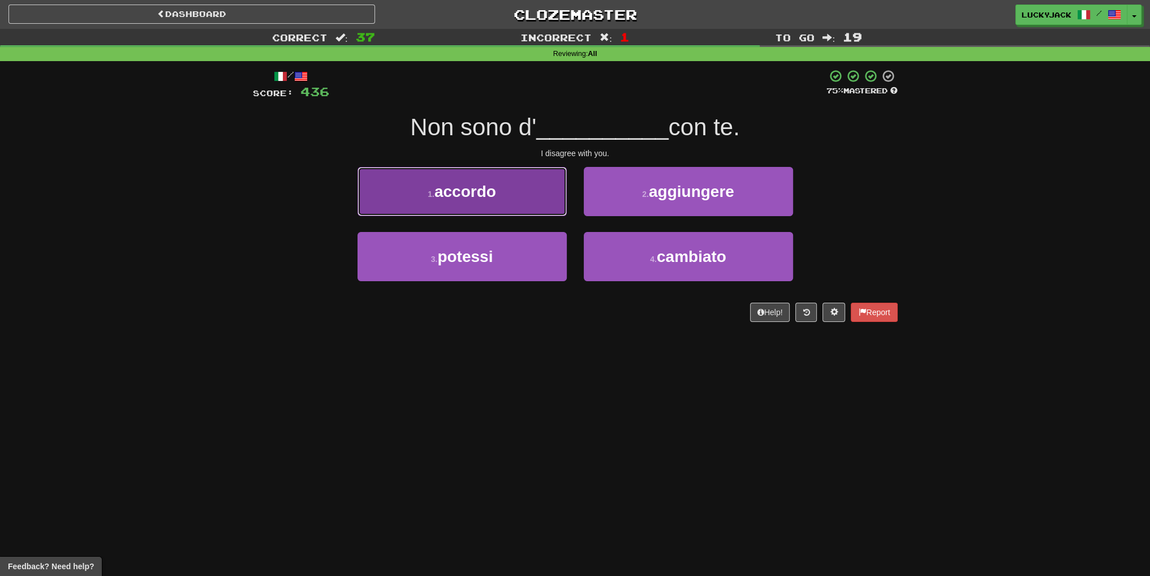
click at [500, 200] on button "1 . accordo" at bounding box center [461, 191] width 209 height 49
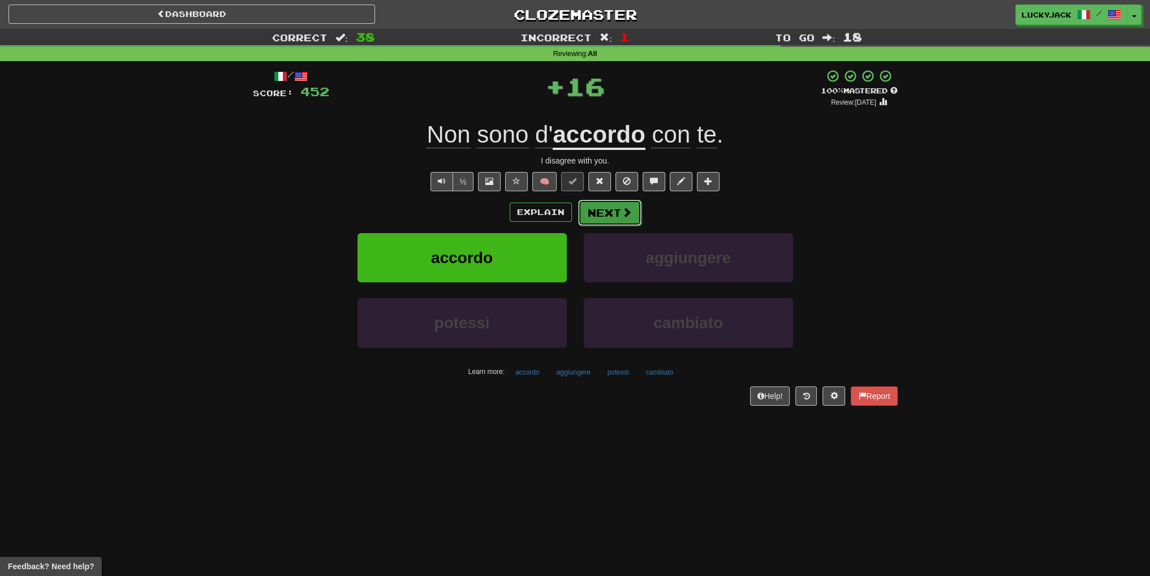
click at [602, 215] on button "Next" at bounding box center [609, 213] width 63 height 26
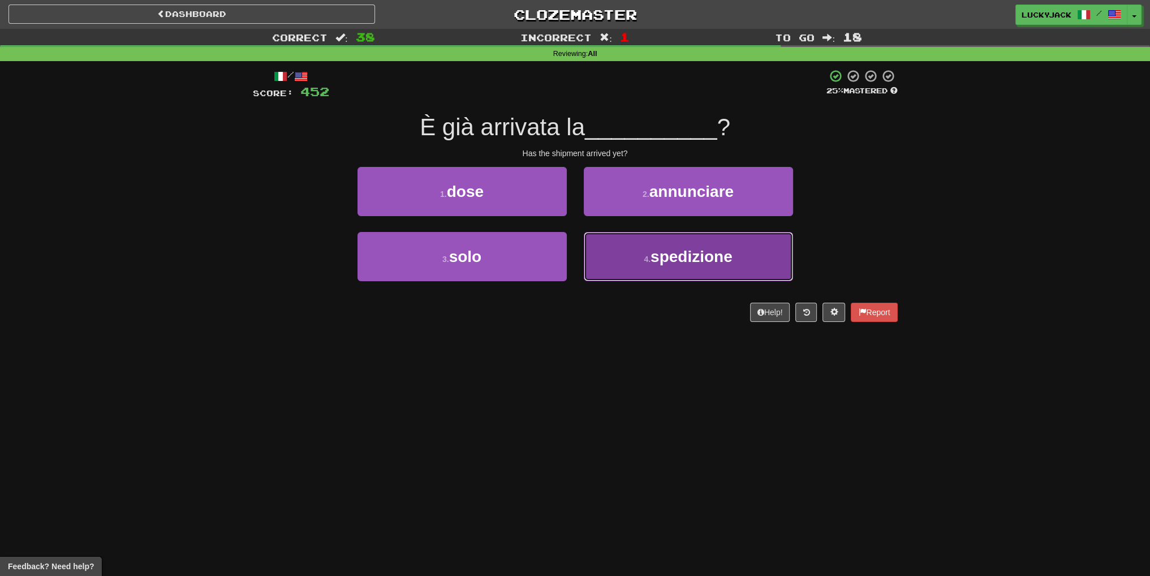
click at [616, 258] on button "4 . spedizione" at bounding box center [688, 256] width 209 height 49
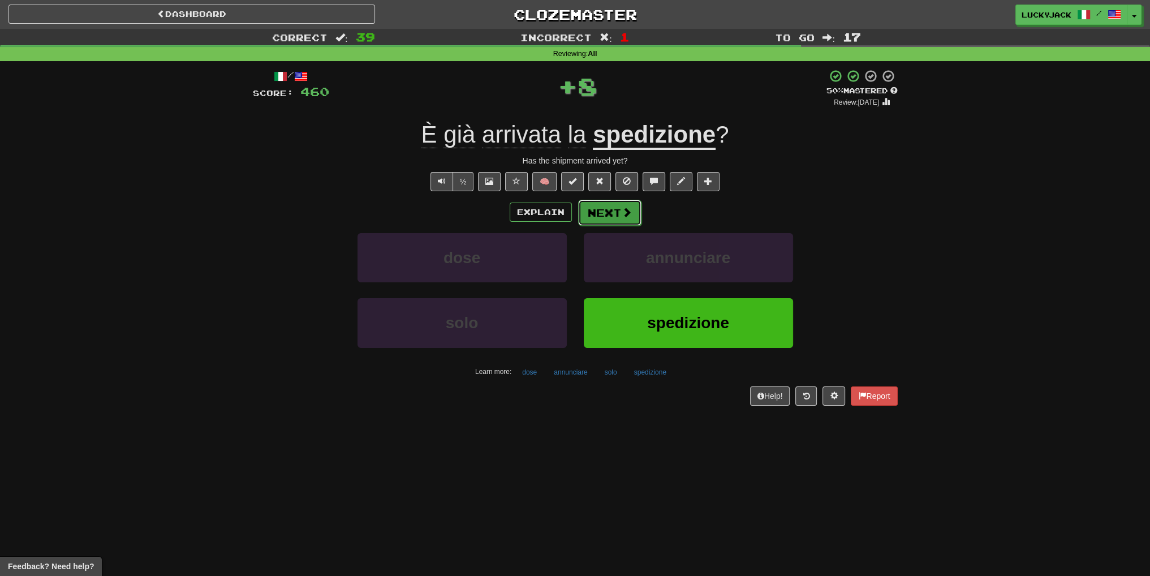
click at [590, 210] on button "Next" at bounding box center [609, 213] width 63 height 26
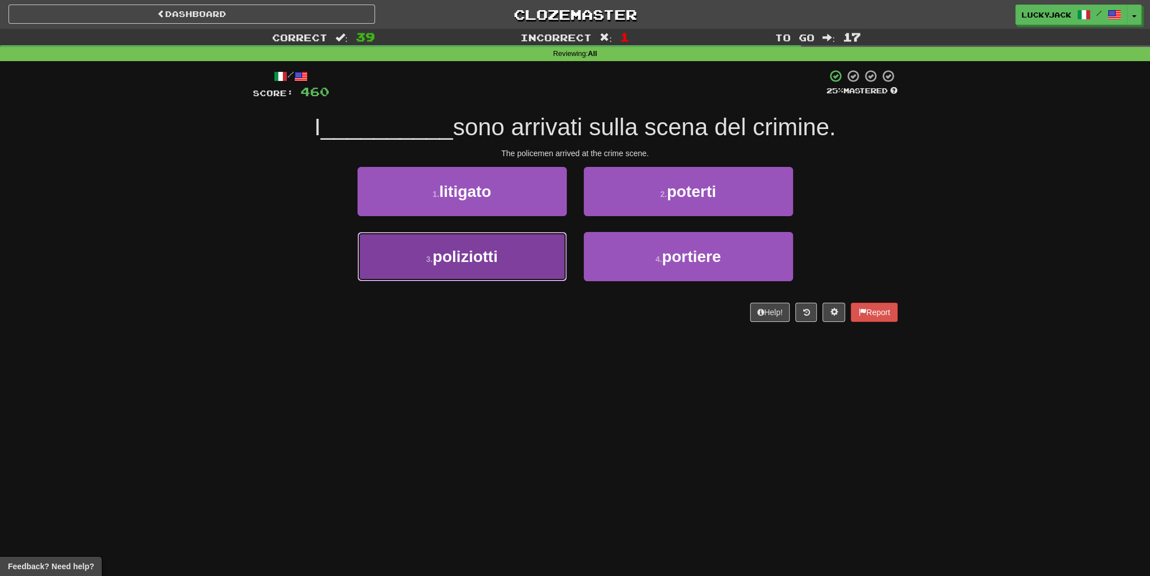
click at [507, 258] on button "3 . poliziotti" at bounding box center [461, 256] width 209 height 49
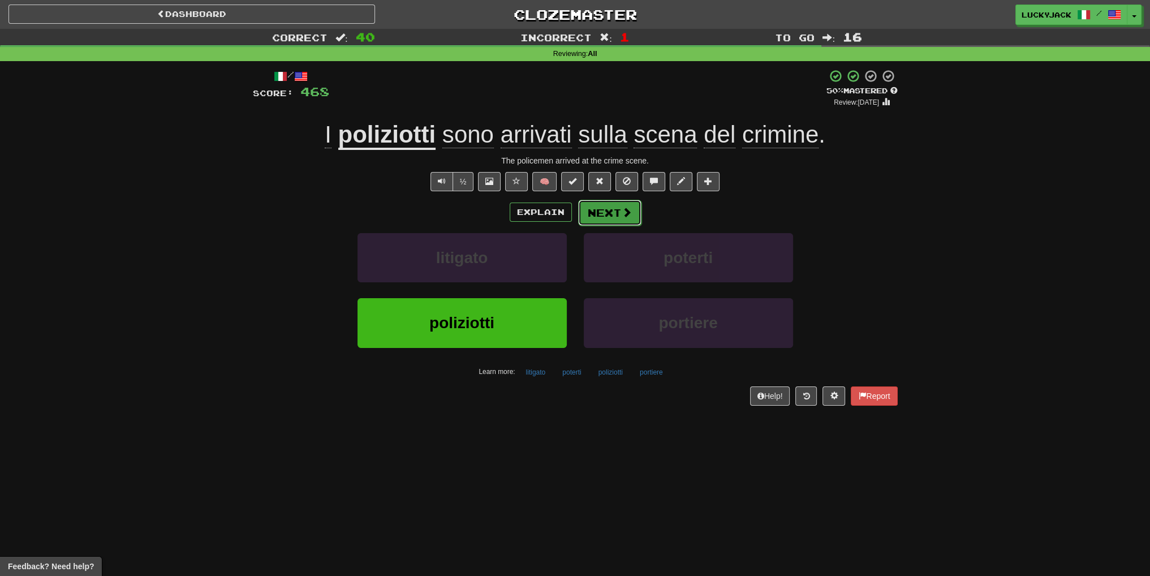
click at [607, 210] on button "Next" at bounding box center [609, 213] width 63 height 26
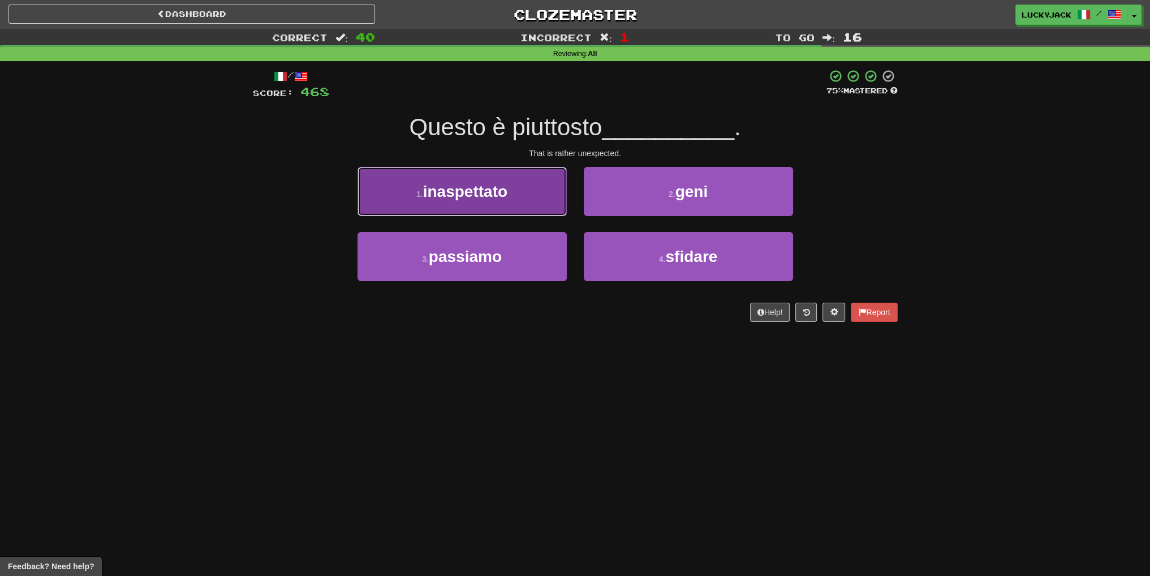
click at [485, 195] on span "inaspettato" at bounding box center [465, 192] width 84 height 18
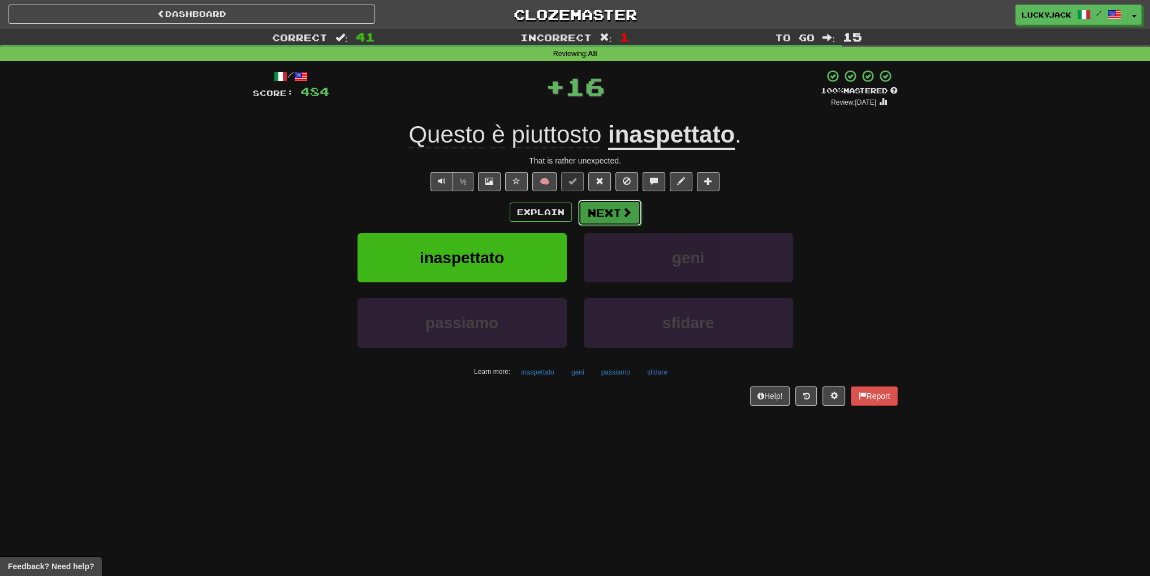
click at [606, 216] on button "Next" at bounding box center [609, 213] width 63 height 26
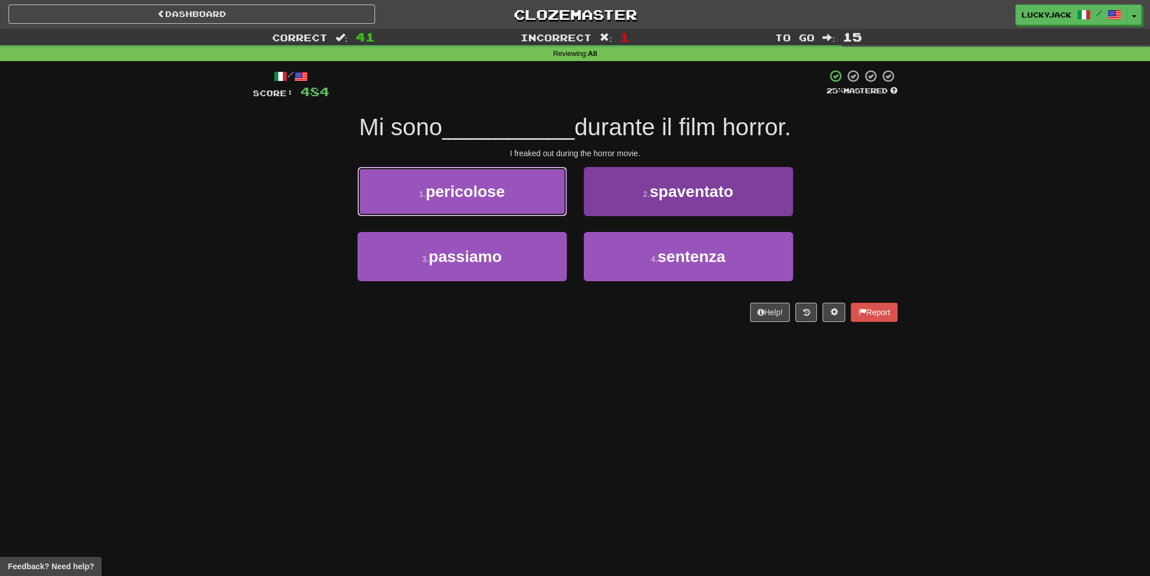
drag, startPoint x: 504, startPoint y: 202, endPoint x: 707, endPoint y: 184, distance: 203.8
click at [683, 181] on div "1 . pericolose 2 . spaventato" at bounding box center [575, 199] width 679 height 65
click at [707, 184] on span "spaventato" at bounding box center [691, 192] width 84 height 18
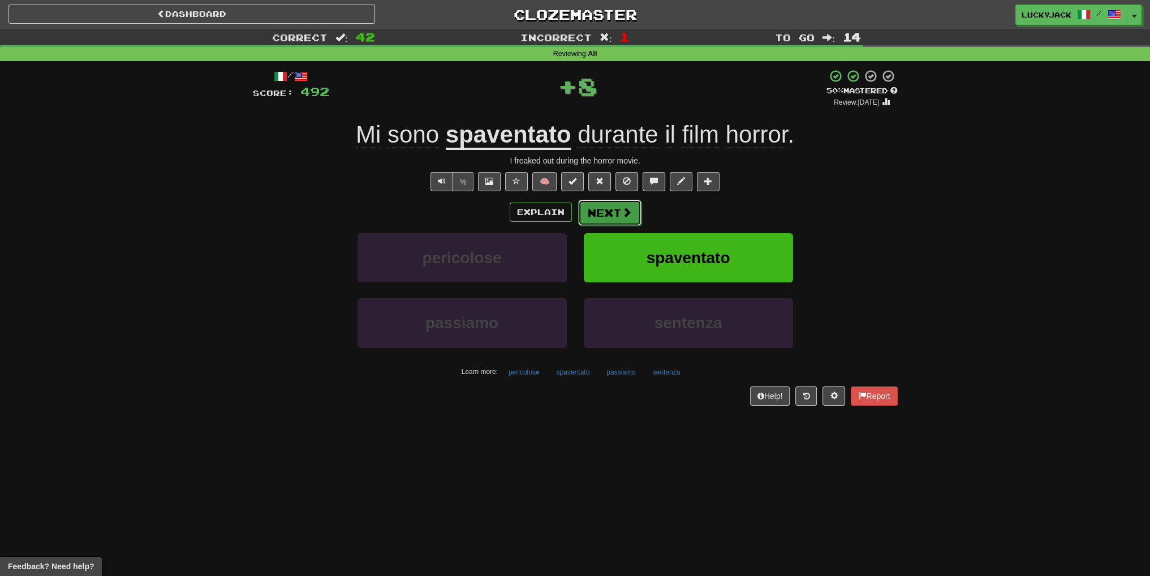
click at [600, 210] on button "Next" at bounding box center [609, 213] width 63 height 26
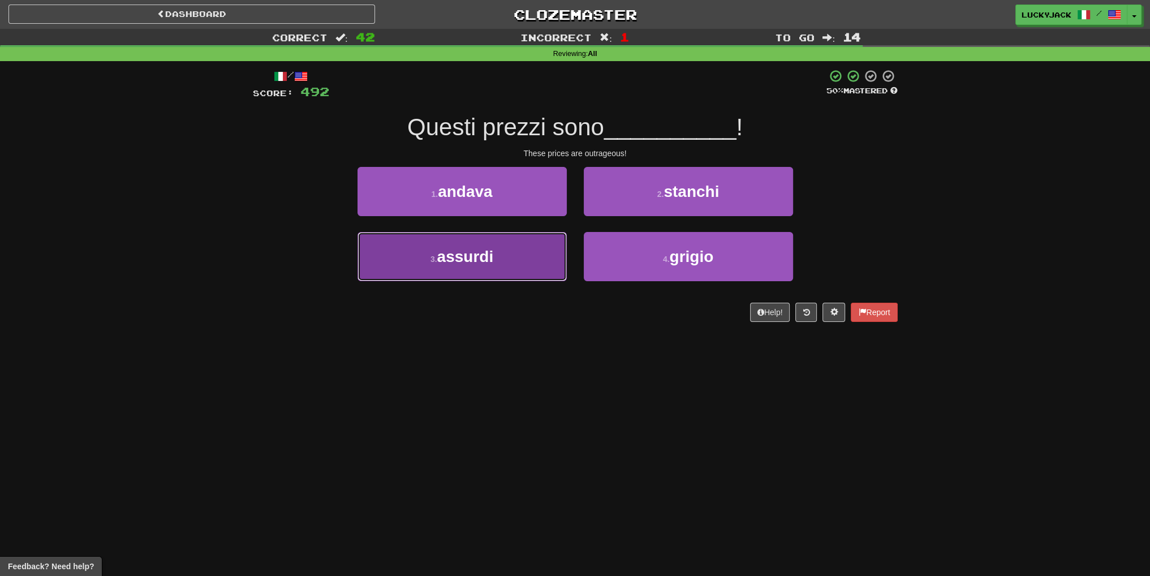
click at [523, 262] on button "3 . assurdi" at bounding box center [461, 256] width 209 height 49
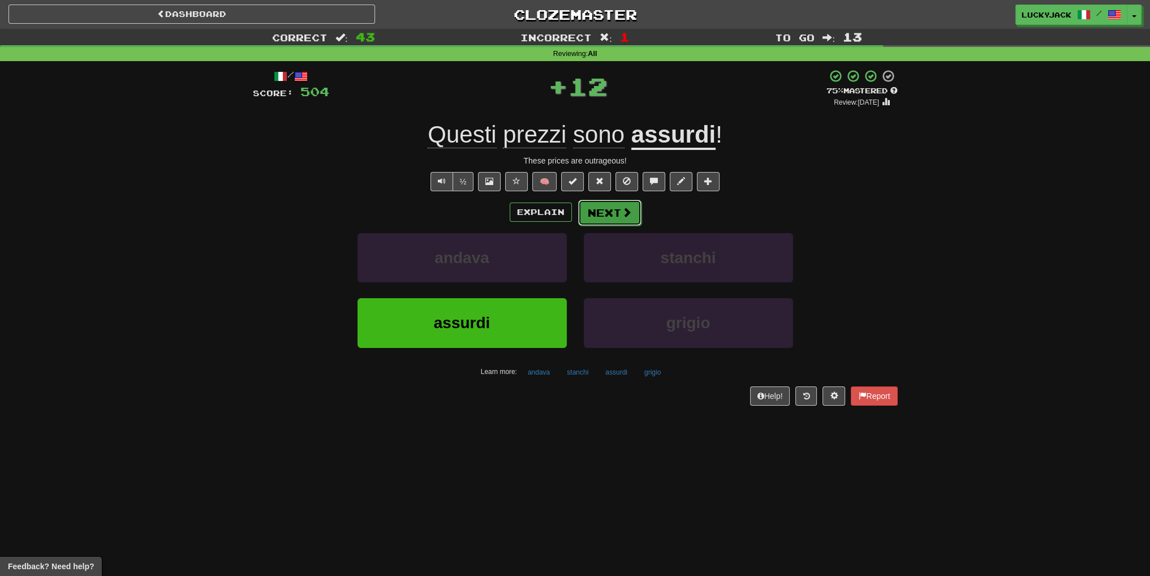
click at [602, 214] on button "Next" at bounding box center [609, 213] width 63 height 26
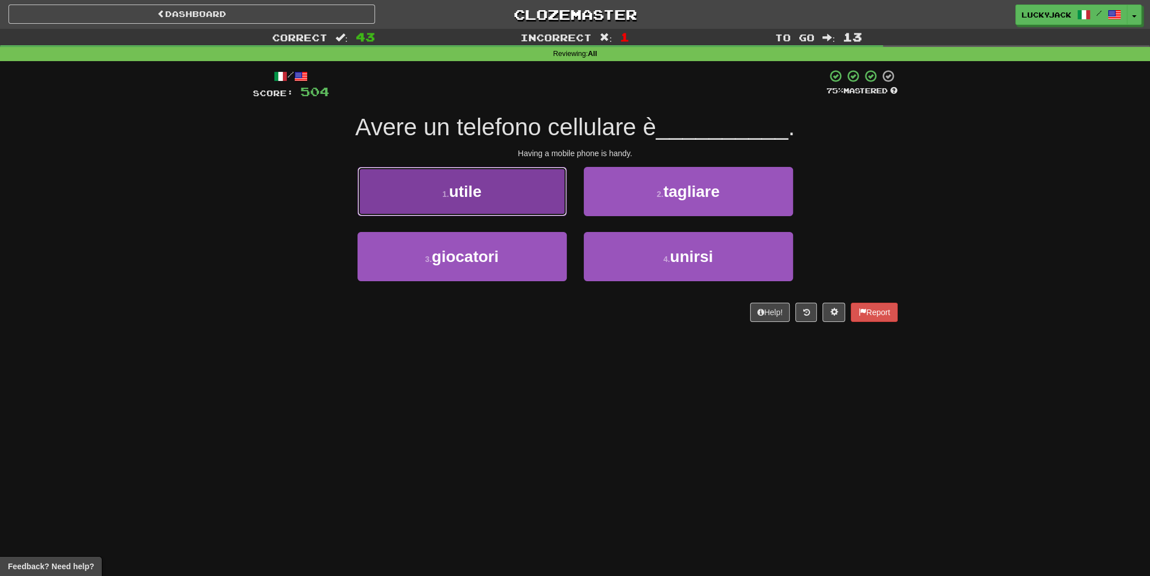
click at [493, 202] on button "1 . utile" at bounding box center [461, 191] width 209 height 49
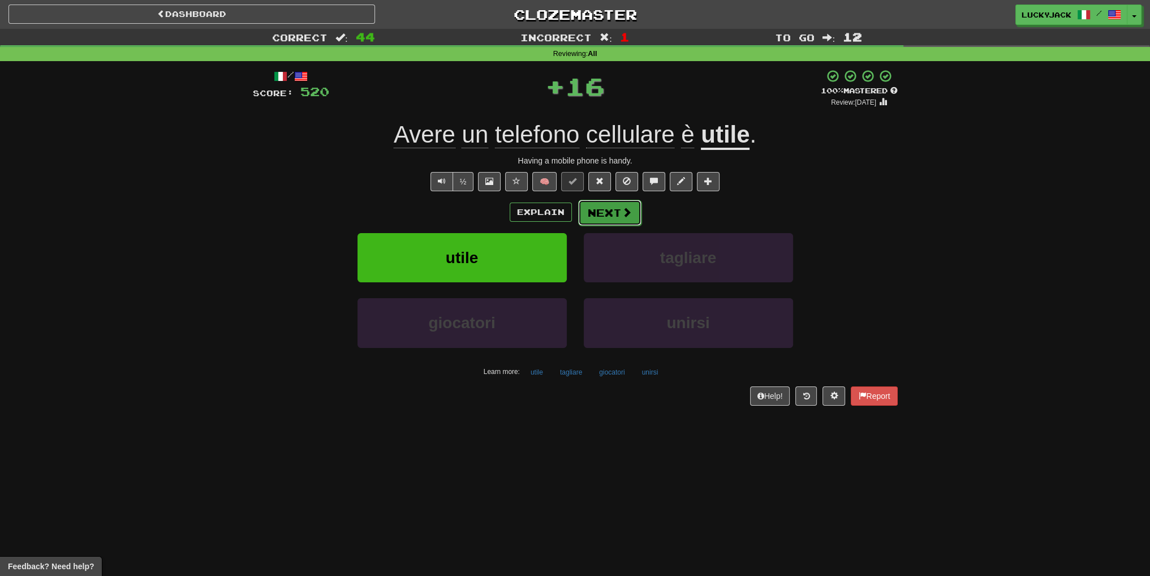
click at [611, 207] on button "Next" at bounding box center [609, 213] width 63 height 26
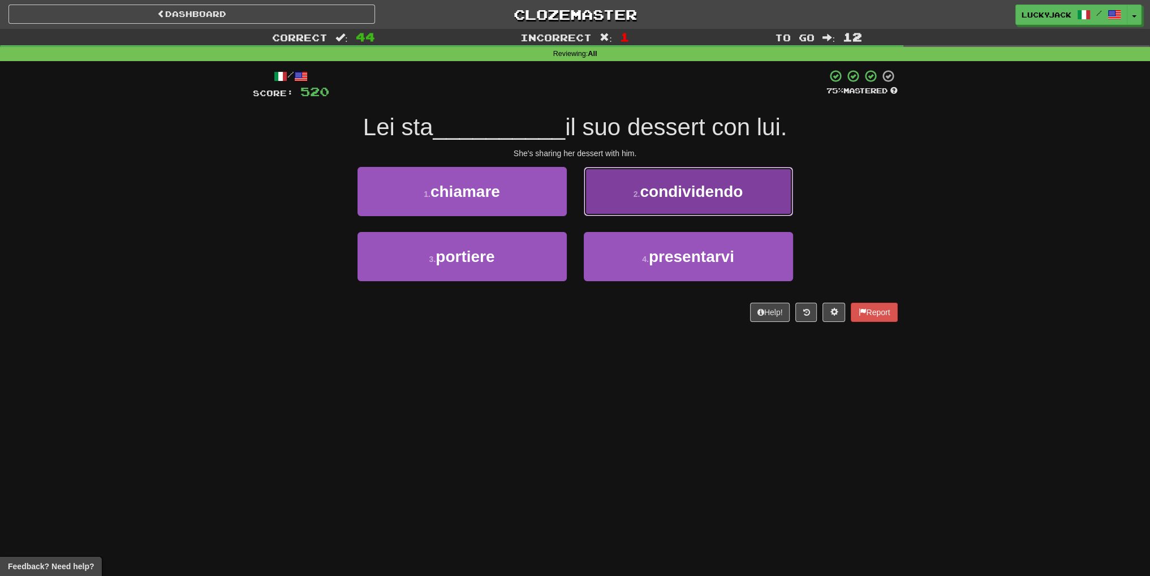
click at [645, 186] on span "condividendo" at bounding box center [691, 192] width 103 height 18
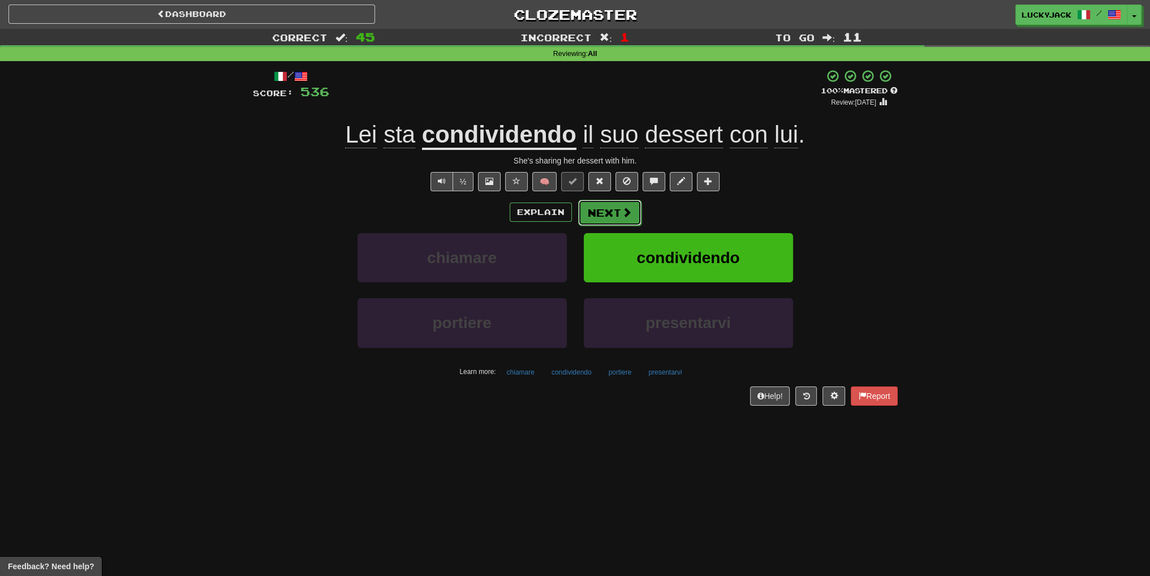
click at [602, 206] on button "Next" at bounding box center [609, 213] width 63 height 26
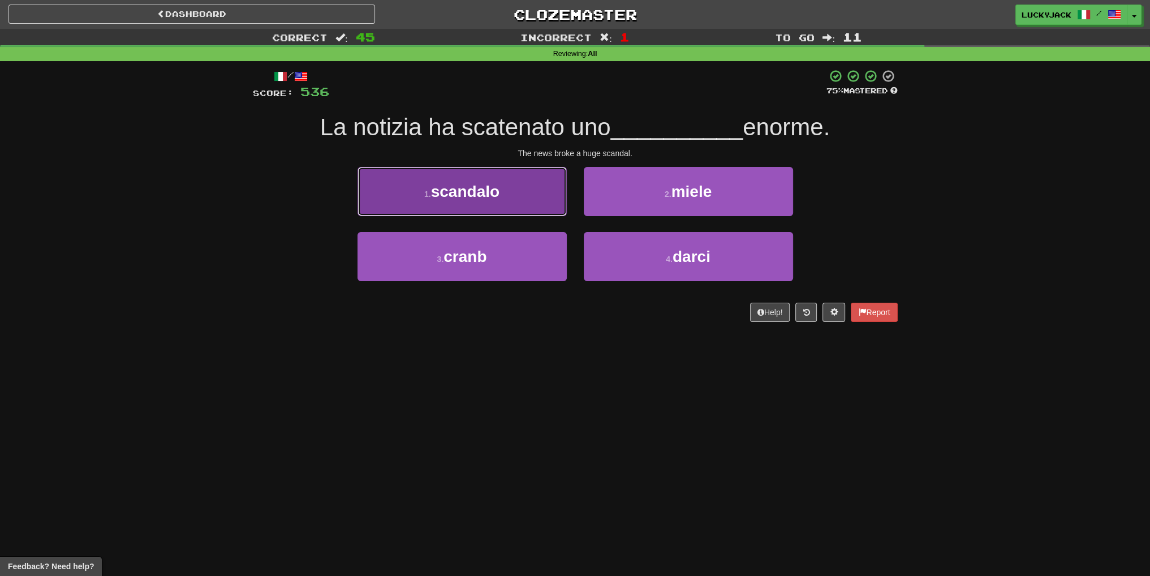
click at [497, 193] on button "1 . scandalo" at bounding box center [461, 191] width 209 height 49
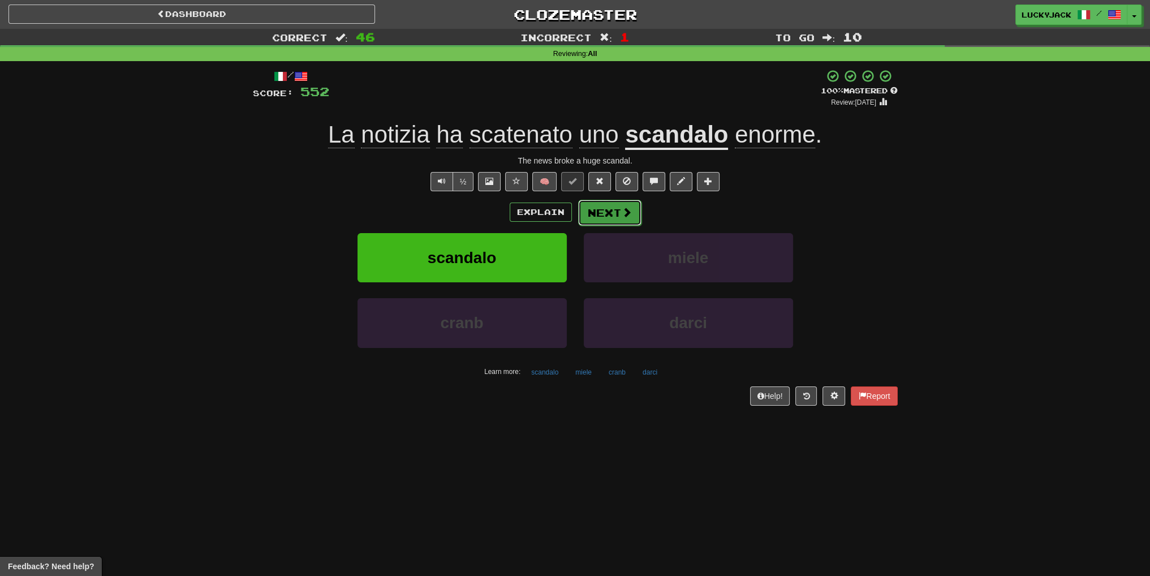
click at [608, 217] on button "Next" at bounding box center [609, 213] width 63 height 26
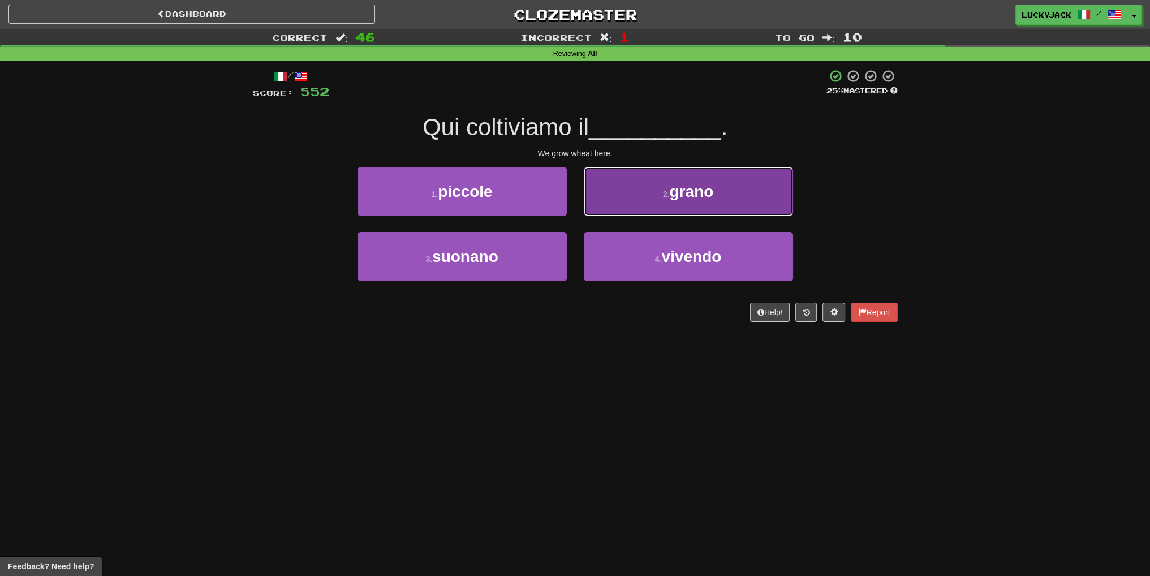
click at [634, 188] on button "2 . grano" at bounding box center [688, 191] width 209 height 49
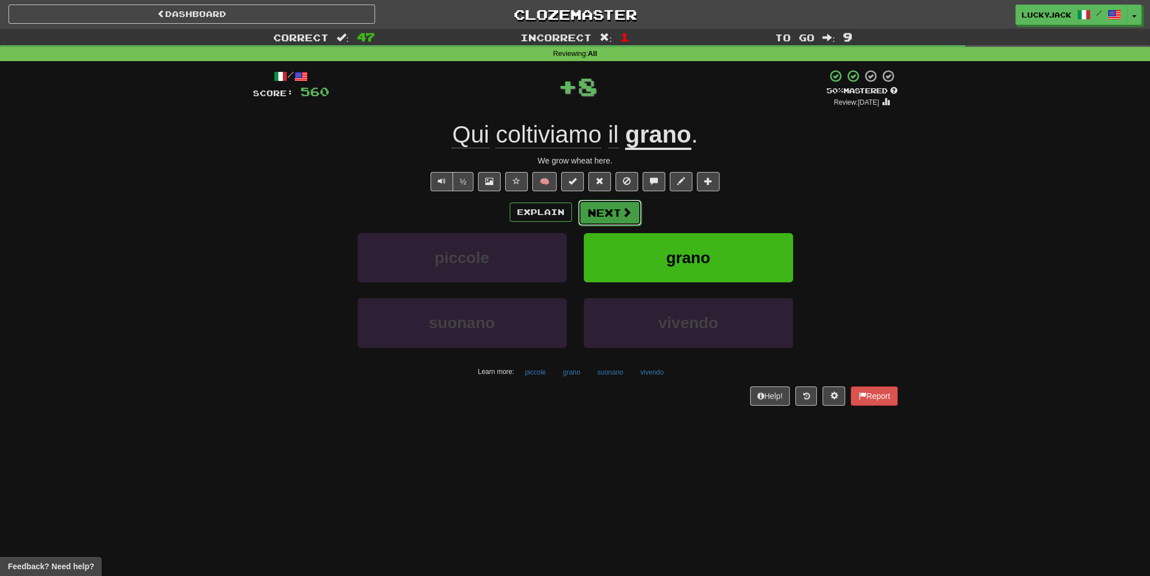
click at [599, 215] on button "Next" at bounding box center [609, 213] width 63 height 26
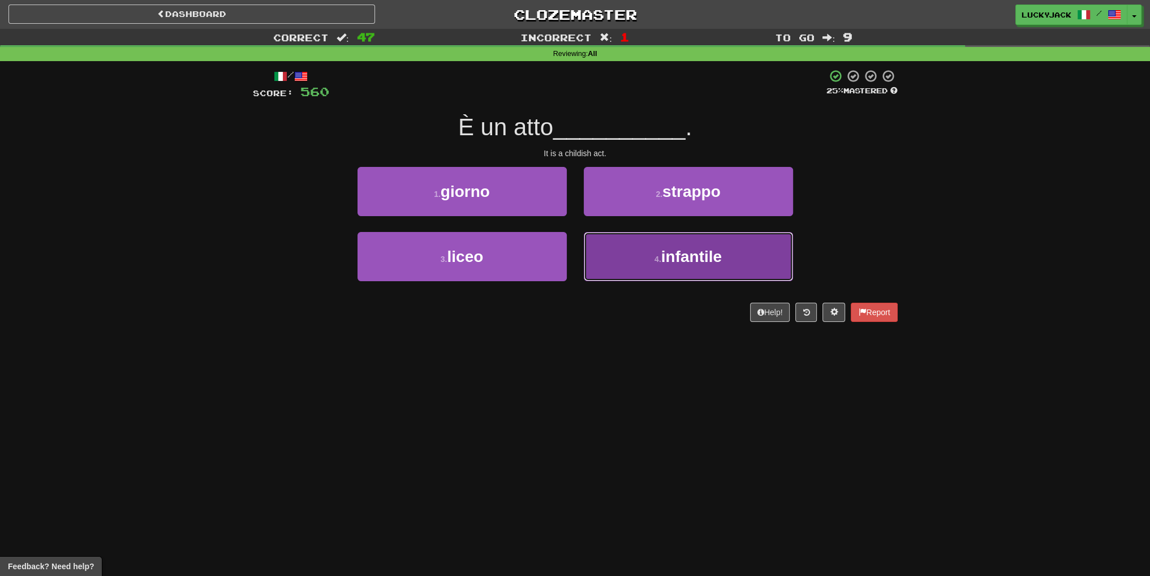
click at [638, 246] on button "4 . infantile" at bounding box center [688, 256] width 209 height 49
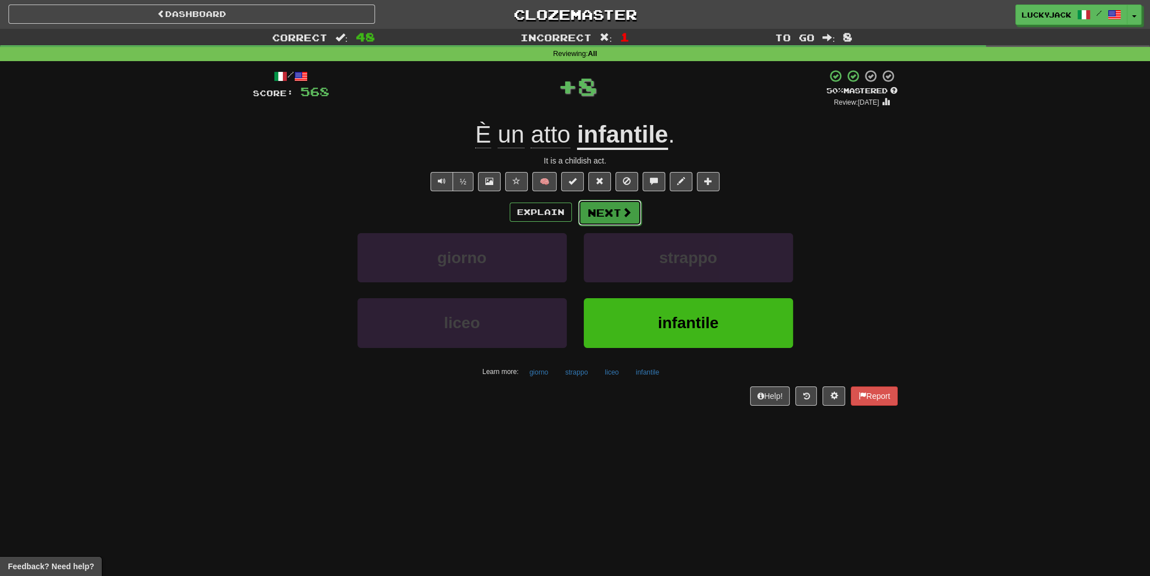
click at [603, 217] on button "Next" at bounding box center [609, 213] width 63 height 26
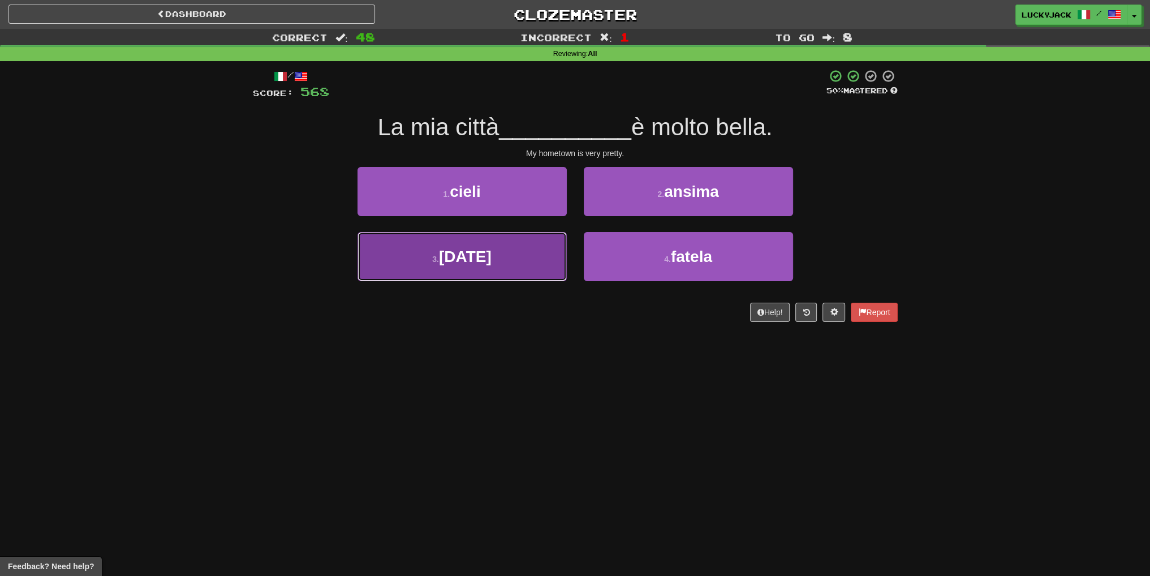
click at [491, 275] on button "3 . natale" at bounding box center [461, 256] width 209 height 49
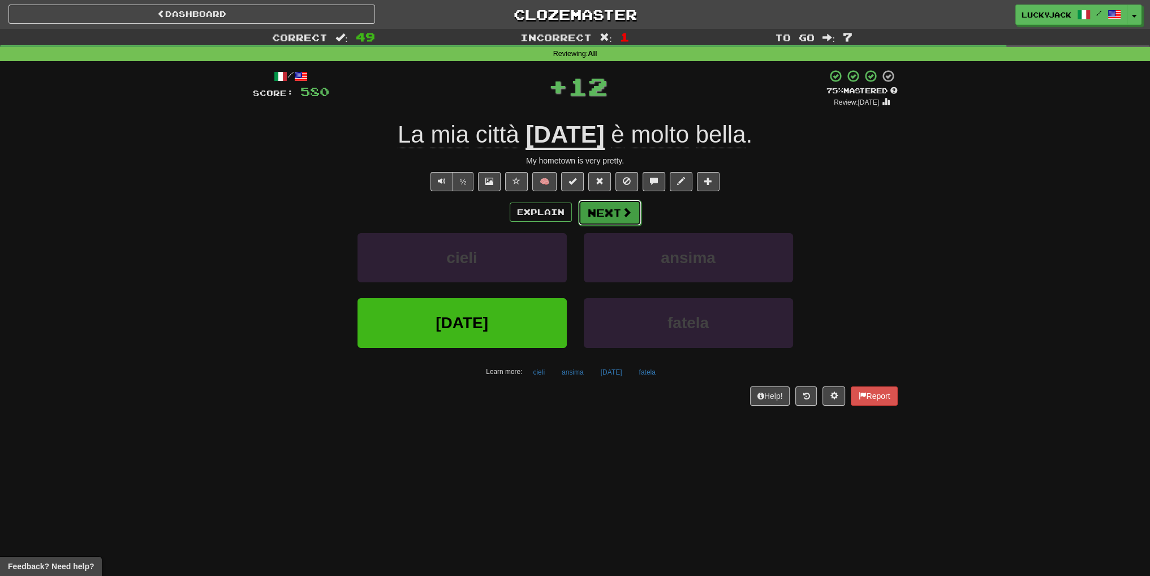
click at [604, 209] on button "Next" at bounding box center [609, 213] width 63 height 26
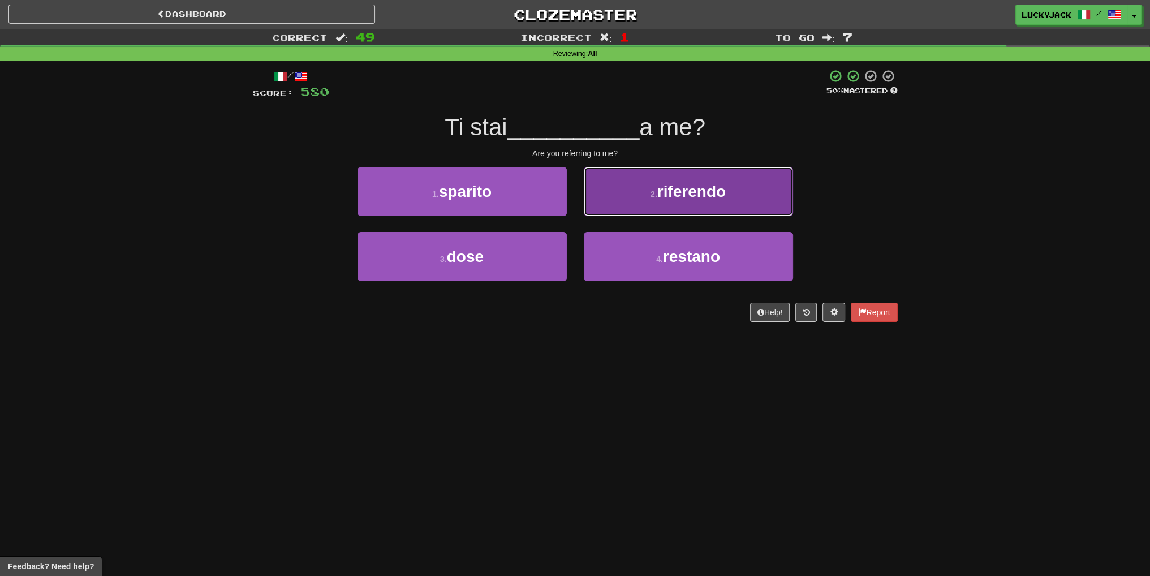
drag, startPoint x: 662, startPoint y: 174, endPoint x: 647, endPoint y: 176, distance: 15.4
click at [647, 176] on button "2 . riferendo" at bounding box center [688, 191] width 209 height 49
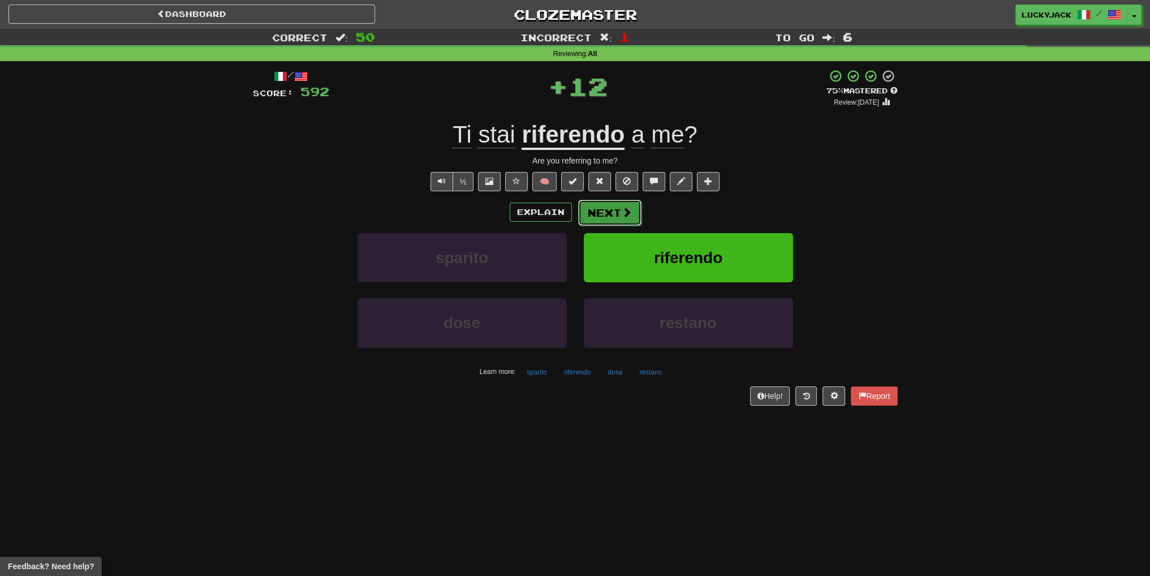
click at [604, 206] on button "Next" at bounding box center [609, 213] width 63 height 26
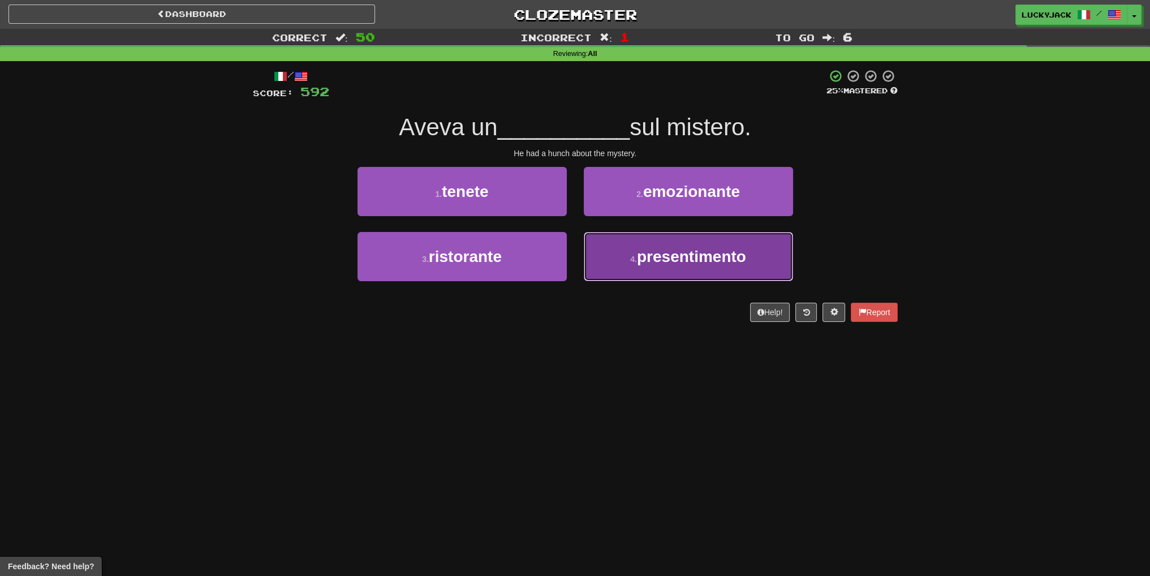
click at [597, 258] on button "4 . presentimento" at bounding box center [688, 256] width 209 height 49
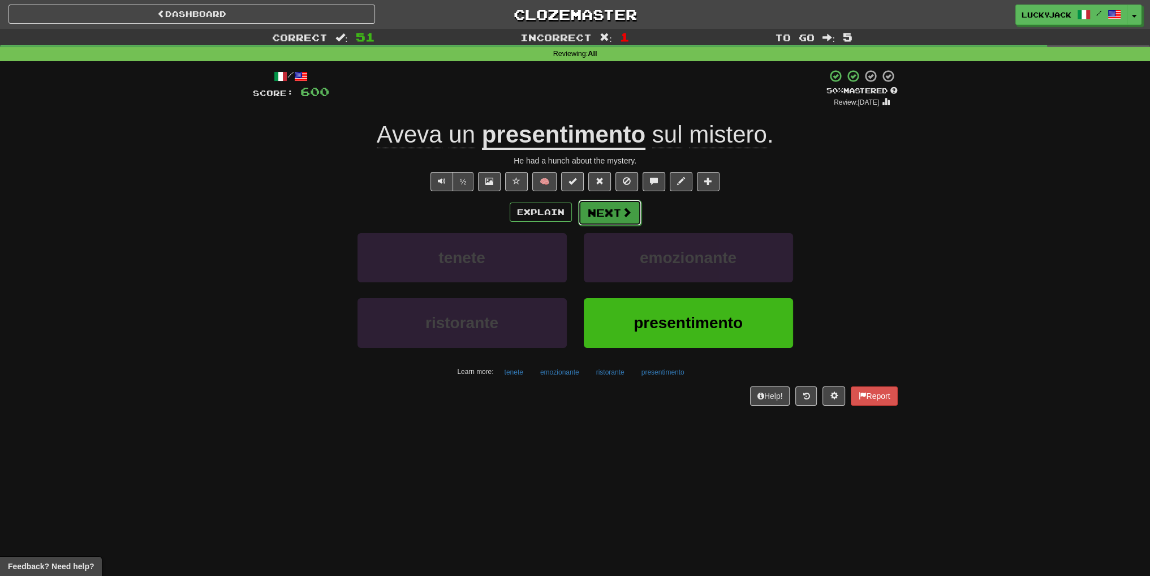
click at [605, 208] on button "Next" at bounding box center [609, 213] width 63 height 26
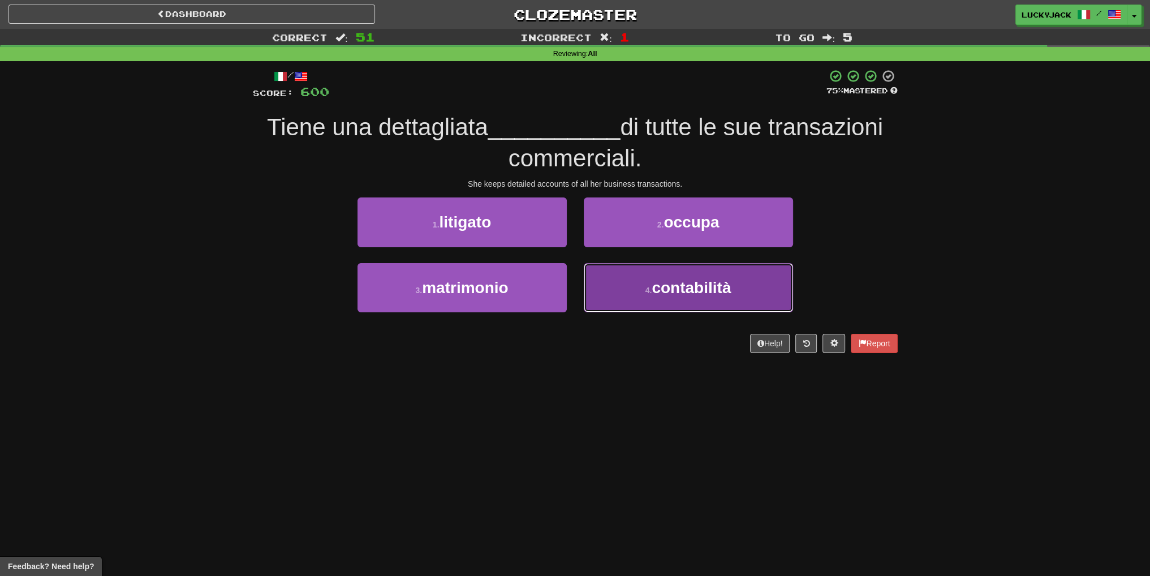
click at [640, 292] on button "4 . contabilità" at bounding box center [688, 287] width 209 height 49
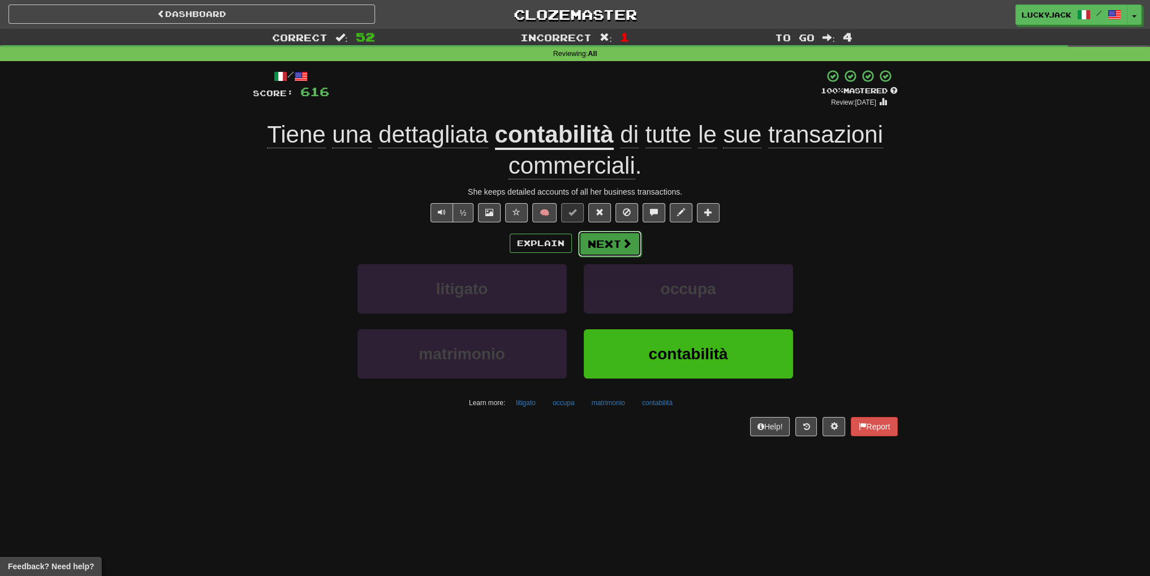
click at [599, 251] on button "Next" at bounding box center [609, 244] width 63 height 26
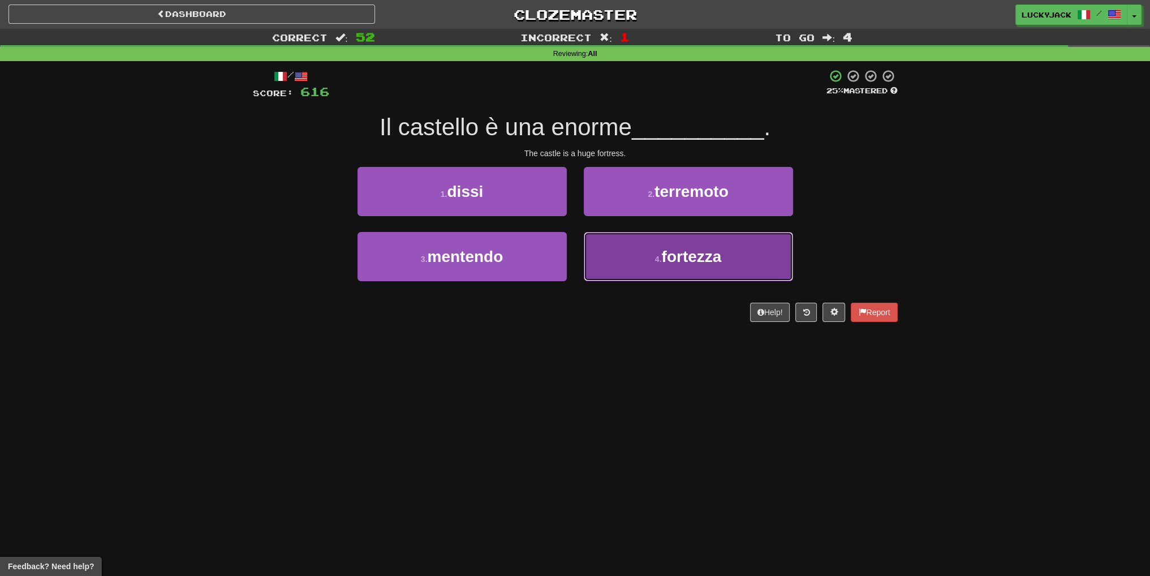
click at [619, 268] on button "4 . fortezza" at bounding box center [688, 256] width 209 height 49
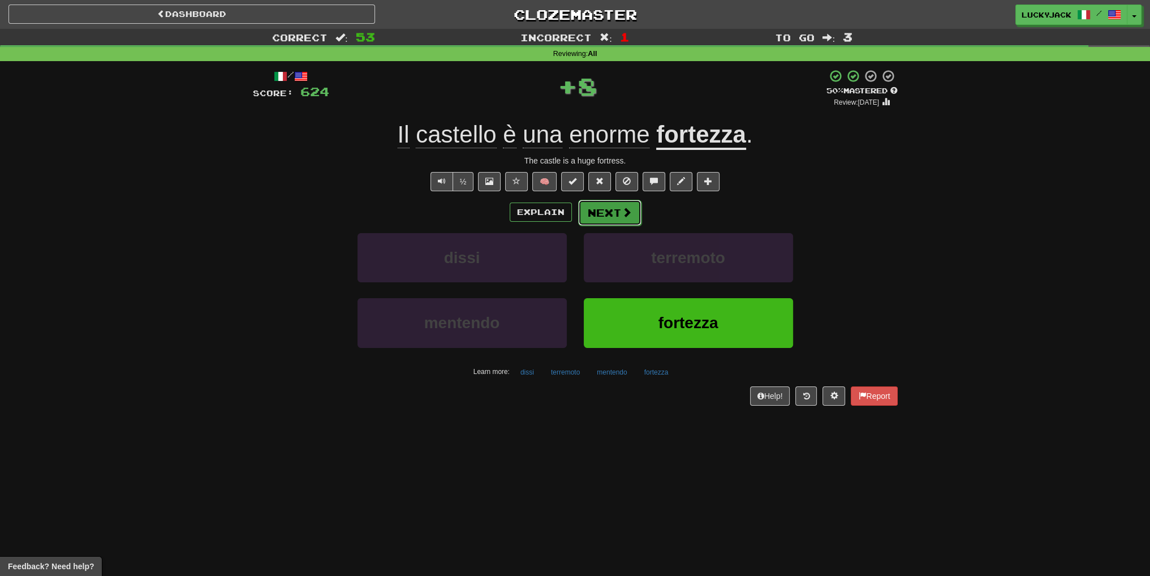
click at [602, 215] on button "Next" at bounding box center [609, 213] width 63 height 26
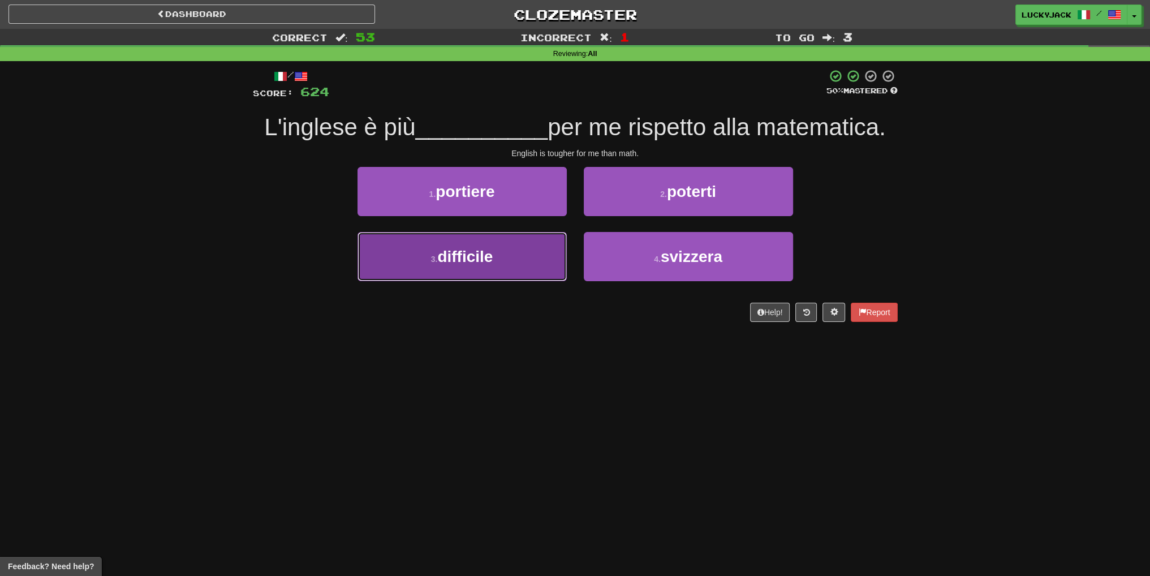
click at [513, 266] on button "3 . difficile" at bounding box center [461, 256] width 209 height 49
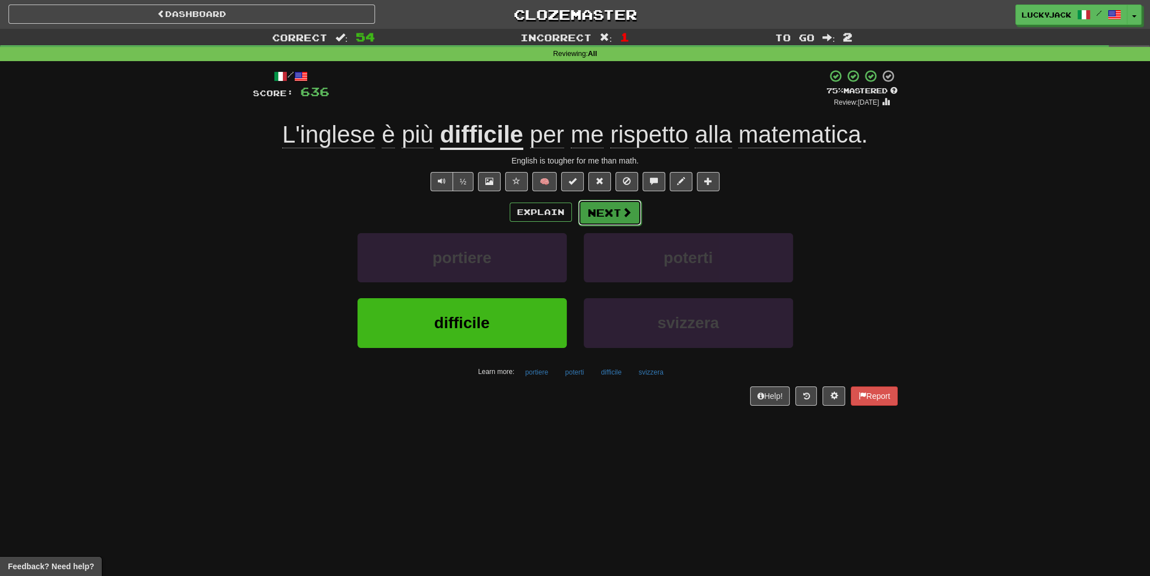
click at [604, 210] on button "Next" at bounding box center [609, 213] width 63 height 26
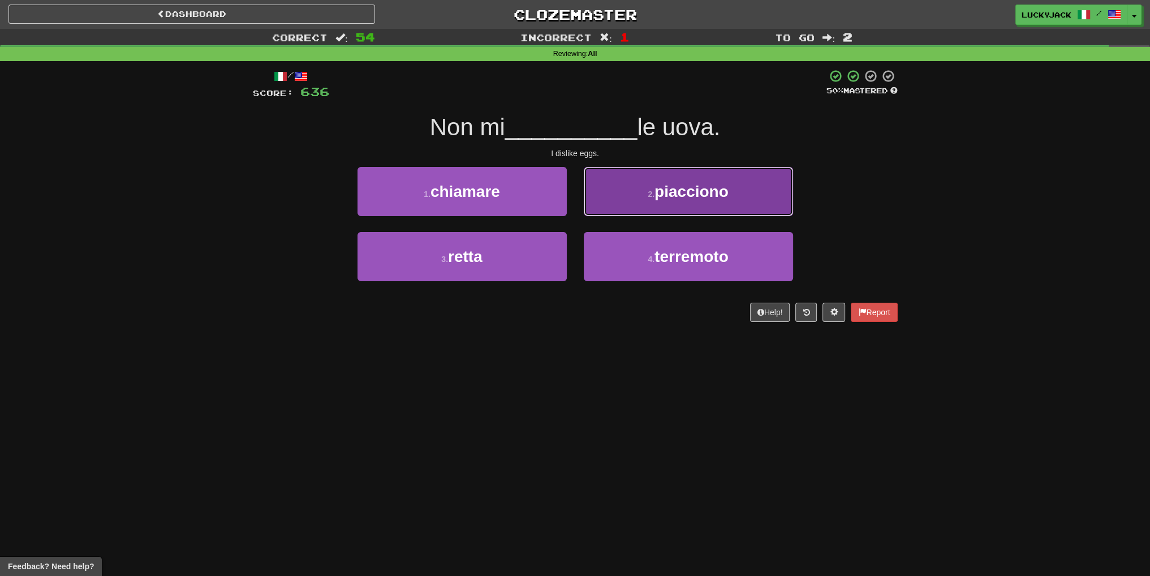
click at [642, 205] on button "2 . piacciono" at bounding box center [688, 191] width 209 height 49
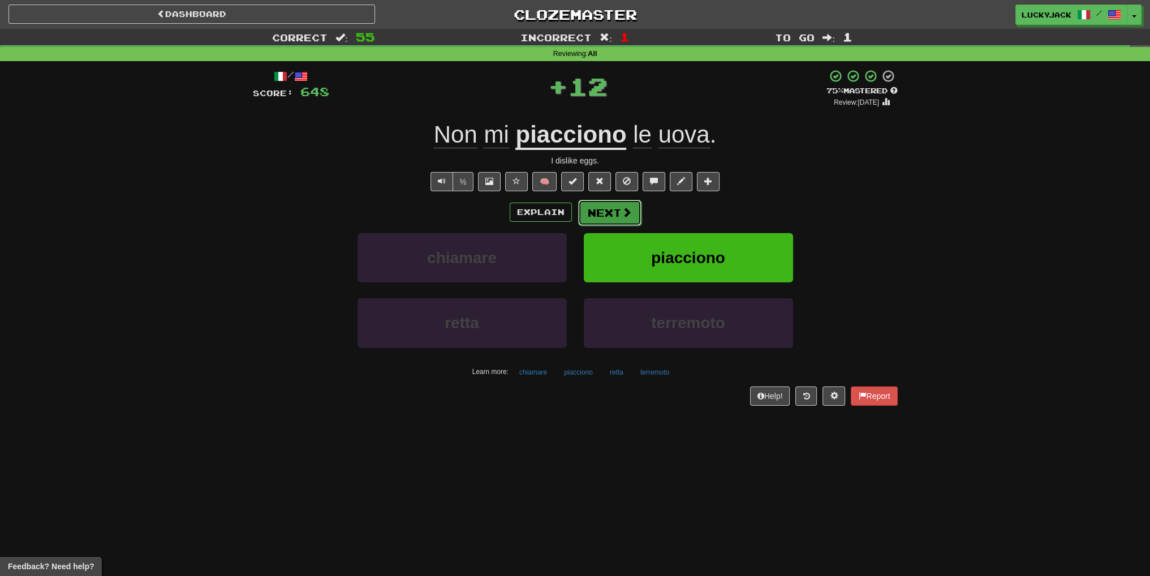
click at [606, 221] on button "Next" at bounding box center [609, 213] width 63 height 26
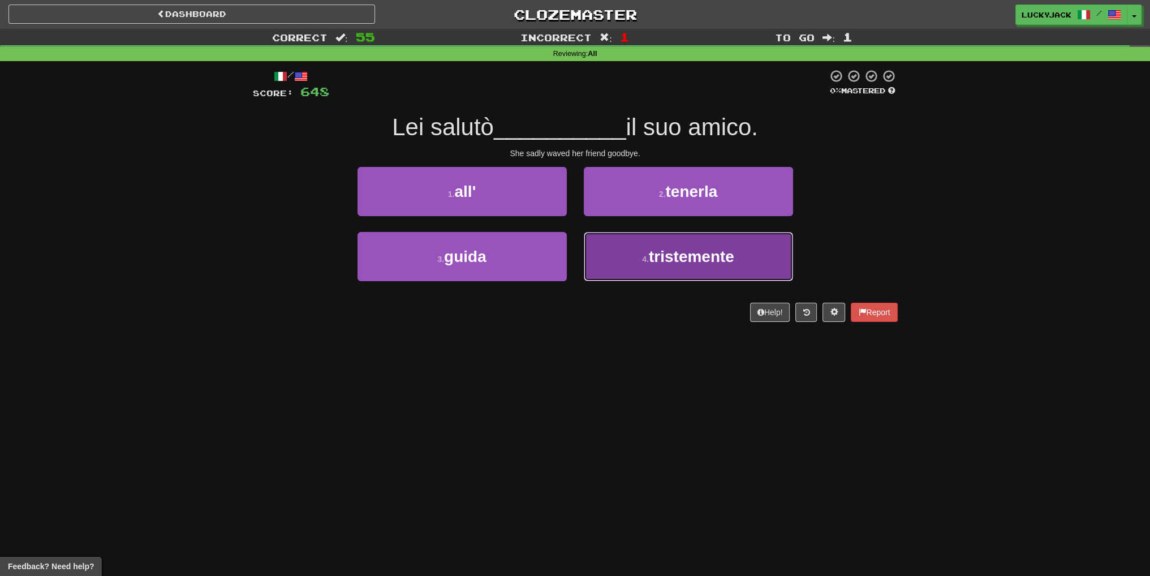
click at [647, 254] on small "4 ." at bounding box center [645, 258] width 7 height 9
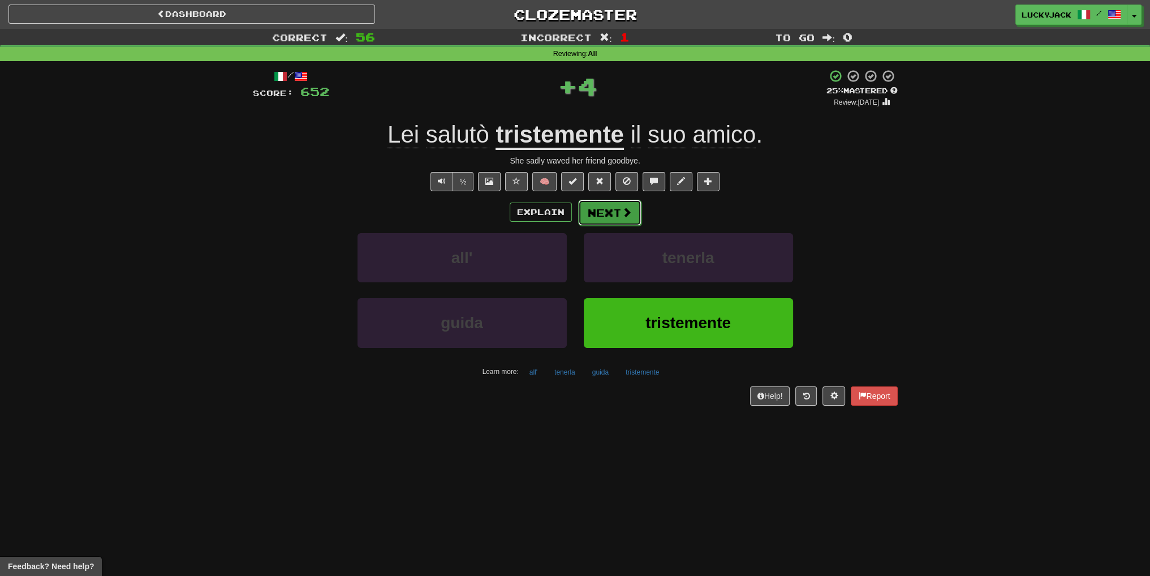
click at [613, 209] on button "Next" at bounding box center [609, 213] width 63 height 26
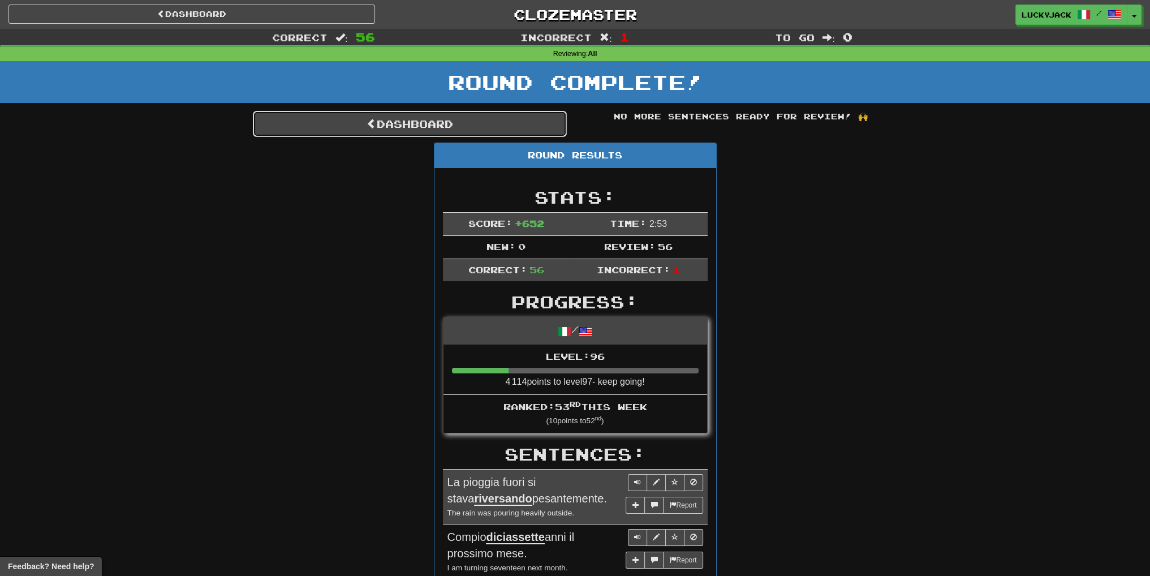
click at [536, 123] on link "Dashboard" at bounding box center [410, 124] width 314 height 26
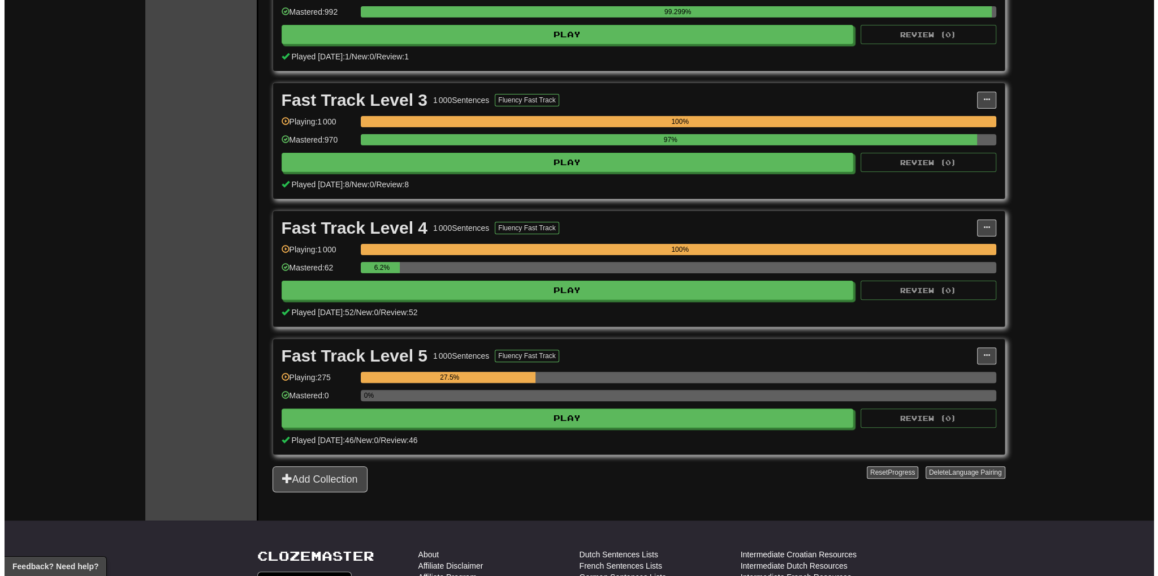
scroll to position [452, 0]
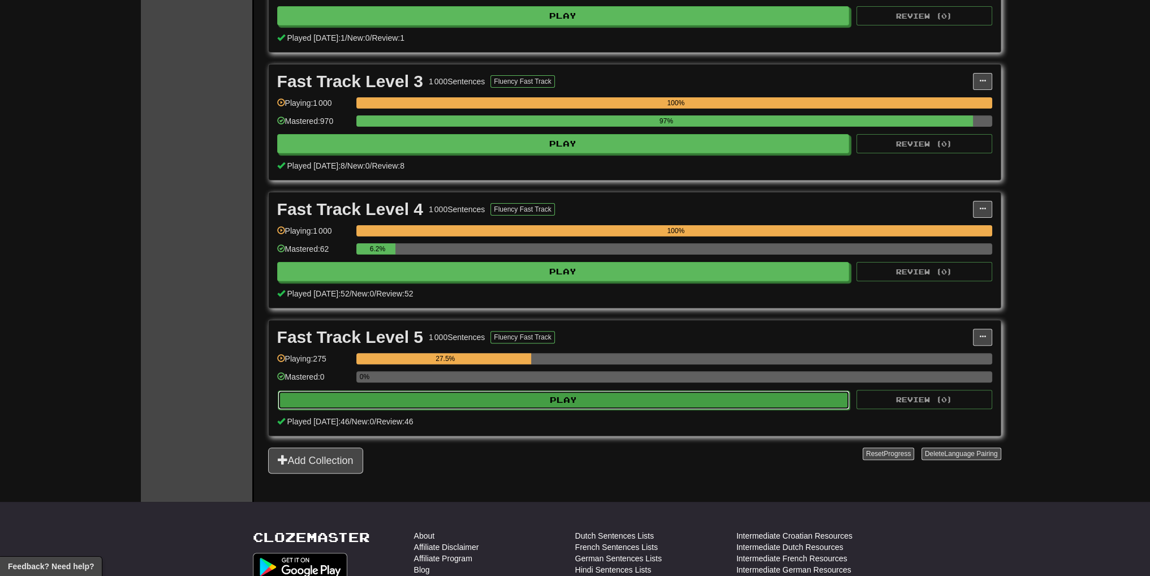
click at [536, 392] on button "Play" at bounding box center [564, 399] width 572 height 19
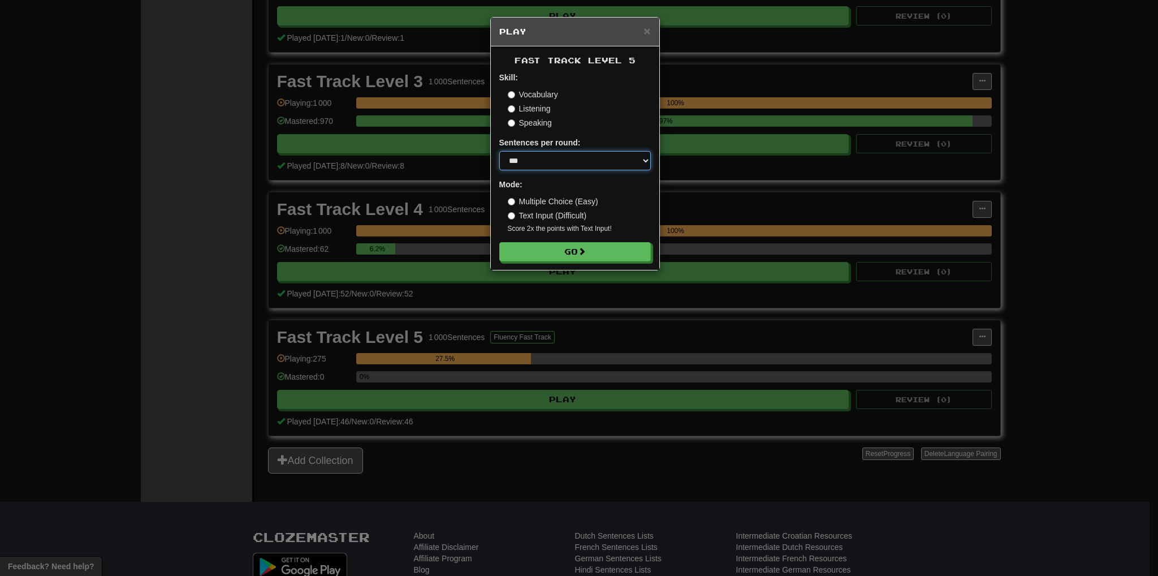
click at [560, 161] on select "* ** ** ** ** ** *** ********" at bounding box center [575, 160] width 152 height 19
select select "**"
click at [499, 151] on select "* ** ** ** ** ** *** ********" at bounding box center [575, 160] width 152 height 19
click at [553, 256] on button "Go" at bounding box center [576, 252] width 152 height 19
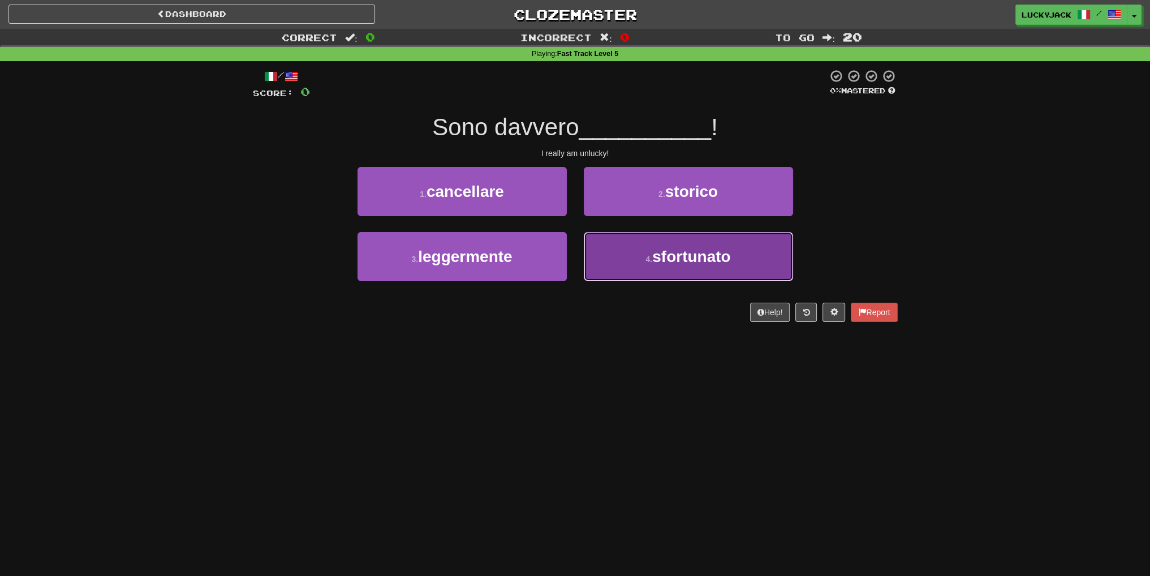
click at [638, 267] on button "4 . [GEOGRAPHIC_DATA]" at bounding box center [688, 256] width 209 height 49
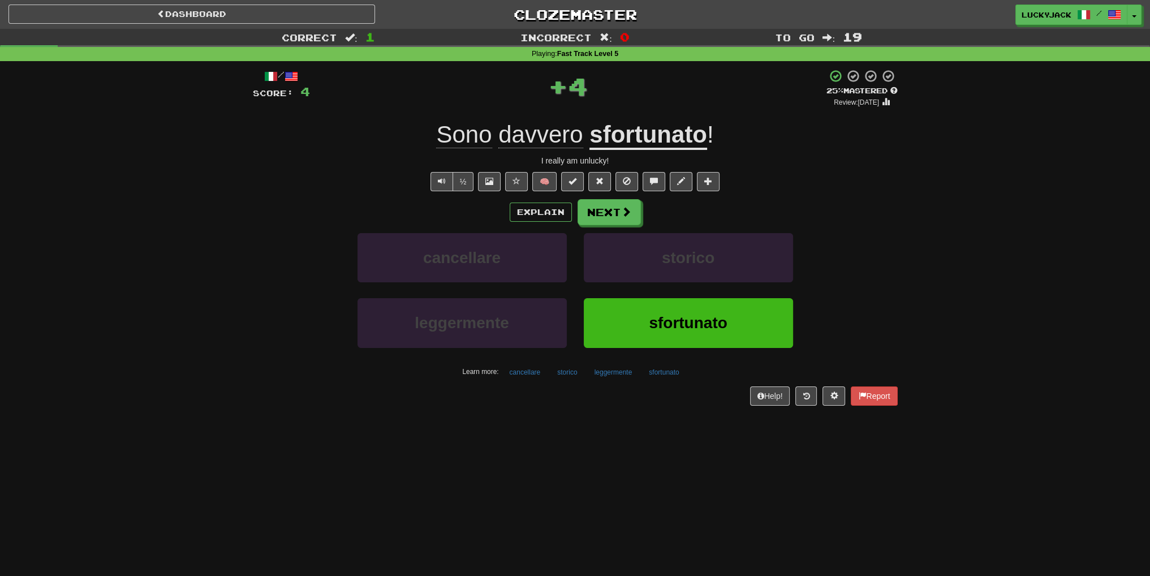
click at [623, 135] on u "sfortunato" at bounding box center [648, 135] width 118 height 29
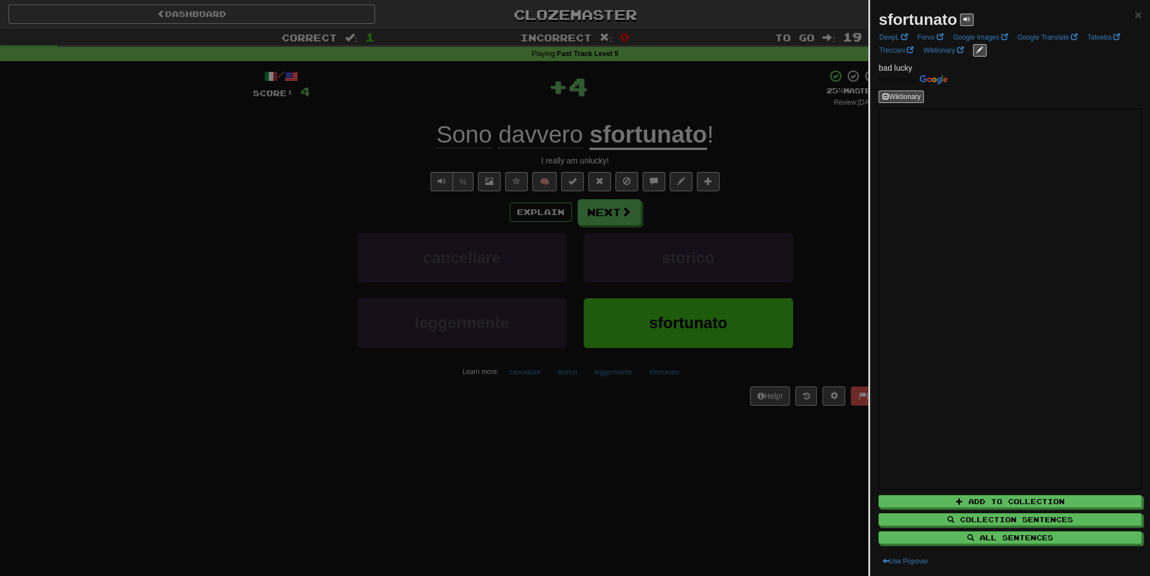
click at [706, 191] on div at bounding box center [575, 288] width 1150 height 576
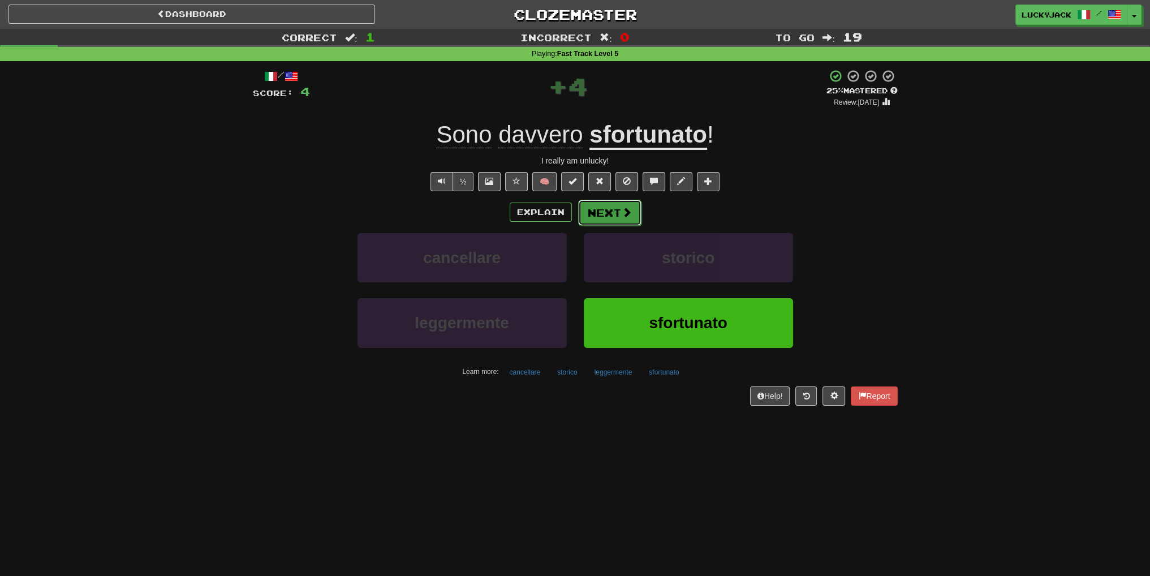
click at [628, 213] on span at bounding box center [626, 212] width 10 height 10
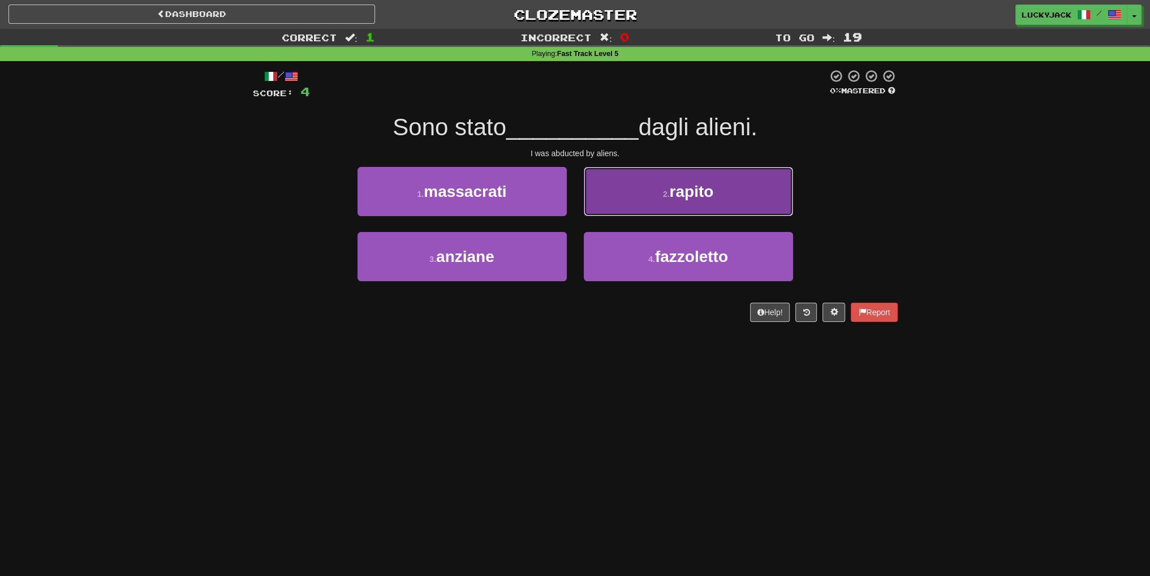
click at [629, 199] on button "2 . rapito" at bounding box center [688, 191] width 209 height 49
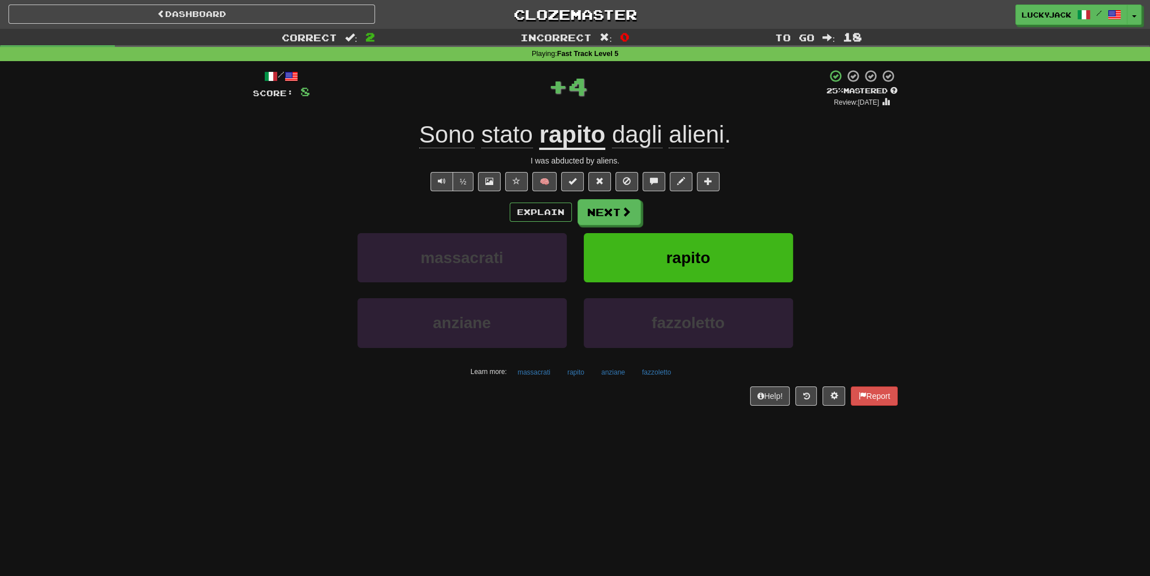
click at [581, 137] on u "rapito" at bounding box center [572, 135] width 66 height 29
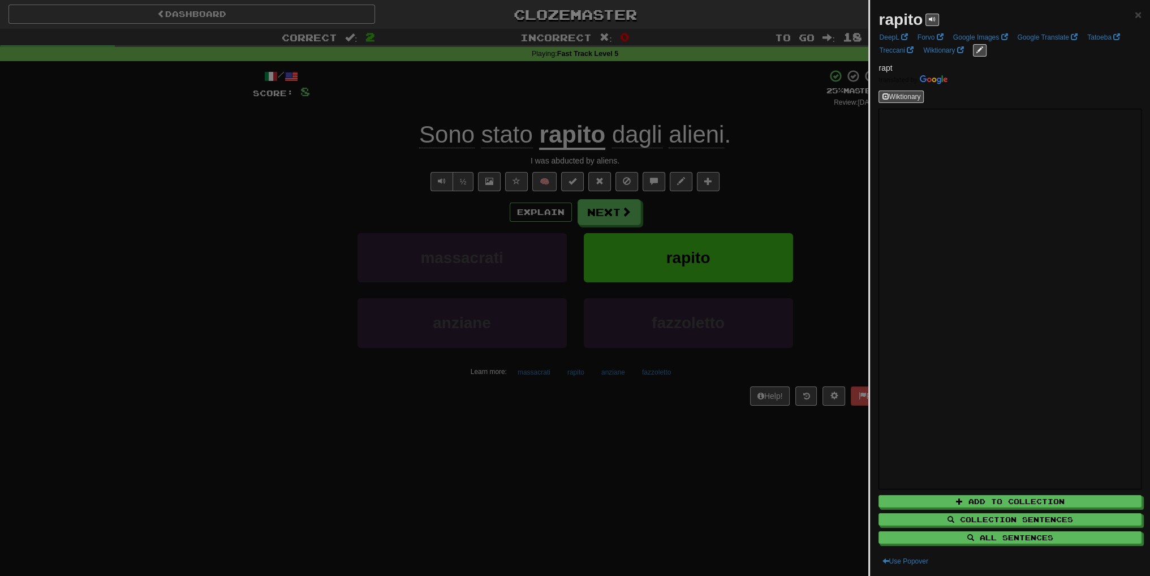
click at [744, 251] on div at bounding box center [575, 288] width 1150 height 576
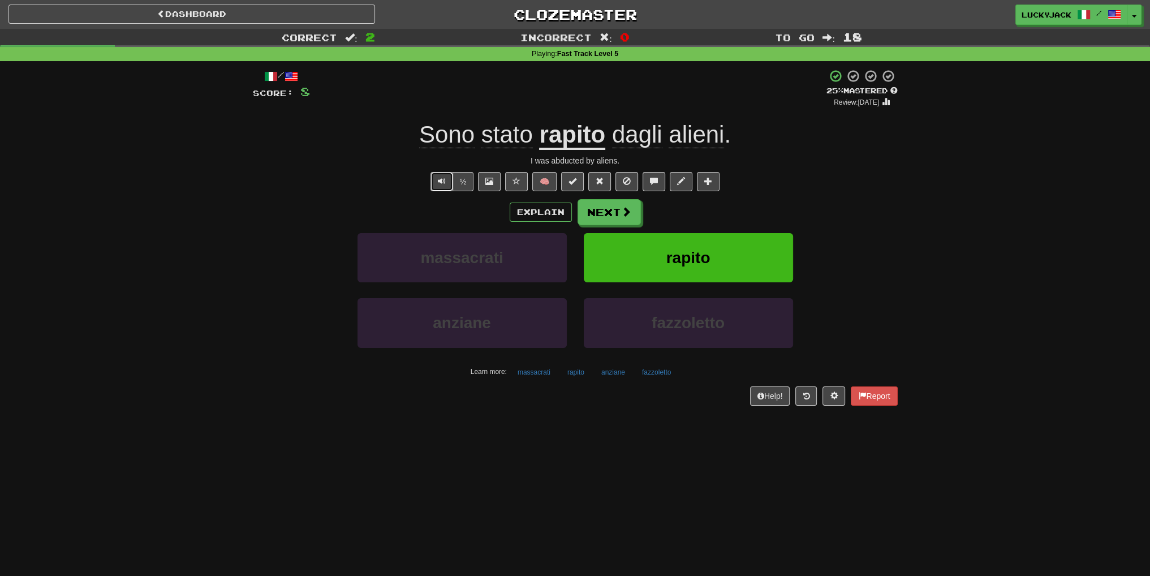
click at [434, 180] on button "Text-to-speech controls" at bounding box center [441, 181] width 23 height 19
click at [611, 218] on button "Next" at bounding box center [609, 213] width 63 height 26
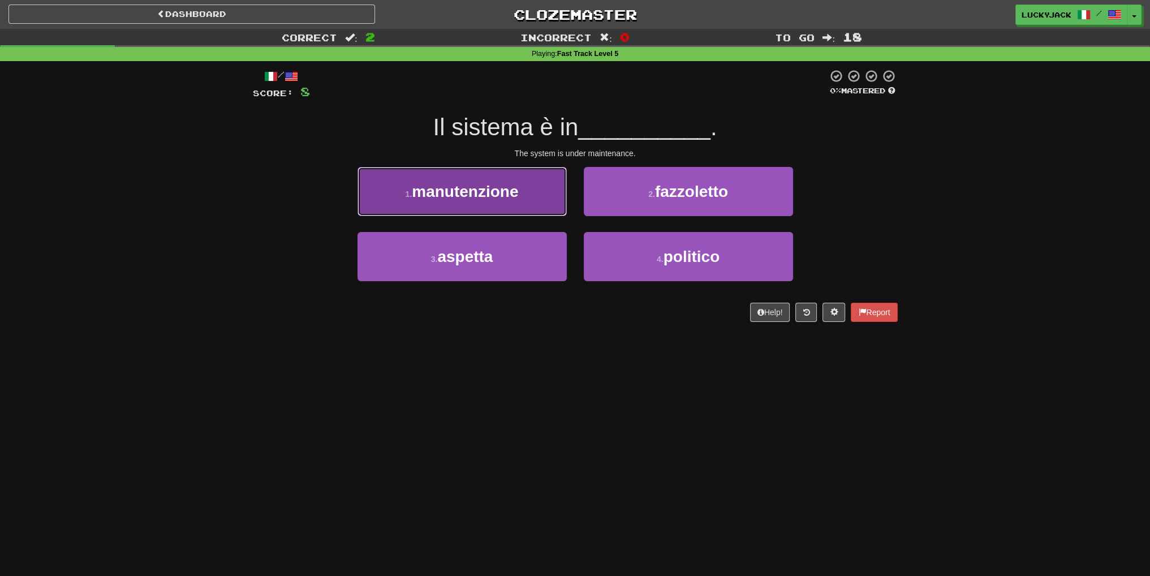
click at [500, 198] on span "manutenzione" at bounding box center [465, 192] width 106 height 18
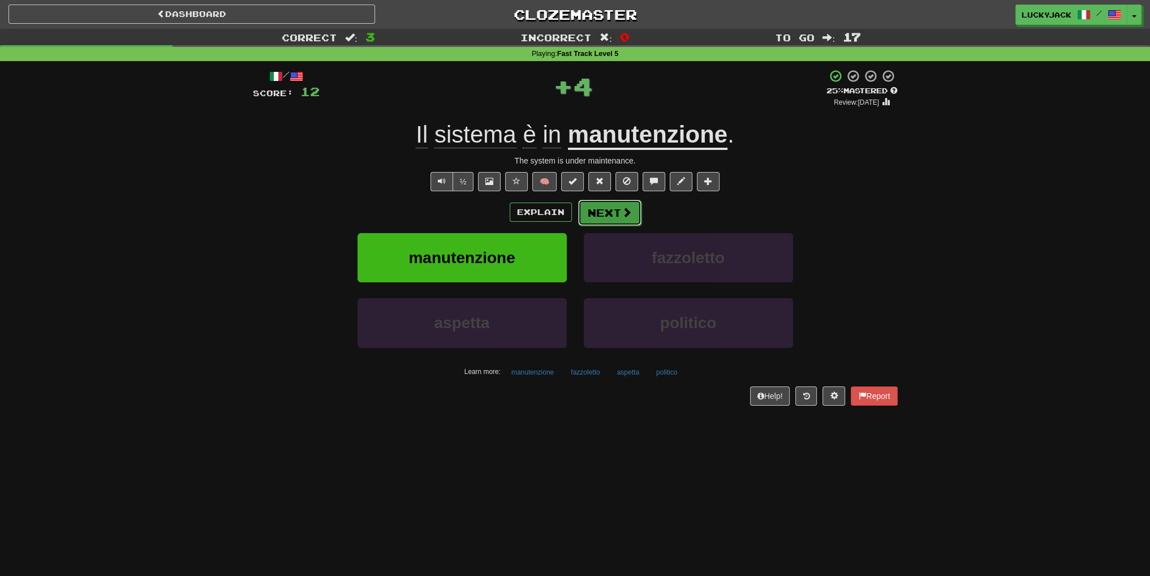
click at [601, 208] on button "Next" at bounding box center [609, 213] width 63 height 26
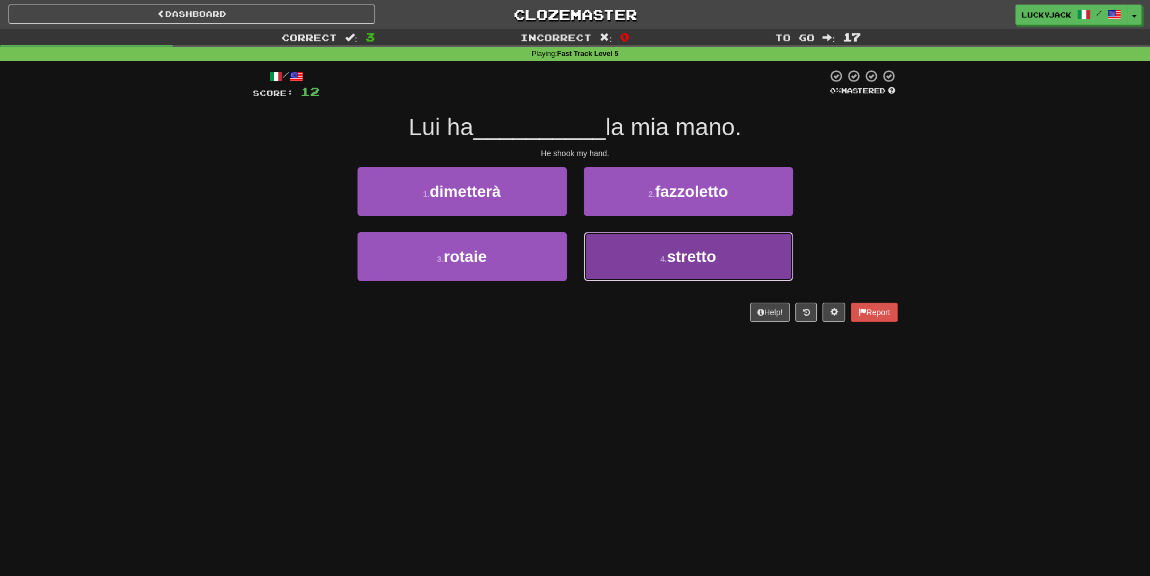
click at [631, 256] on button "4 . stretto" at bounding box center [688, 256] width 209 height 49
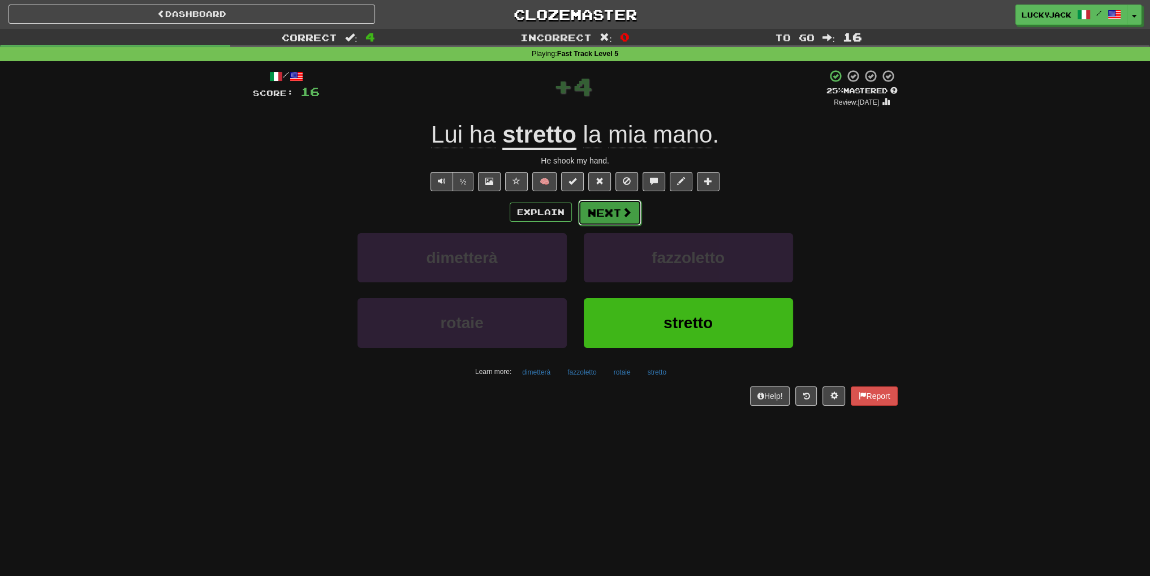
click at [604, 217] on button "Next" at bounding box center [609, 213] width 63 height 26
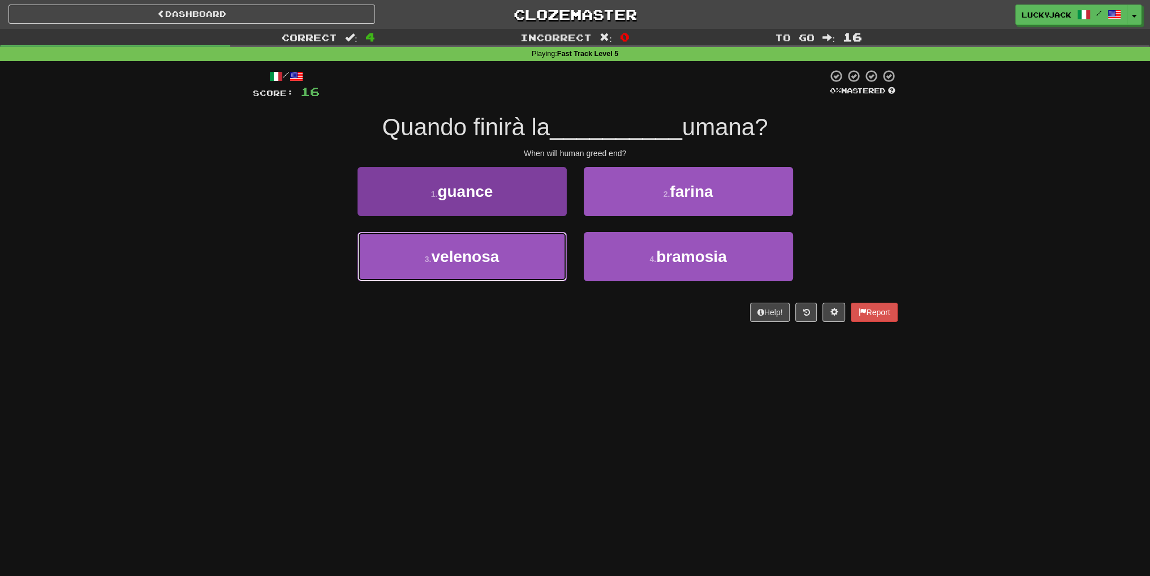
click at [528, 252] on button "3 . [GEOGRAPHIC_DATA]" at bounding box center [461, 256] width 209 height 49
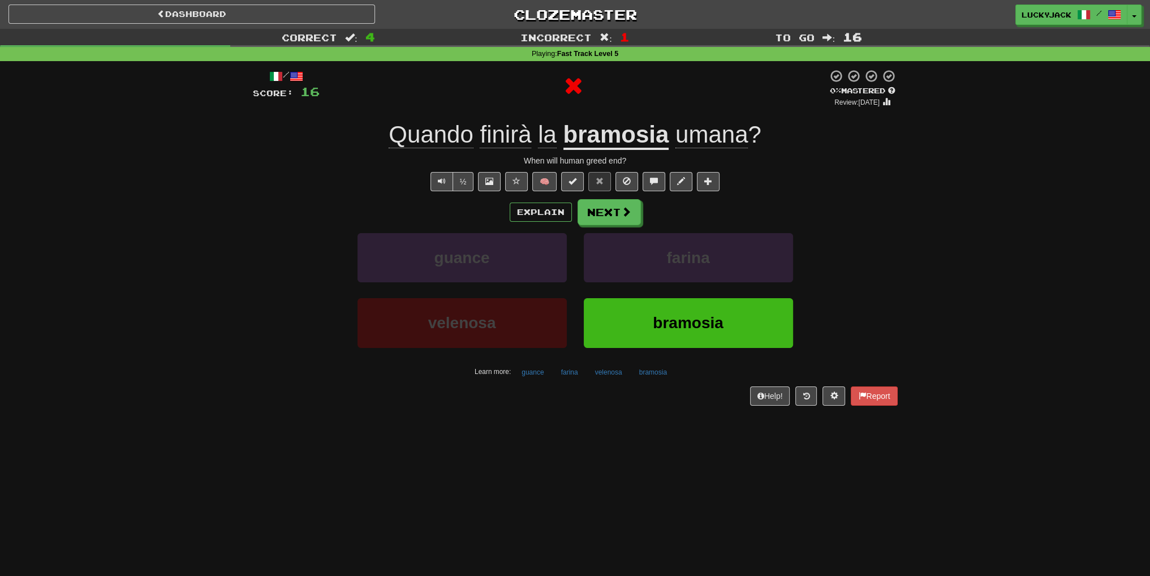
click at [605, 136] on u "bramosia" at bounding box center [616, 135] width 106 height 29
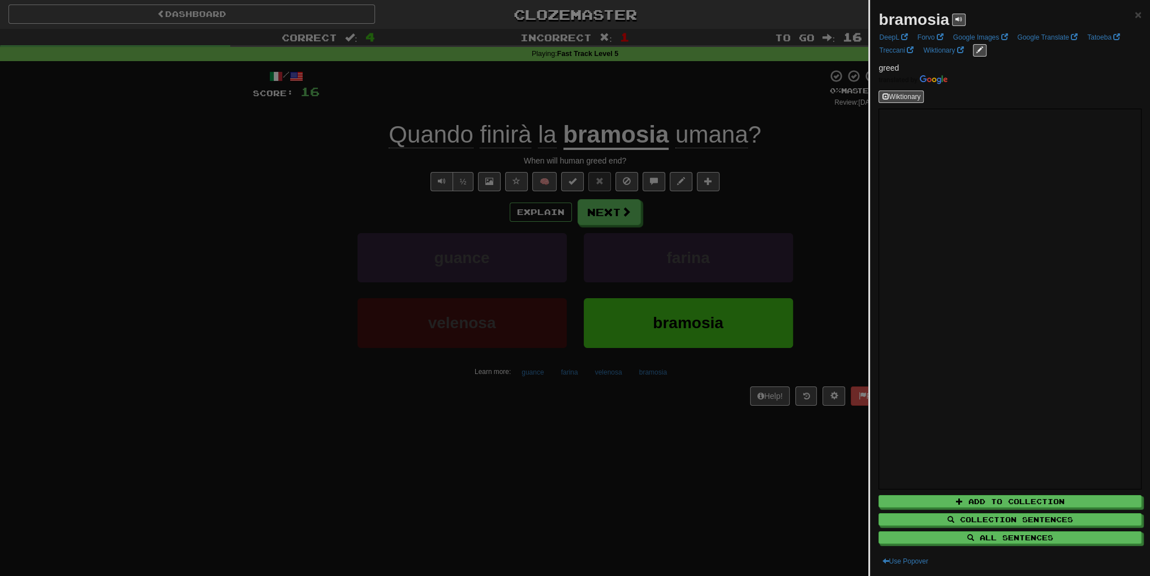
drag, startPoint x: 716, startPoint y: 260, endPoint x: 710, endPoint y: 256, distance: 7.6
click at [715, 259] on div at bounding box center [575, 288] width 1150 height 576
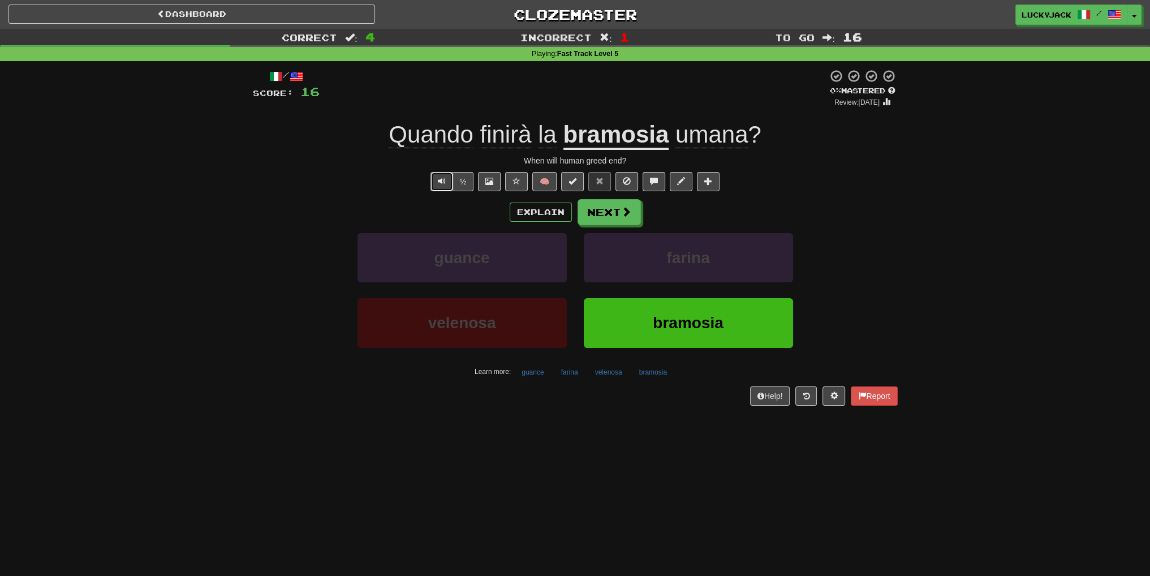
click at [437, 177] on button "Text-to-speech controls" at bounding box center [441, 181] width 23 height 19
click at [604, 140] on u "bramosia" at bounding box center [616, 135] width 106 height 29
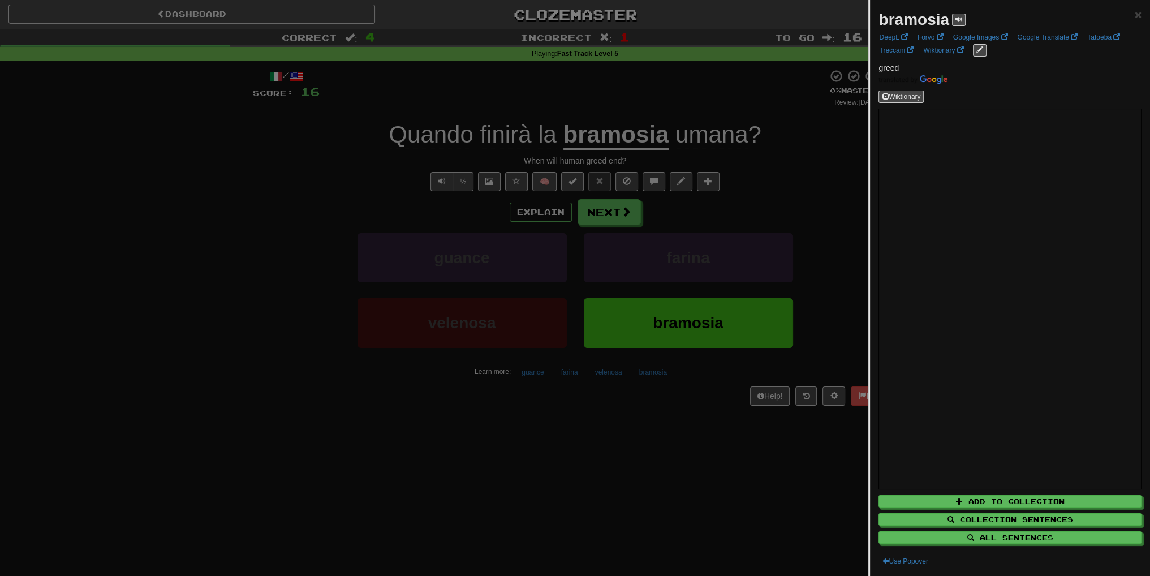
click at [729, 229] on div at bounding box center [575, 288] width 1150 height 576
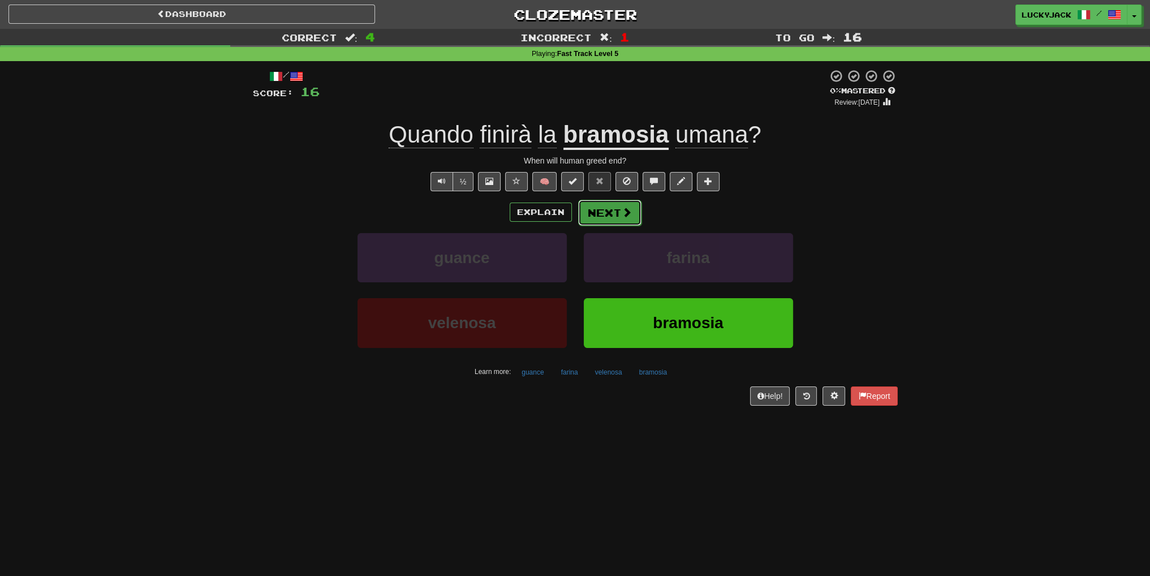
click at [614, 213] on button "Next" at bounding box center [609, 213] width 63 height 26
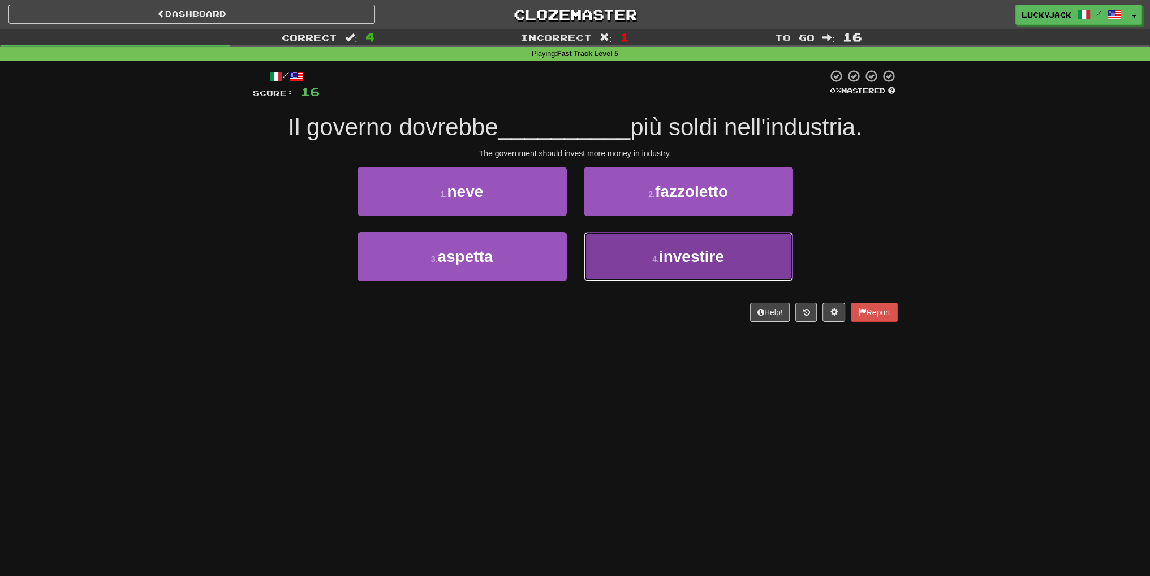
click at [657, 250] on button "4 . investire" at bounding box center [688, 256] width 209 height 49
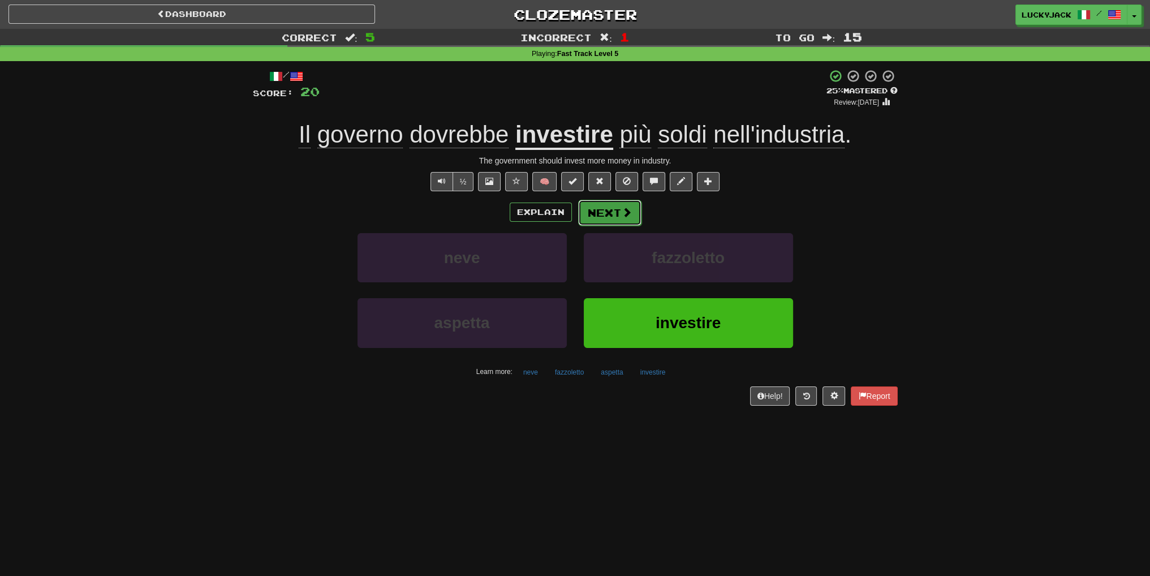
click at [622, 214] on span at bounding box center [626, 212] width 10 height 10
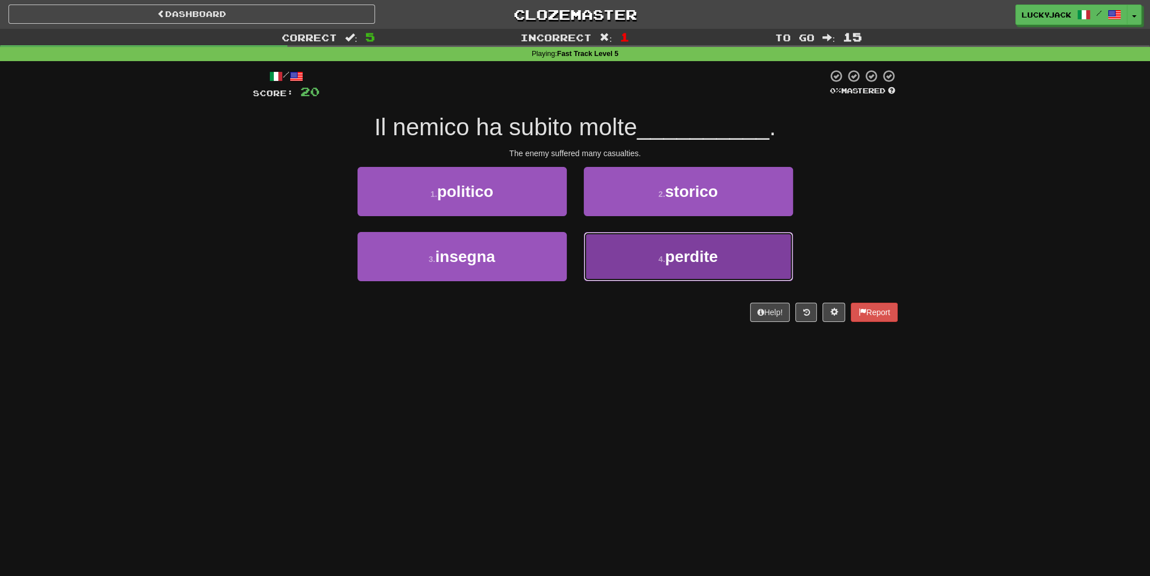
click at [605, 265] on button "4 . perdite" at bounding box center [688, 256] width 209 height 49
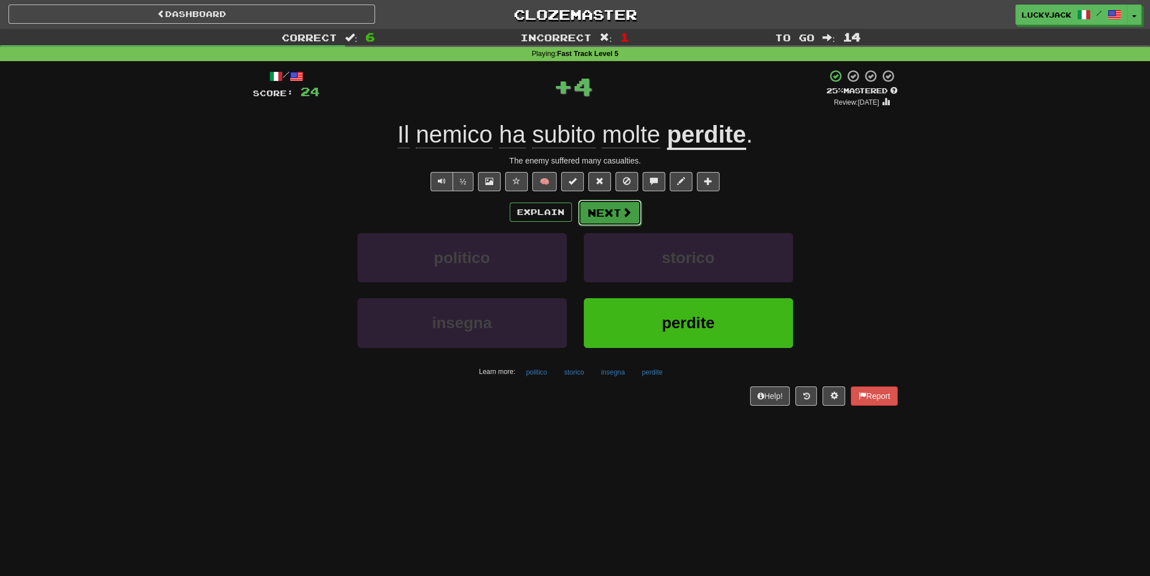
click at [621, 210] on span at bounding box center [626, 212] width 10 height 10
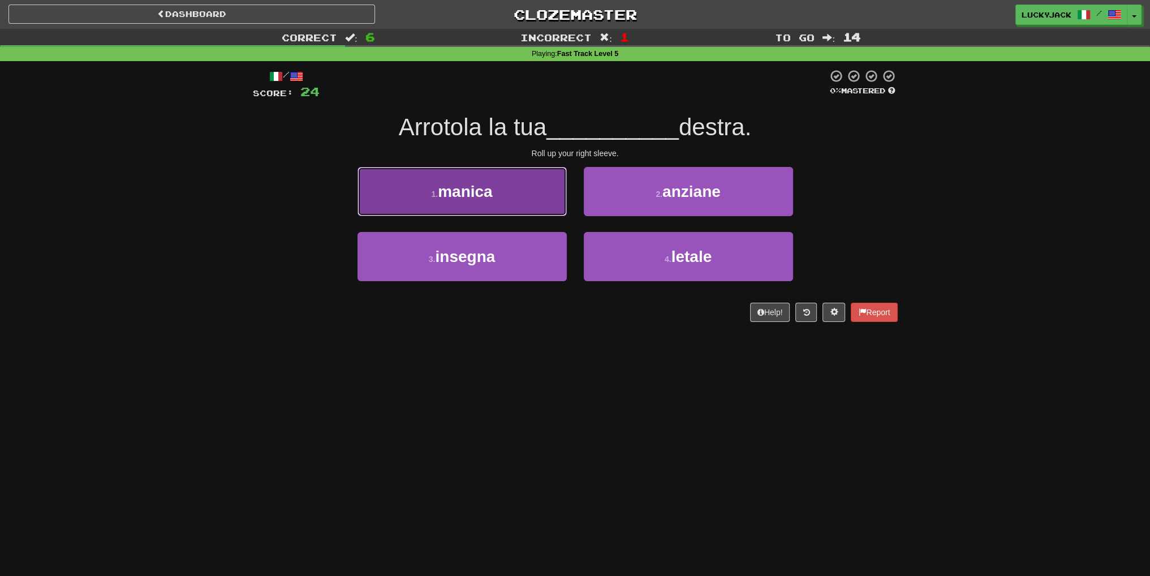
click at [516, 199] on button "1 . [GEOGRAPHIC_DATA]" at bounding box center [461, 191] width 209 height 49
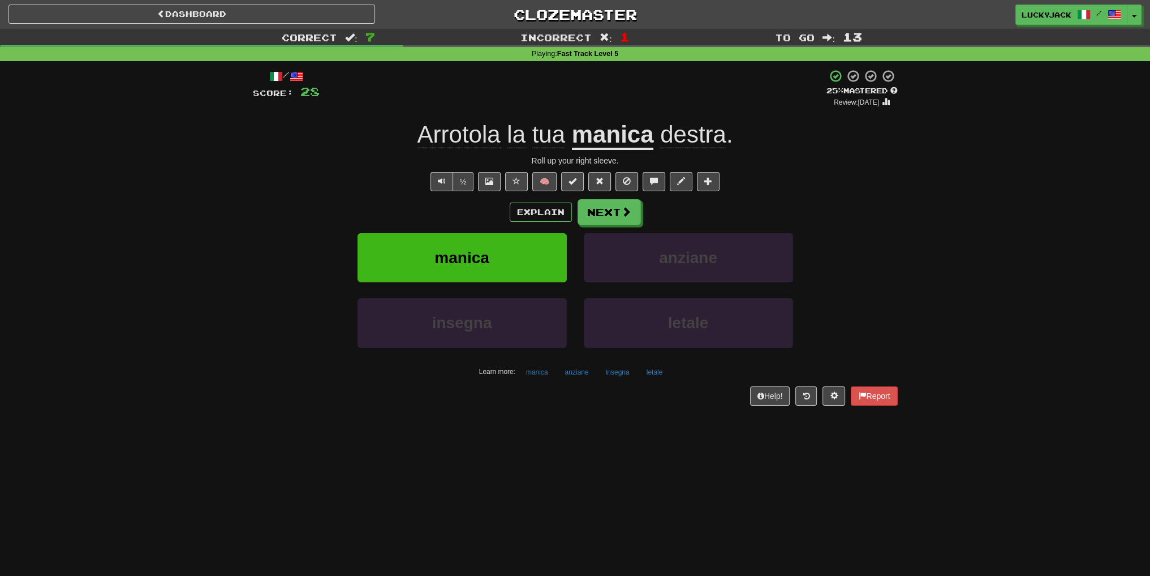
click at [507, 143] on span "Arrotola" at bounding box center [516, 134] width 19 height 27
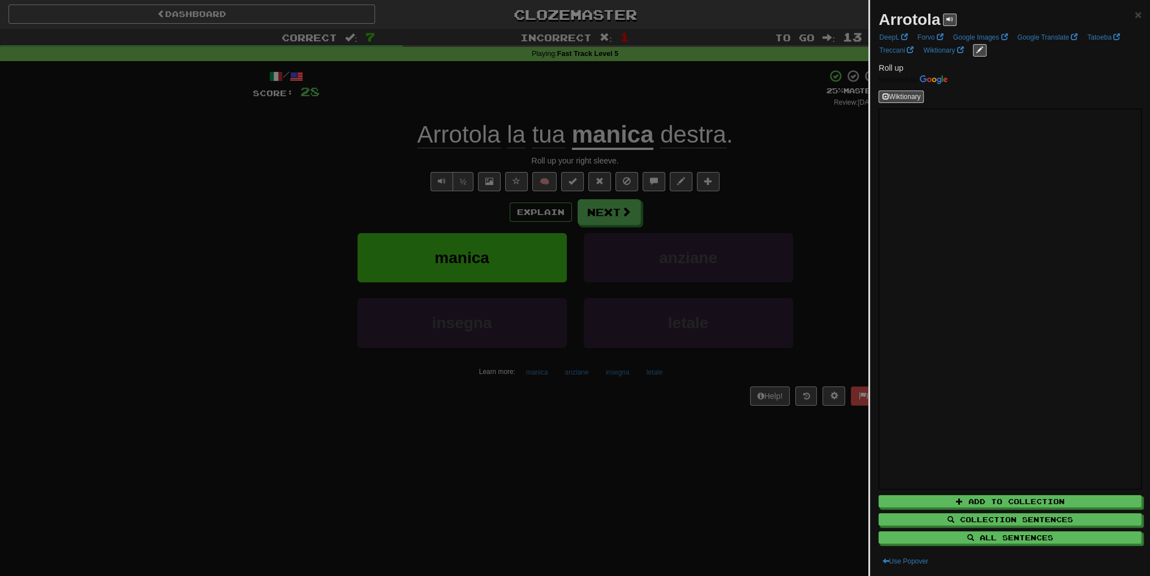
click at [593, 180] on div at bounding box center [575, 288] width 1150 height 576
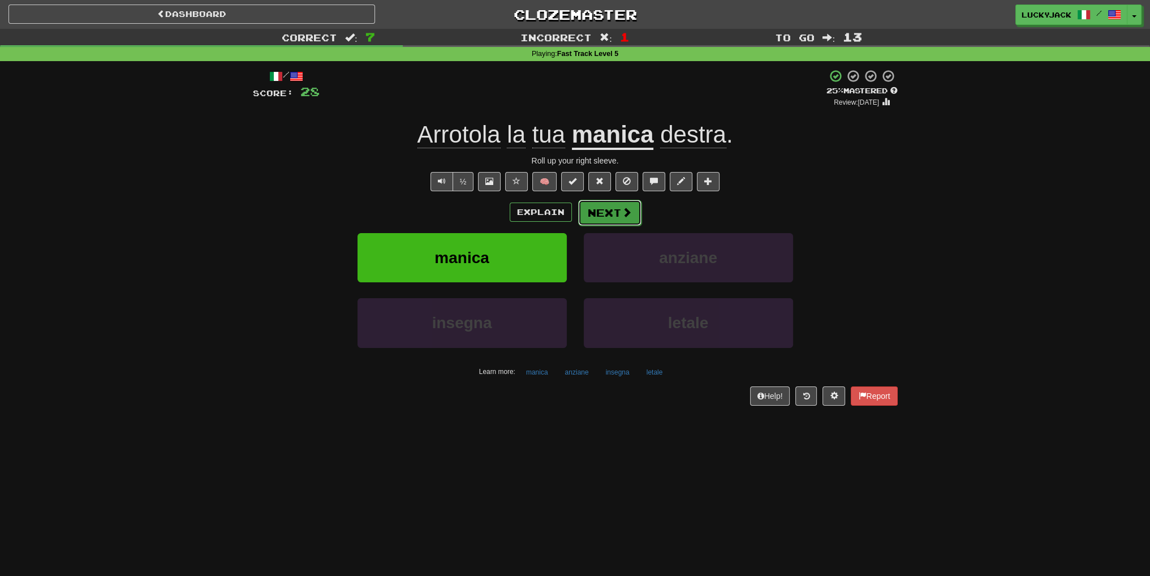
click at [625, 218] on button "Next" at bounding box center [609, 213] width 63 height 26
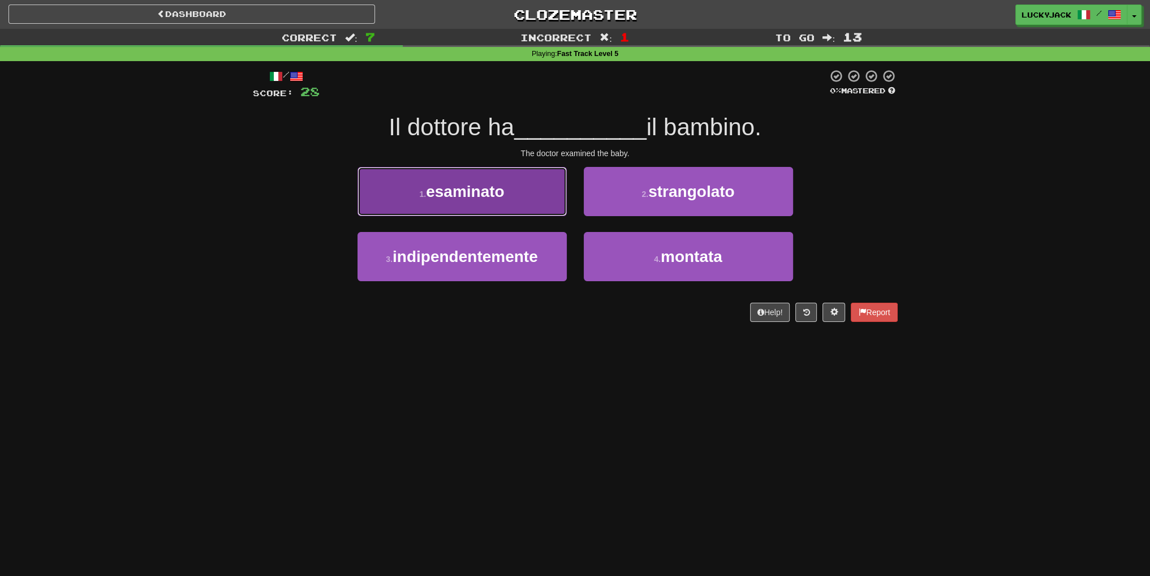
click at [528, 201] on button "1 . esaminato" at bounding box center [461, 191] width 209 height 49
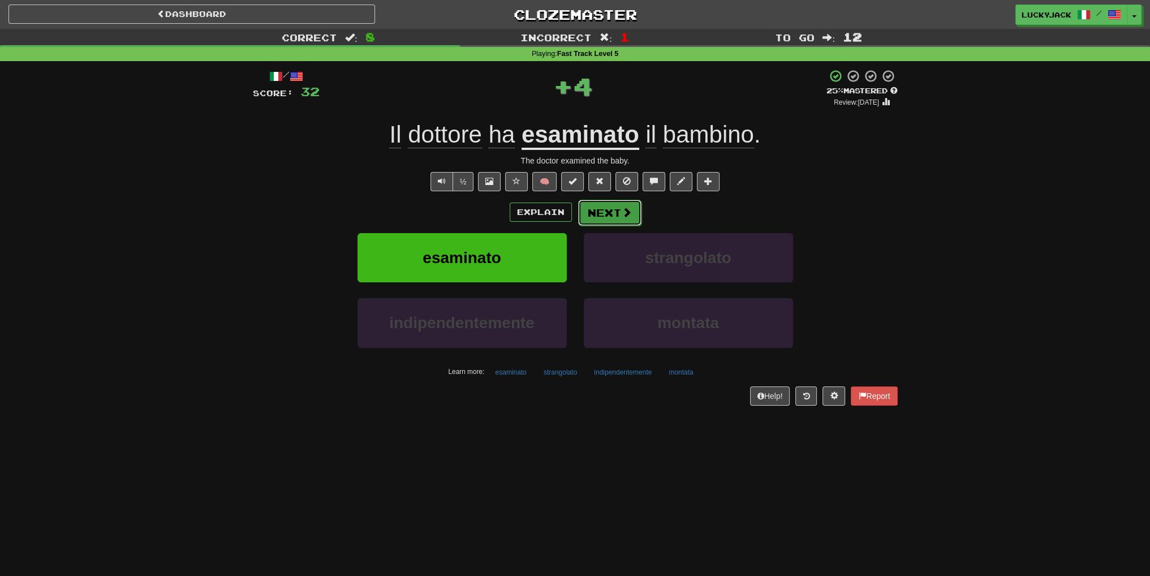
click at [611, 216] on button "Next" at bounding box center [609, 213] width 63 height 26
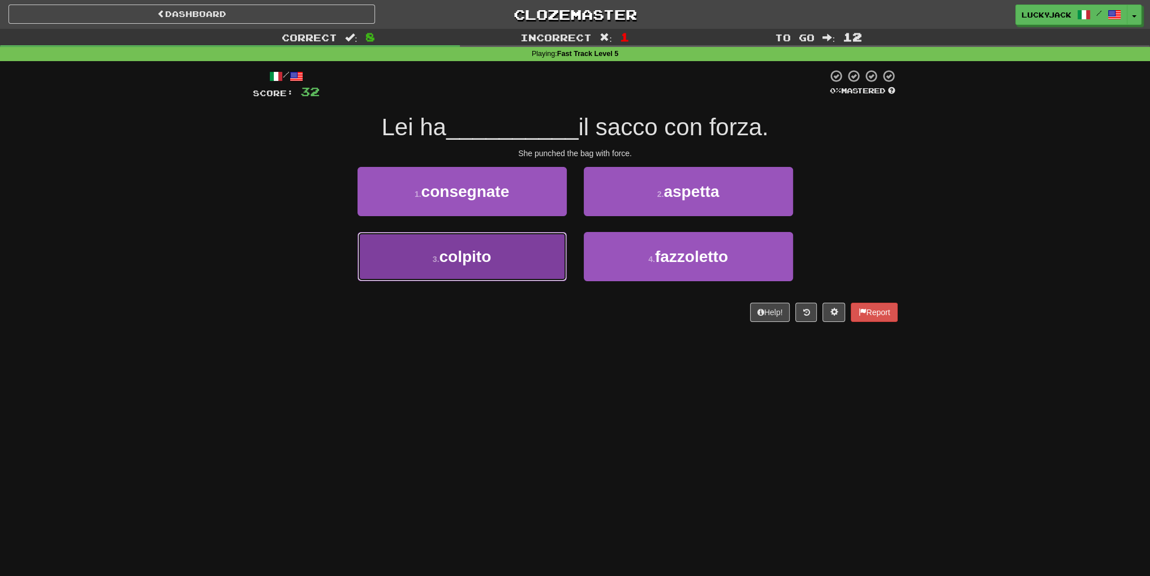
click at [523, 267] on button "3 . colpito" at bounding box center [461, 256] width 209 height 49
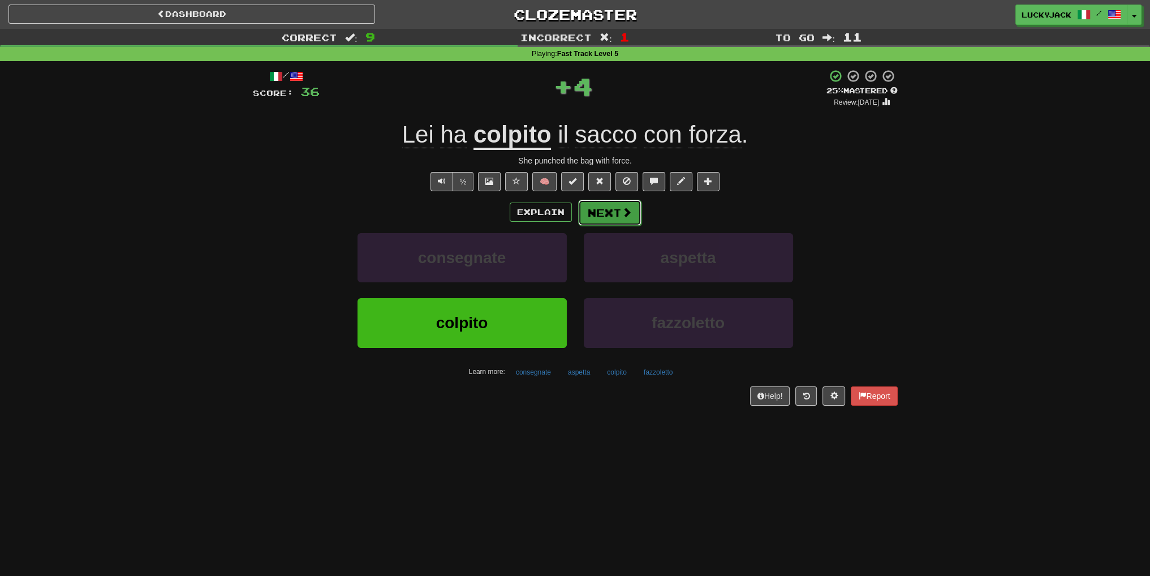
click at [613, 217] on button "Next" at bounding box center [609, 213] width 63 height 26
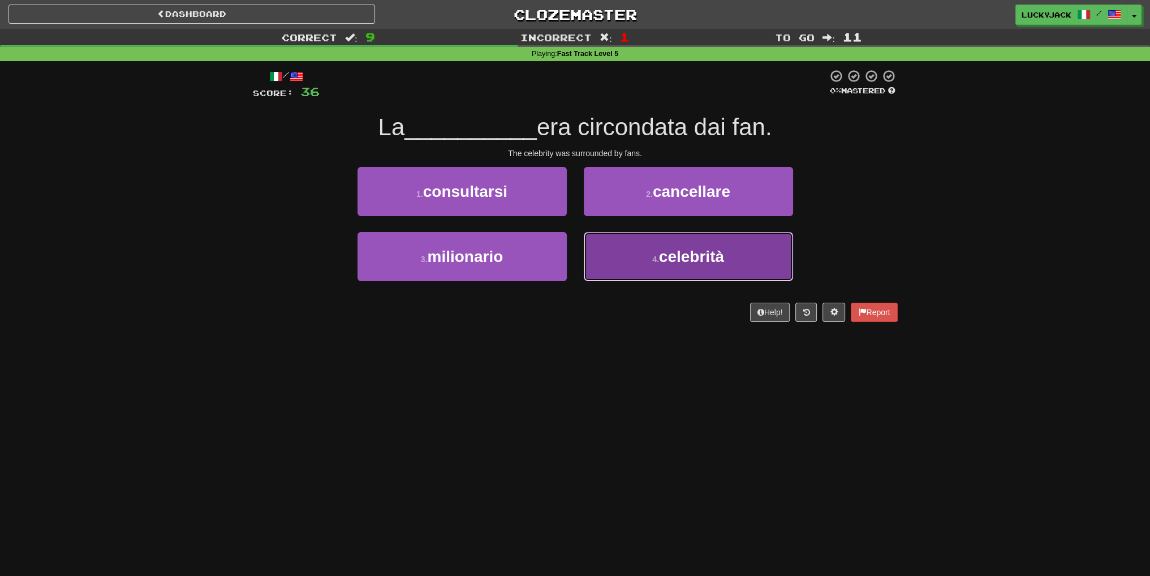
click at [645, 269] on button "4 . celebrità" at bounding box center [688, 256] width 209 height 49
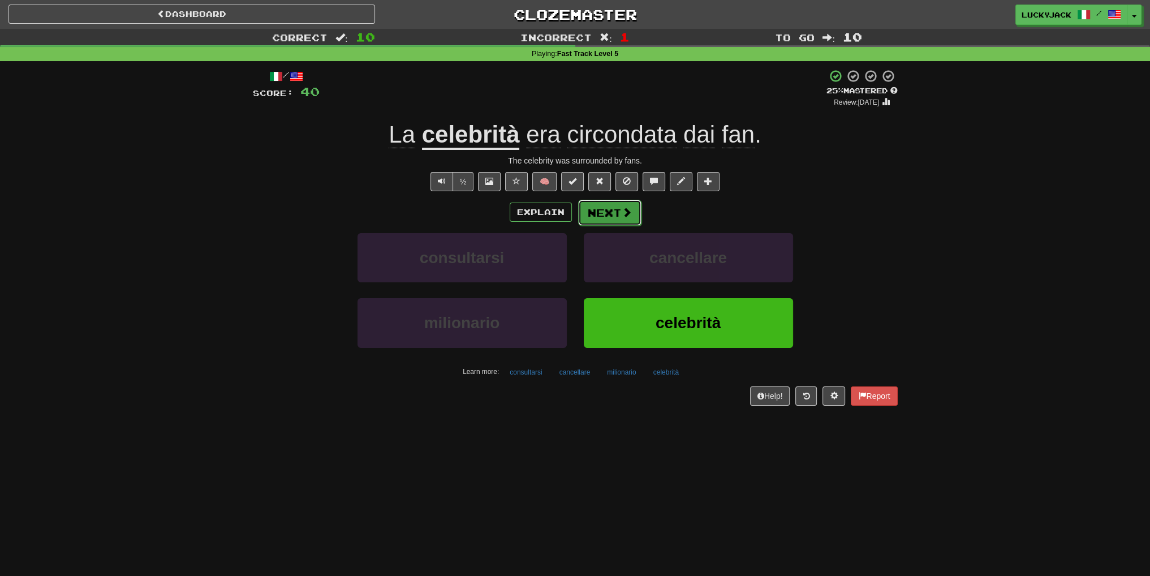
click at [615, 218] on button "Next" at bounding box center [609, 213] width 63 height 26
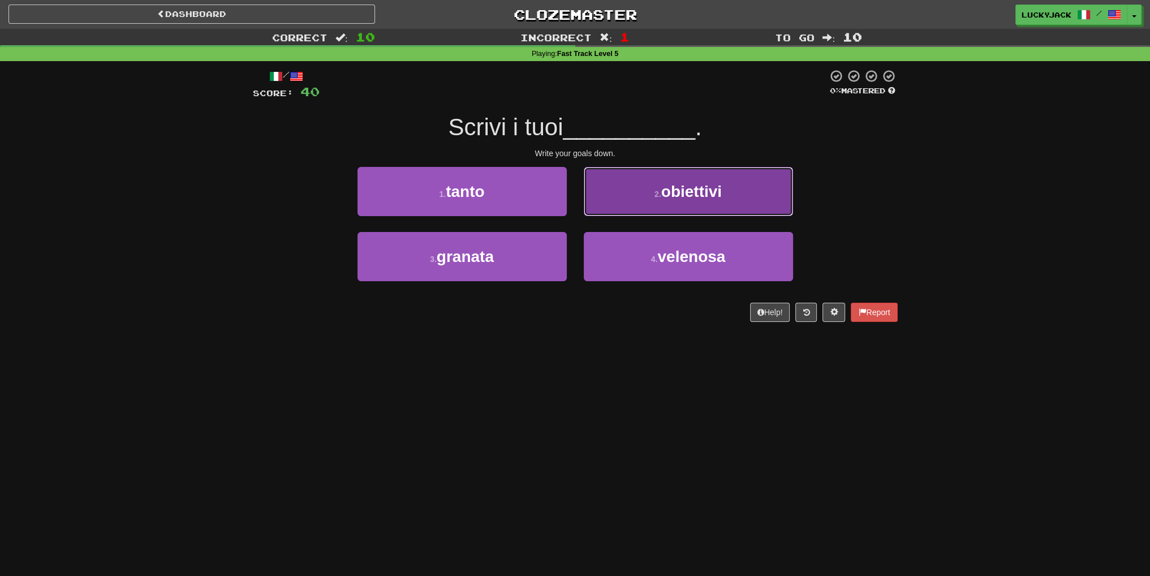
click at [662, 209] on button "2 . obiettivi" at bounding box center [688, 191] width 209 height 49
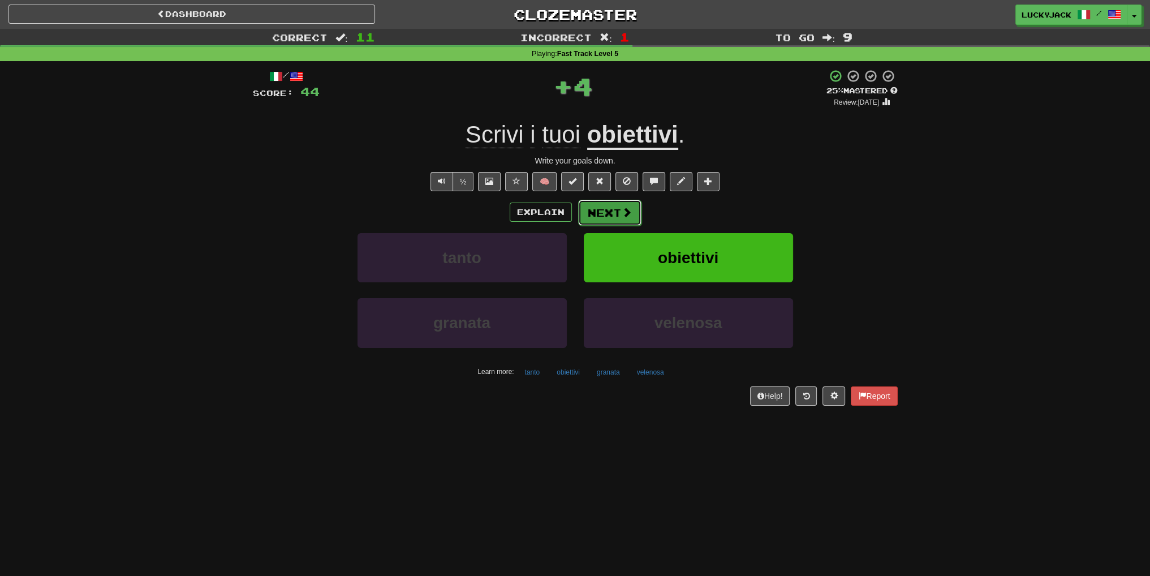
click at [607, 211] on button "Next" at bounding box center [609, 213] width 63 height 26
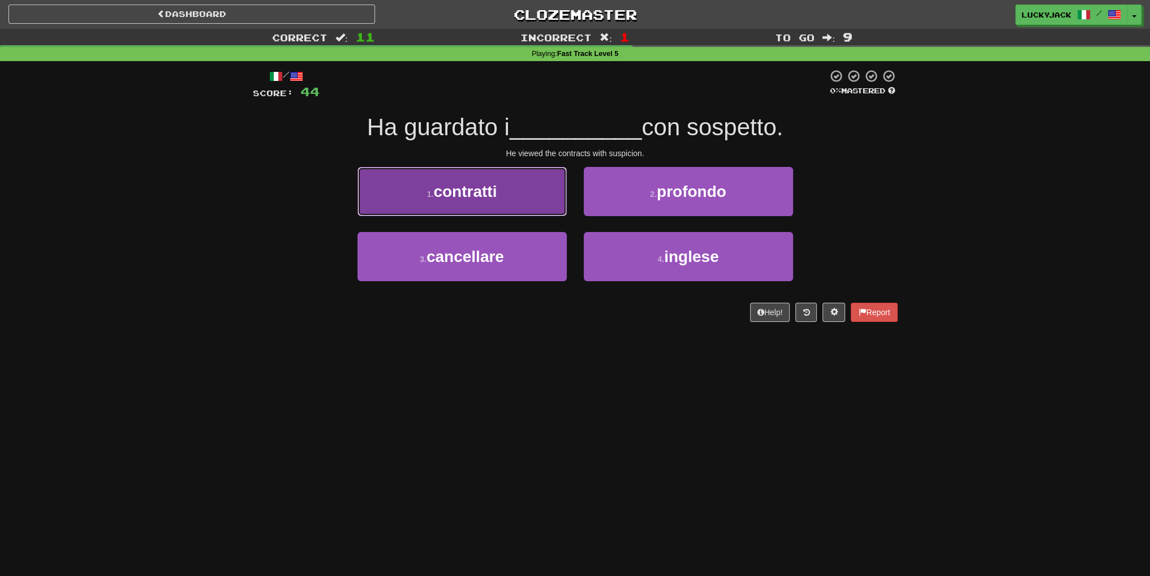
click at [519, 197] on button "1 . contratti" at bounding box center [461, 191] width 209 height 49
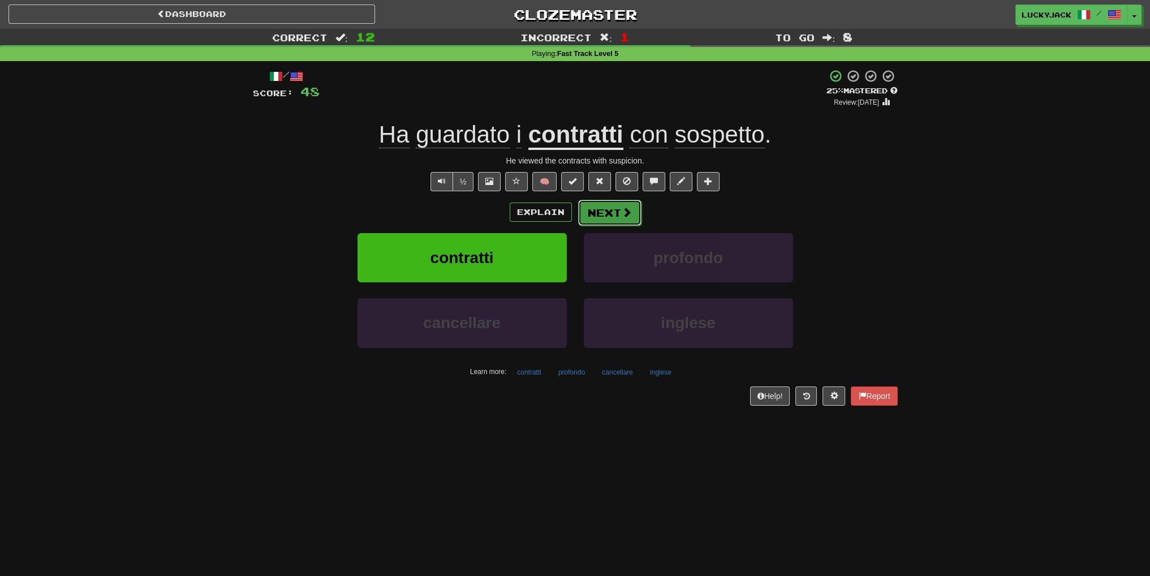
click at [608, 214] on button "Next" at bounding box center [609, 213] width 63 height 26
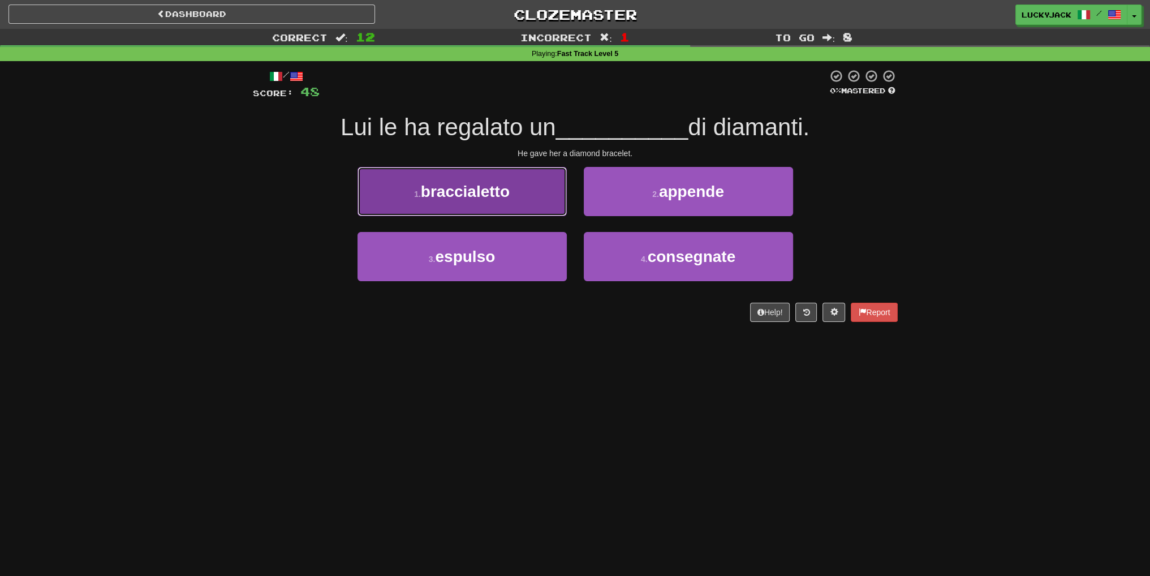
click at [512, 198] on button "1 . braccialetto" at bounding box center [461, 191] width 209 height 49
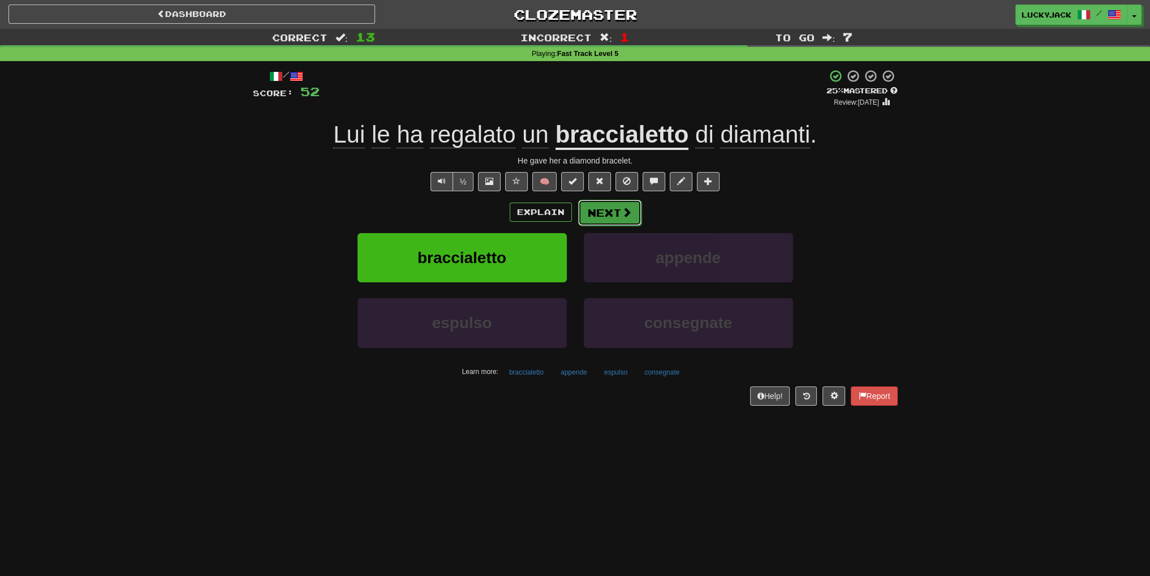
click at [618, 211] on button "Next" at bounding box center [609, 213] width 63 height 26
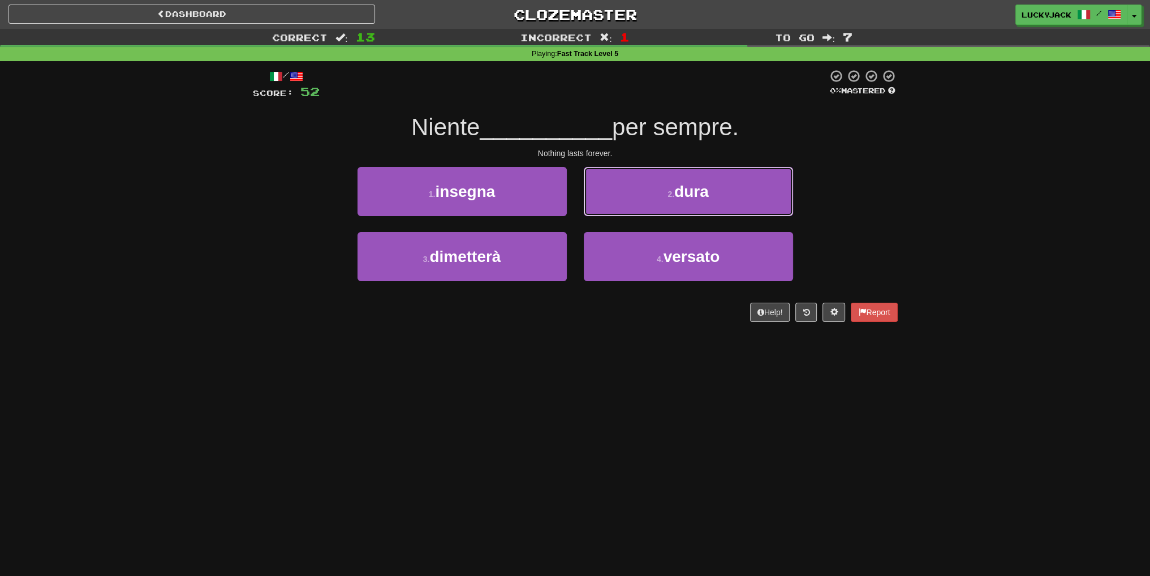
click at [618, 211] on button "2 . dura" at bounding box center [688, 191] width 209 height 49
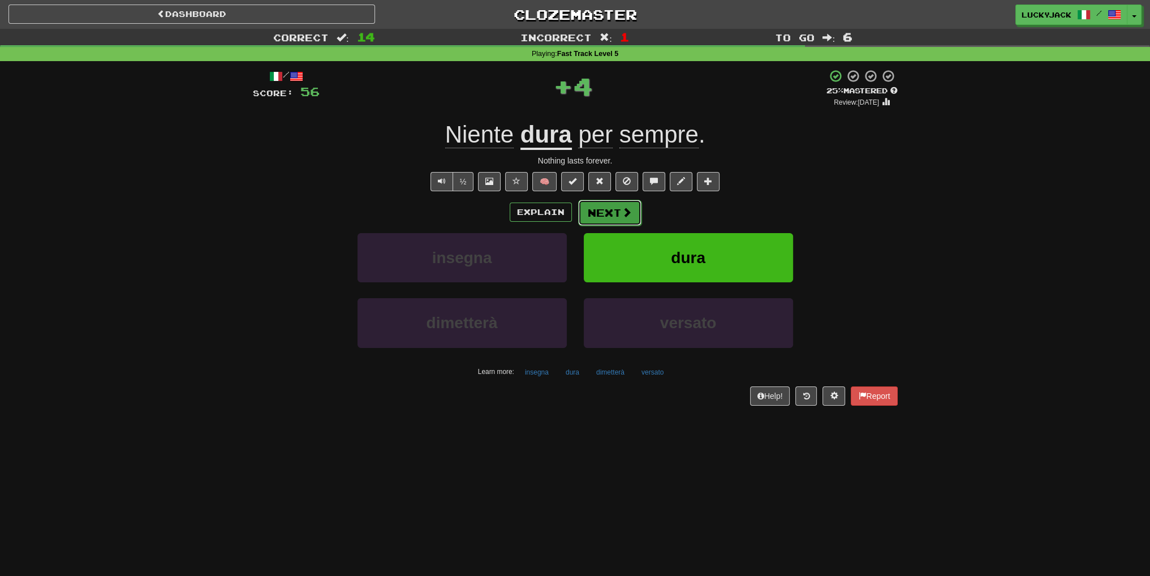
click at [603, 215] on button "Next" at bounding box center [609, 213] width 63 height 26
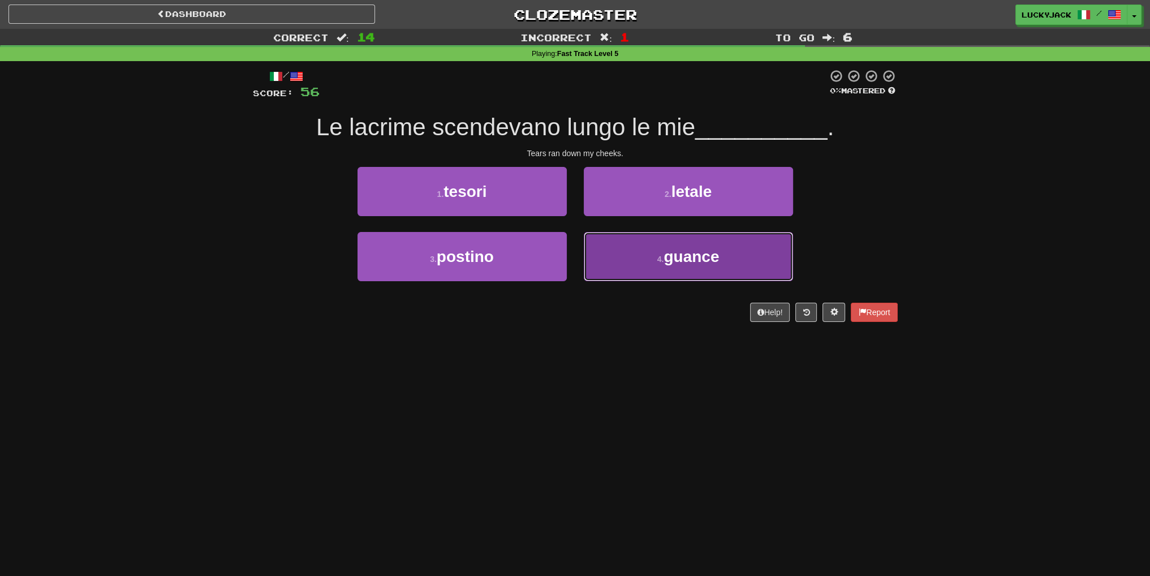
click at [637, 259] on button "4 . guance" at bounding box center [688, 256] width 209 height 49
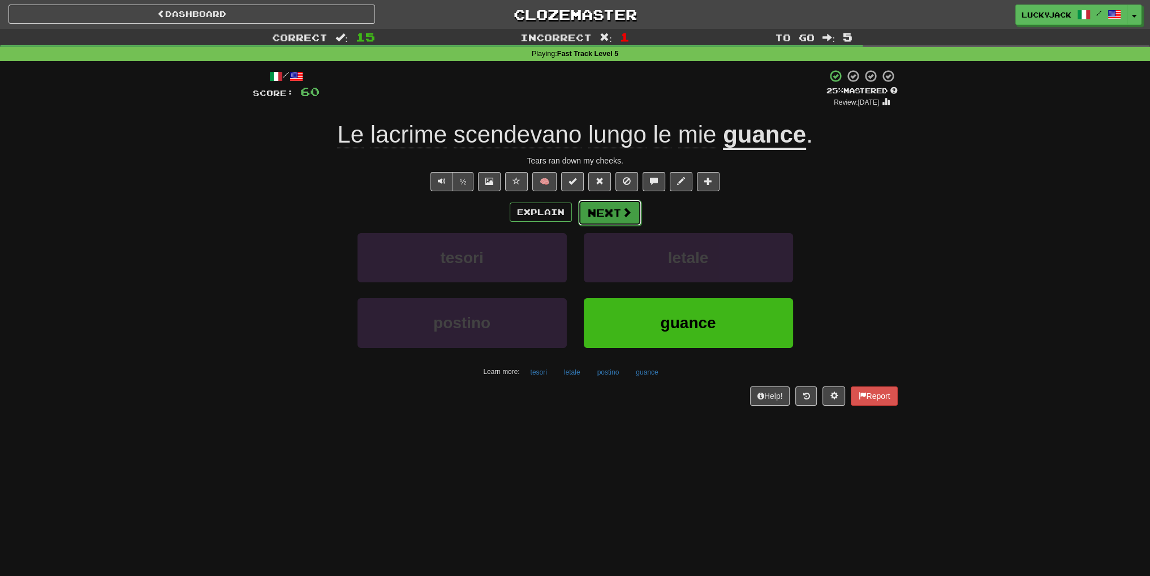
click at [613, 213] on button "Next" at bounding box center [609, 213] width 63 height 26
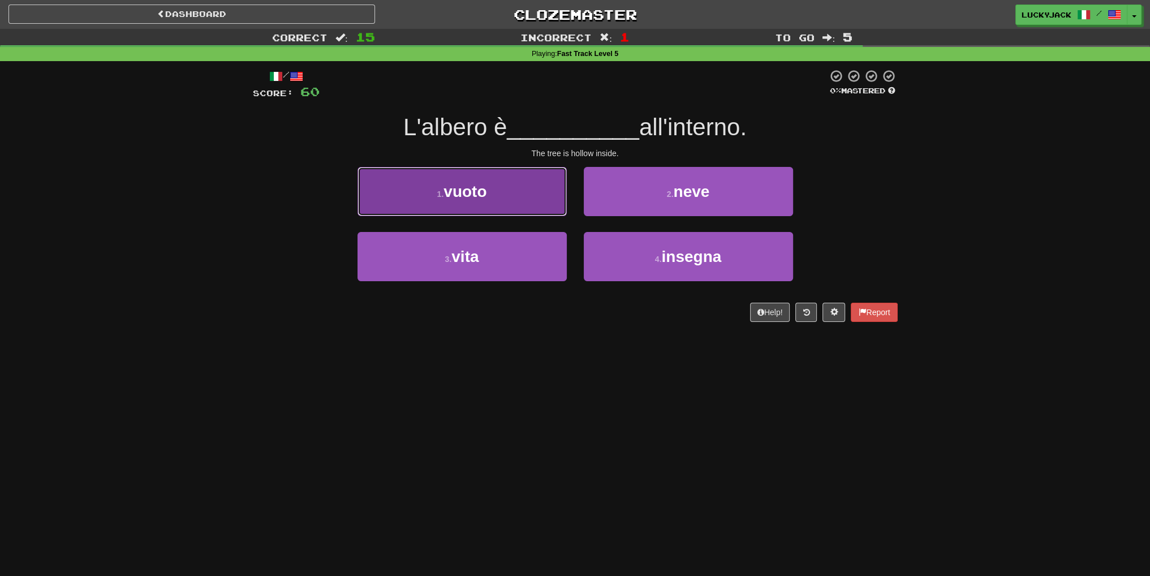
click at [524, 198] on button "1 . vuoto" at bounding box center [461, 191] width 209 height 49
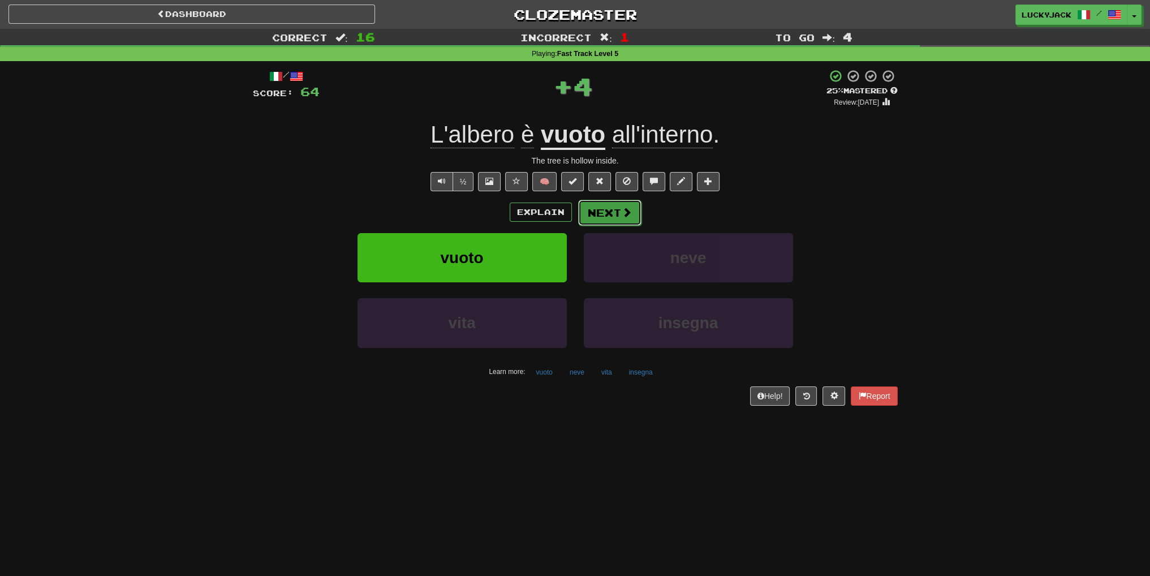
click at [610, 213] on button "Next" at bounding box center [609, 213] width 63 height 26
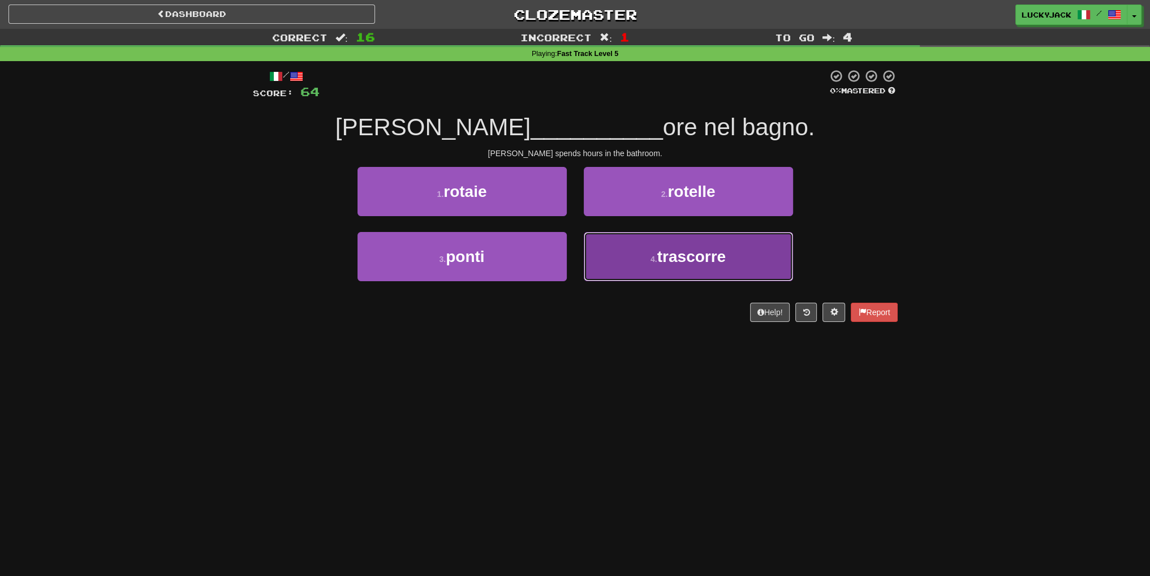
click at [623, 257] on button "4 . trascorre" at bounding box center [688, 256] width 209 height 49
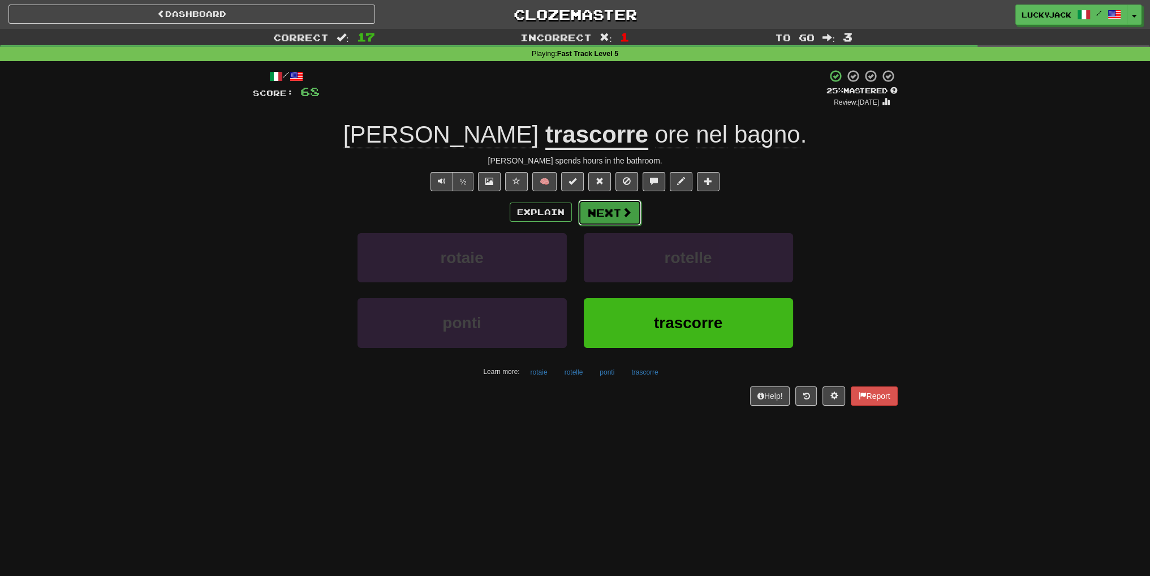
click at [610, 215] on button "Next" at bounding box center [609, 213] width 63 height 26
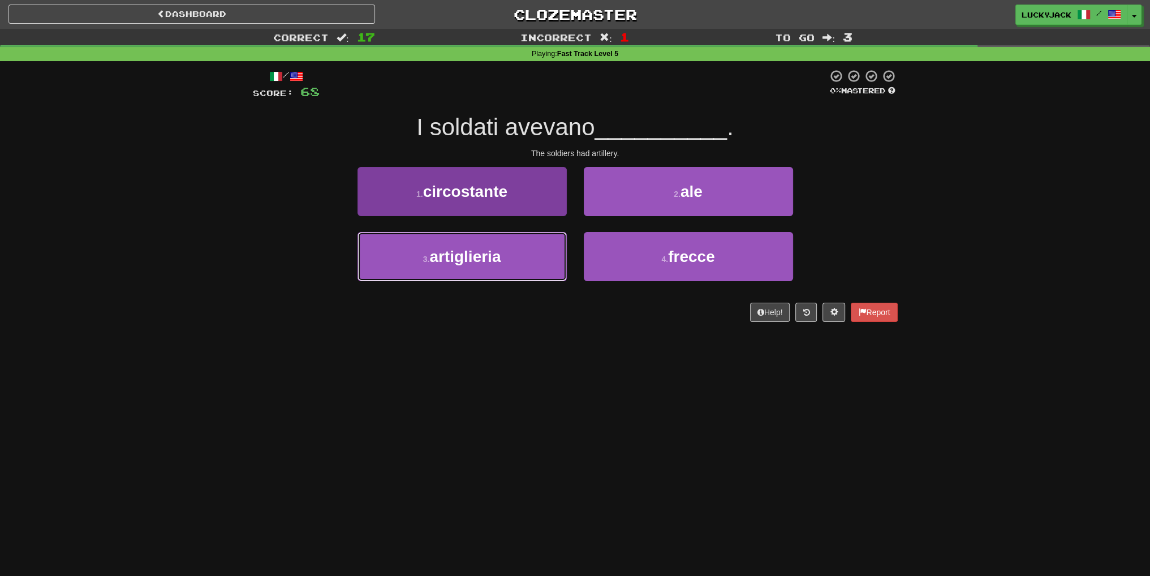
click at [507, 248] on button "3 . artiglieria" at bounding box center [461, 256] width 209 height 49
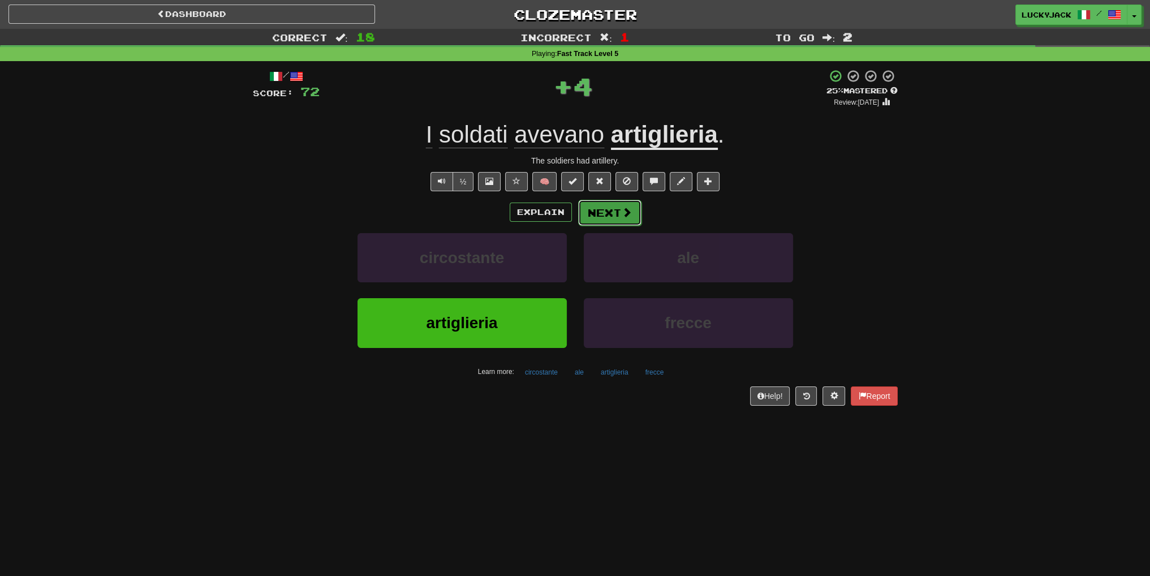
click at [613, 213] on button "Next" at bounding box center [609, 213] width 63 height 26
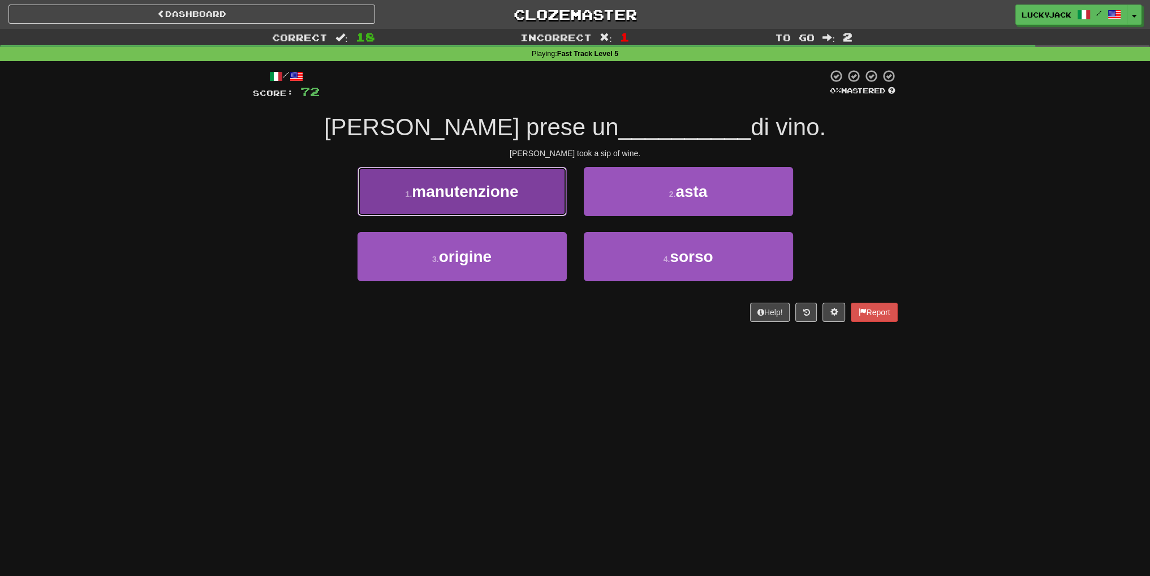
click at [515, 213] on button "1 . manutenzione" at bounding box center [461, 191] width 209 height 49
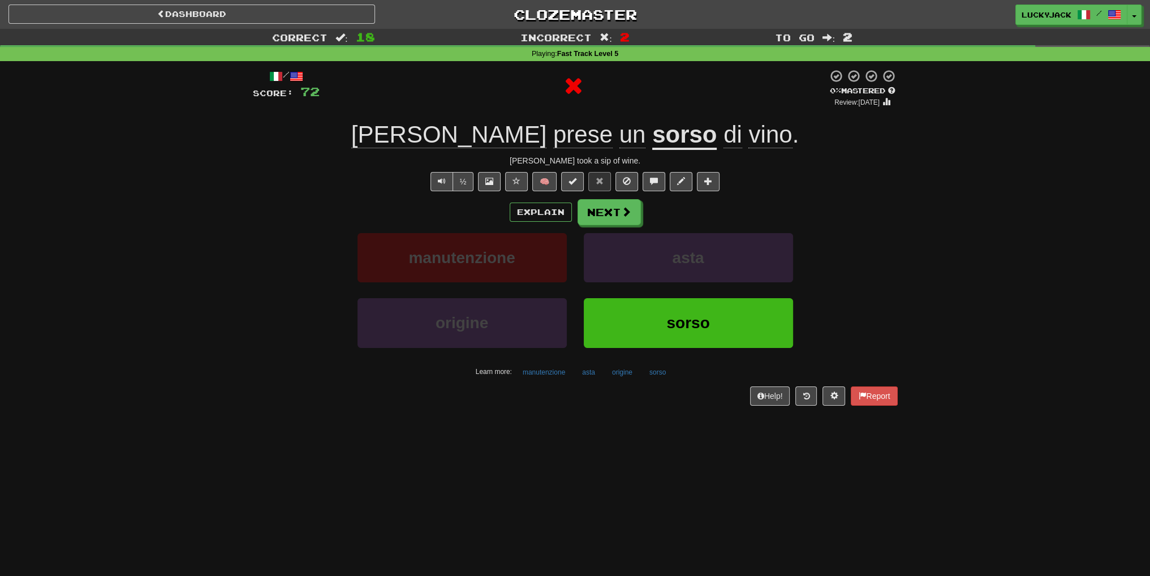
click at [594, 152] on div "/ Score: 72 0 % Mastered Review: [DATE] [PERSON_NAME] prese un sorso di vino . …" at bounding box center [575, 237] width 645 height 336
click at [652, 145] on u "sorso" at bounding box center [684, 135] width 64 height 29
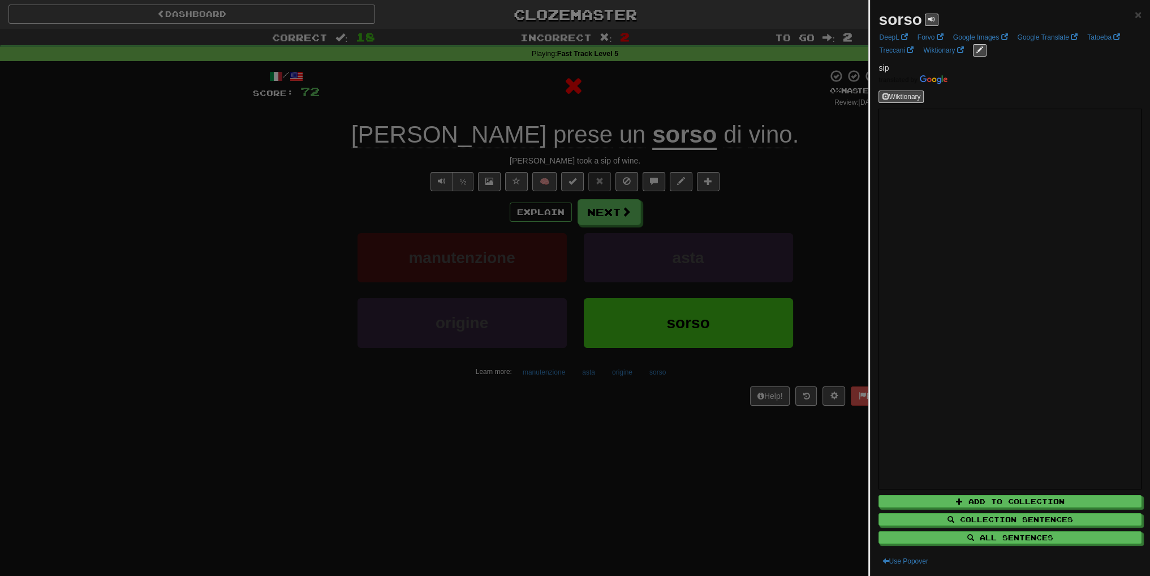
click at [755, 247] on div at bounding box center [575, 288] width 1150 height 576
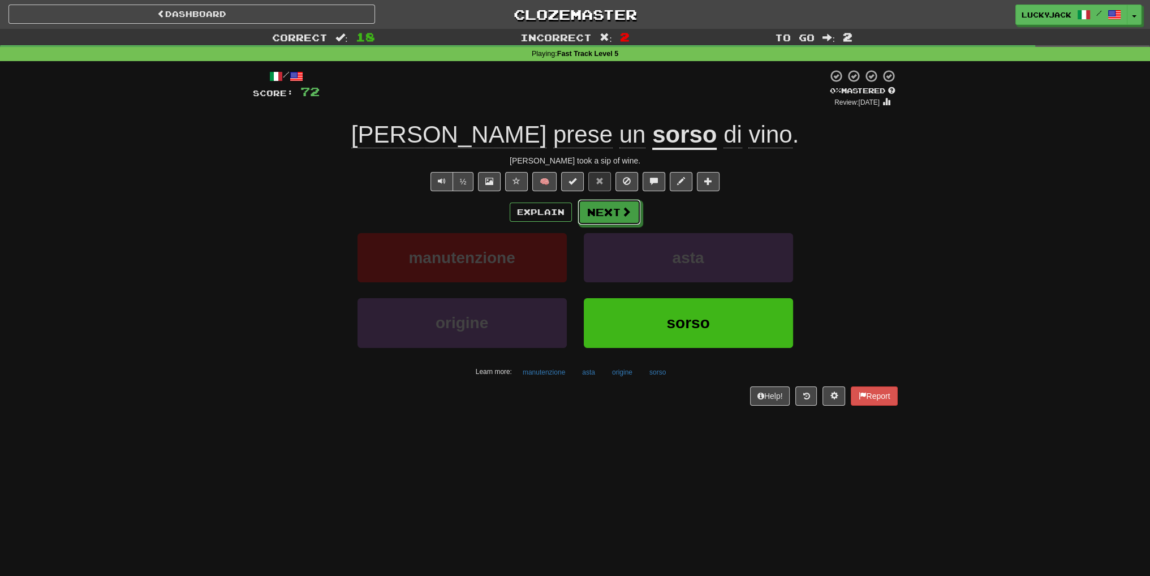
click at [608, 214] on button "Next" at bounding box center [608, 212] width 63 height 26
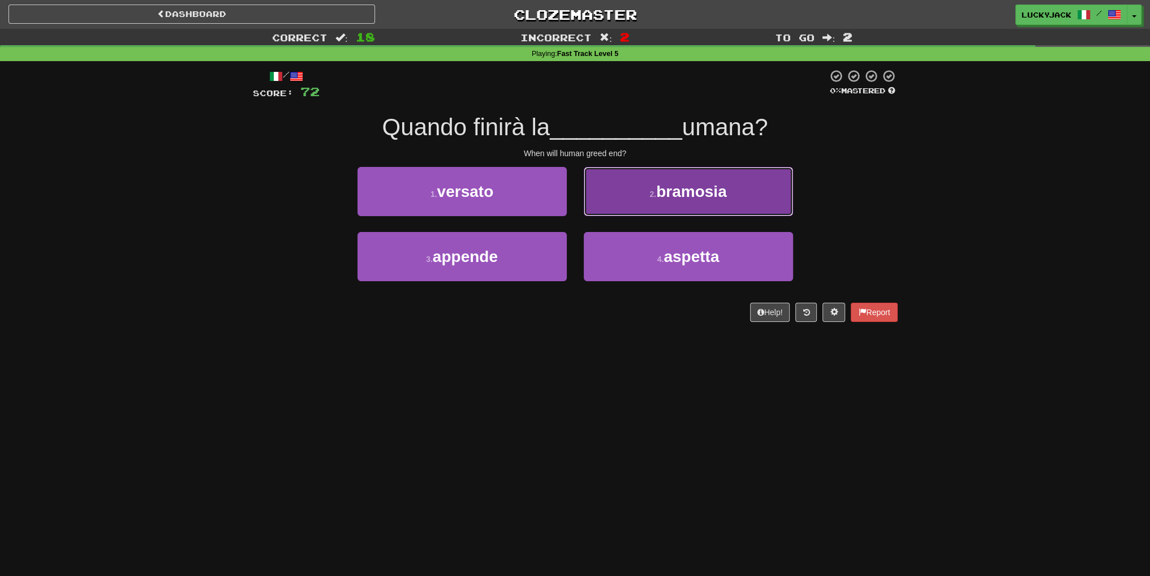
click at [625, 203] on button "2 . bramosia" at bounding box center [688, 191] width 209 height 49
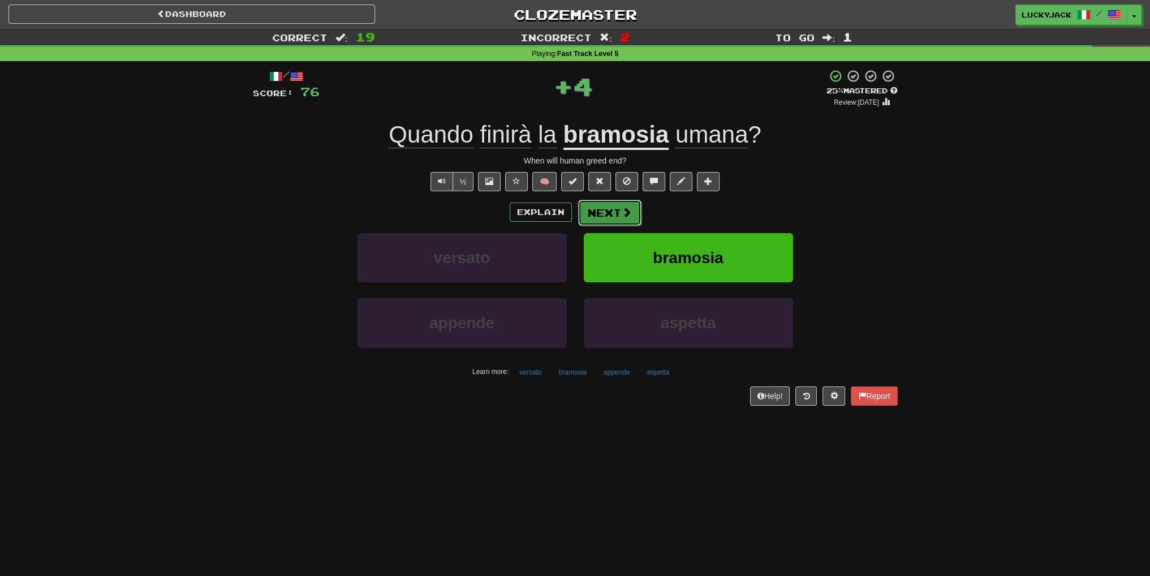
click at [608, 215] on button "Next" at bounding box center [609, 213] width 63 height 26
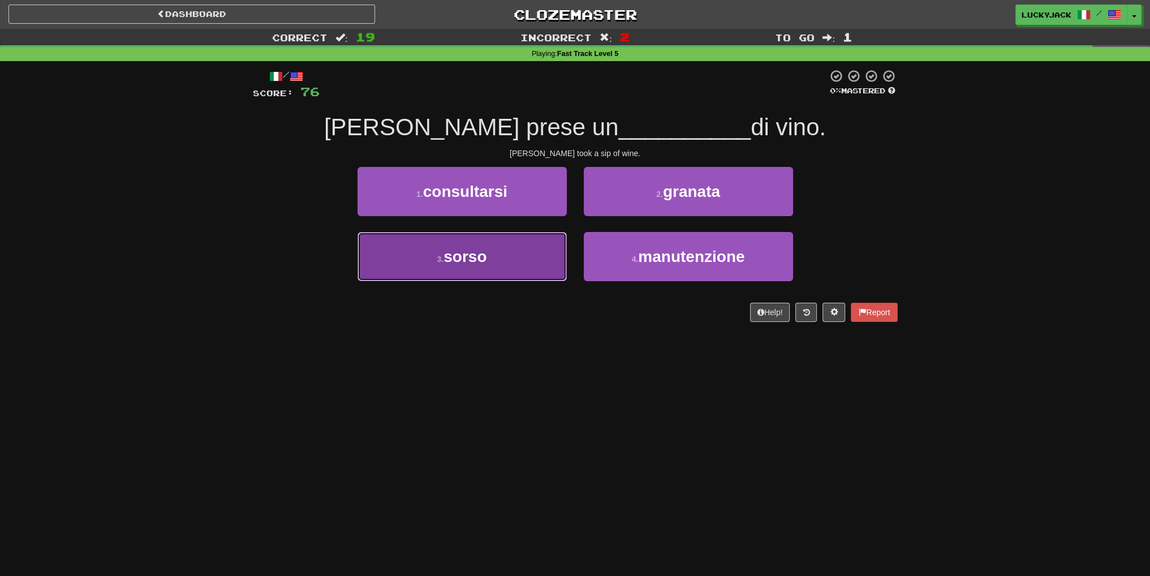
click at [491, 248] on button "3 . sorso" at bounding box center [461, 256] width 209 height 49
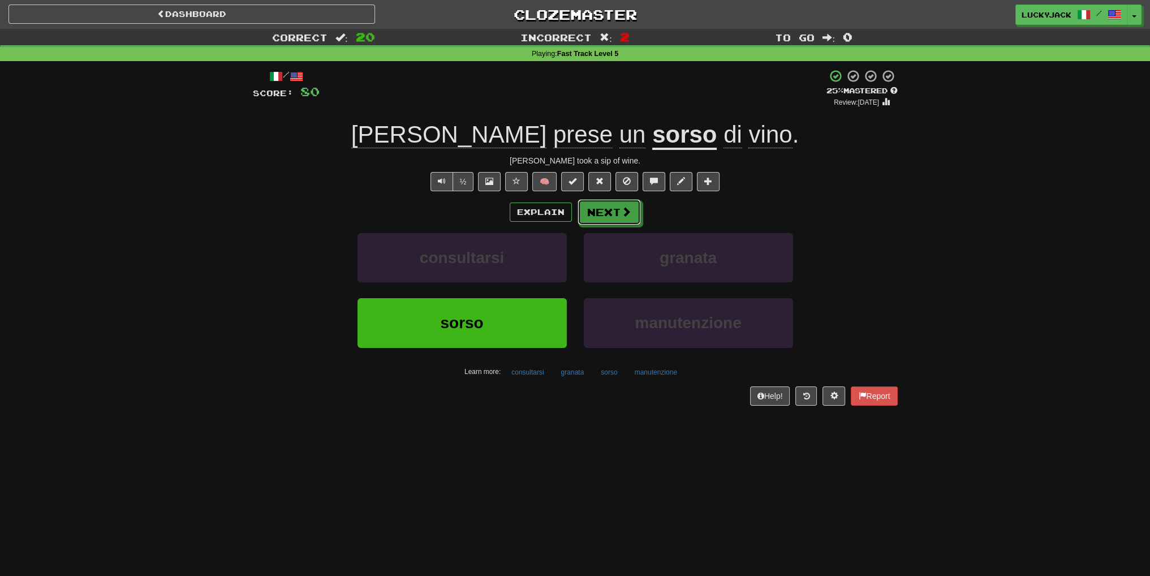
click at [607, 214] on button "Next" at bounding box center [608, 212] width 63 height 26
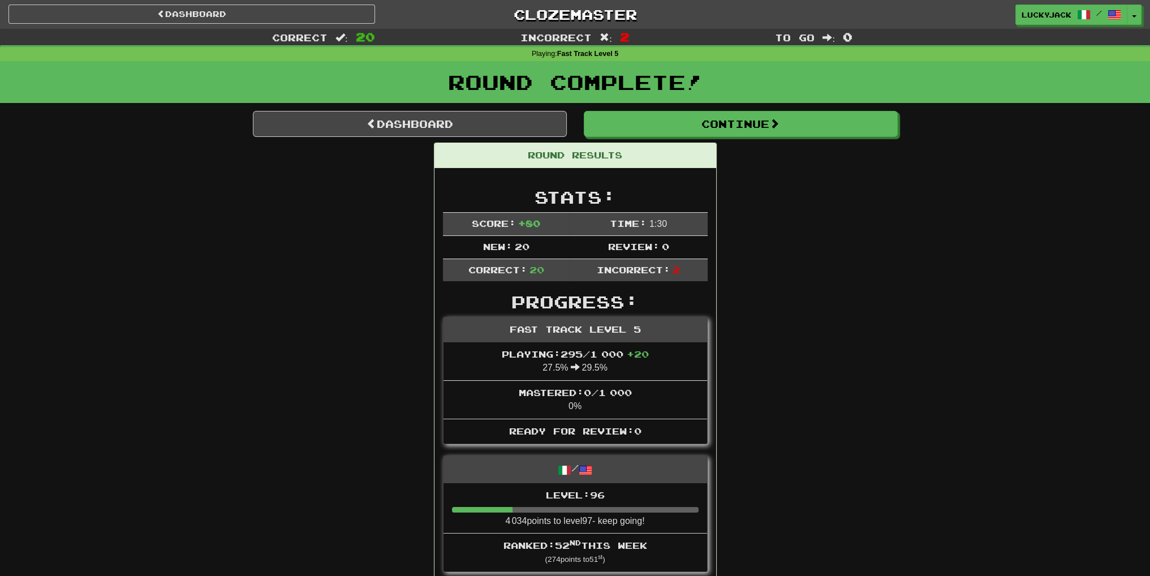
click at [488, 105] on div "Round Complete!" at bounding box center [575, 86] width 1150 height 50
click at [483, 120] on link "Dashboard" at bounding box center [410, 124] width 314 height 26
